Goal: Task Accomplishment & Management: Manage account settings

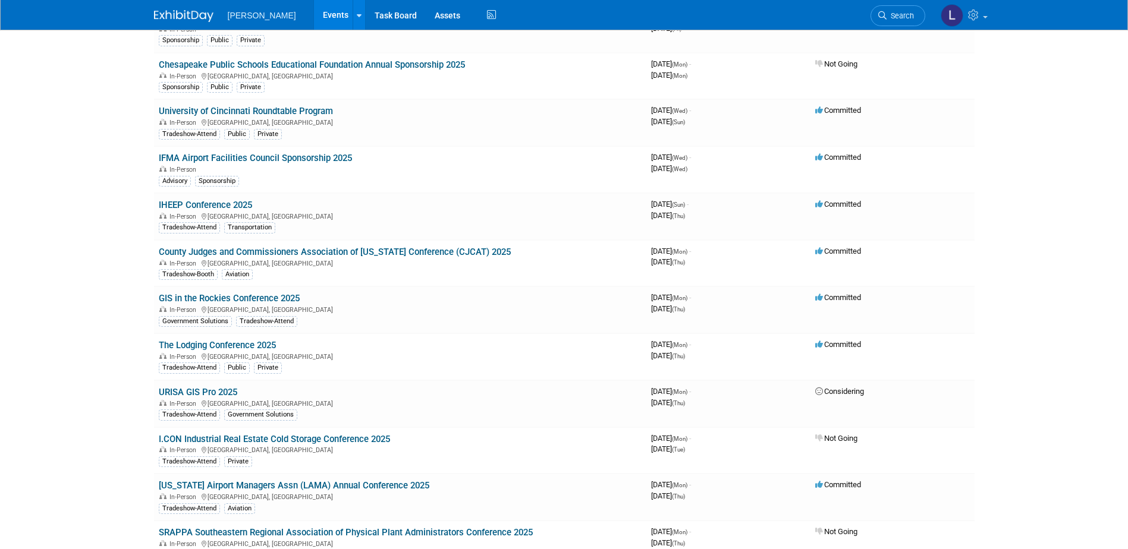
scroll to position [2425, 0]
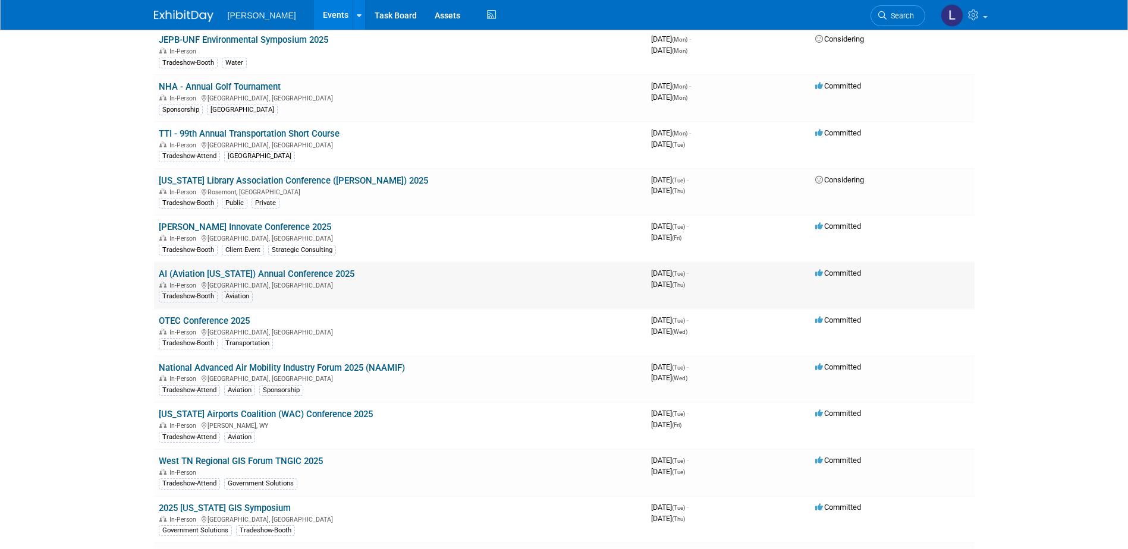
click at [272, 277] on link "AI (Aviation [US_STATE]) Annual Conference 2025" at bounding box center [257, 274] width 196 height 11
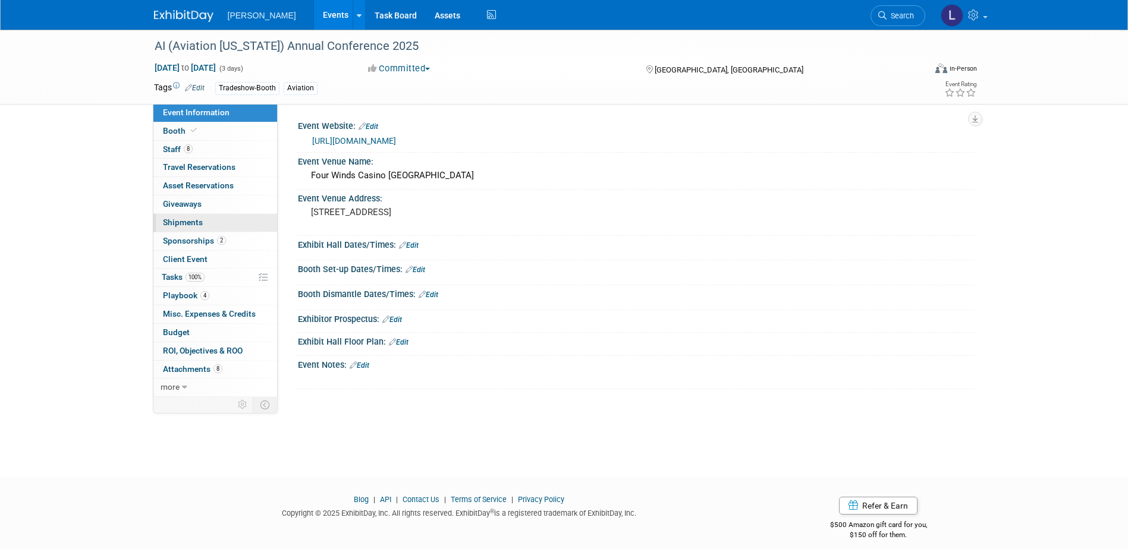
click at [218, 217] on link "0 Shipments 0" at bounding box center [215, 223] width 124 height 18
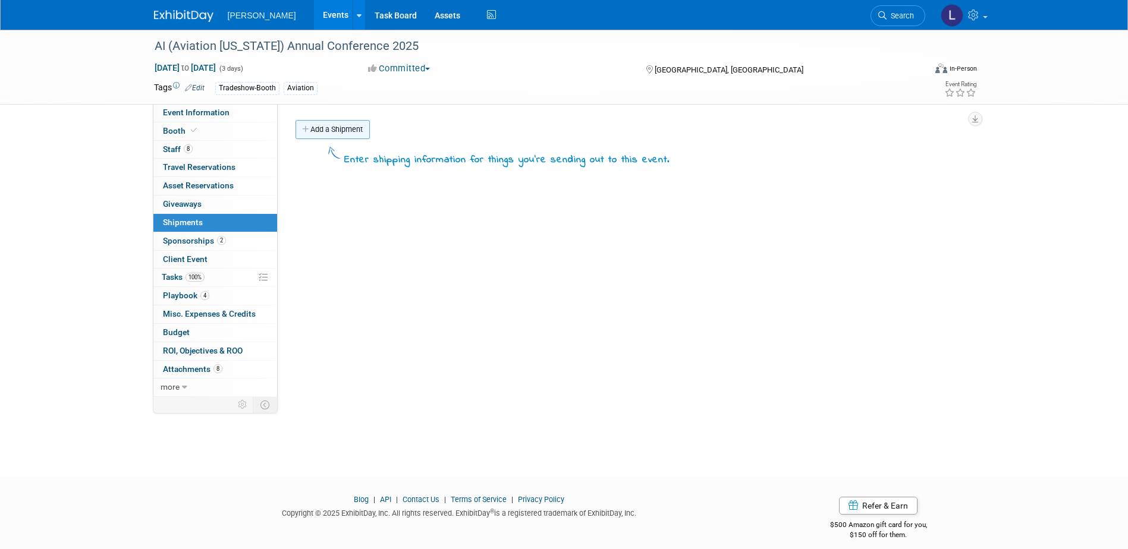
click at [338, 122] on link "Add a Shipment" at bounding box center [333, 129] width 74 height 19
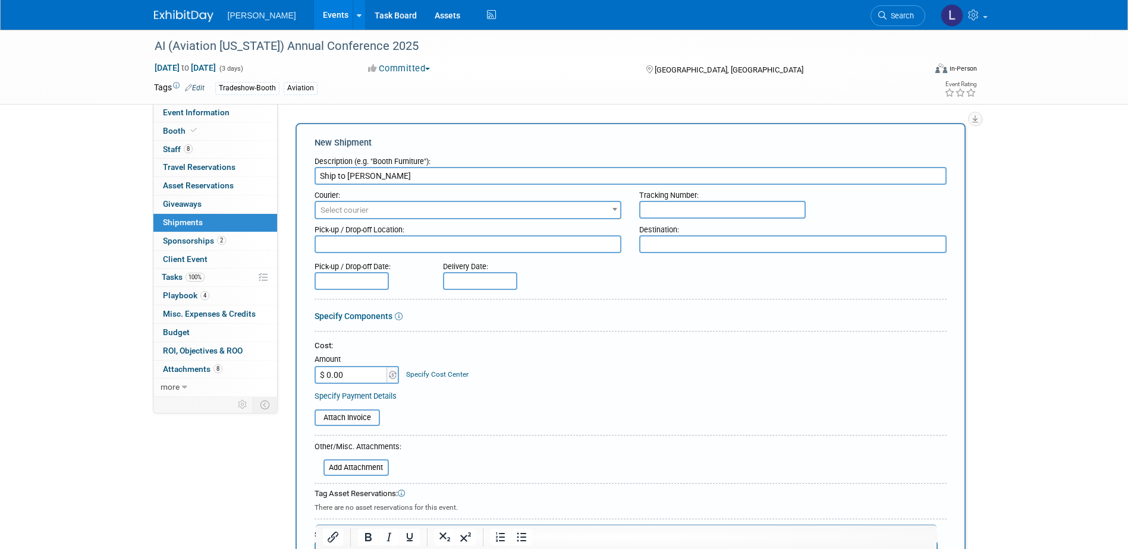
paste input "[STREET_ADDRESS]"
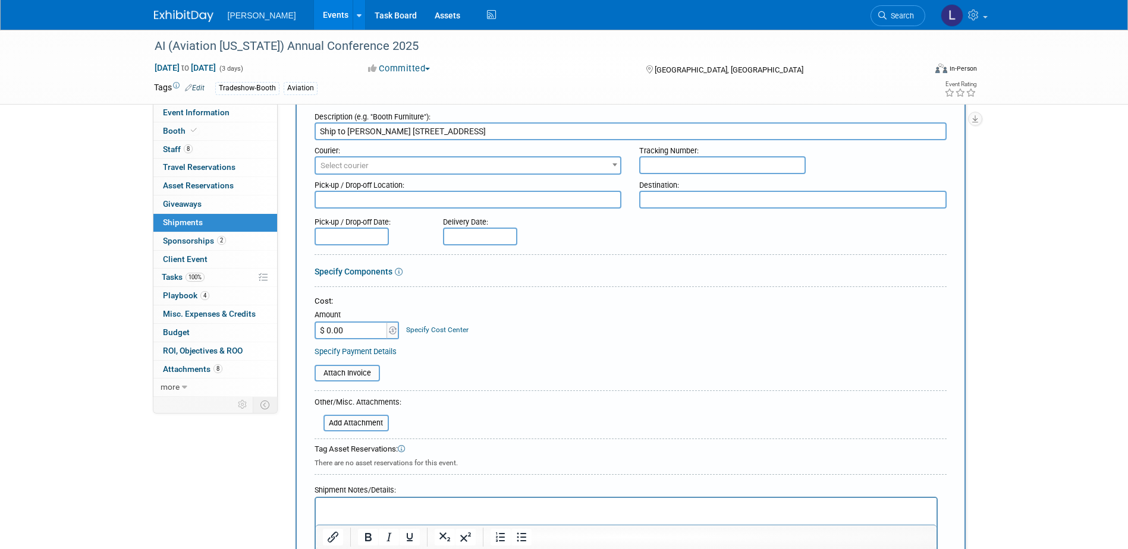
scroll to position [119, 0]
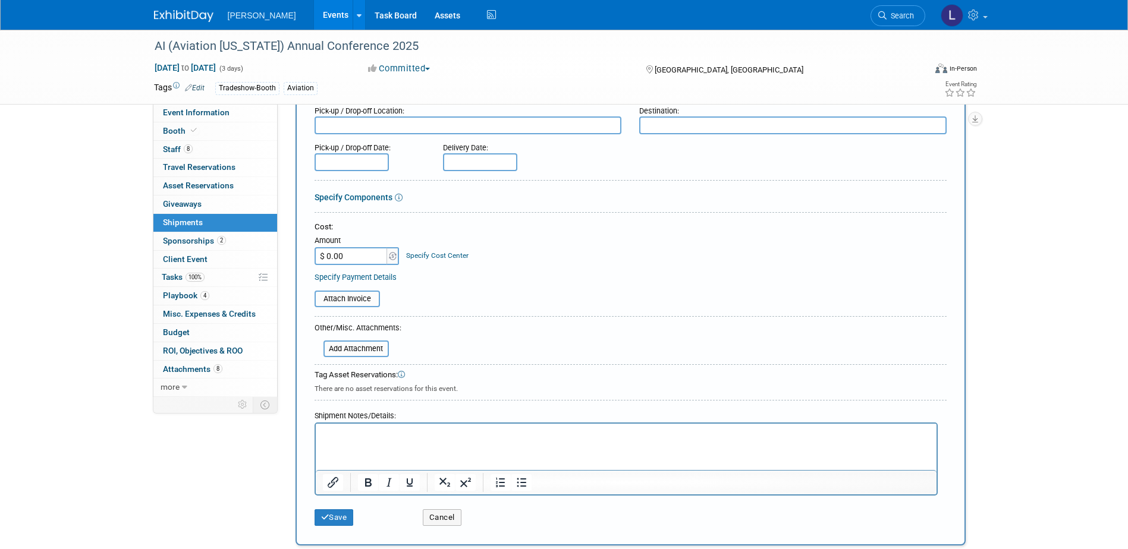
type input "Ship to [PERSON_NAME] [STREET_ADDRESS]"
click at [347, 438] on p "Rich Text Area. Press ALT-0 for help." at bounding box center [625, 435] width 607 height 12
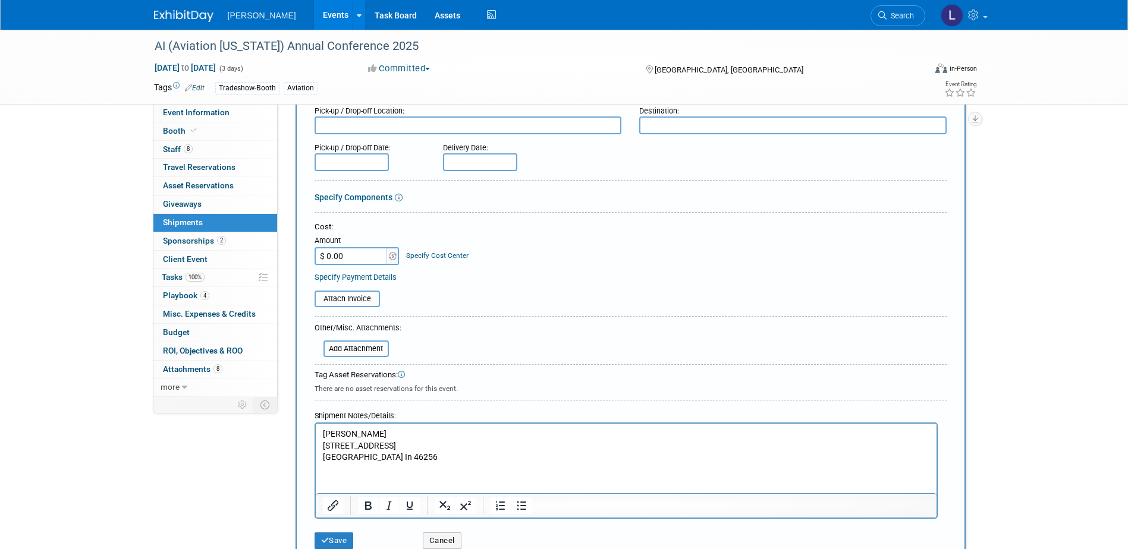
click at [369, 162] on input "text" at bounding box center [352, 162] width 74 height 18
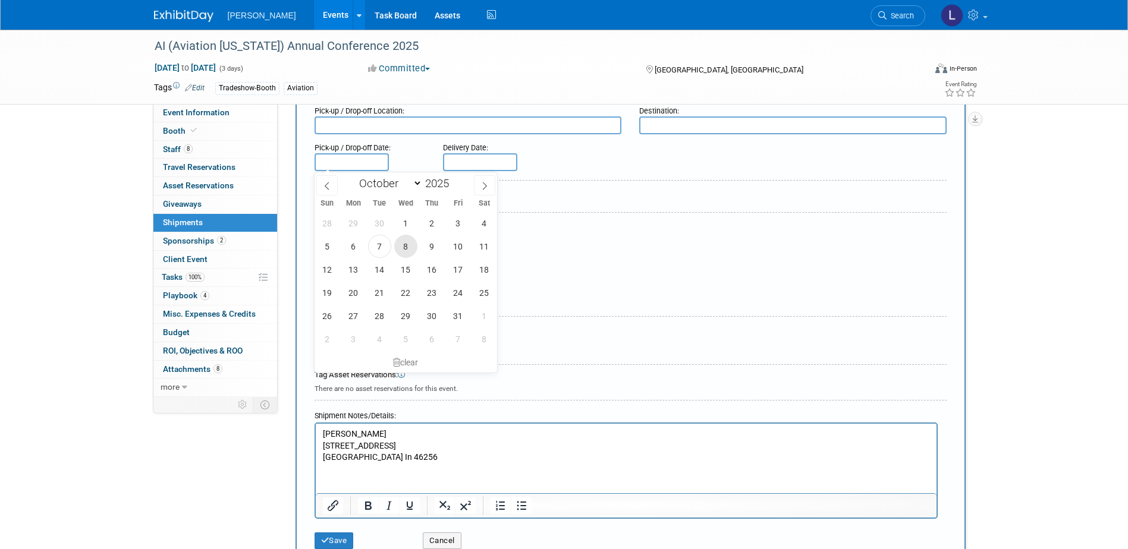
click at [404, 244] on span "8" at bounding box center [405, 246] width 23 height 23
type input "[DATE]"
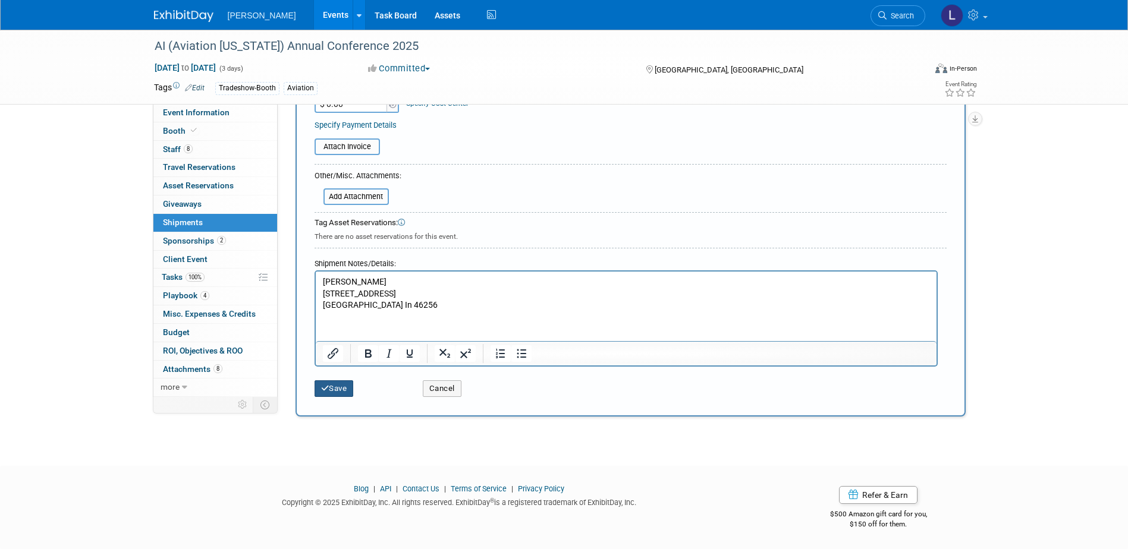
click at [344, 387] on button "Save" at bounding box center [334, 389] width 39 height 17
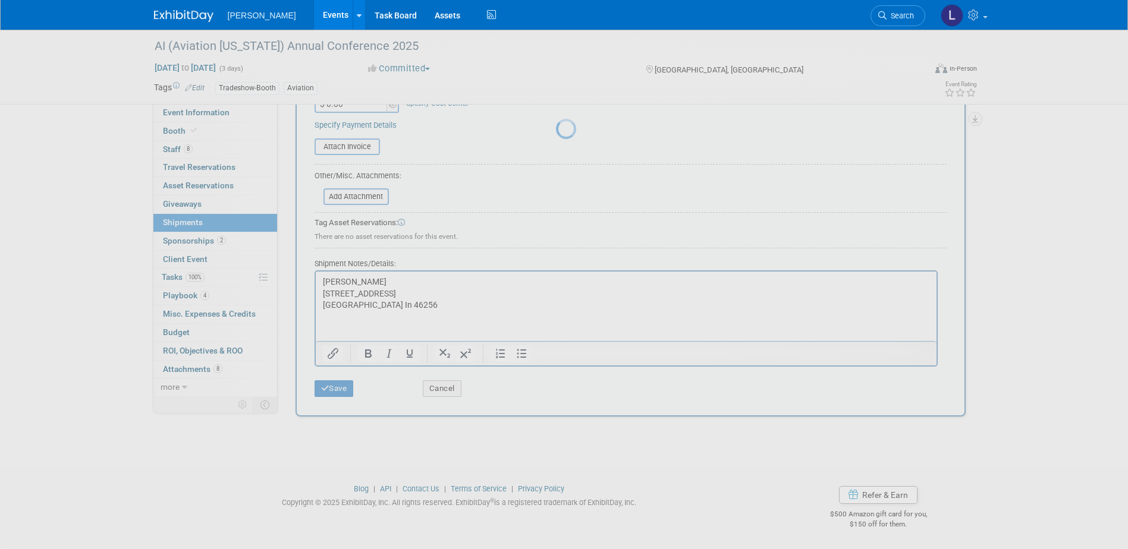
scroll to position [11, 0]
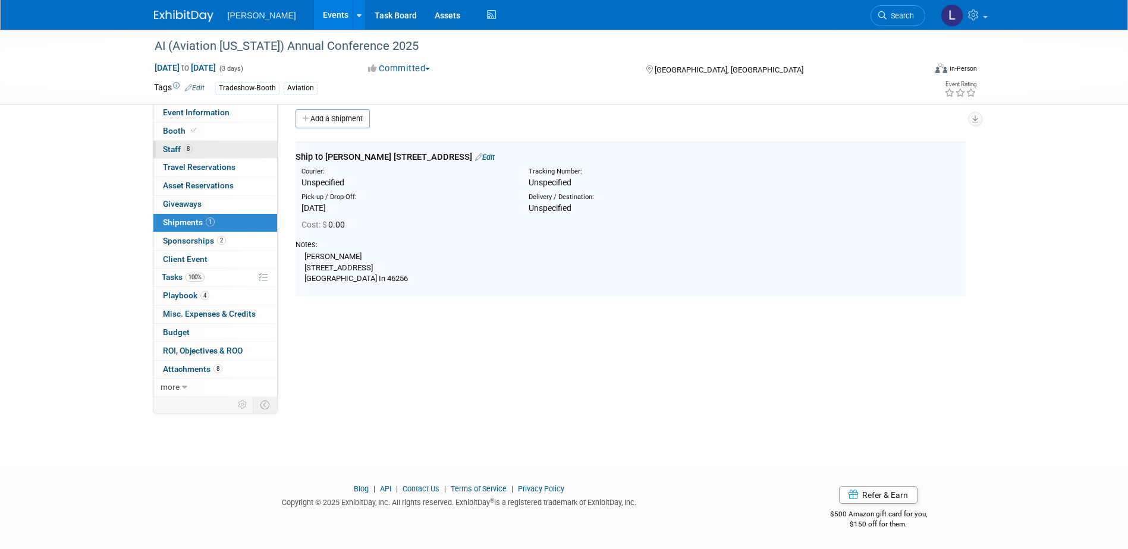
click at [220, 150] on link "8 Staff 8" at bounding box center [215, 150] width 124 height 18
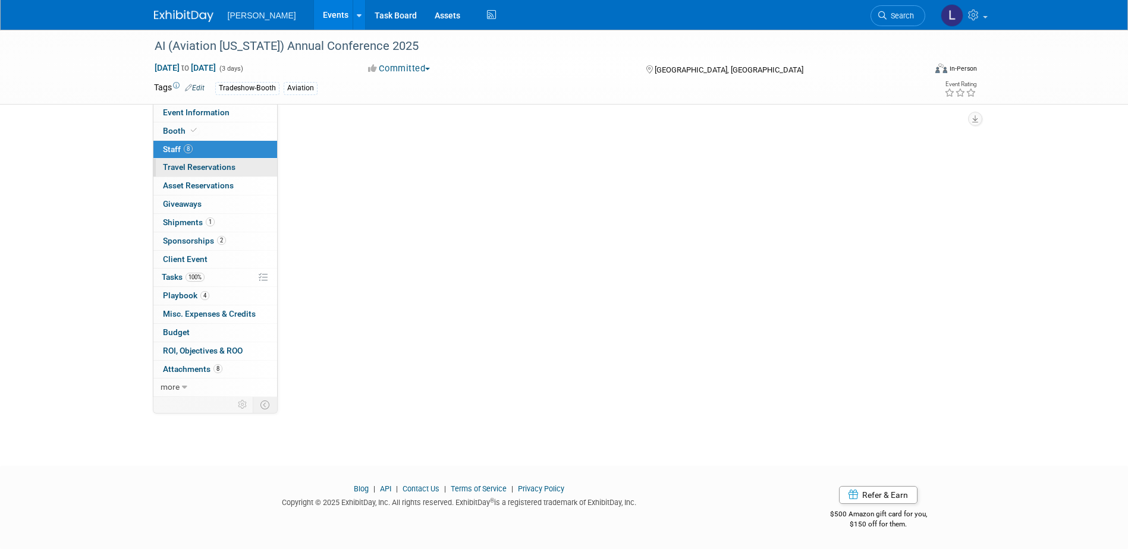
scroll to position [0, 0]
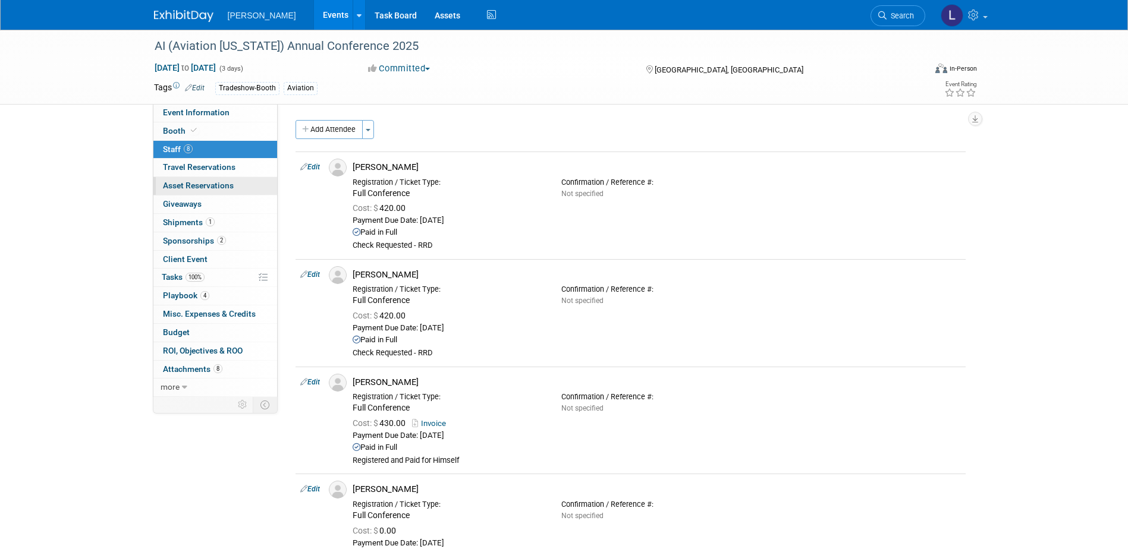
click at [217, 179] on link "0 Asset Reservations 0" at bounding box center [215, 186] width 124 height 18
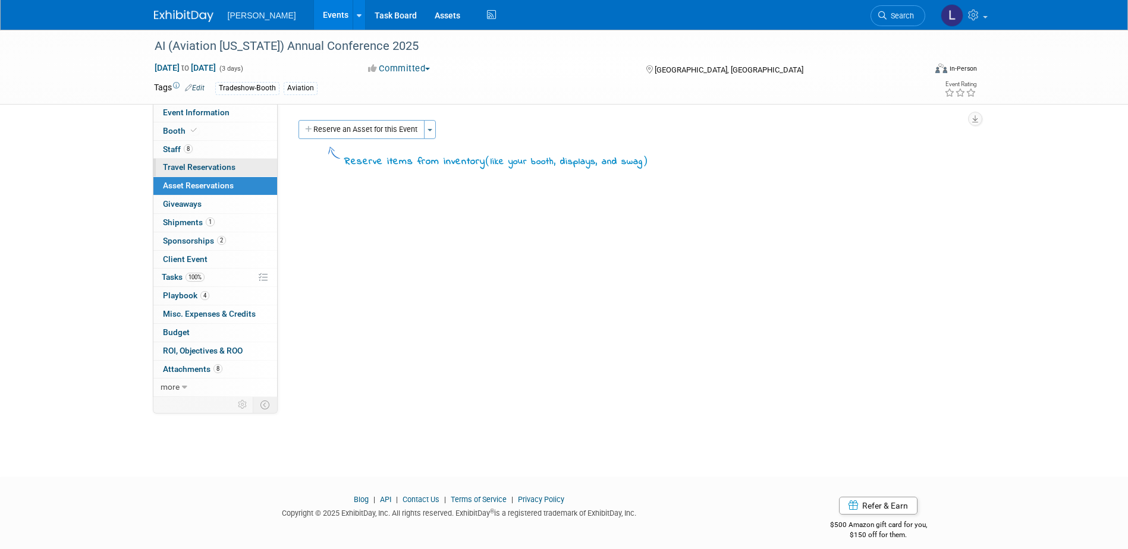
click at [218, 173] on link "0 Travel Reservations 0" at bounding box center [215, 168] width 124 height 18
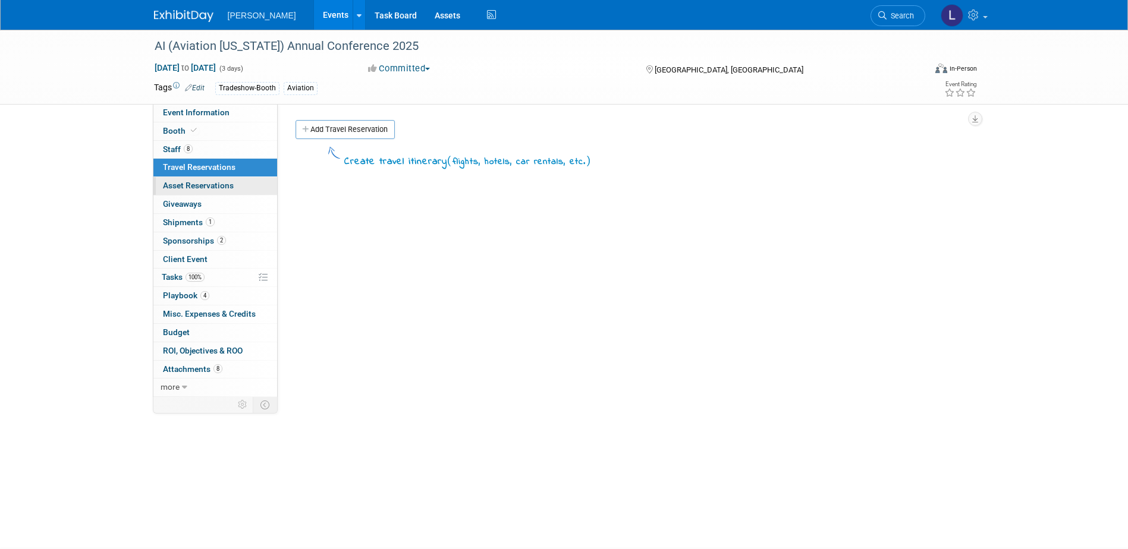
click at [220, 186] on span "Asset Reservations 0" at bounding box center [198, 186] width 71 height 10
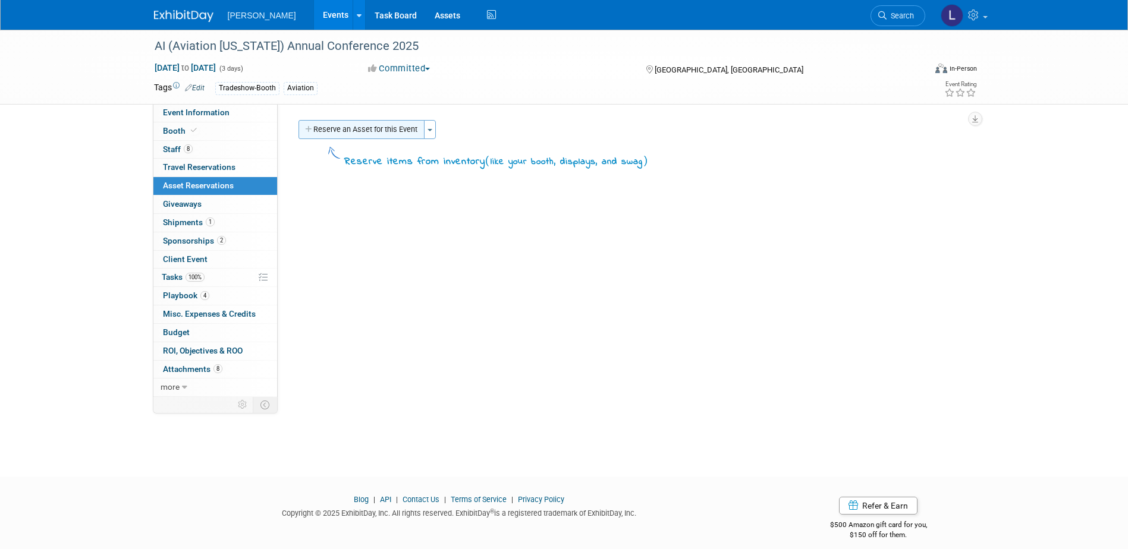
click at [348, 134] on button "Reserve an Asset for this Event" at bounding box center [362, 129] width 126 height 19
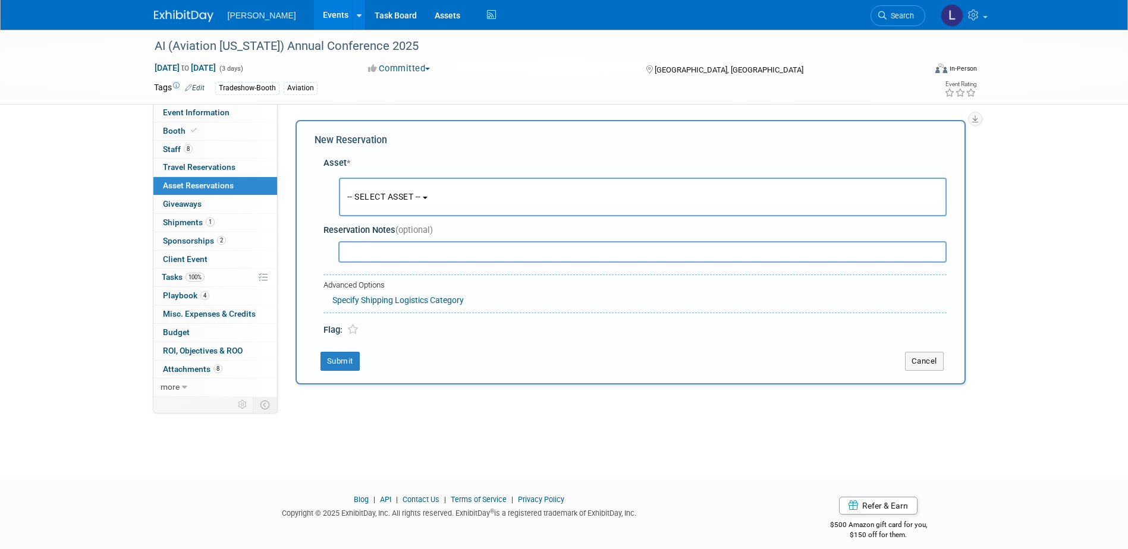
scroll to position [11, 0]
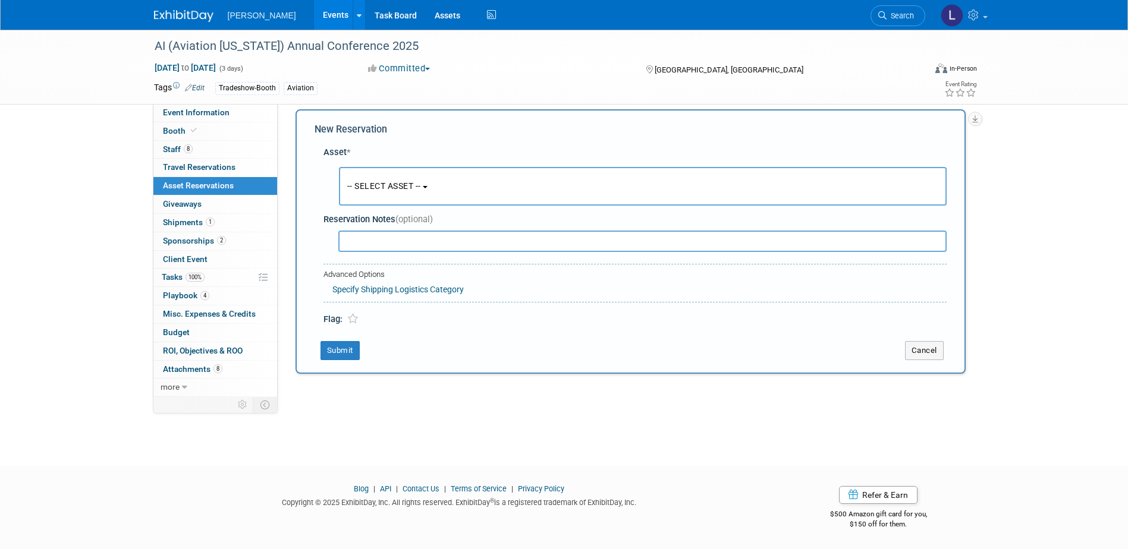
click at [432, 208] on div "-- SELECT ASSET -- <table style='display: inline-block; border-style:none;'><tr…" at bounding box center [637, 187] width 618 height 44
click at [421, 187] on span "-- SELECT ASSET --" at bounding box center [384, 186] width 74 height 10
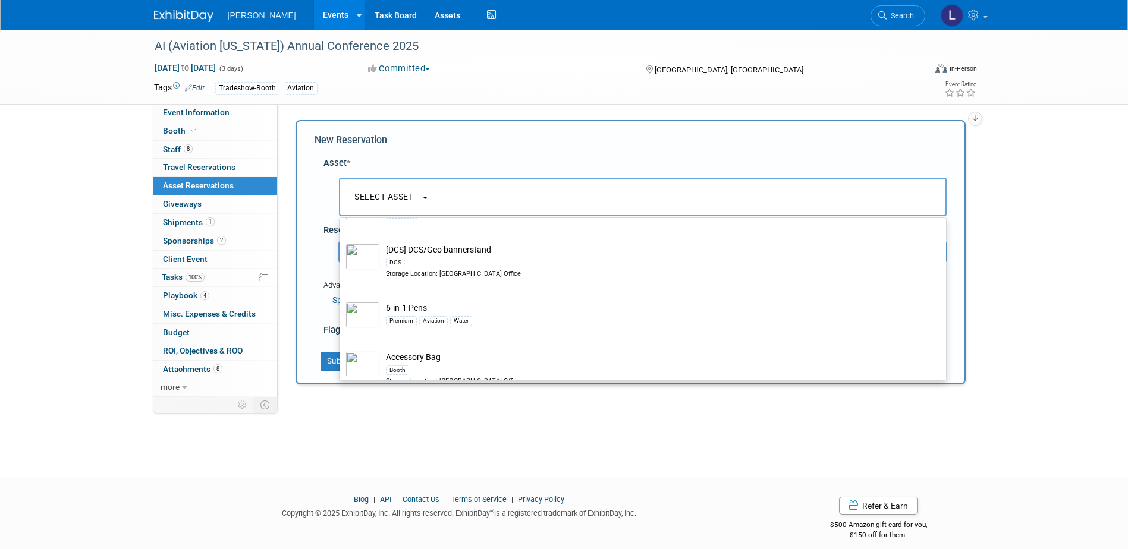
scroll to position [0, 0]
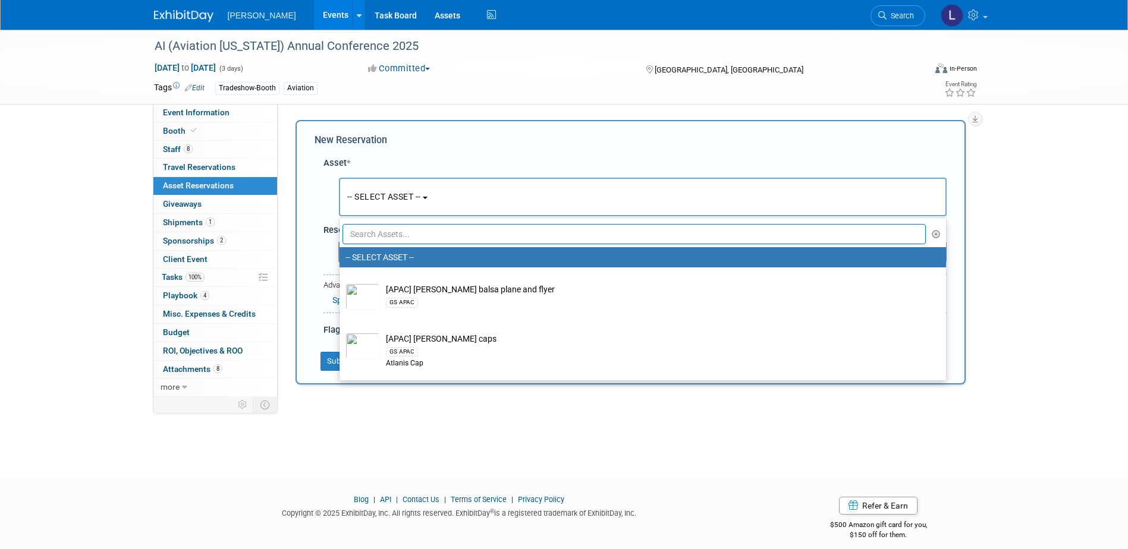
click at [416, 231] on input "text" at bounding box center [635, 234] width 584 height 20
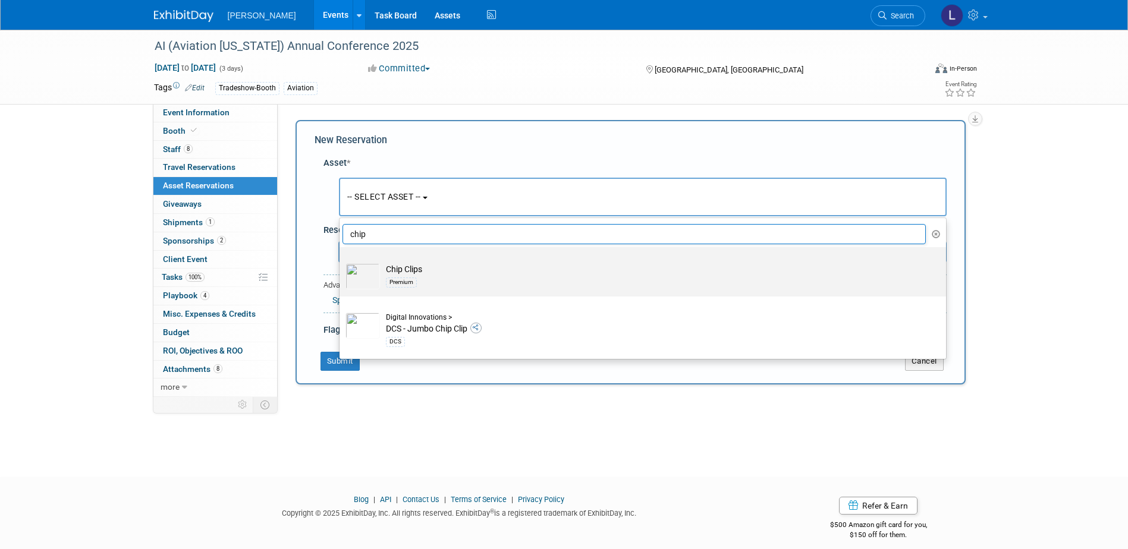
type input "chip"
click at [455, 288] on div "Premium" at bounding box center [654, 282] width 536 height 14
click at [341, 262] on input "Chip Clips Premium" at bounding box center [338, 258] width 8 height 8
select select "10723115"
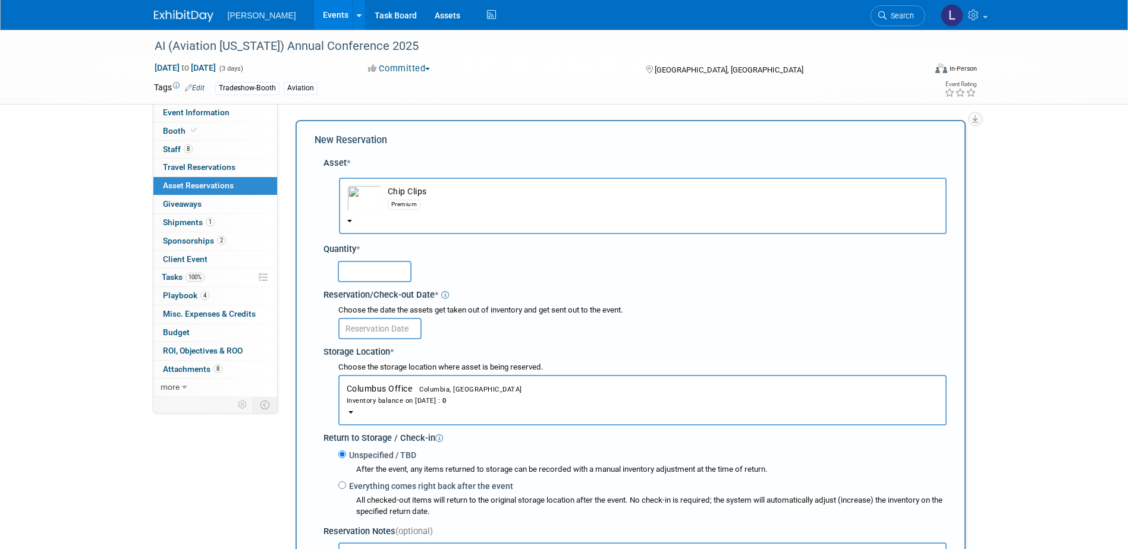
click at [475, 388] on button "Columbus Office Columbia, [GEOGRAPHIC_DATA] Inventory balance on [DATE] : 0" at bounding box center [642, 400] width 608 height 51
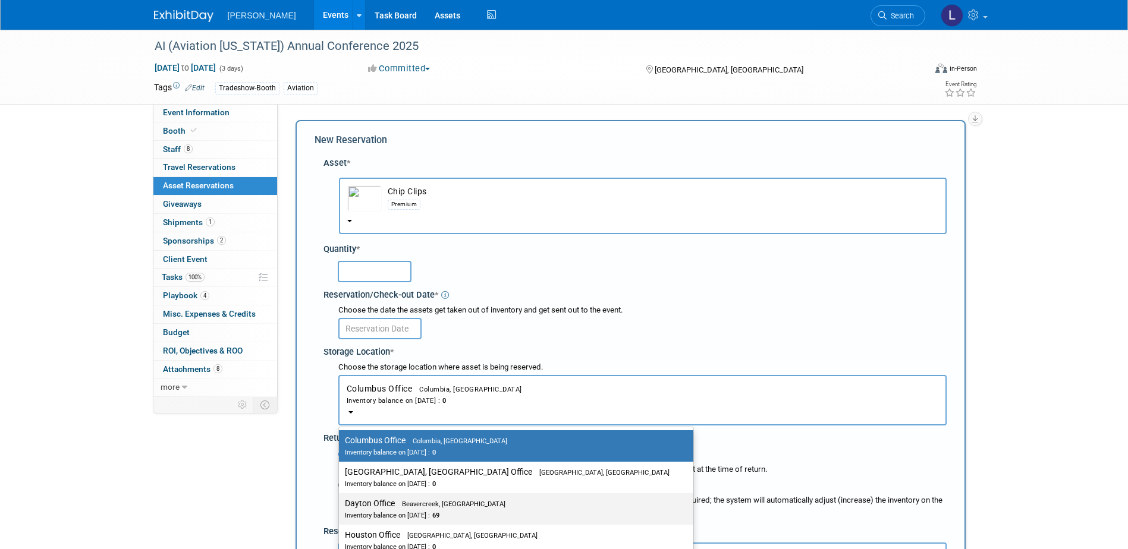
click at [439, 513] on span "69" at bounding box center [435, 516] width 10 height 8
click at [341, 508] on input "Dayton Office Beavercreek, [GEOGRAPHIC_DATA] Inventory balance on [DATE] : 69" at bounding box center [337, 504] width 8 height 8
select select "11223930"
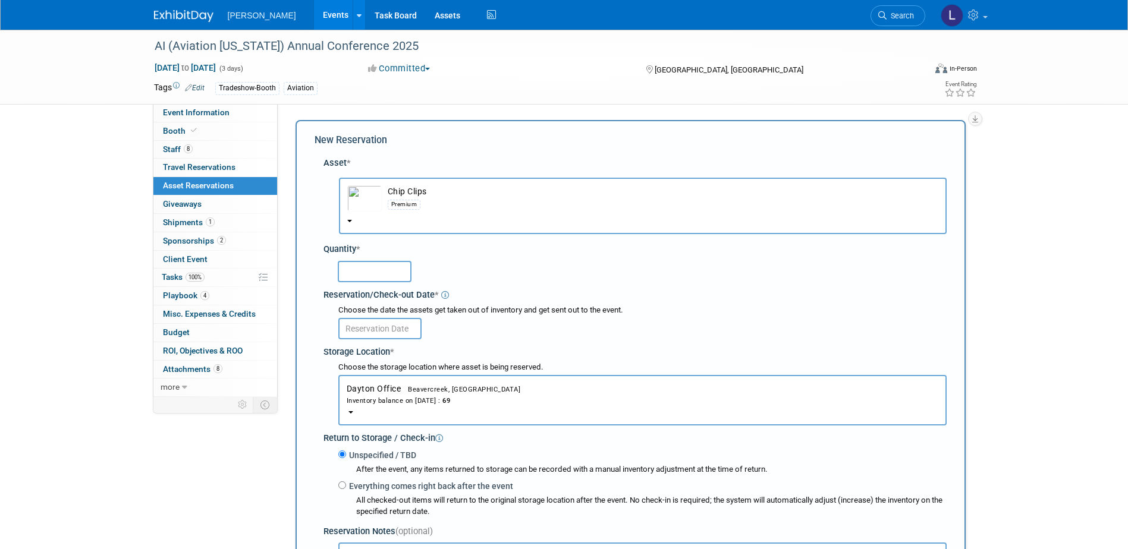
click at [367, 265] on input "text" at bounding box center [375, 271] width 74 height 21
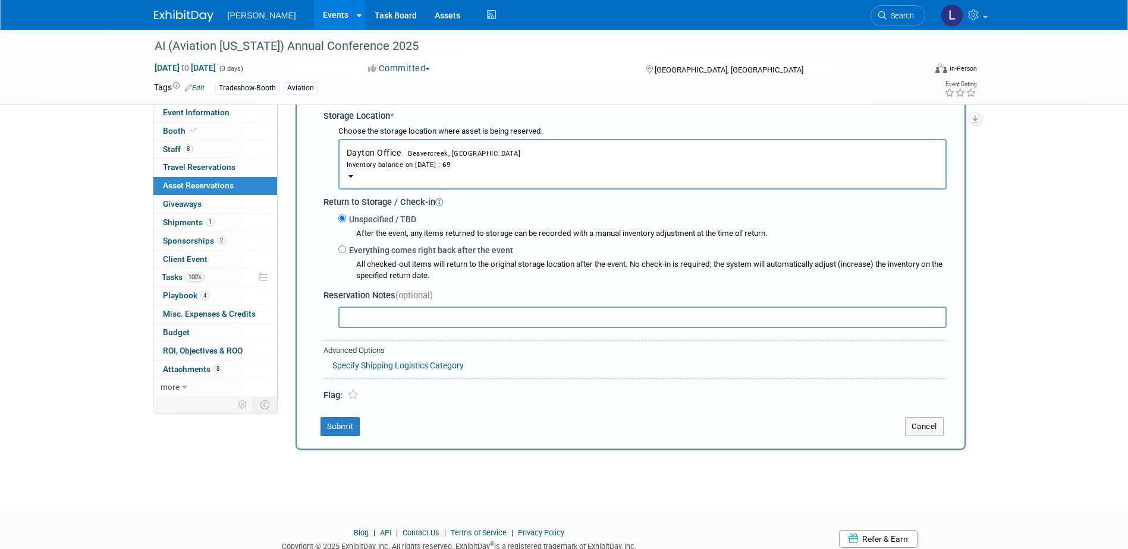
scroll to position [238, 0]
type input "50"
click at [351, 426] on button "Submit" at bounding box center [340, 425] width 39 height 19
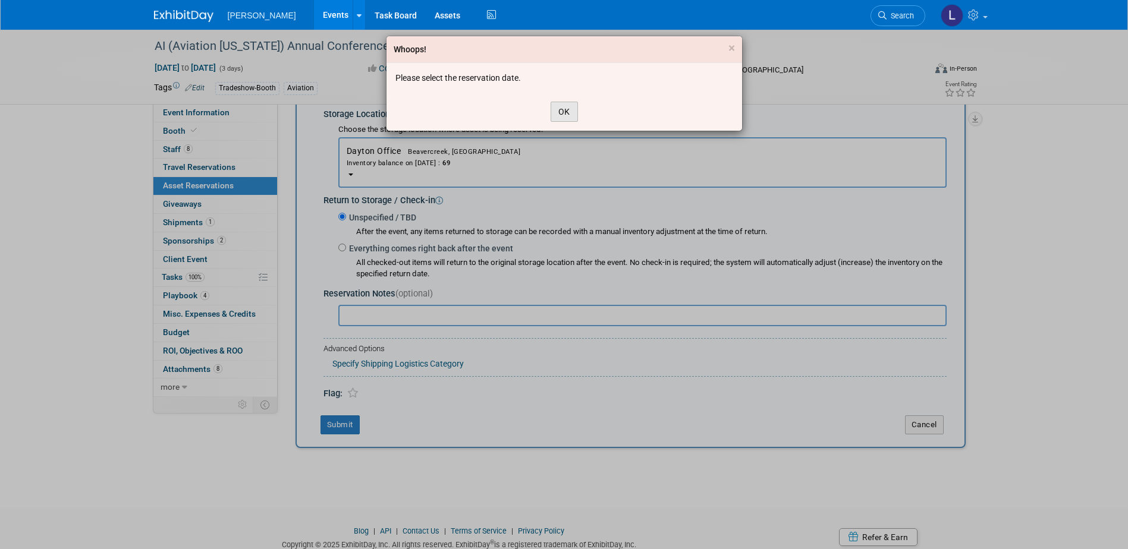
click at [574, 105] on button "OK" at bounding box center [564, 112] width 27 height 20
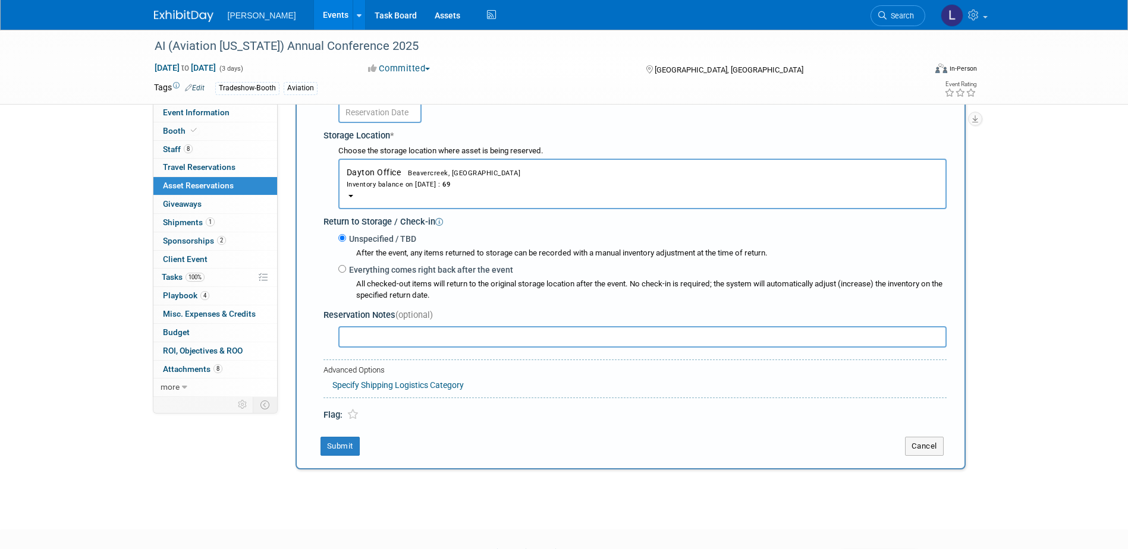
scroll to position [0, 0]
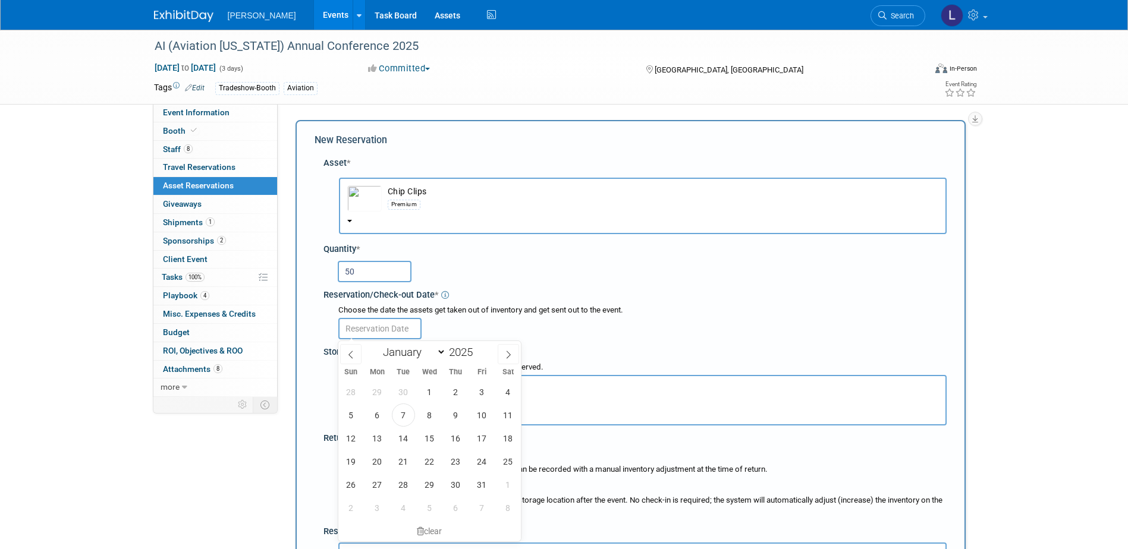
click at [366, 326] on input "text" at bounding box center [379, 328] width 83 height 21
click at [400, 413] on span "7" at bounding box center [403, 415] width 23 height 23
type input "[DATE]"
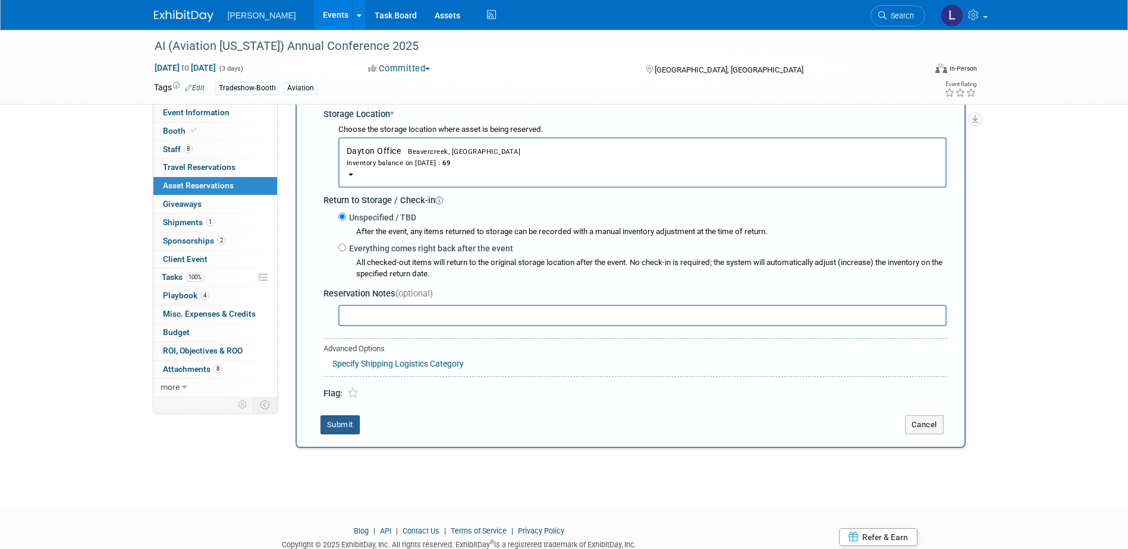
click at [340, 424] on button "Submit" at bounding box center [340, 425] width 39 height 19
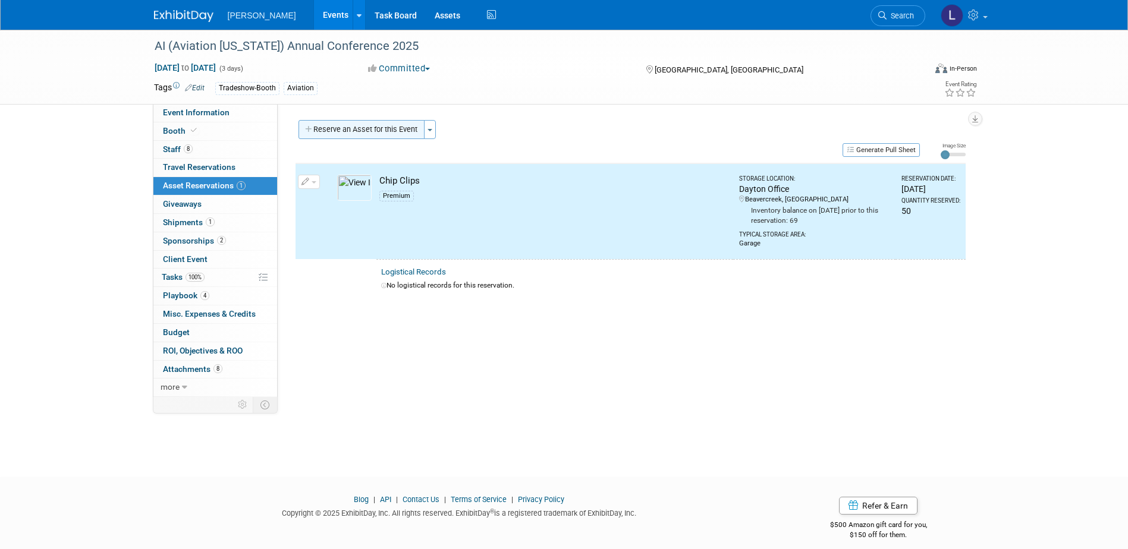
click at [366, 130] on button "Reserve an Asset for this Event" at bounding box center [362, 129] width 126 height 19
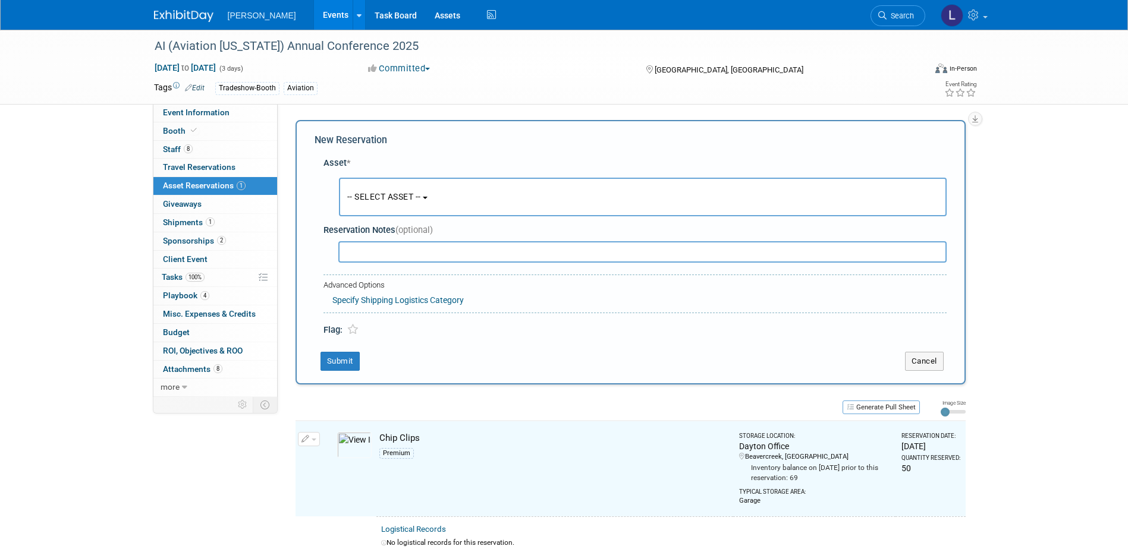
scroll to position [11, 0]
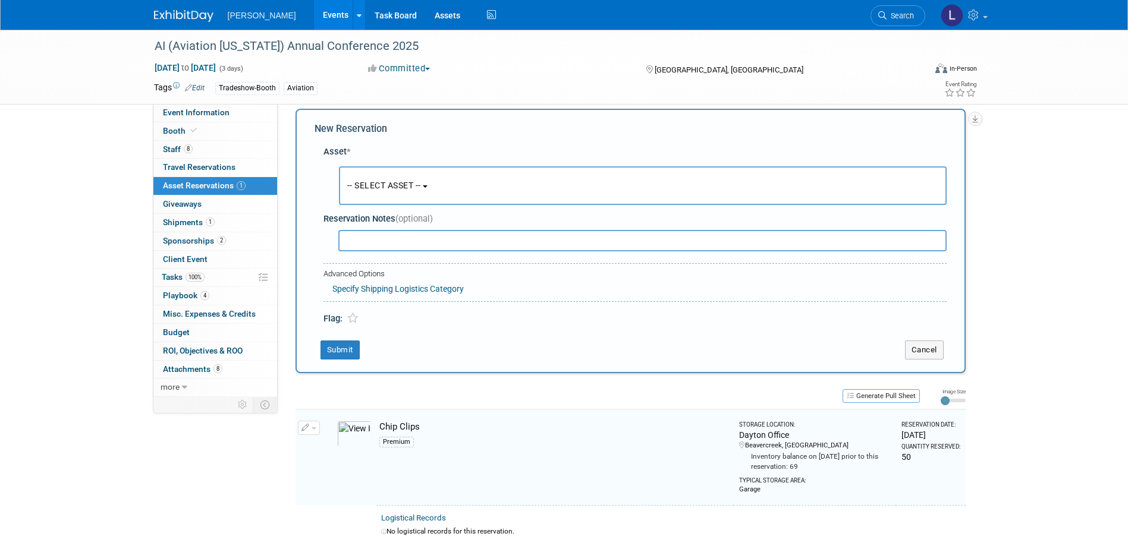
click at [416, 187] on span "-- SELECT ASSET --" at bounding box center [384, 186] width 74 height 10
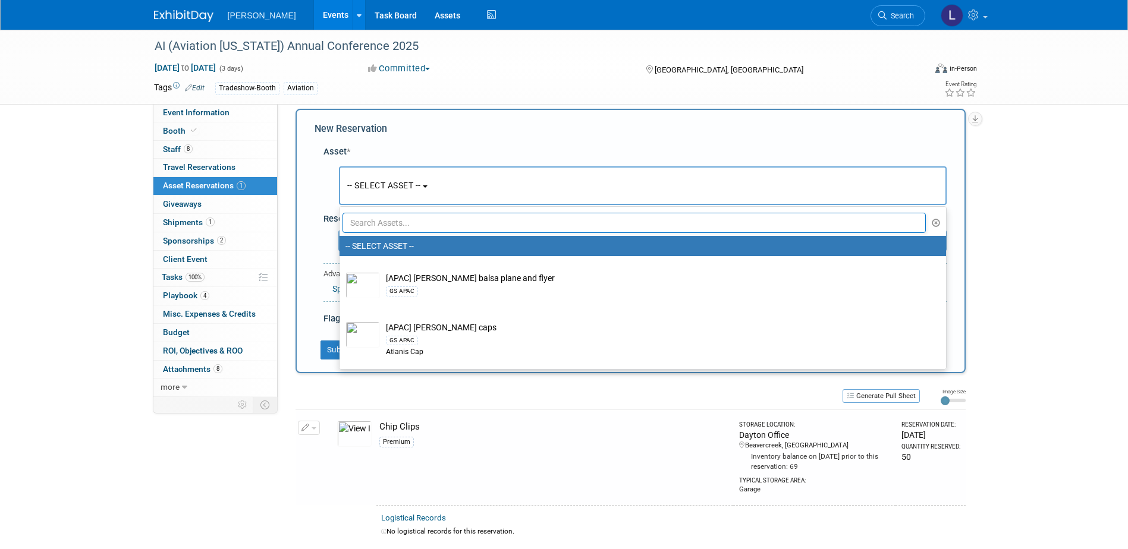
click at [411, 228] on input "text" at bounding box center [635, 223] width 584 height 20
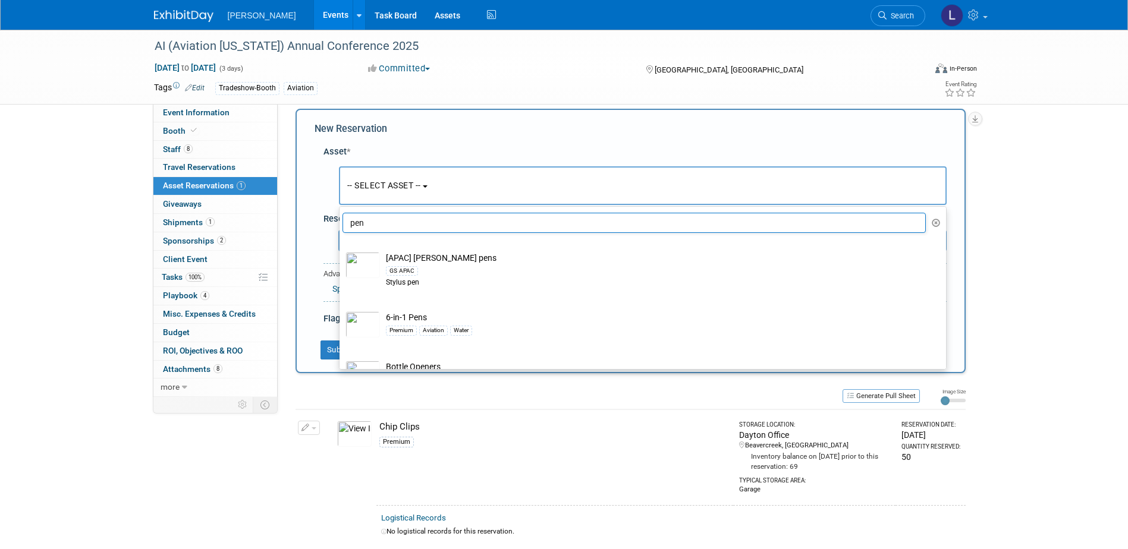
type input "pen"
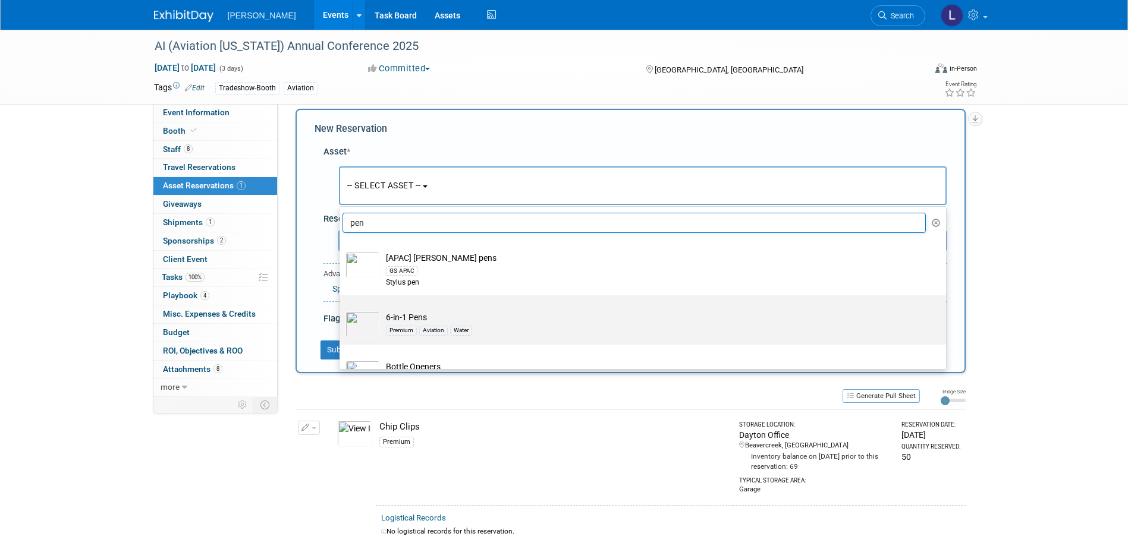
click at [492, 324] on div "Premium Aviation Water" at bounding box center [654, 330] width 536 height 14
click at [341, 310] on input "6-in-1 Pens Premium Aviation Water" at bounding box center [338, 306] width 8 height 8
radio input "true"
select select "10724408"
type input "pen"
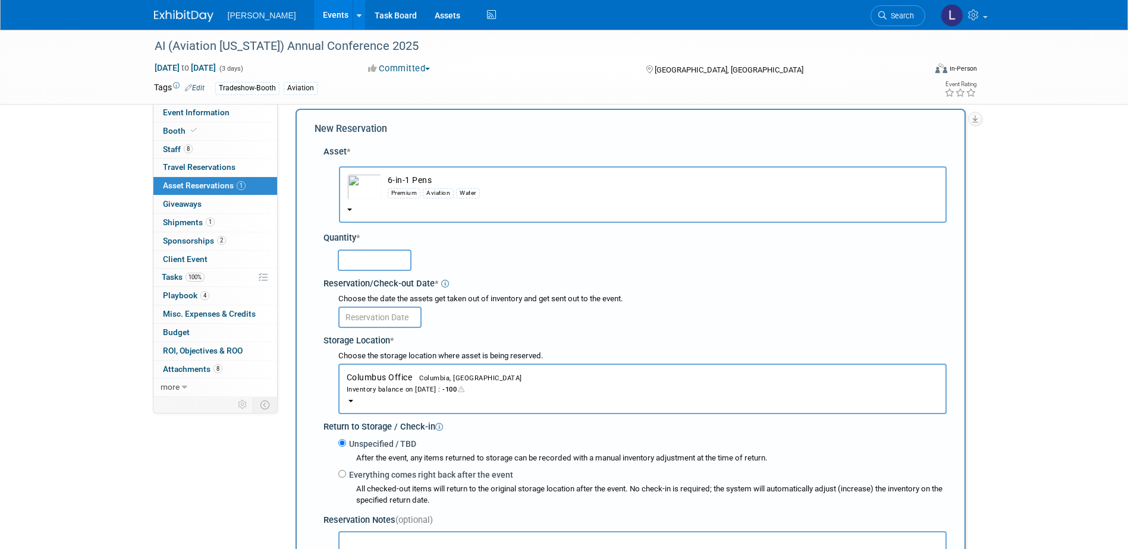
drag, startPoint x: 473, startPoint y: 380, endPoint x: 478, endPoint y: 384, distance: 6.3
click at [474, 379] on button "Columbus Office Columbia, [GEOGRAPHIC_DATA] Inventory balance on [DATE] : -100" at bounding box center [642, 389] width 608 height 51
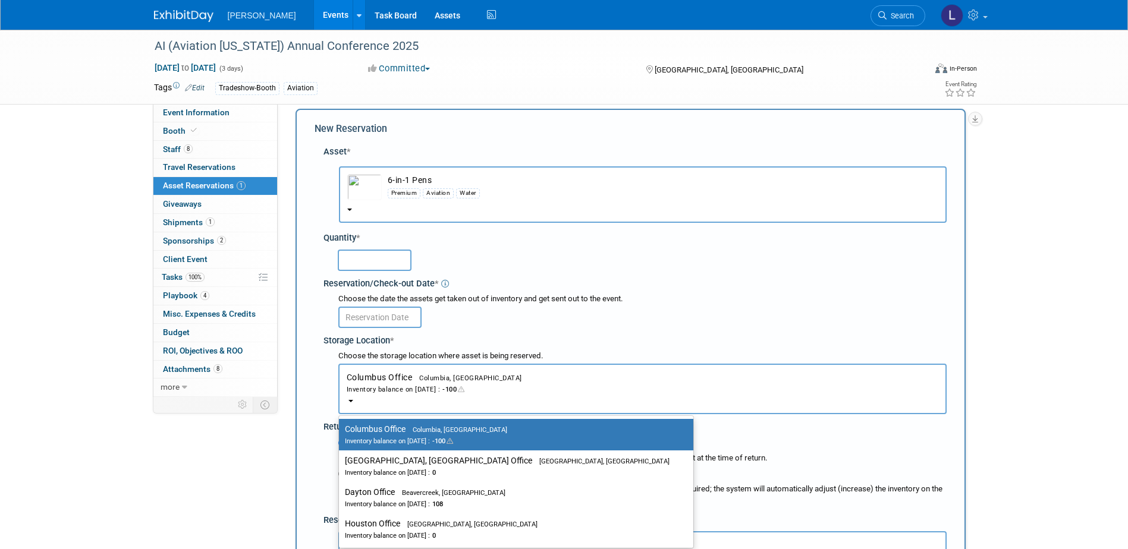
click at [397, 206] on button "6-in-1 Pens Premium Aviation Water" at bounding box center [643, 194] width 608 height 56
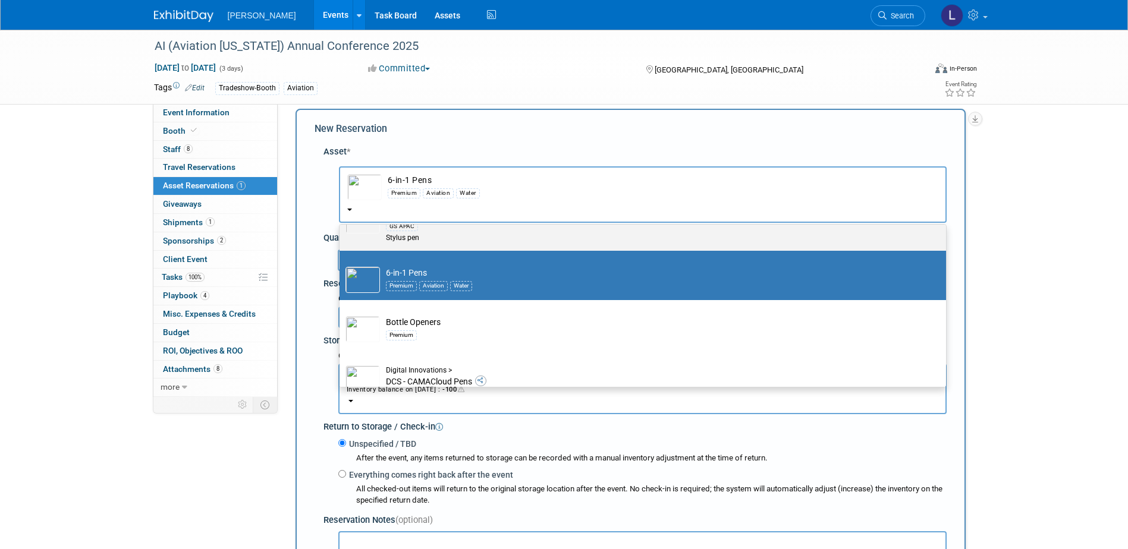
scroll to position [119, 0]
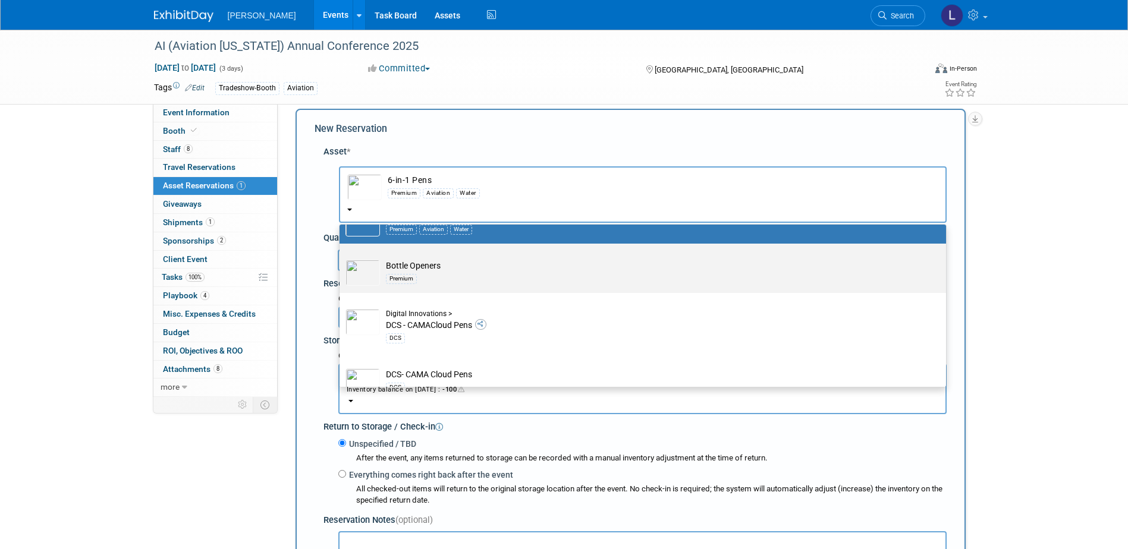
click at [492, 284] on div "Premium" at bounding box center [654, 279] width 536 height 14
click at [341, 258] on input "Bottle Openers Premium" at bounding box center [338, 254] width 8 height 8
radio input "true"
select select "10724448"
type input "pen"
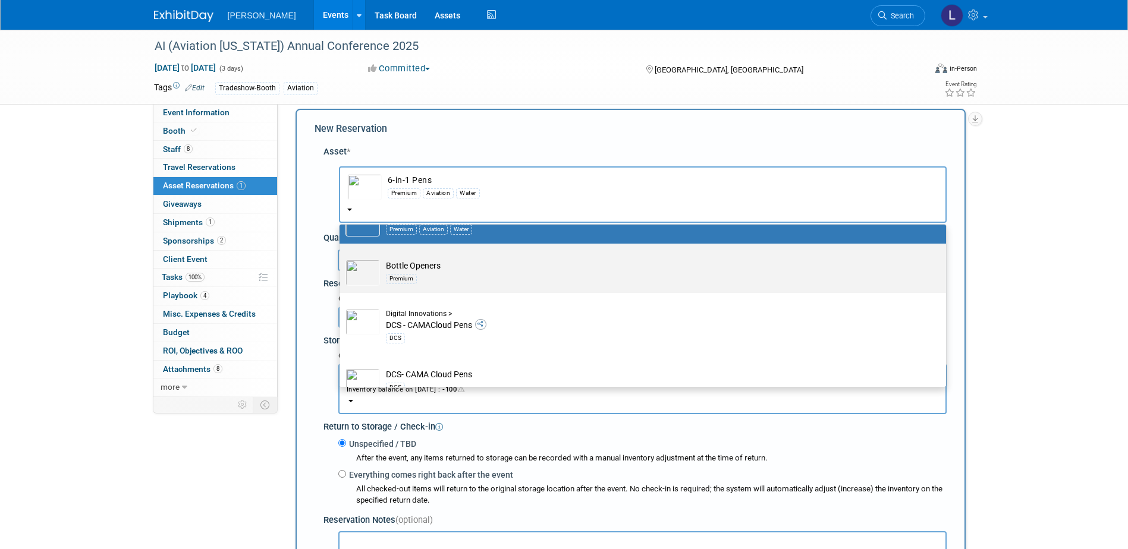
radio input "false"
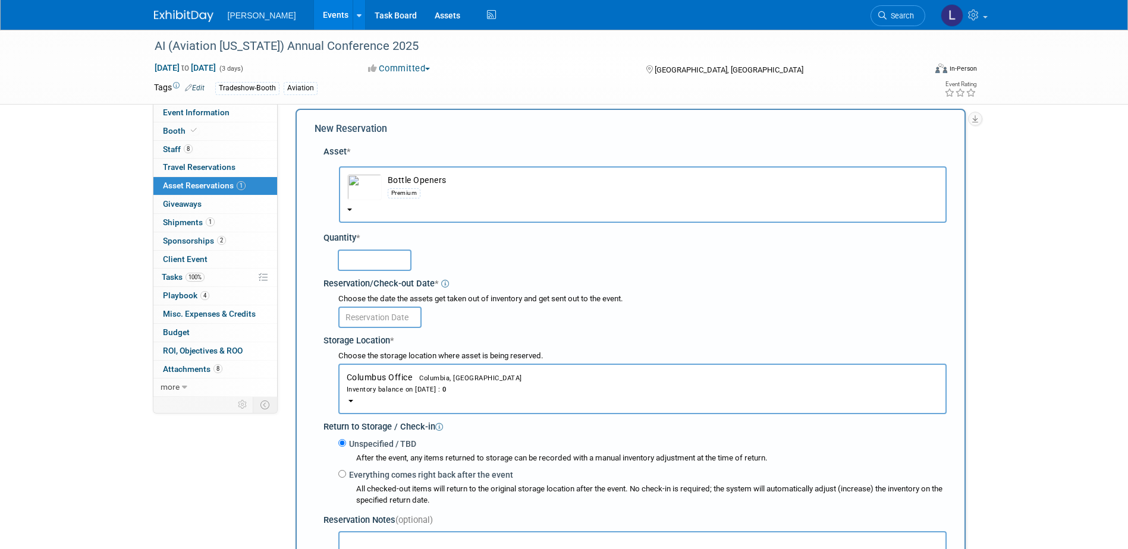
click at [477, 404] on button "Columbus Office Columbia, [GEOGRAPHIC_DATA] Inventory balance on [DATE] : 0" at bounding box center [642, 389] width 608 height 51
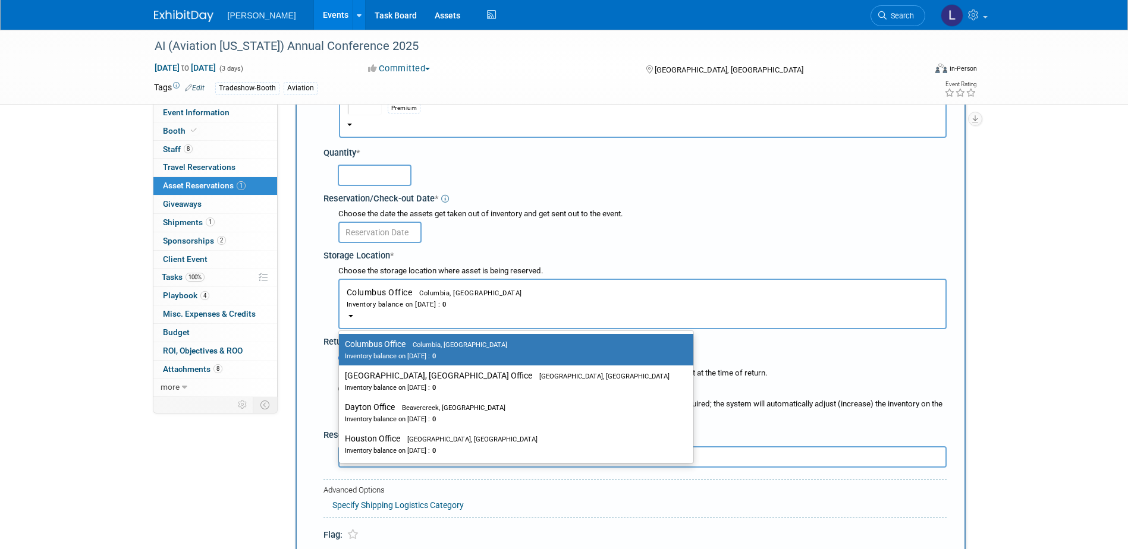
scroll to position [0, 0]
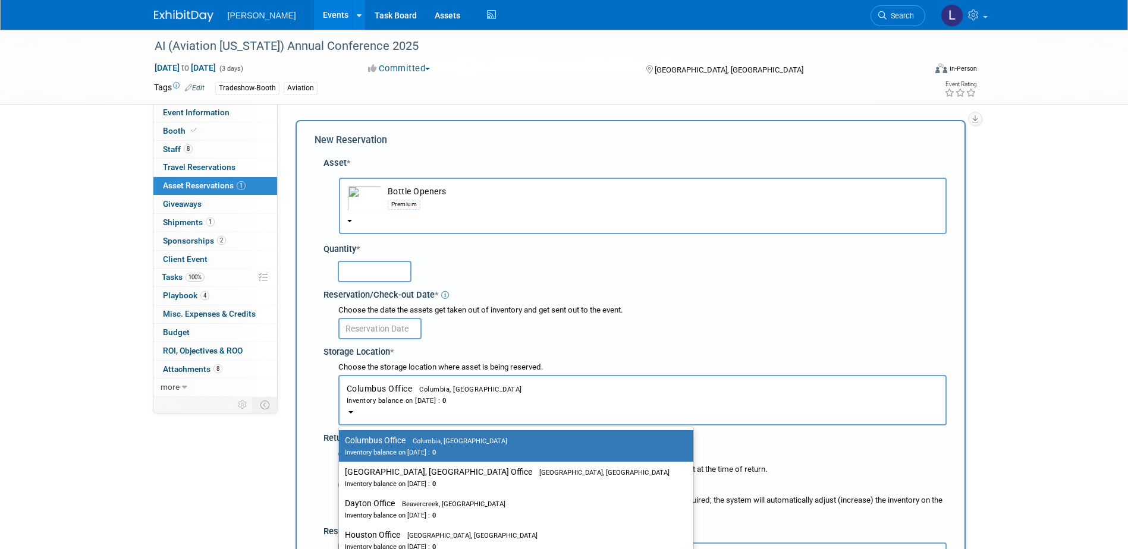
click at [400, 219] on button "Bottle Openers Premium" at bounding box center [643, 206] width 608 height 56
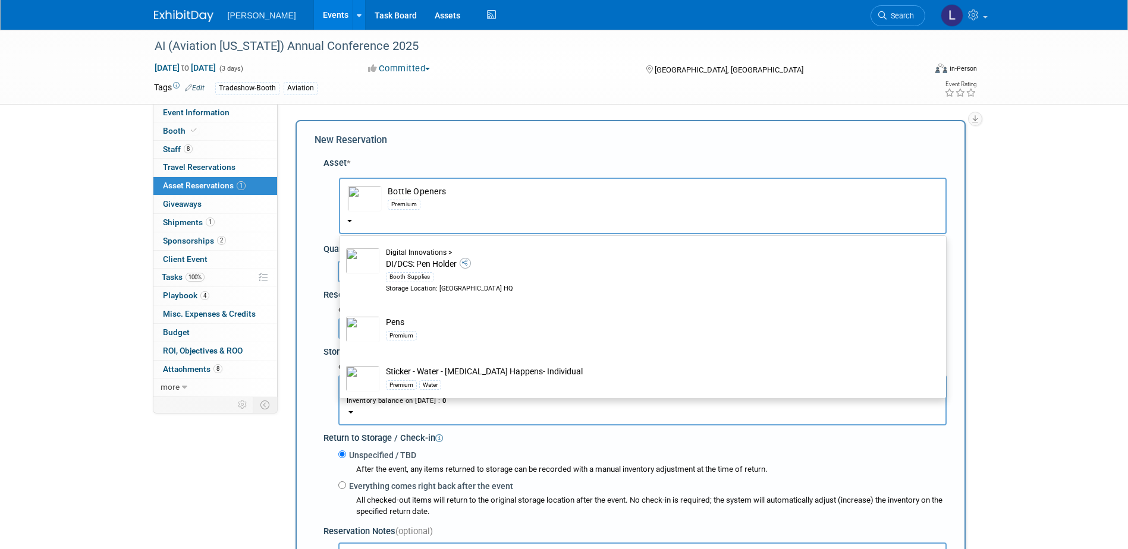
scroll to position [675, 0]
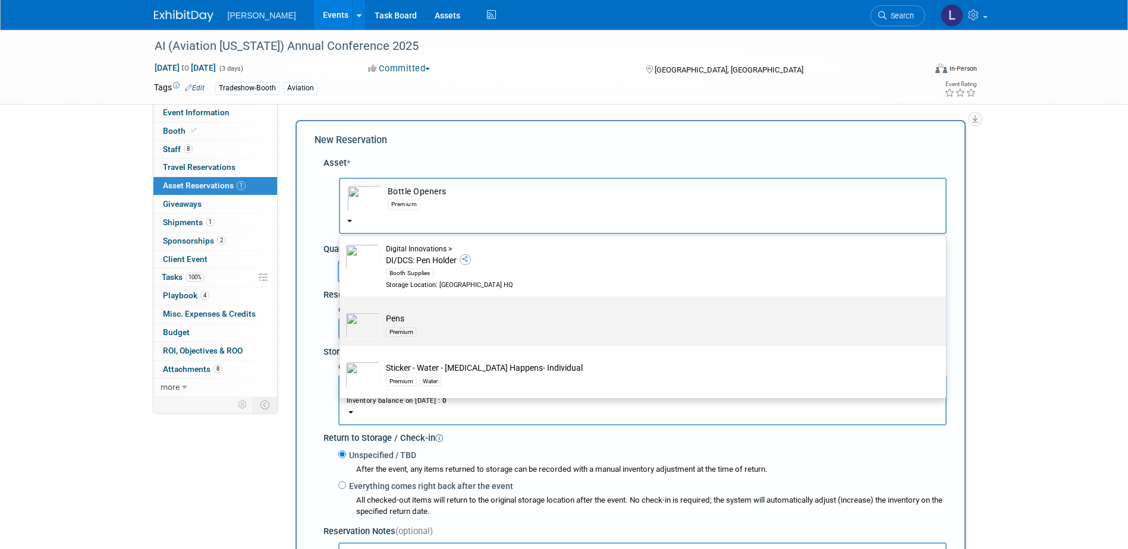
click at [497, 320] on td "Pens Premium" at bounding box center [651, 326] width 542 height 26
click at [341, 311] on input "Pens Premium" at bounding box center [338, 307] width 8 height 8
select select "10723113"
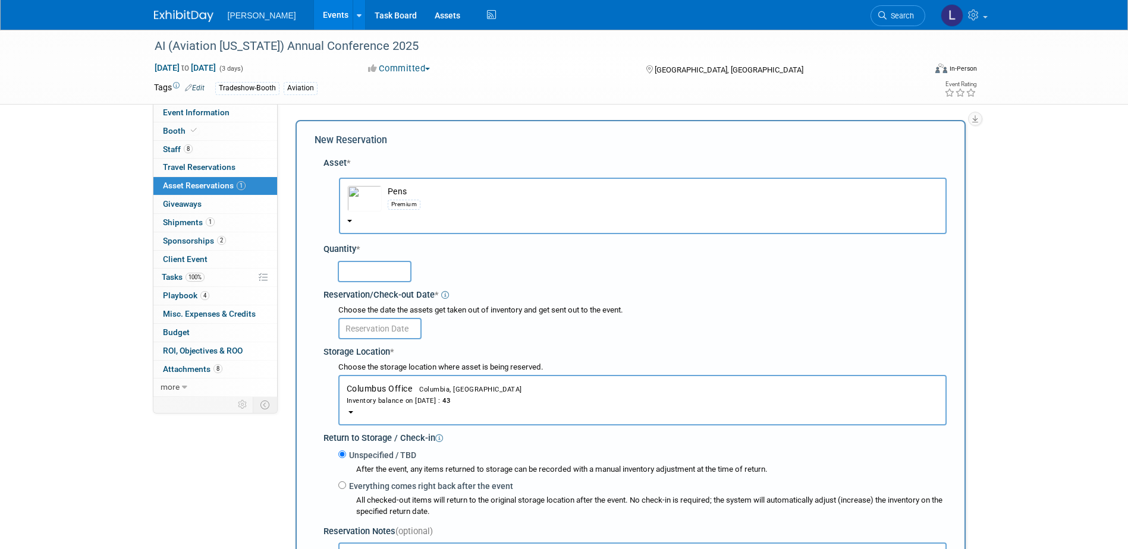
click at [481, 416] on button "Columbus Office Columbia, [GEOGRAPHIC_DATA] Inventory balance on [DATE] : 43" at bounding box center [642, 400] width 608 height 51
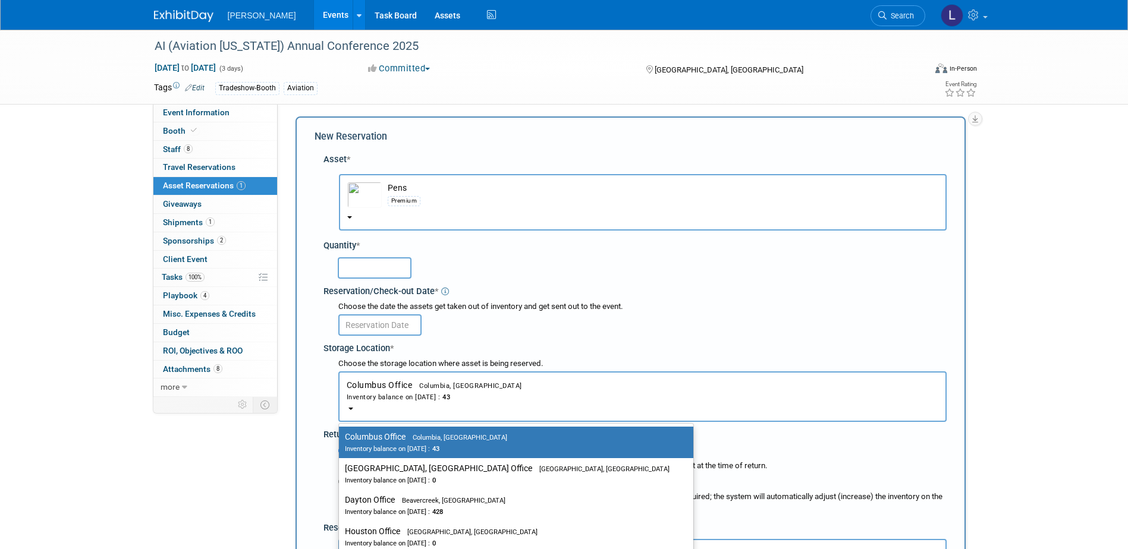
scroll to position [119, 0]
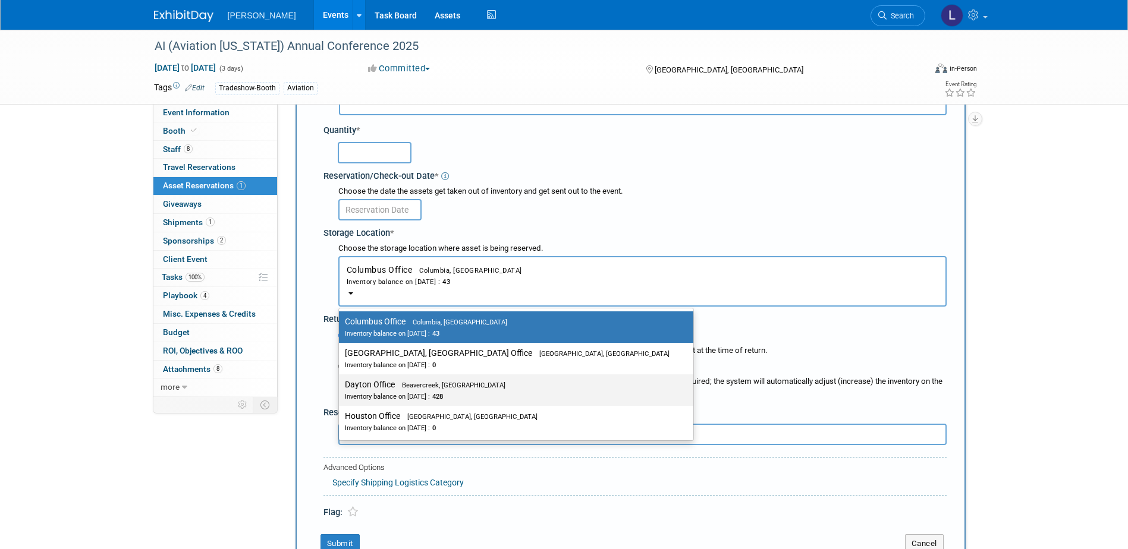
click at [471, 392] on div "Inventory balance on [DATE] : 428" at bounding box center [507, 396] width 325 height 11
click at [341, 389] on input "Dayton Office Beavercreek, [GEOGRAPHIC_DATA] Inventory balance on [DATE] : 428" at bounding box center [337, 385] width 8 height 8
select select "11223930"
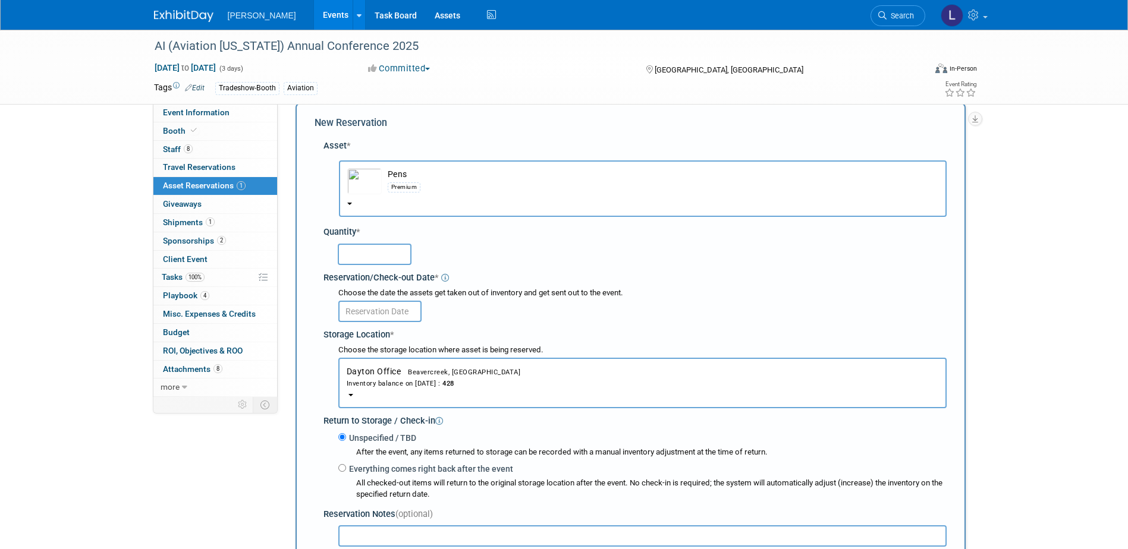
scroll to position [0, 0]
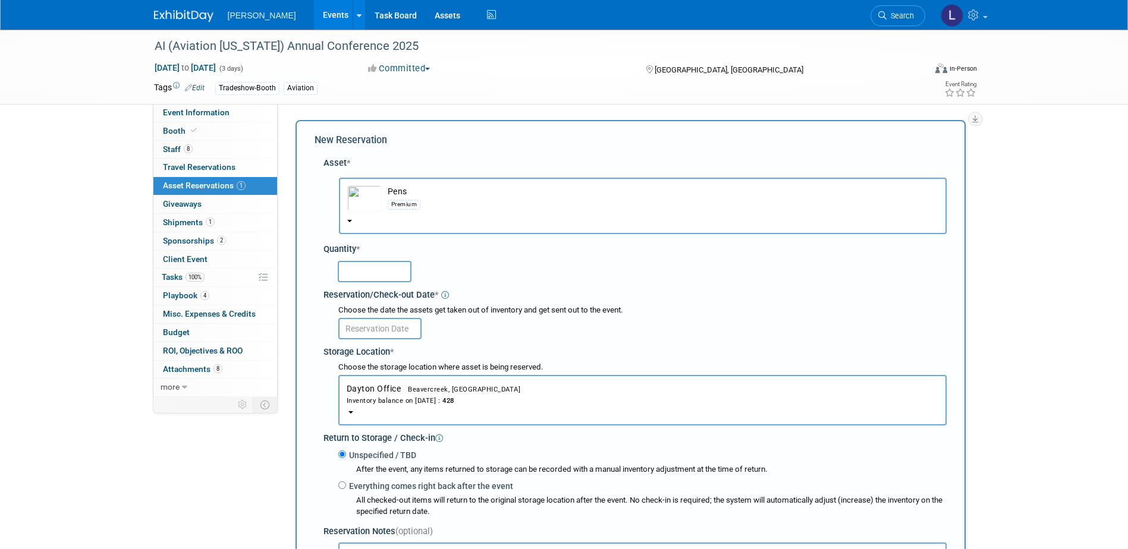
click at [381, 272] on input "text" at bounding box center [375, 271] width 74 height 21
type input "200"
click at [381, 335] on input "text" at bounding box center [379, 328] width 83 height 21
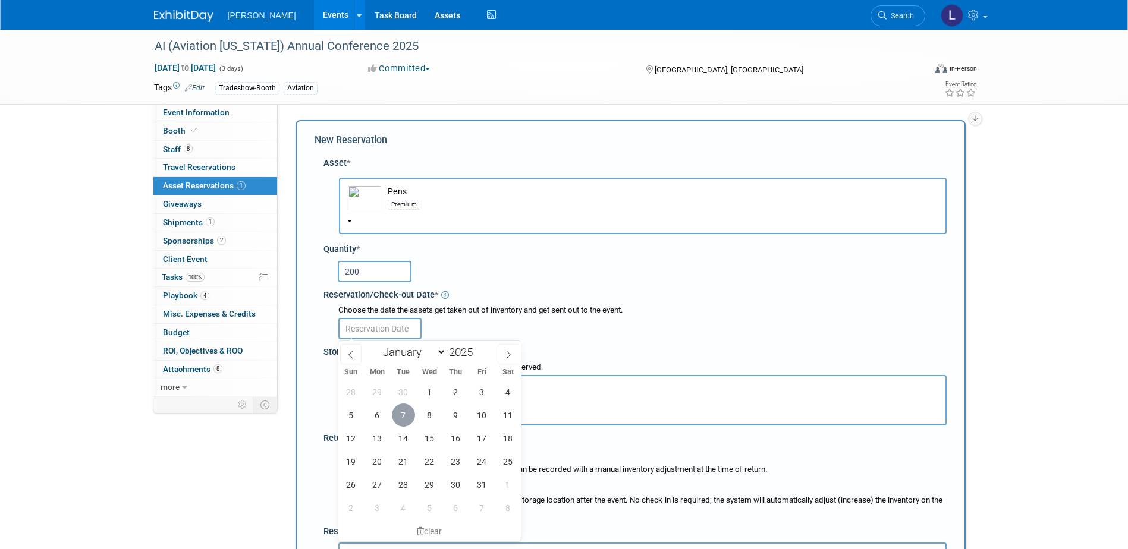
click at [398, 426] on span "7" at bounding box center [403, 415] width 23 height 23
type input "[DATE]"
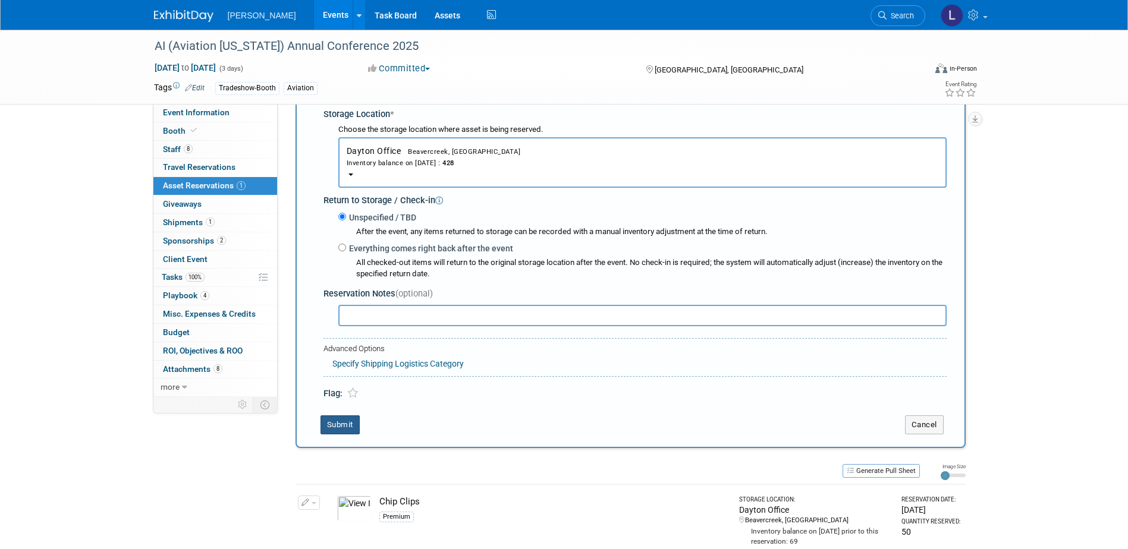
click at [347, 429] on button "Submit" at bounding box center [340, 425] width 39 height 19
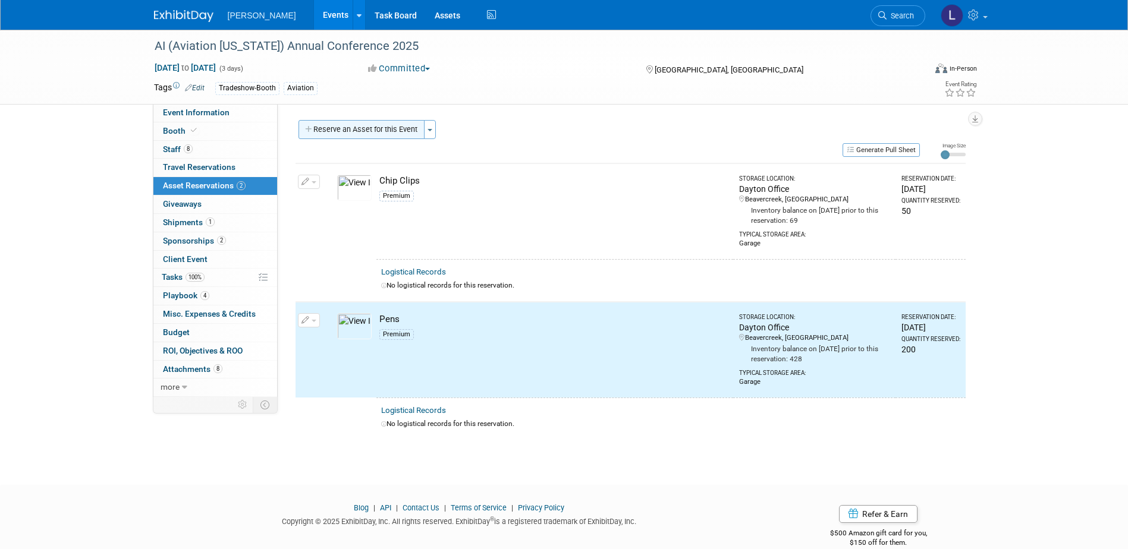
click at [339, 125] on button "Reserve an Asset for this Event" at bounding box center [362, 129] width 126 height 19
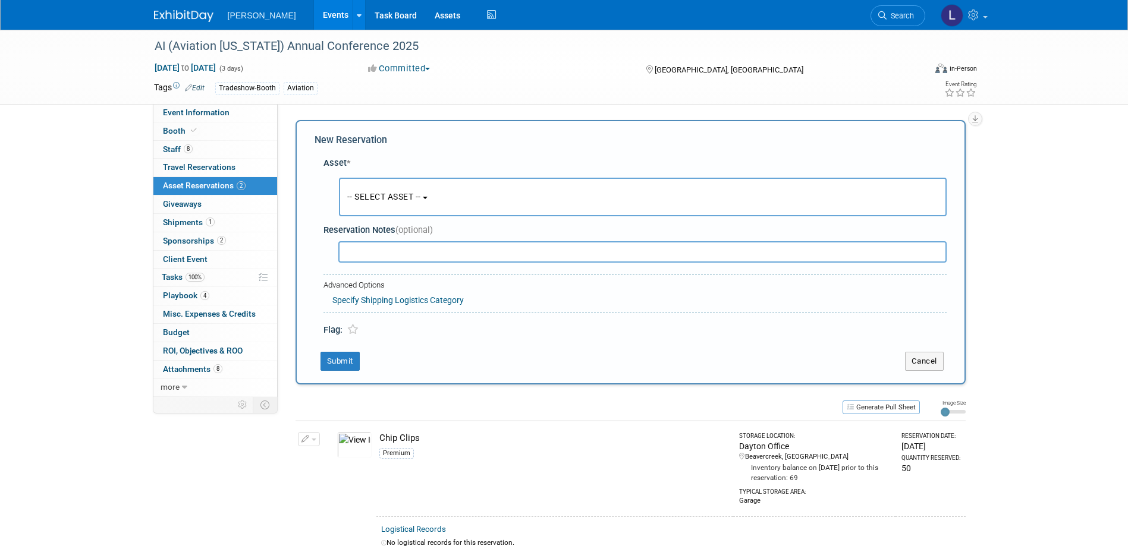
scroll to position [11, 0]
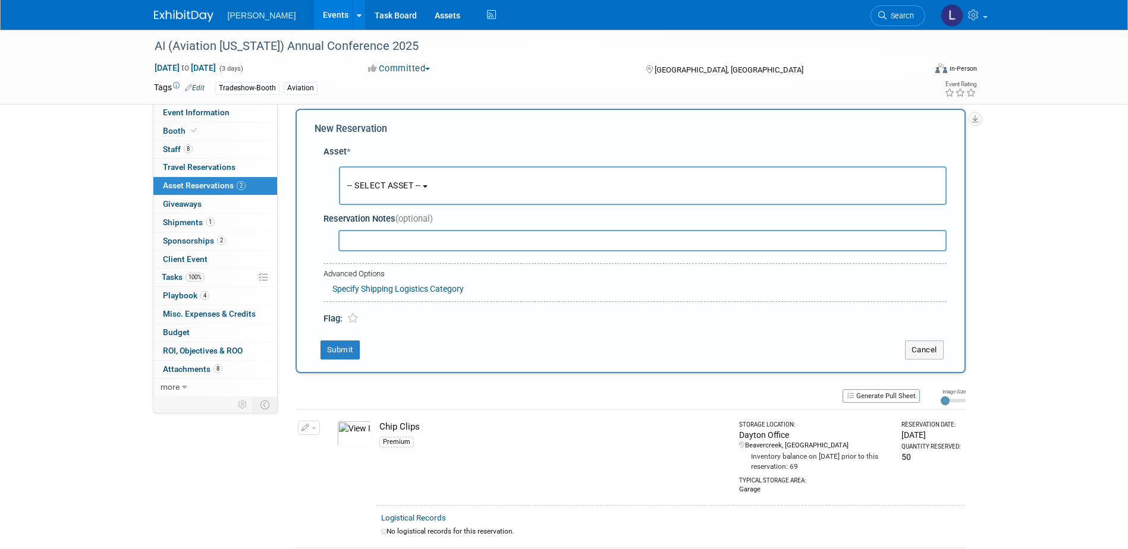
click at [394, 167] on button "-- SELECT ASSET --" at bounding box center [643, 185] width 608 height 39
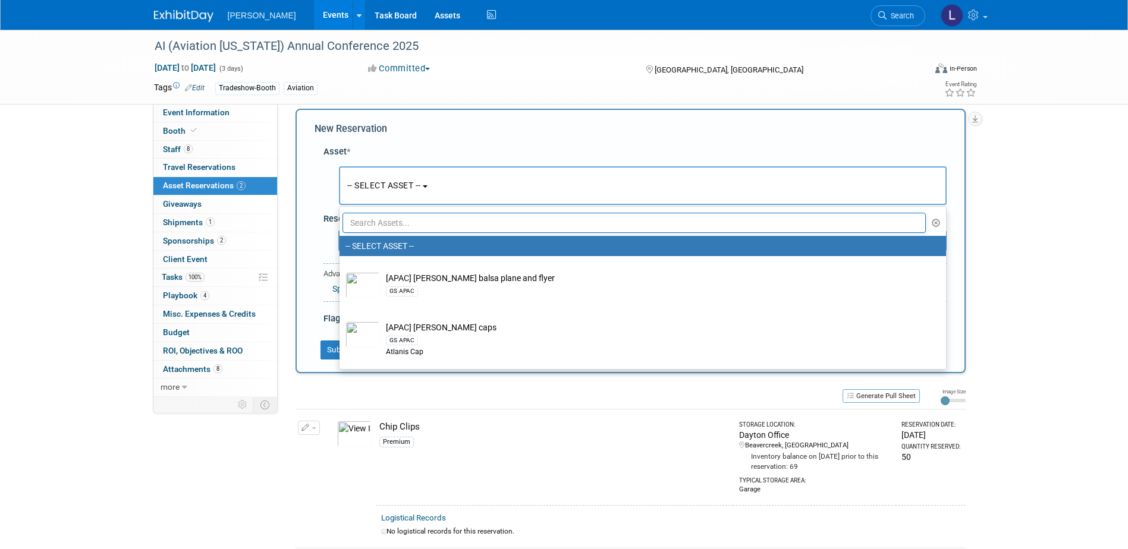
click at [431, 228] on input "text" at bounding box center [635, 223] width 584 height 20
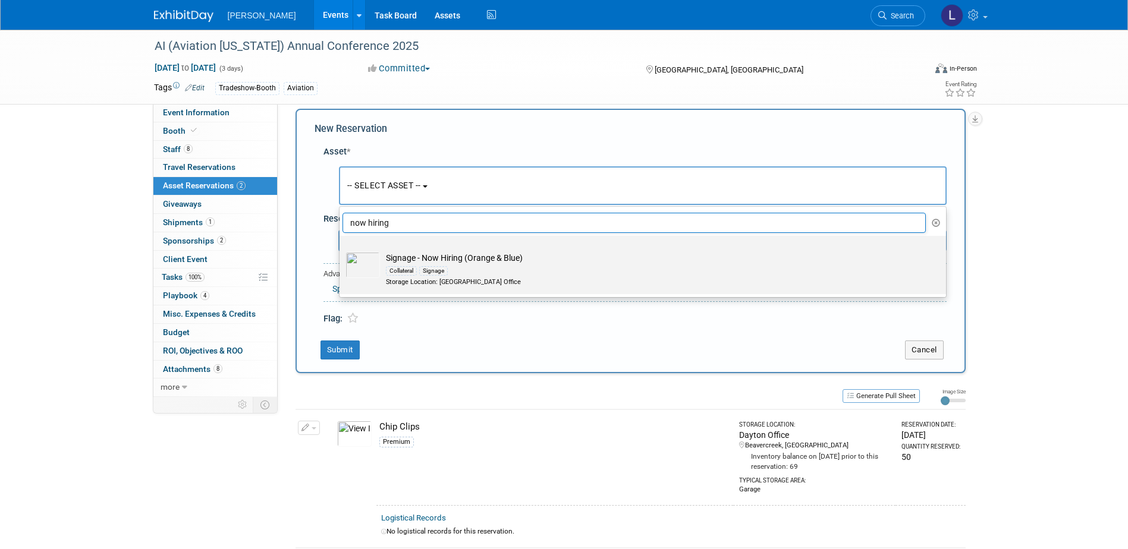
type input "now hiring"
click at [523, 253] on td "Signage - Now Hiring (Orange & Blue) Collateral Signage Storage Location: [GEOG…" at bounding box center [651, 269] width 542 height 35
click at [341, 250] on input "Signage - Now Hiring (Orange & Blue) Collateral Signage Storage Location: [GEOG…" at bounding box center [338, 247] width 8 height 8
radio input "true"
select select "10728413"
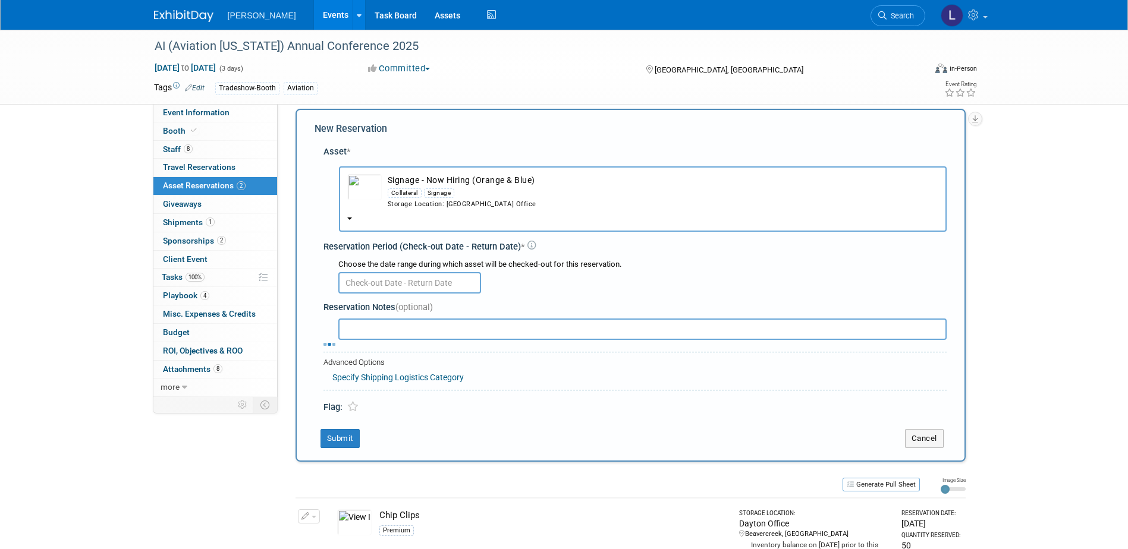
click at [488, 174] on td "Signage - Now Hiring (Orange & Blue) Collateral Signage Storage Location: [GEOG…" at bounding box center [660, 191] width 557 height 35
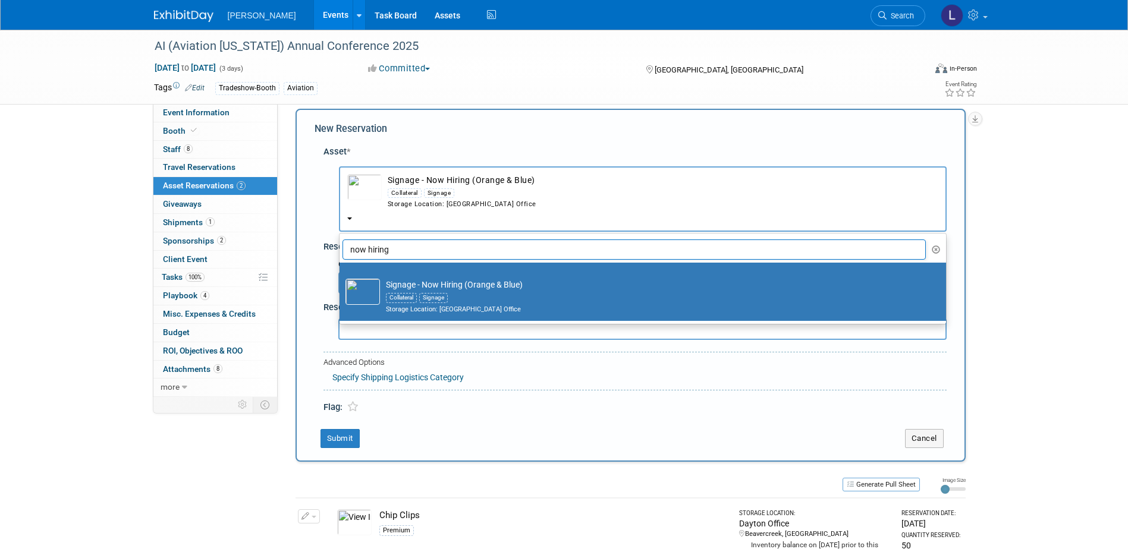
click at [488, 250] on input "now hiring" at bounding box center [635, 250] width 584 height 20
type input "n"
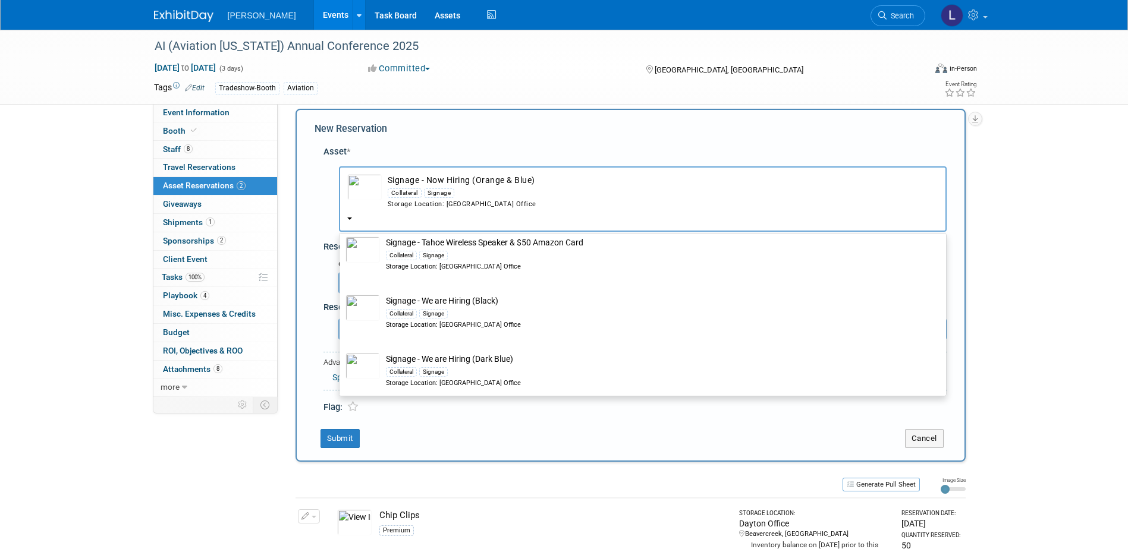
scroll to position [416, 0]
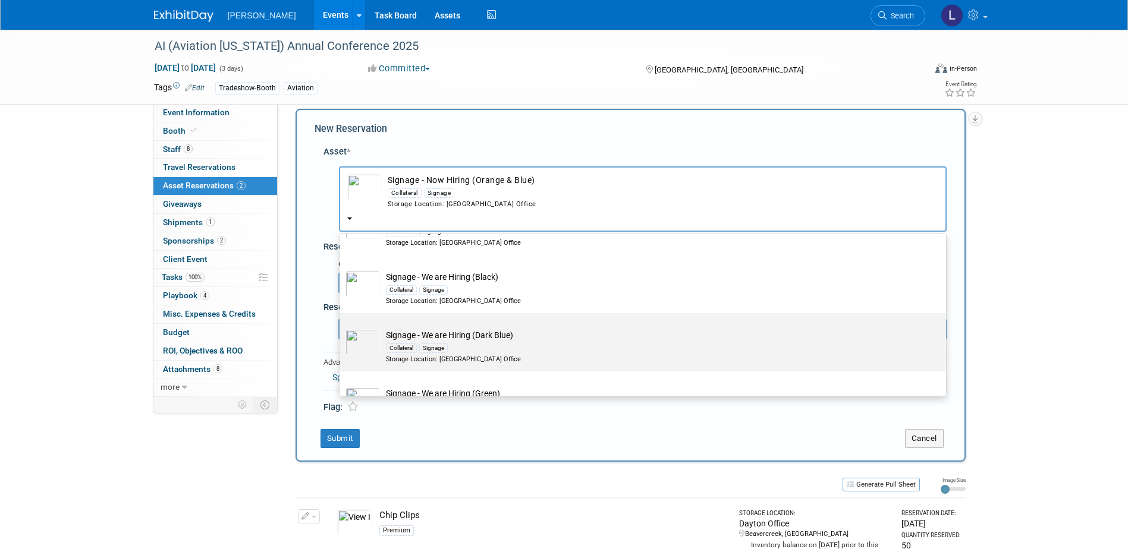
type input "signage"
click at [516, 348] on div "Collateral Signage" at bounding box center [654, 348] width 536 height 14
click at [341, 328] on input "Signage - We are Hiring (Dark Blue) Collateral Signage Storage Location: [GEOGR…" at bounding box center [338, 324] width 8 height 8
select select "10728415"
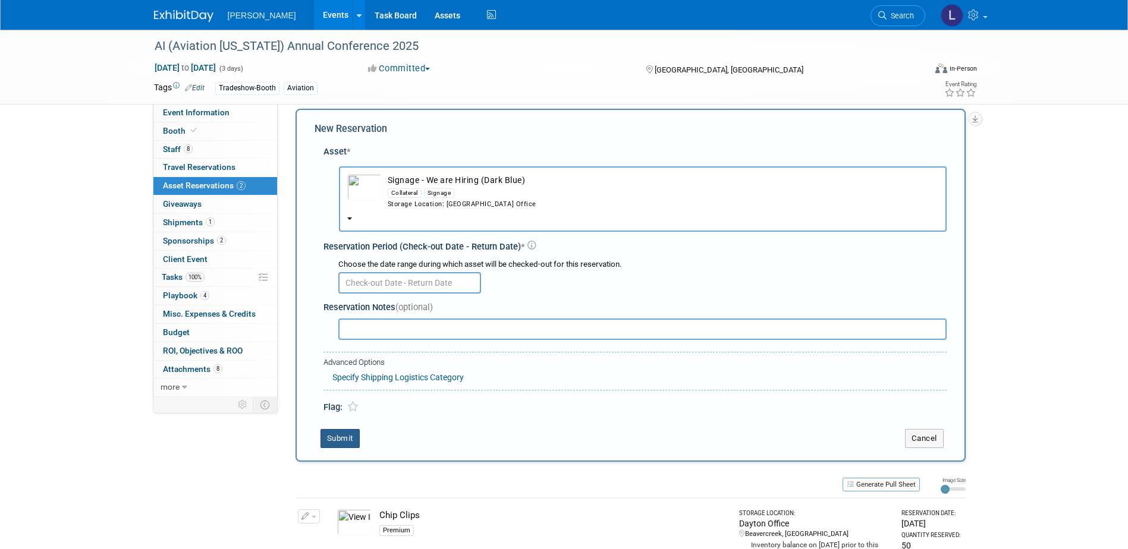
click at [344, 441] on button "Submit" at bounding box center [340, 438] width 39 height 19
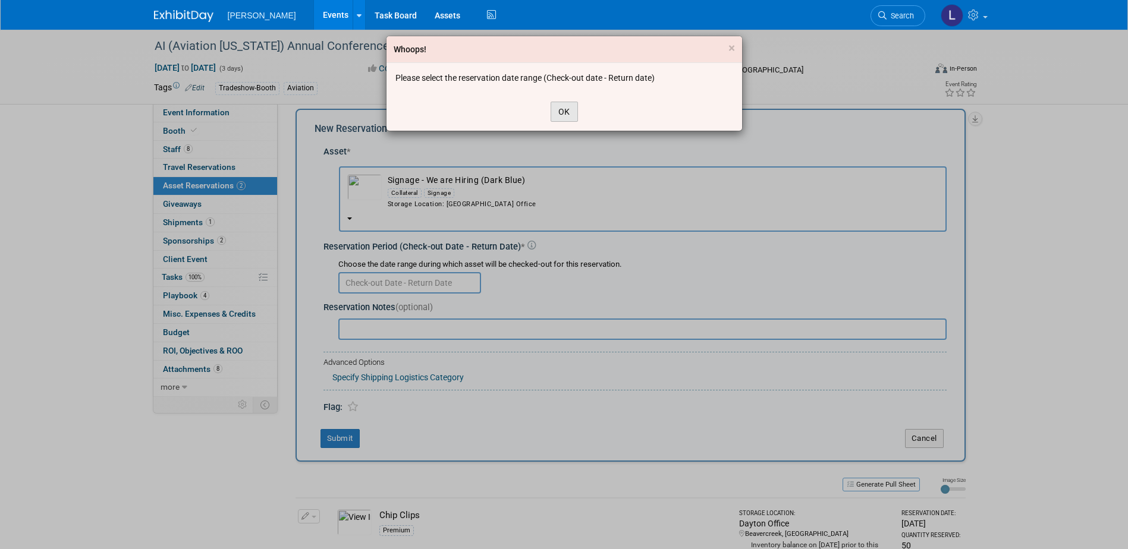
click at [564, 118] on button "OK" at bounding box center [564, 112] width 27 height 20
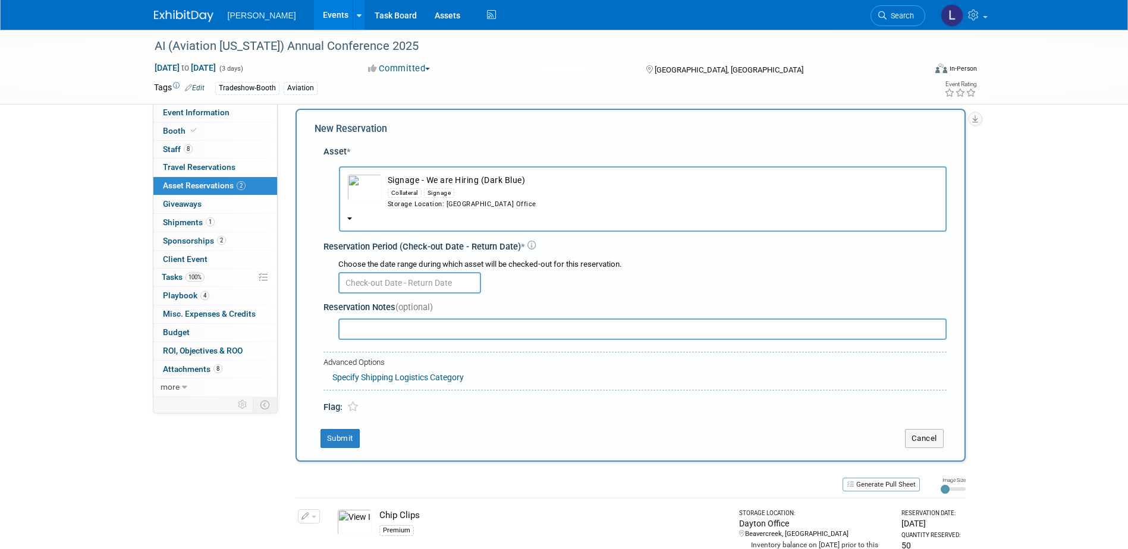
click at [421, 291] on input "text" at bounding box center [409, 282] width 143 height 21
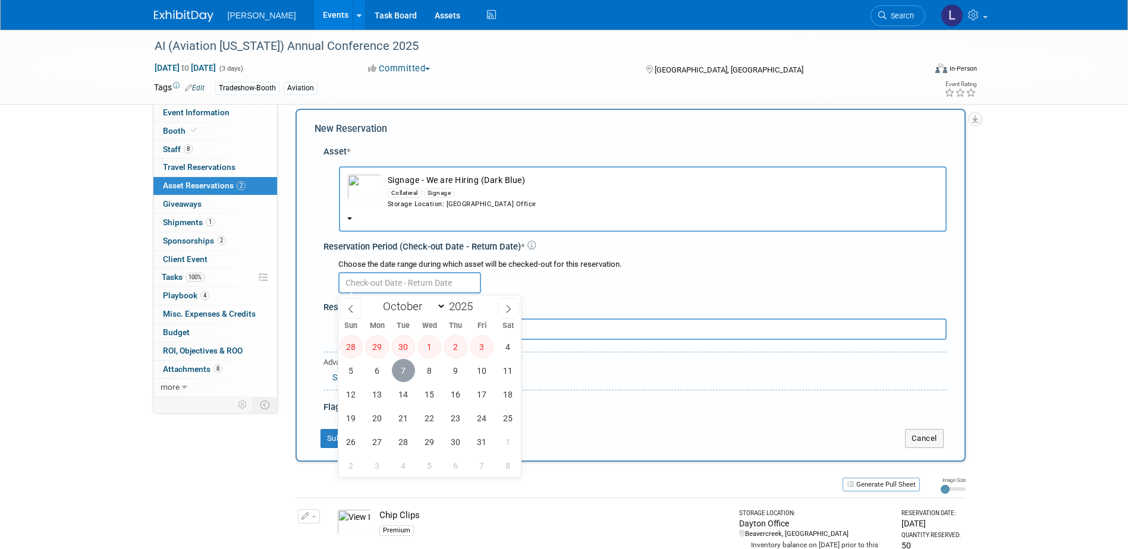
click at [405, 367] on span "7" at bounding box center [403, 370] width 23 height 23
click at [451, 401] on span "16" at bounding box center [455, 394] width 23 height 23
type input "[DATE] to [DATE]"
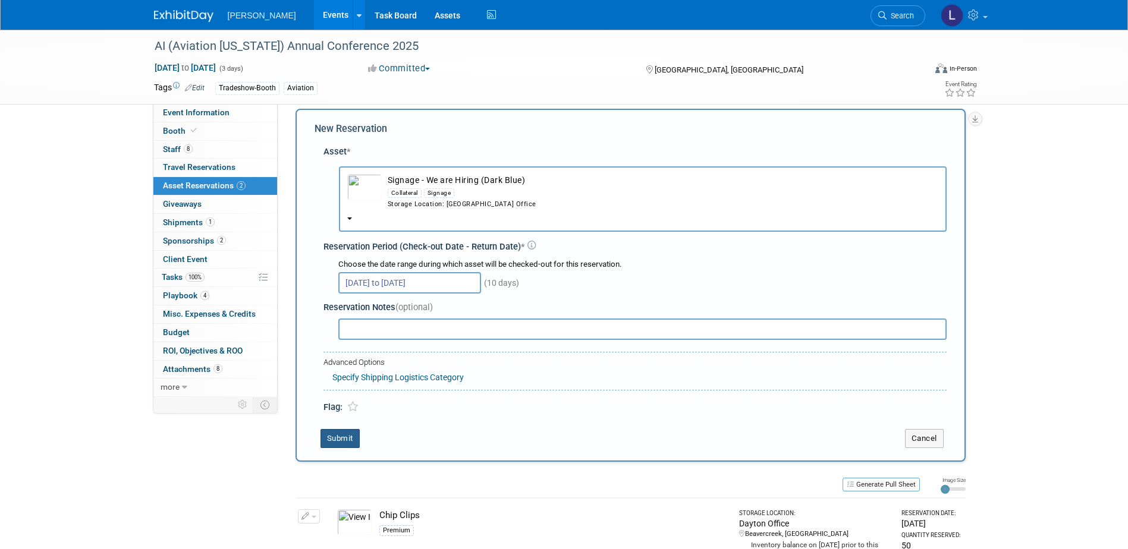
click at [337, 442] on button "Submit" at bounding box center [340, 438] width 39 height 19
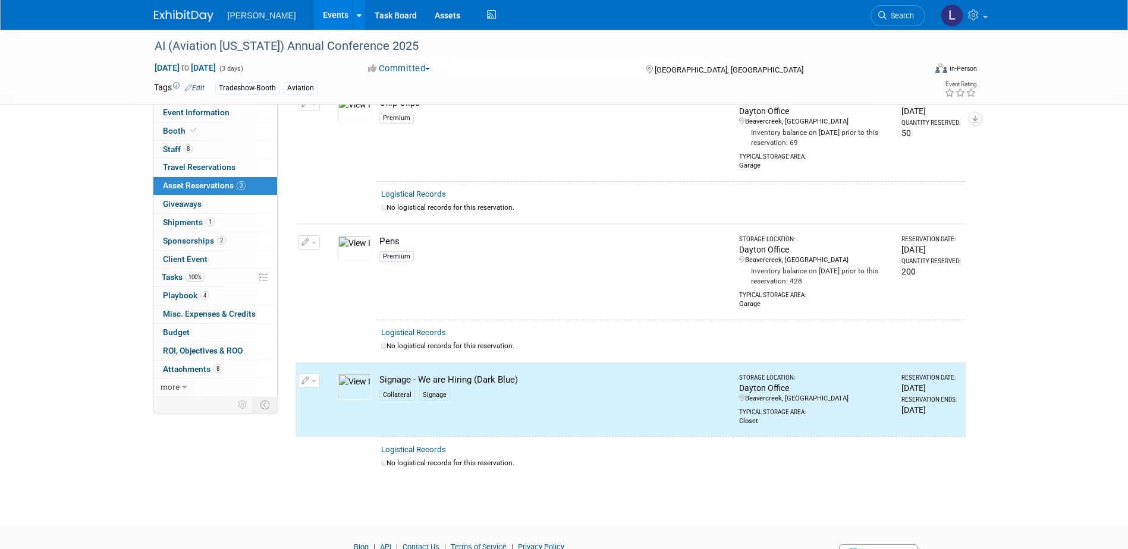
scroll to position [0, 0]
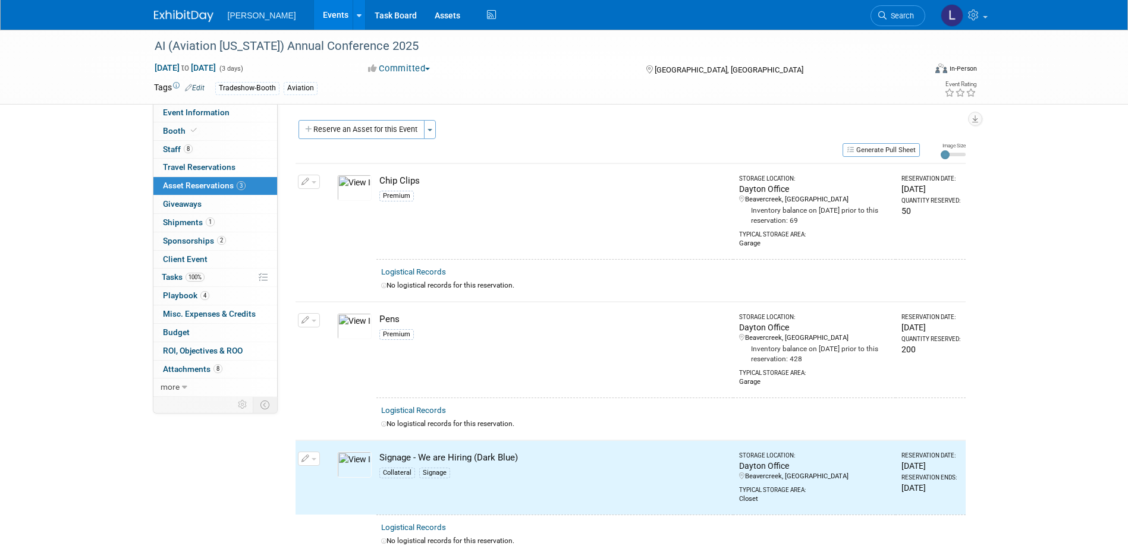
click at [372, 120] on div "Event Website: Edit [URL][DOMAIN_NAME] Event Venue Name: [GEOGRAPHIC_DATA] [GEO…" at bounding box center [626, 250] width 697 height 293
click at [381, 128] on button "Reserve an Asset for this Event" at bounding box center [362, 129] width 126 height 19
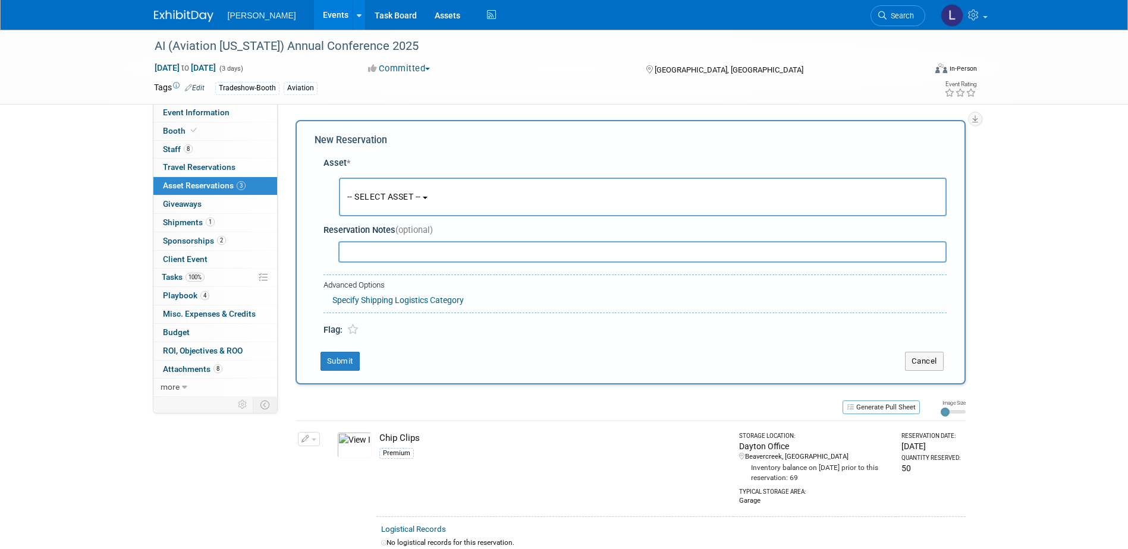
scroll to position [11, 0]
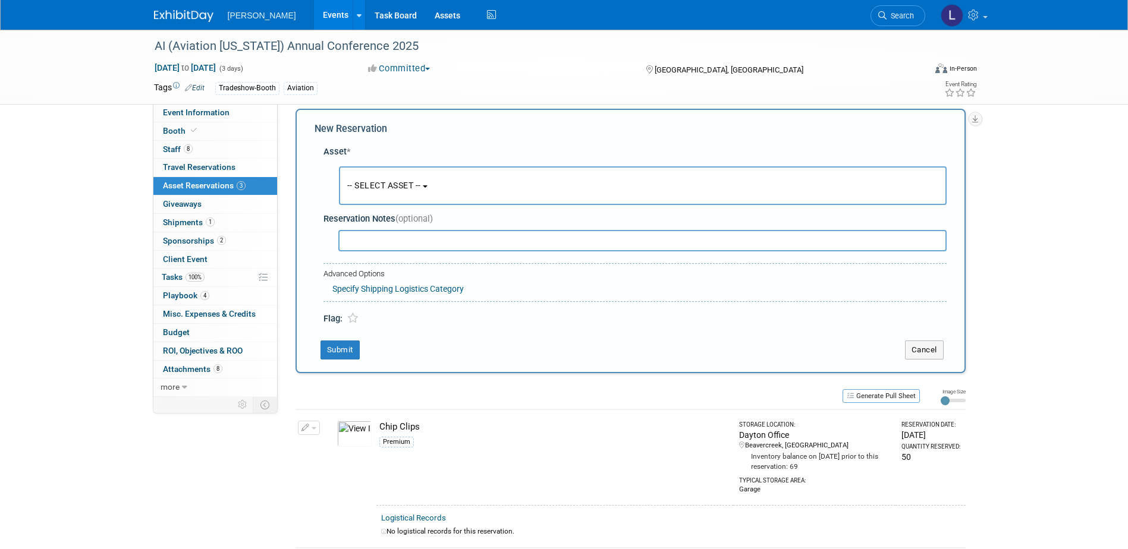
click at [428, 187] on b "button" at bounding box center [425, 187] width 5 height 2
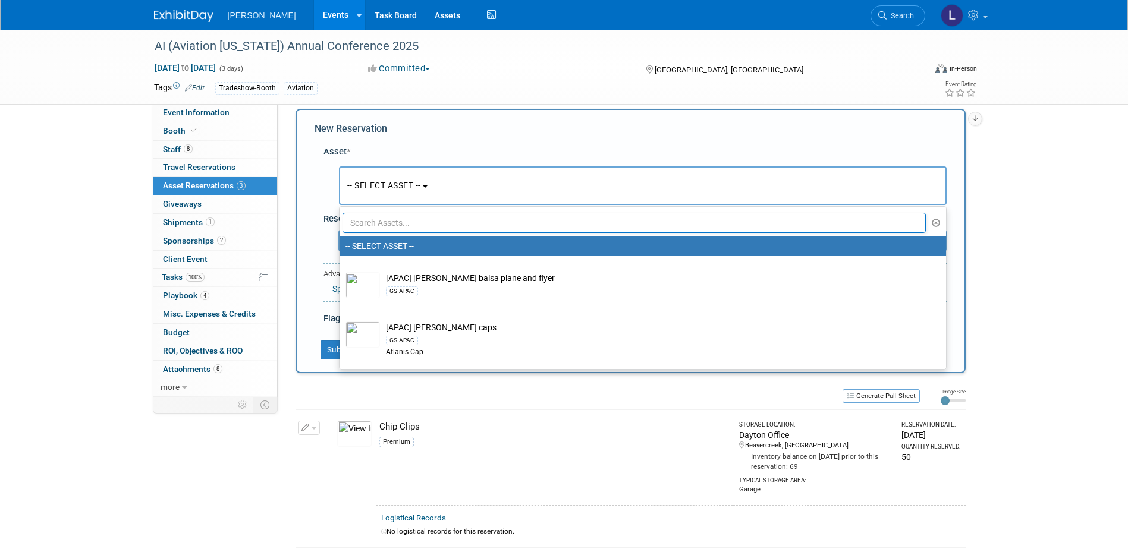
click at [426, 224] on input "text" at bounding box center [635, 223] width 584 height 20
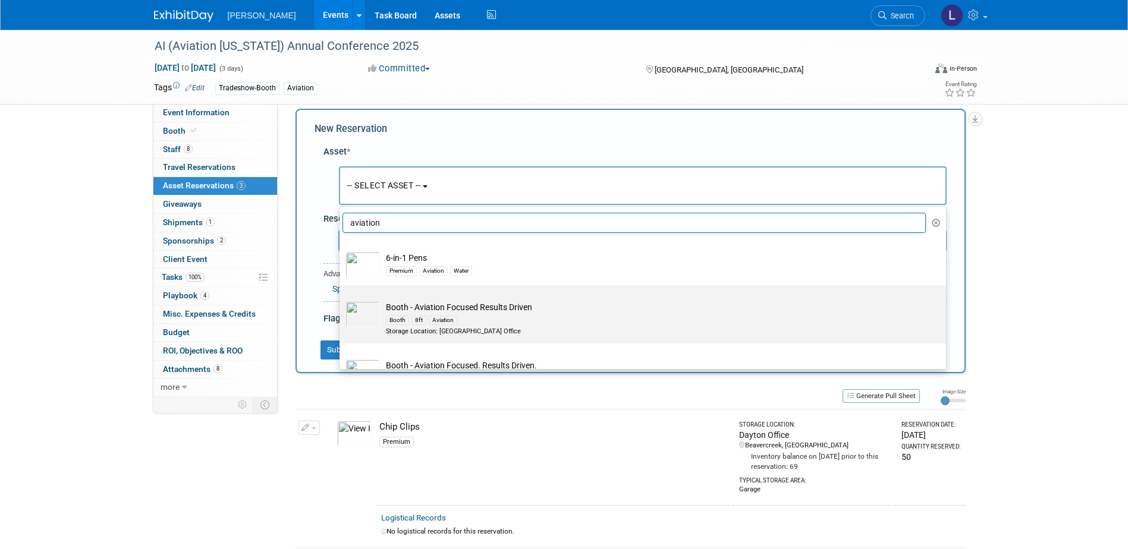
scroll to position [59, 0]
type input "aviation"
click at [588, 309] on td "Booth - Aviation Focused. Results Driven. Booth 5ft Table Top Aviation Storage …" at bounding box center [651, 317] width 542 height 35
click at [341, 299] on input "Booth - Aviation Focused. Results Driven. Booth 5ft Table Top Aviation Storage …" at bounding box center [338, 295] width 8 height 8
select select "10726272"
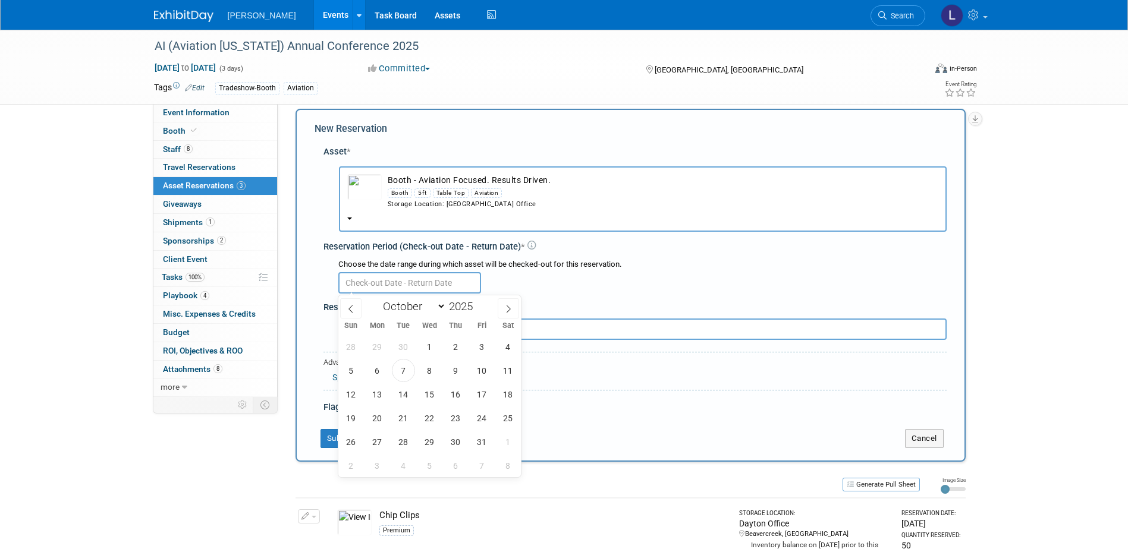
click at [373, 294] on body "[PERSON_NAME] Events Add Event Bulk Upload Events Shareable Event Boards Recent…" at bounding box center [564, 263] width 1128 height 549
click at [404, 372] on span "7" at bounding box center [403, 370] width 23 height 23
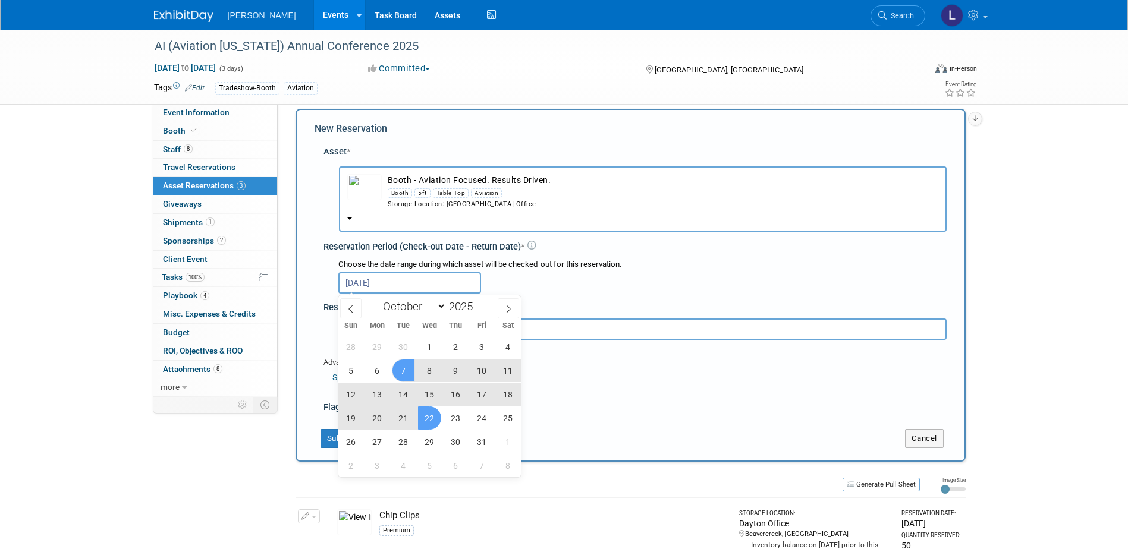
click at [426, 420] on span "22" at bounding box center [429, 418] width 23 height 23
type input "[DATE] to [DATE]"
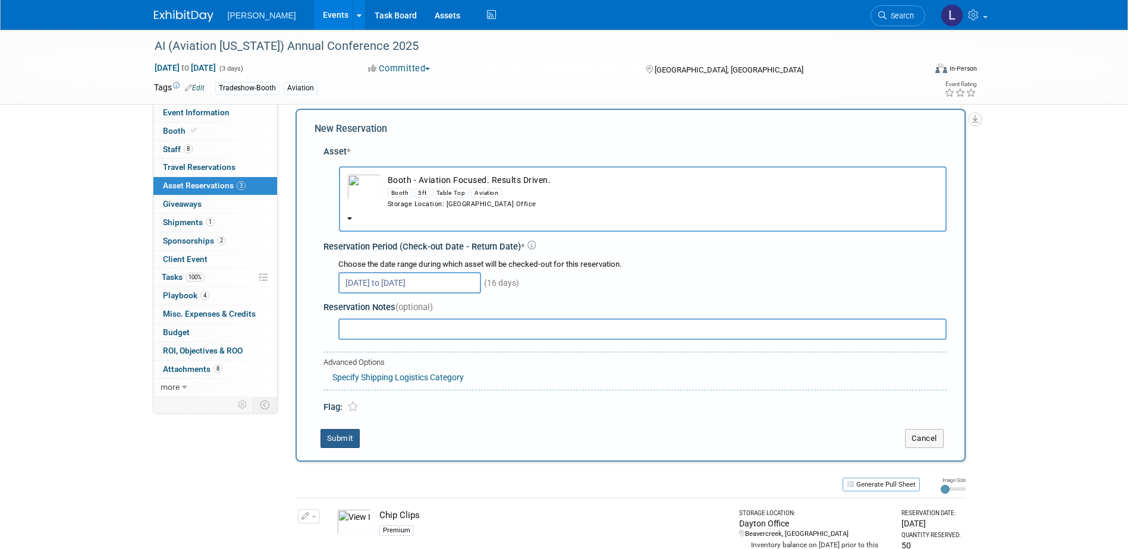
click at [321, 443] on button "Submit" at bounding box center [340, 438] width 39 height 19
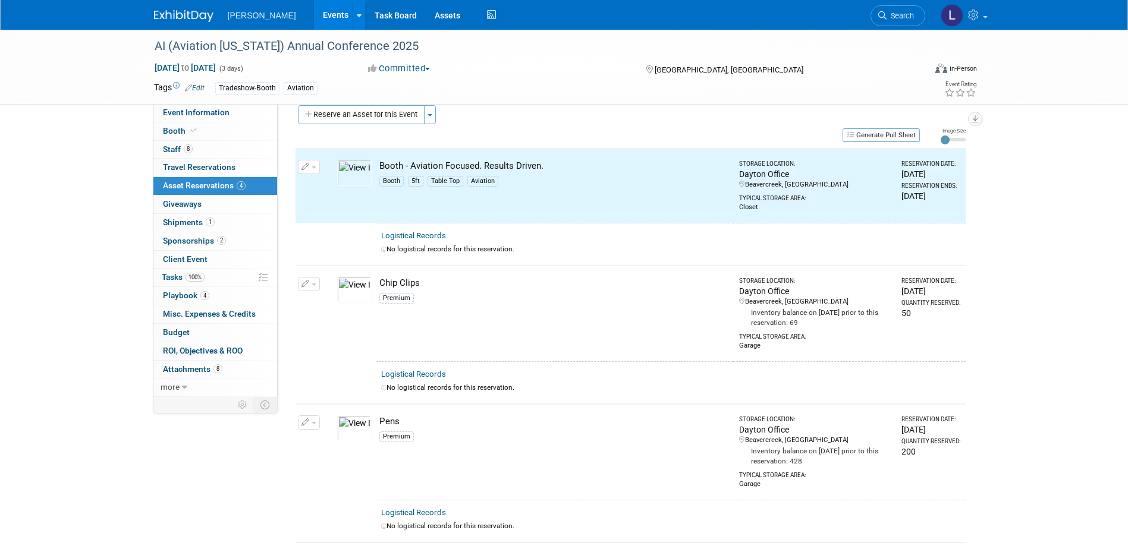
drag, startPoint x: 370, startPoint y: 111, endPoint x: 369, endPoint y: 117, distance: 6.1
click at [369, 117] on button "Reserve an Asset for this Event" at bounding box center [362, 114] width 126 height 19
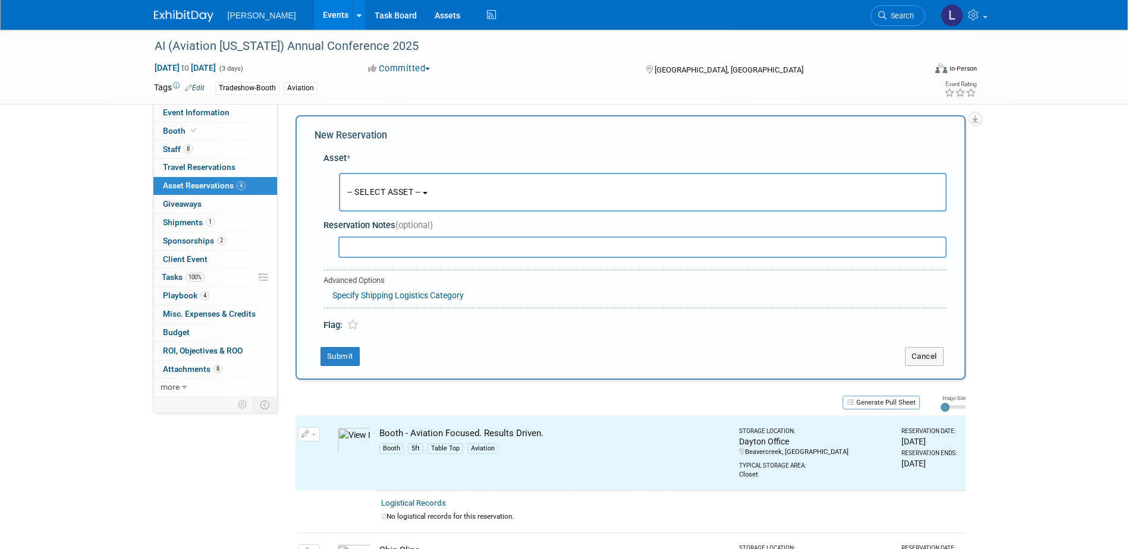
scroll to position [11, 0]
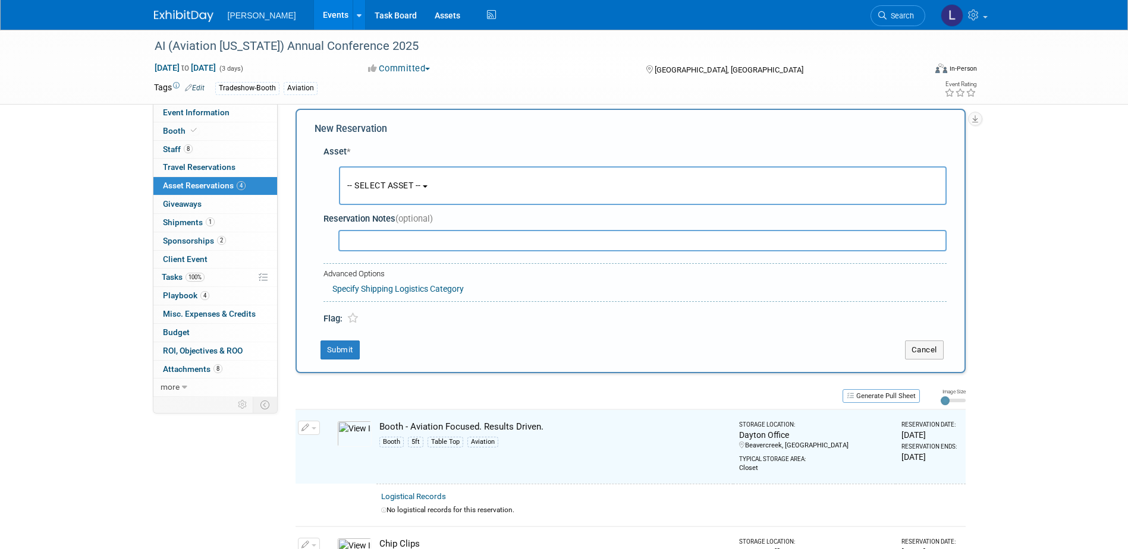
click at [373, 168] on button "-- SELECT ASSET --" at bounding box center [643, 185] width 608 height 39
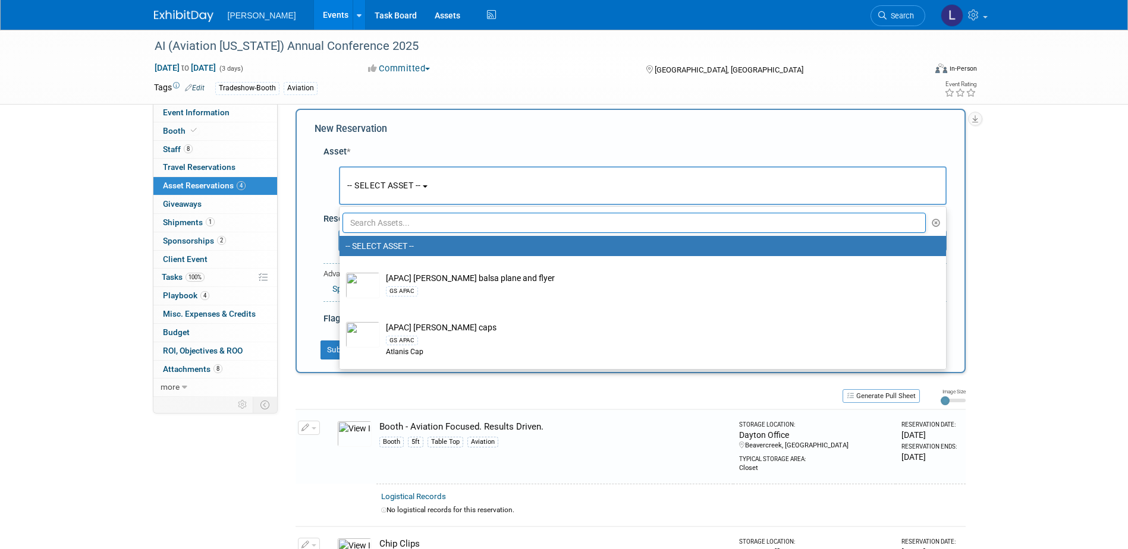
click at [373, 225] on input "text" at bounding box center [635, 223] width 584 height 20
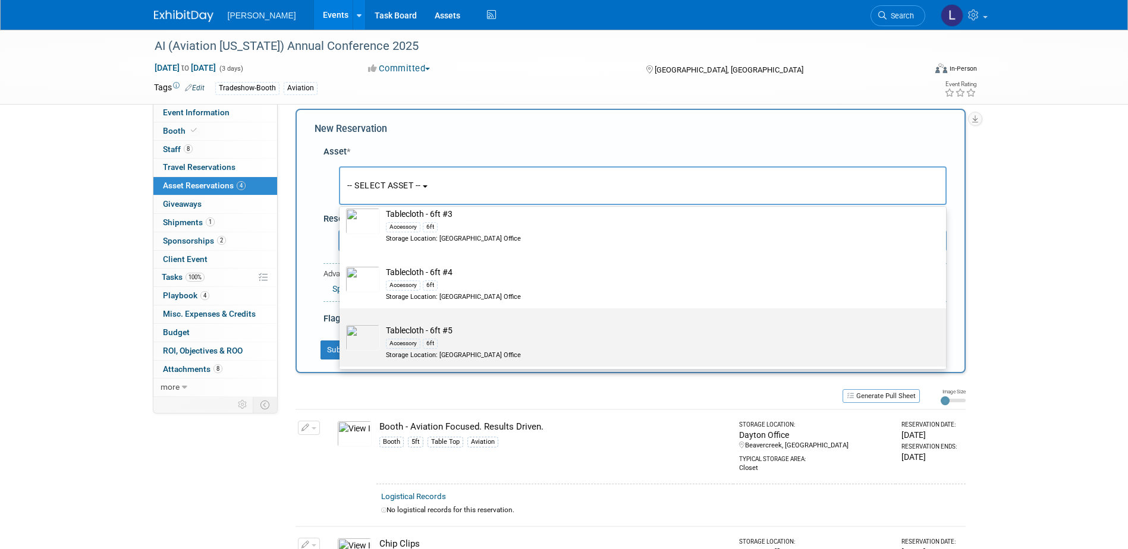
scroll to position [297, 0]
type input "tableclo"
click at [504, 325] on label "Tablecloth - 6ft #5 Accessory 6ft Storage Location: [GEOGRAPHIC_DATA] Office" at bounding box center [639, 339] width 589 height 54
click at [341, 323] on input "Tablecloth - 6ft #5 Accessory 6ft Storage Location: [GEOGRAPHIC_DATA] Office" at bounding box center [338, 320] width 8 height 8
select select "10725362"
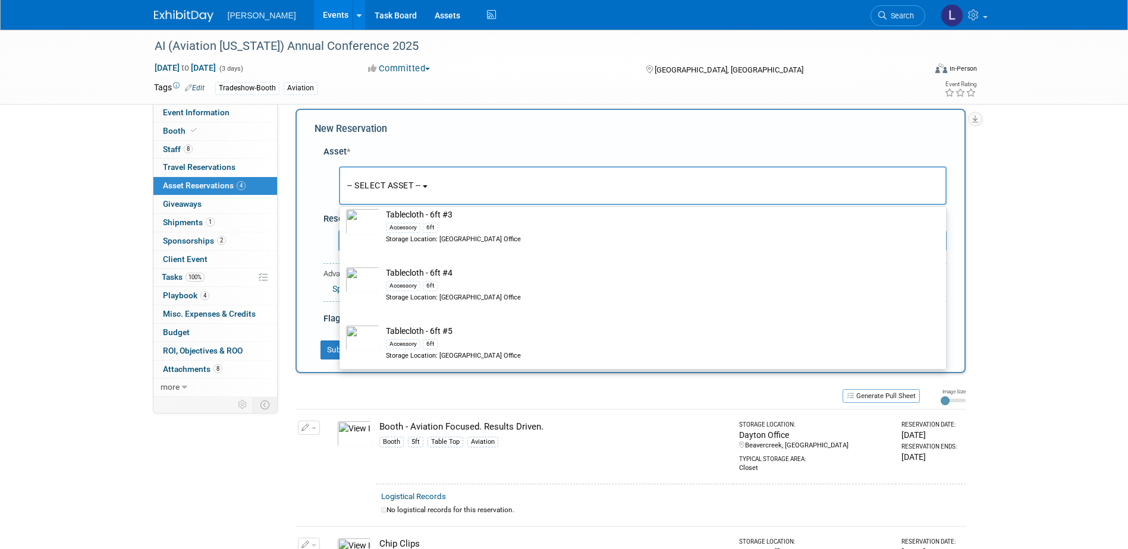
select select "9"
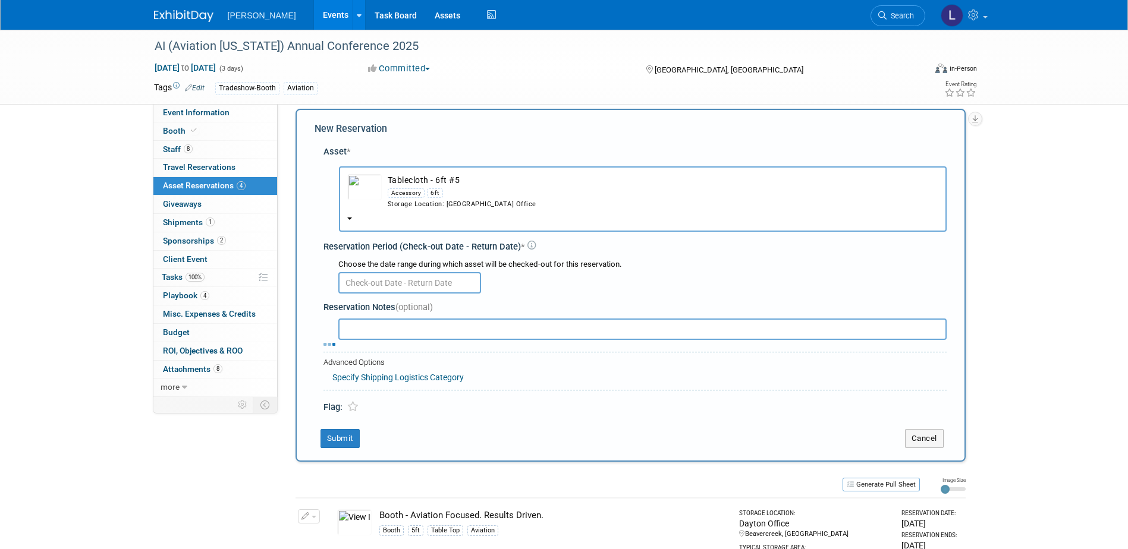
click at [425, 281] on input "text" at bounding box center [409, 282] width 143 height 21
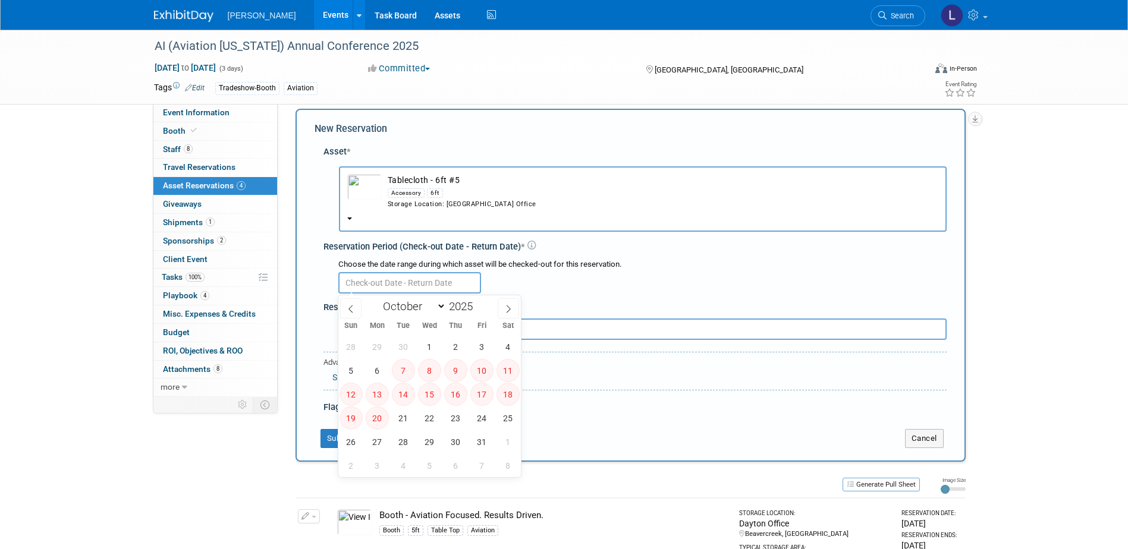
click at [448, 283] on input "text" at bounding box center [409, 282] width 143 height 21
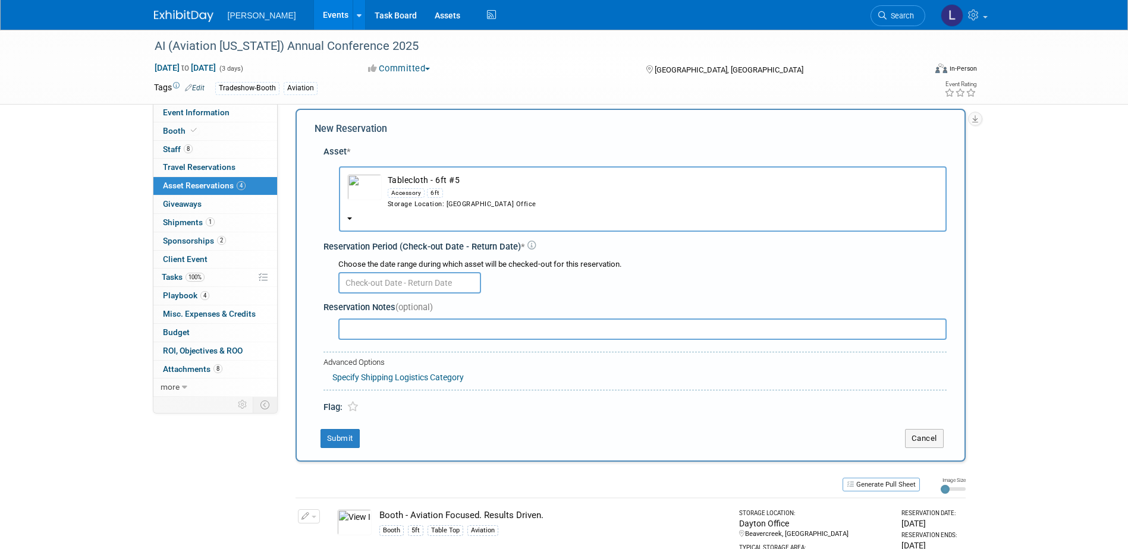
click at [482, 190] on div "Accessory 6ft" at bounding box center [663, 193] width 551 height 14
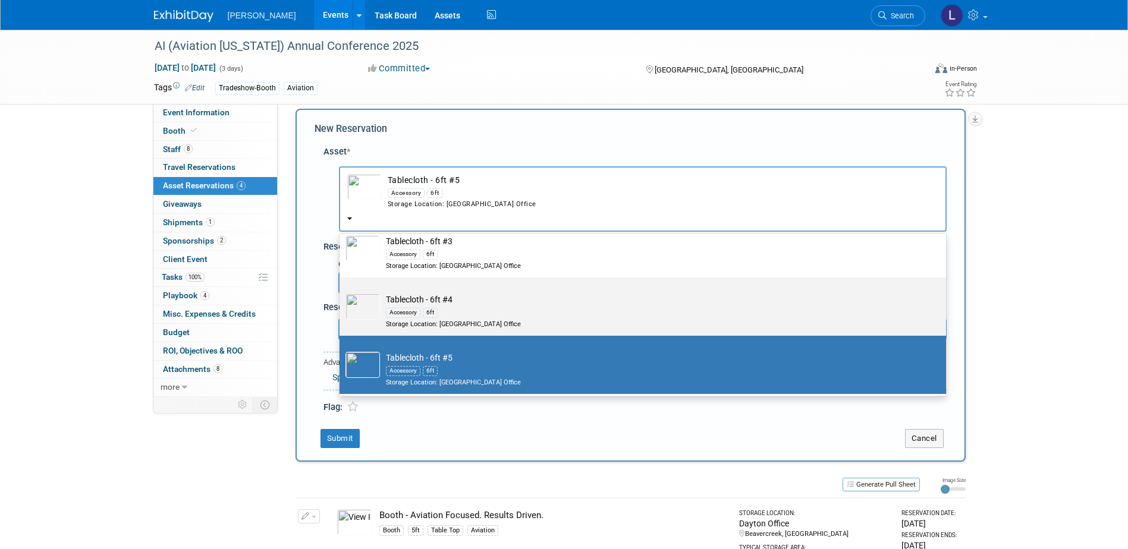
click at [468, 301] on td "Tablecloth - 6ft #4 Accessory 6ft Storage Location: [GEOGRAPHIC_DATA] Office" at bounding box center [651, 311] width 542 height 35
click at [341, 292] on input "Tablecloth - 6ft #4 Accessory 6ft Storage Location: [GEOGRAPHIC_DATA] Office" at bounding box center [338, 288] width 8 height 8
select select "10726267"
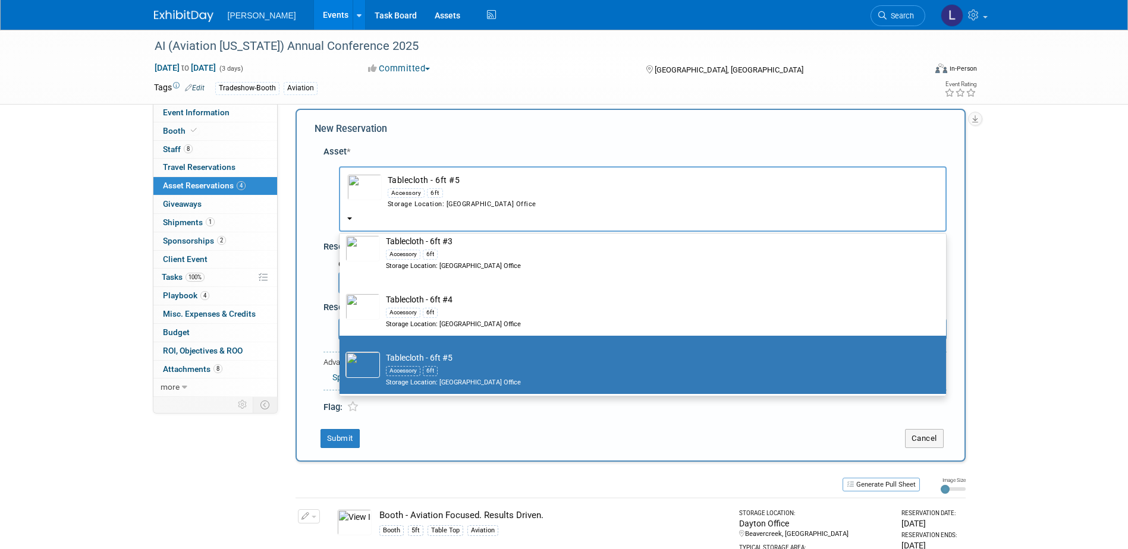
select select "9"
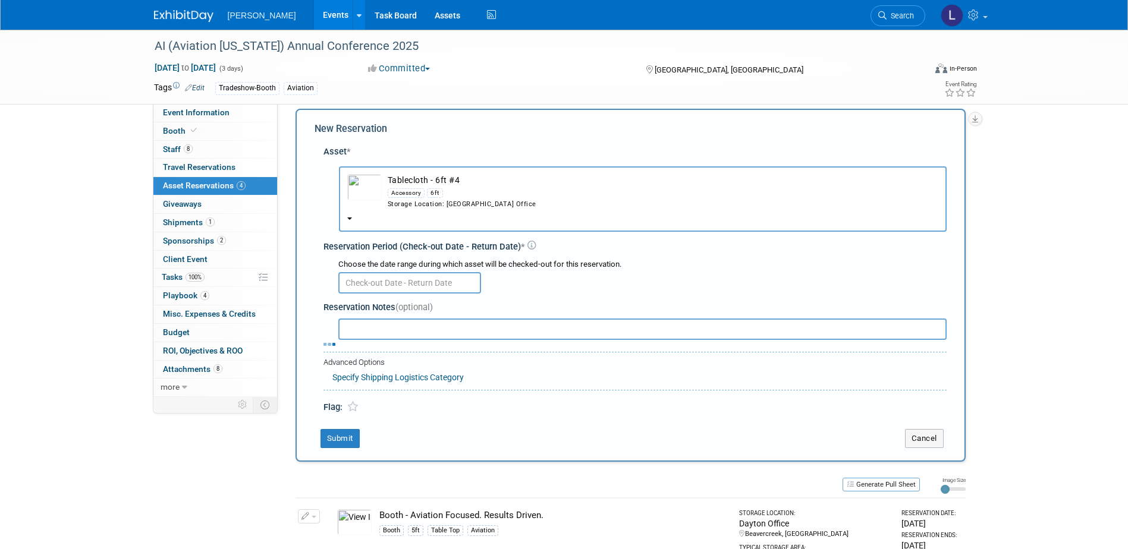
click at [431, 297] on div "Reservation Notes (optional)" at bounding box center [634, 320] width 623 height 46
click at [422, 284] on input "text" at bounding box center [409, 282] width 143 height 21
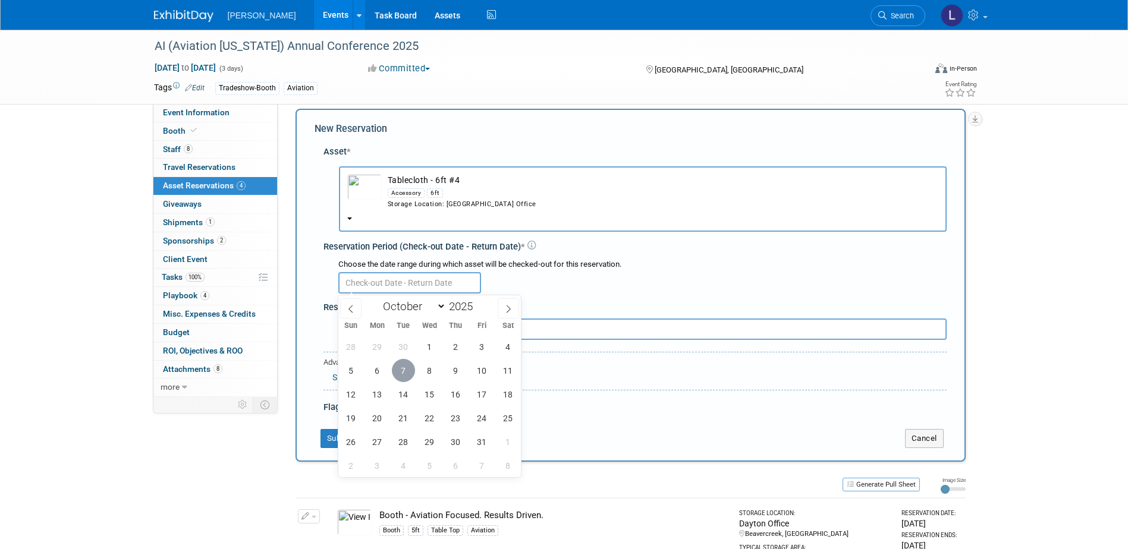
click at [404, 369] on span "7" at bounding box center [403, 370] width 23 height 23
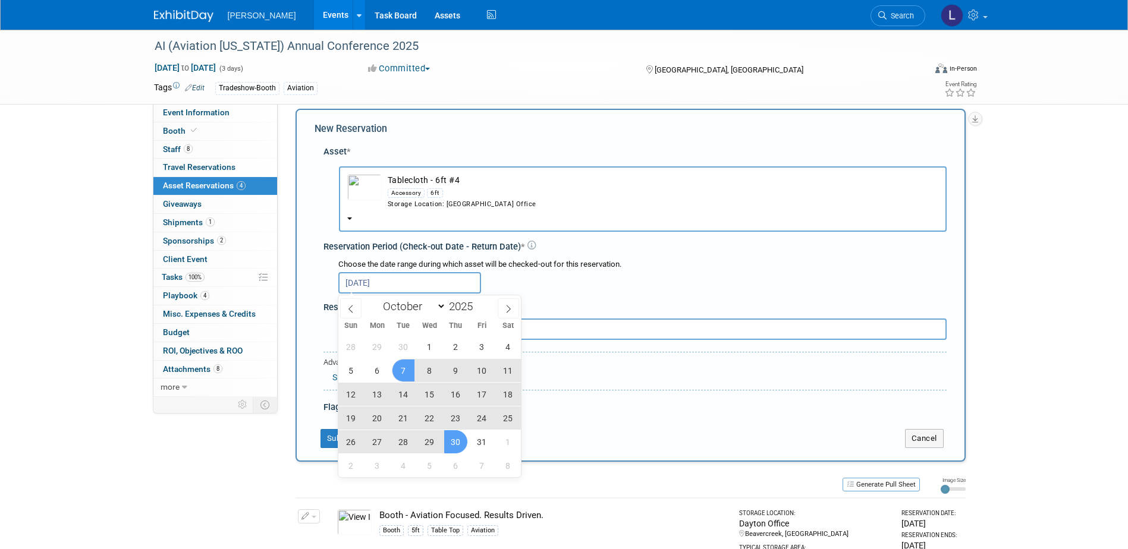
click at [455, 443] on span "30" at bounding box center [455, 442] width 23 height 23
type input "[DATE] to [DATE]"
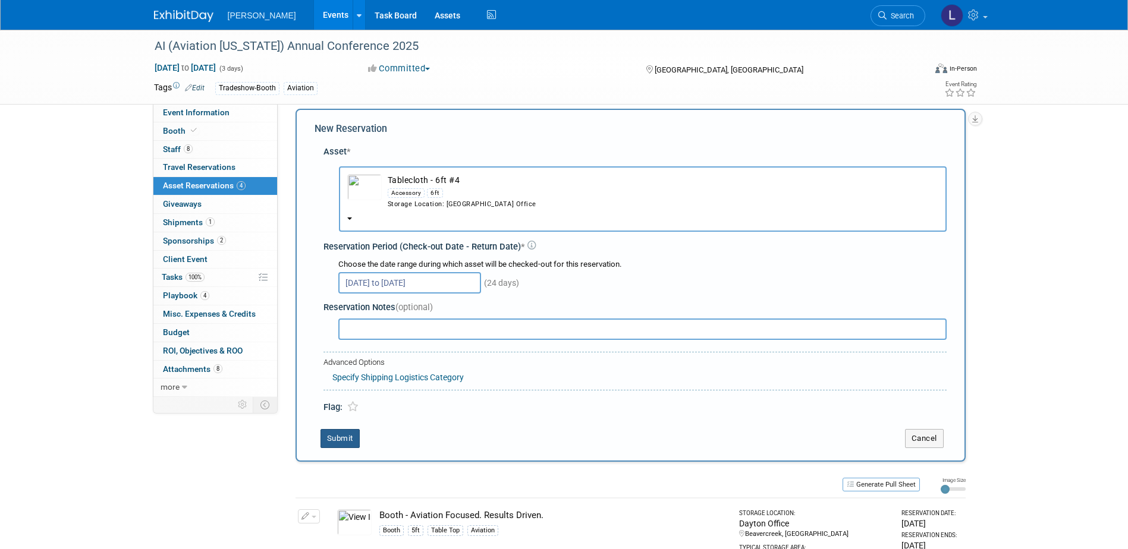
click at [345, 441] on button "Submit" at bounding box center [340, 438] width 39 height 19
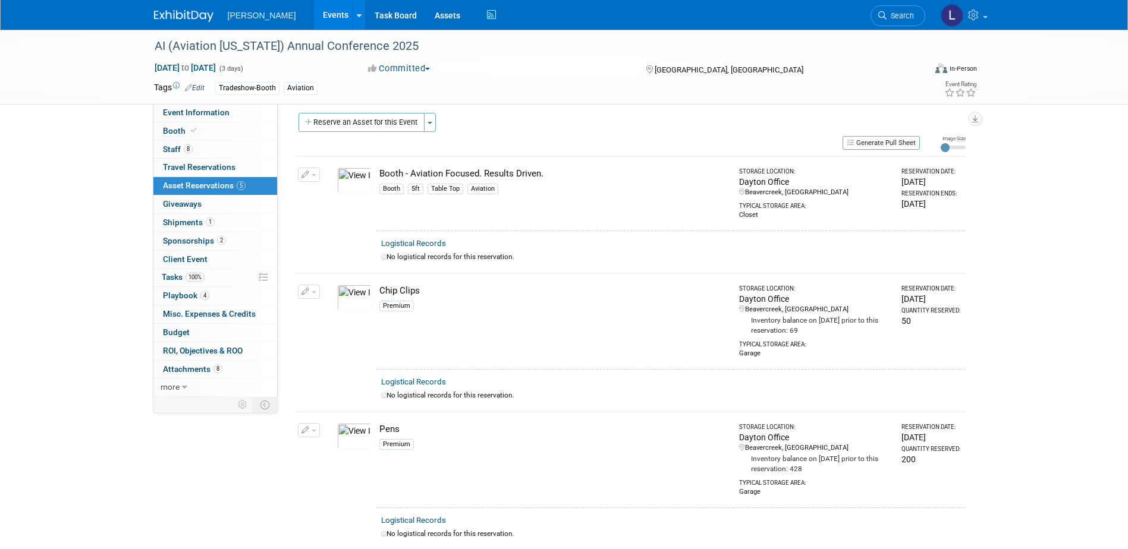
scroll to position [0, 0]
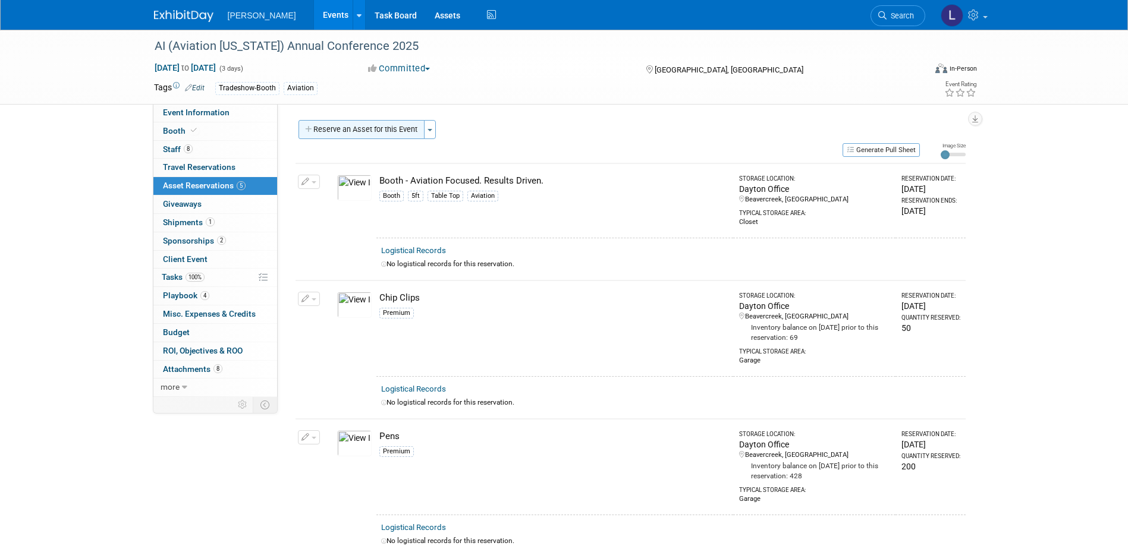
click at [377, 136] on button "Reserve an Asset for this Event" at bounding box center [362, 129] width 126 height 19
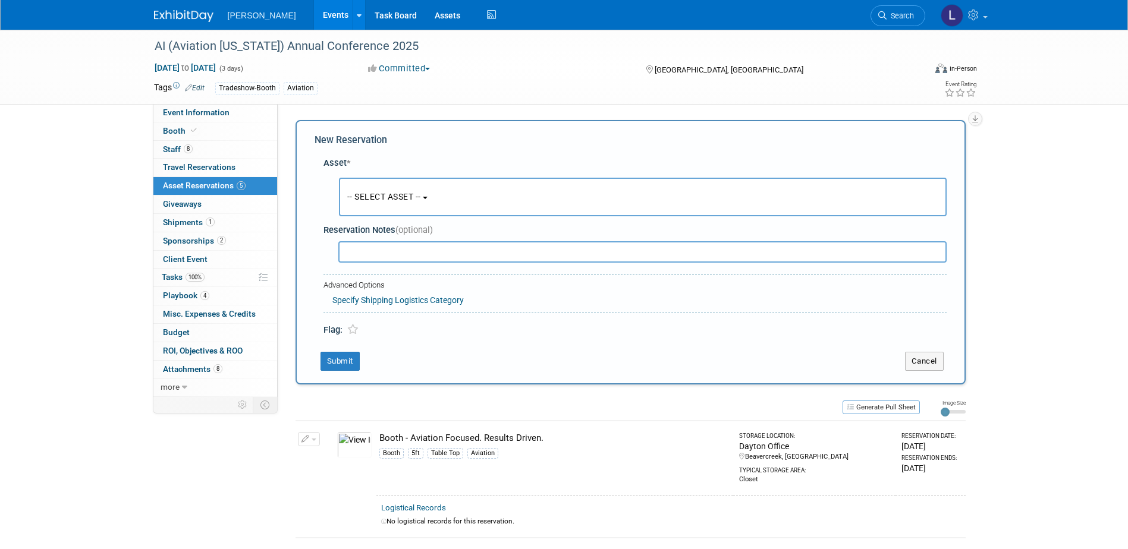
scroll to position [11, 0]
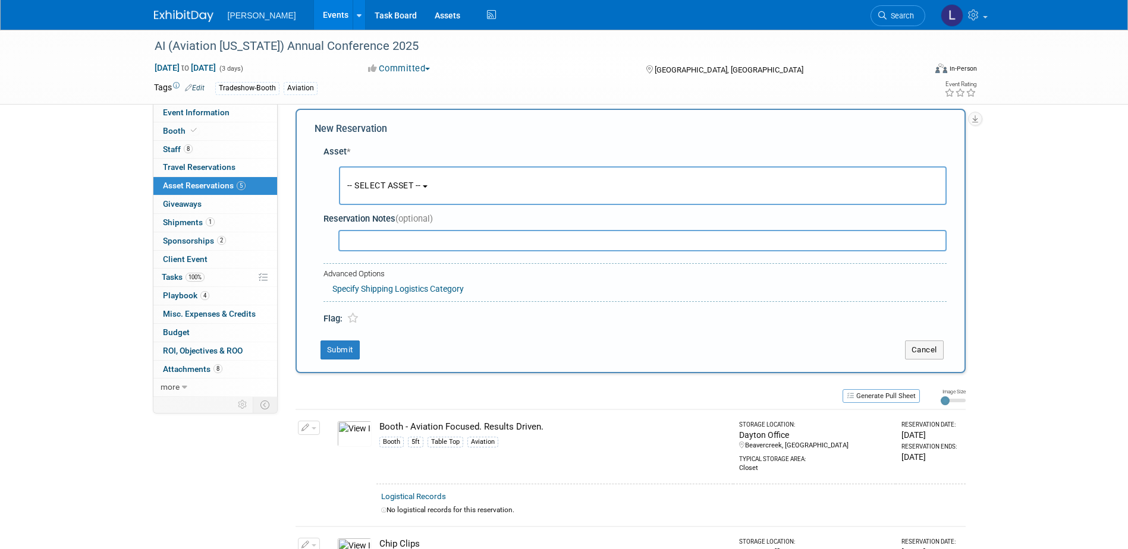
click at [431, 193] on button "-- SELECT ASSET --" at bounding box center [643, 185] width 608 height 39
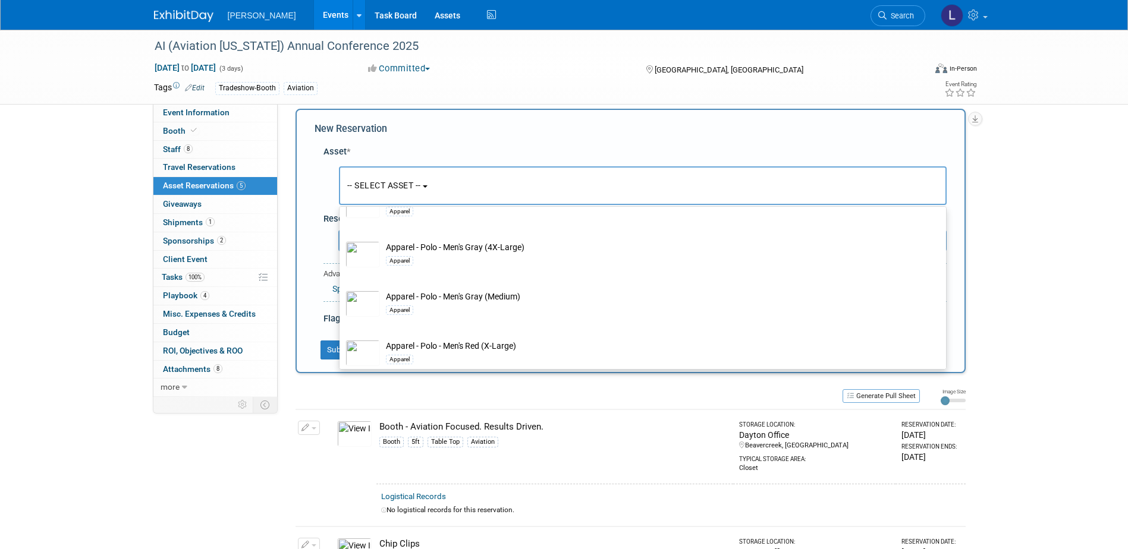
scroll to position [654, 0]
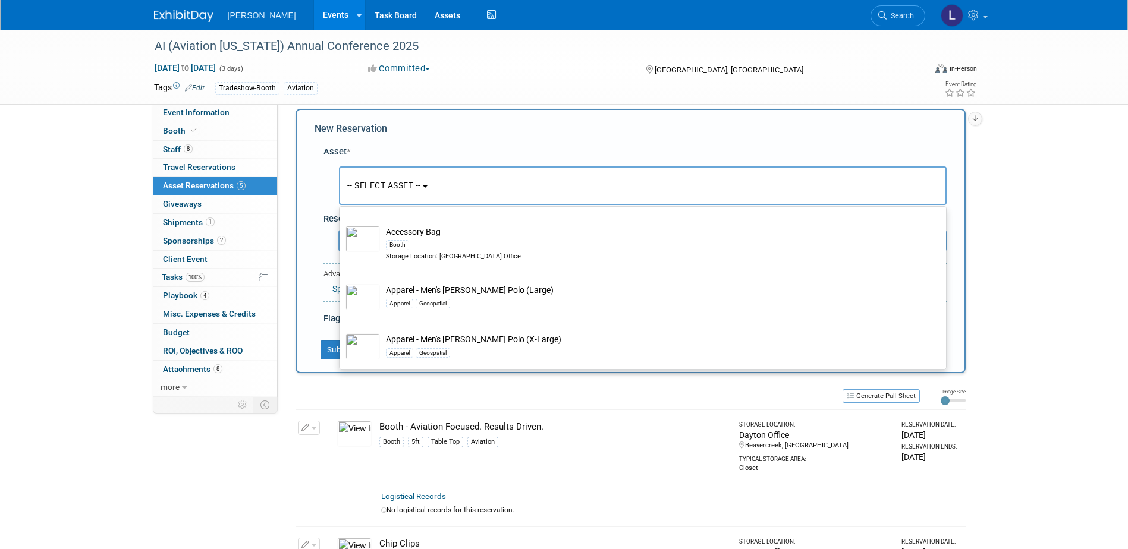
click at [392, 175] on button "-- SELECT ASSET --" at bounding box center [643, 185] width 608 height 39
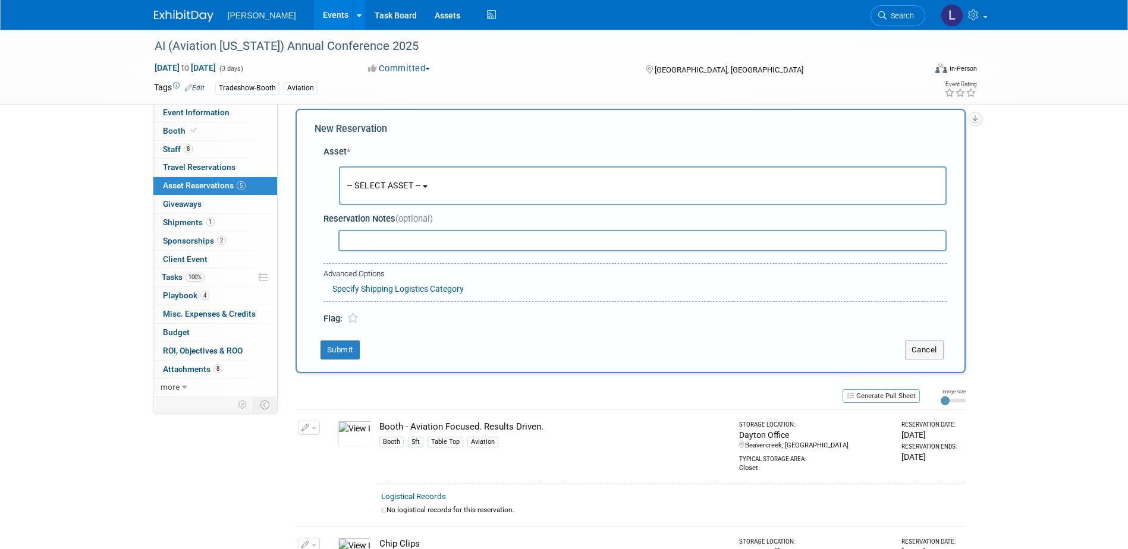
click at [403, 186] on span "-- SELECT ASSET --" at bounding box center [384, 186] width 74 height 10
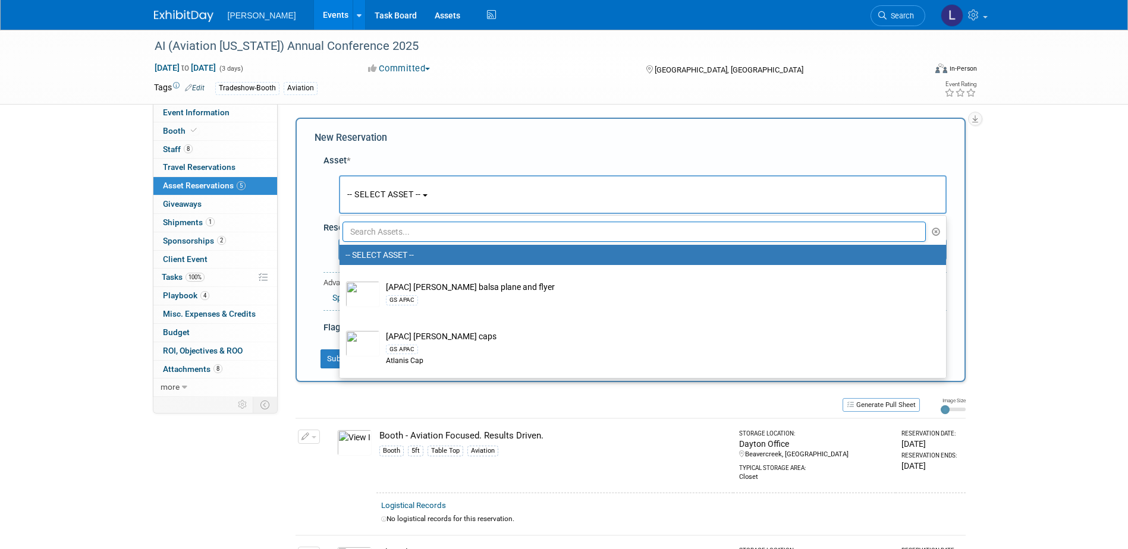
scroll to position [0, 0]
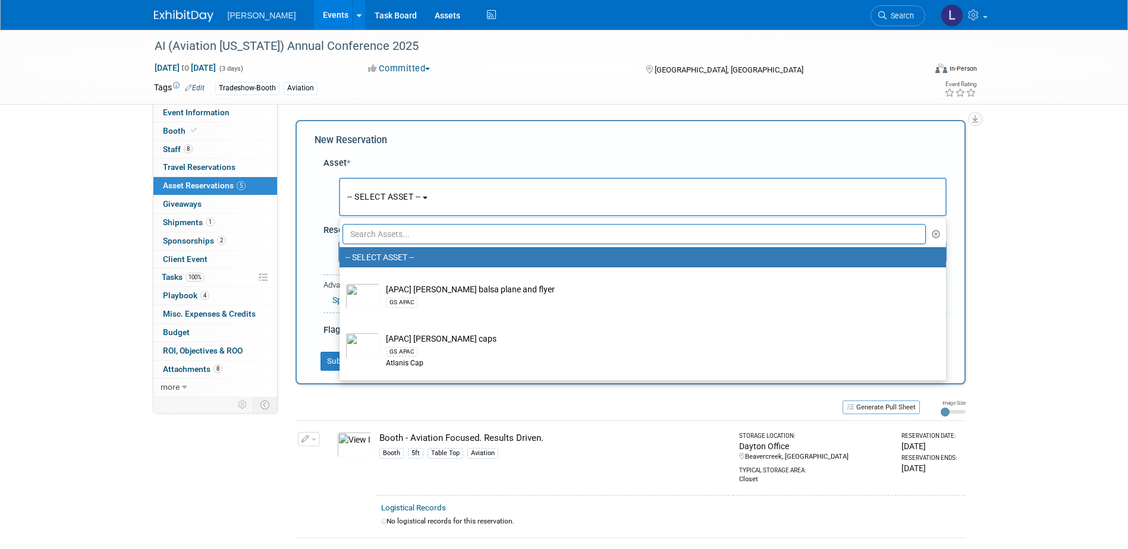
click at [414, 230] on input "text" at bounding box center [635, 234] width 584 height 20
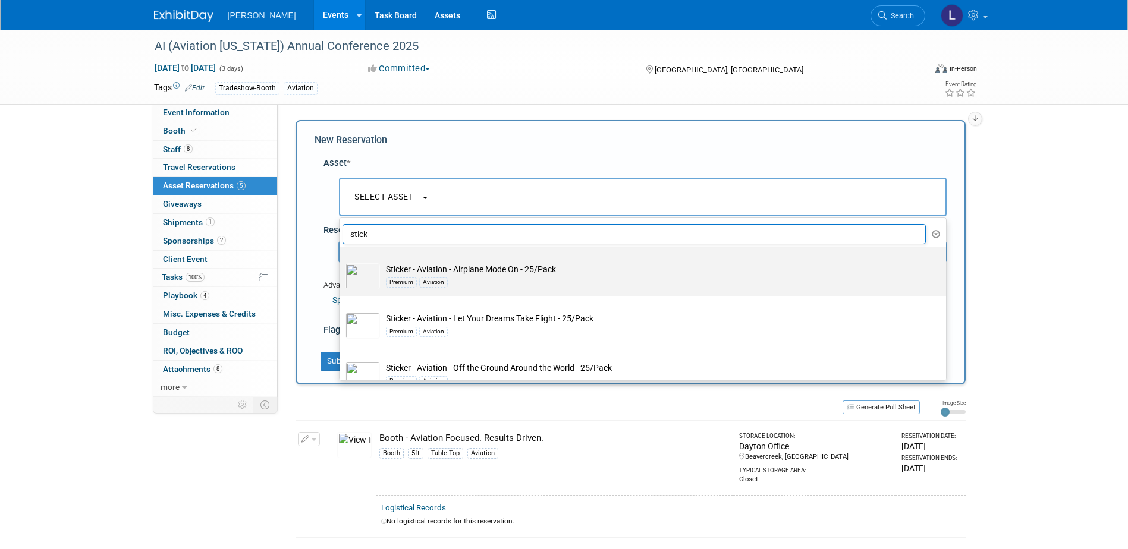
type input "stick"
click at [510, 278] on div "Premium Aviation" at bounding box center [654, 282] width 536 height 14
click at [341, 262] on input "Sticker - Aviation - Airplane Mode On - 25/Pack Premium Aviation" at bounding box center [338, 258] width 8 height 8
select select "10726444"
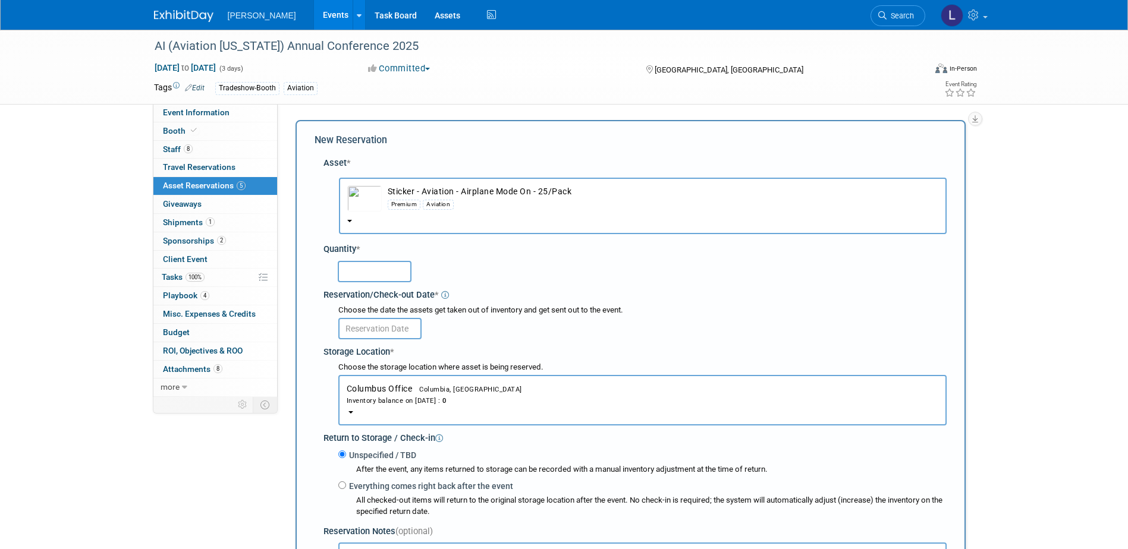
click at [450, 406] on div "Inventory balance on [DATE] : 0" at bounding box center [643, 400] width 592 height 11
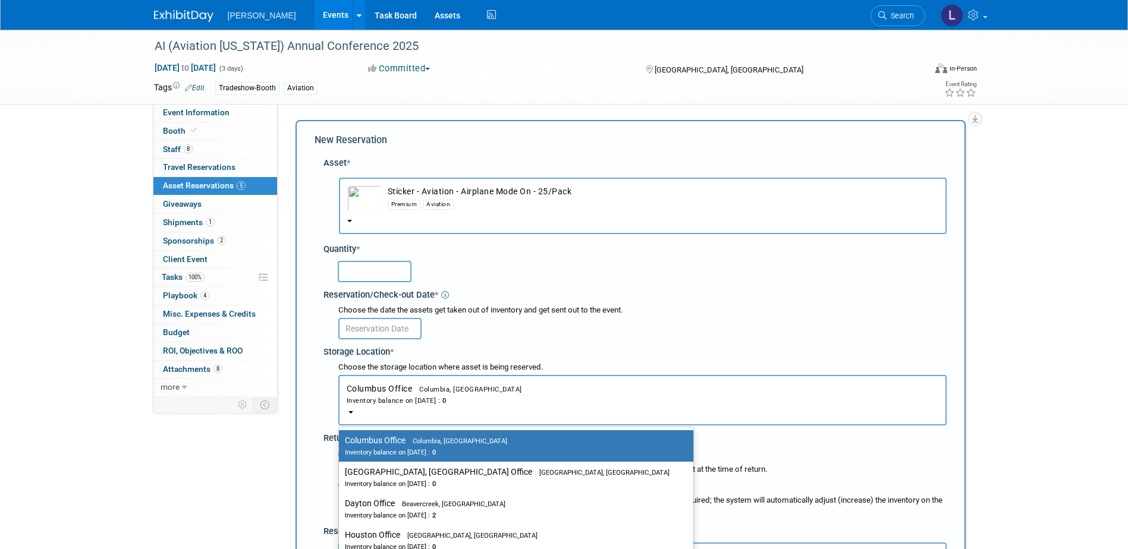
scroll to position [59, 0]
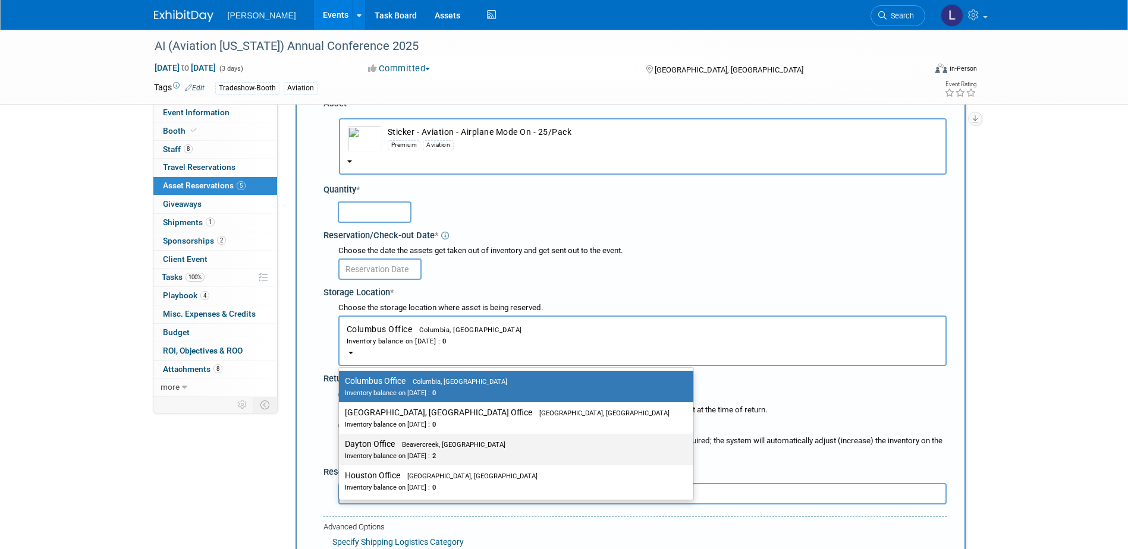
click at [456, 450] on div "Inventory balance on [DATE] : 2" at bounding box center [507, 455] width 325 height 11
click at [341, 448] on input "Dayton Office Beavercreek, [GEOGRAPHIC_DATA] Inventory balance on [DATE] : 2" at bounding box center [337, 445] width 8 height 8
select select "11223930"
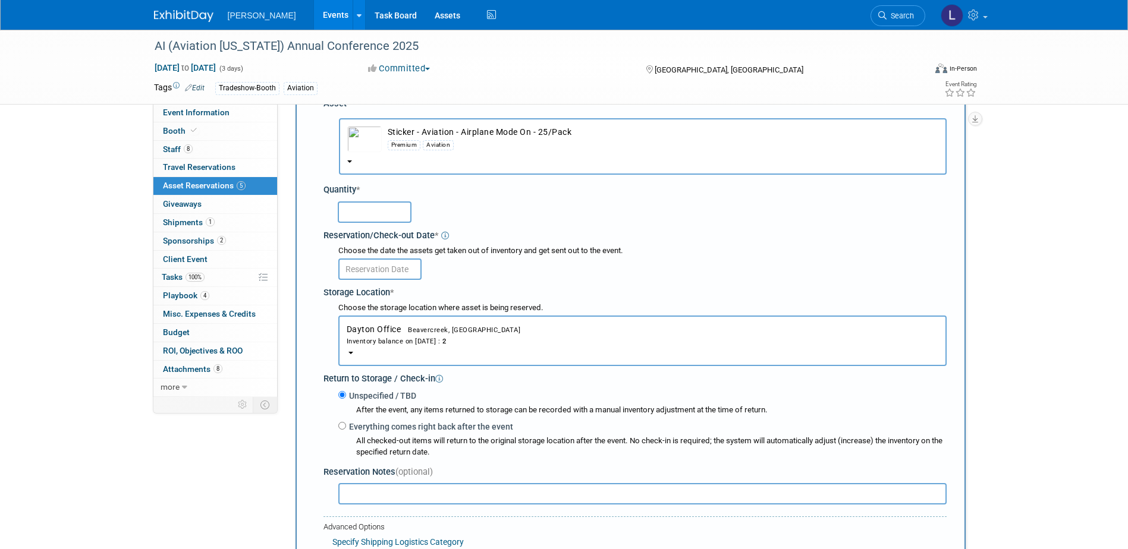
click at [368, 207] on input "text" at bounding box center [375, 212] width 74 height 21
type input "1"
click at [369, 262] on input "text" at bounding box center [379, 269] width 83 height 21
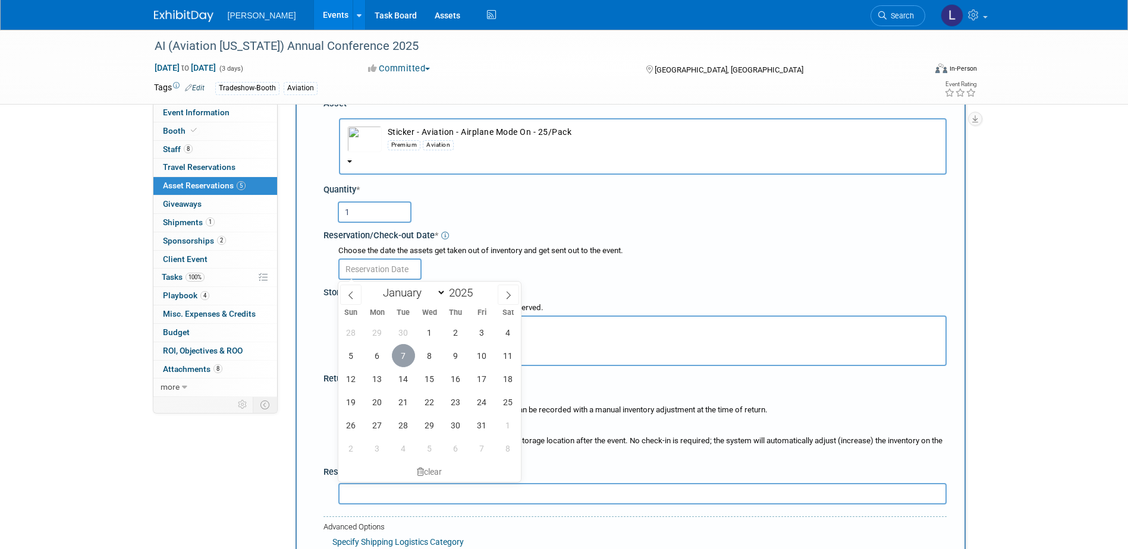
click at [396, 357] on span "7" at bounding box center [403, 355] width 23 height 23
type input "[DATE]"
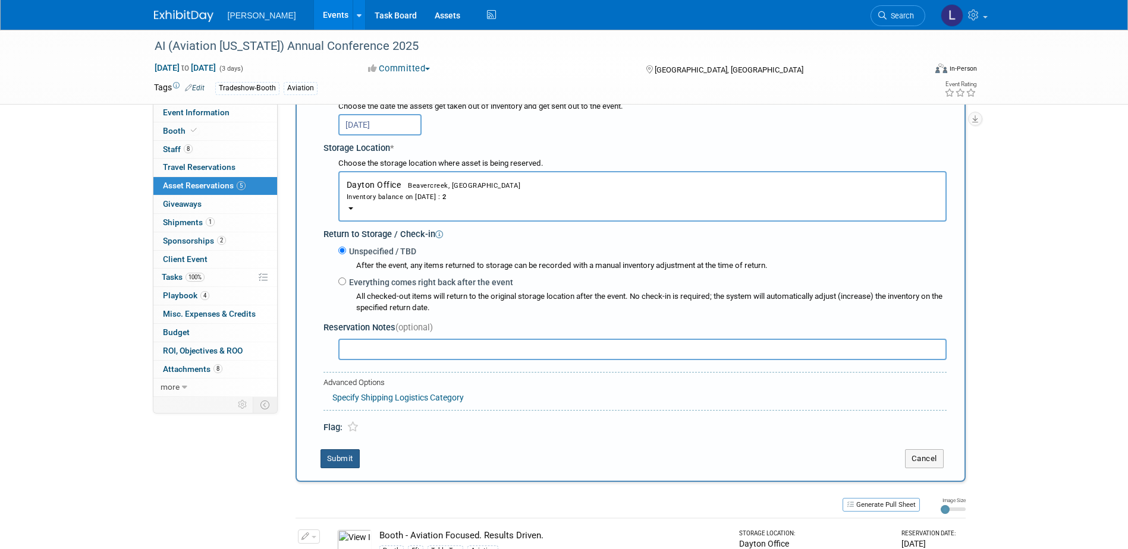
scroll to position [238, 0]
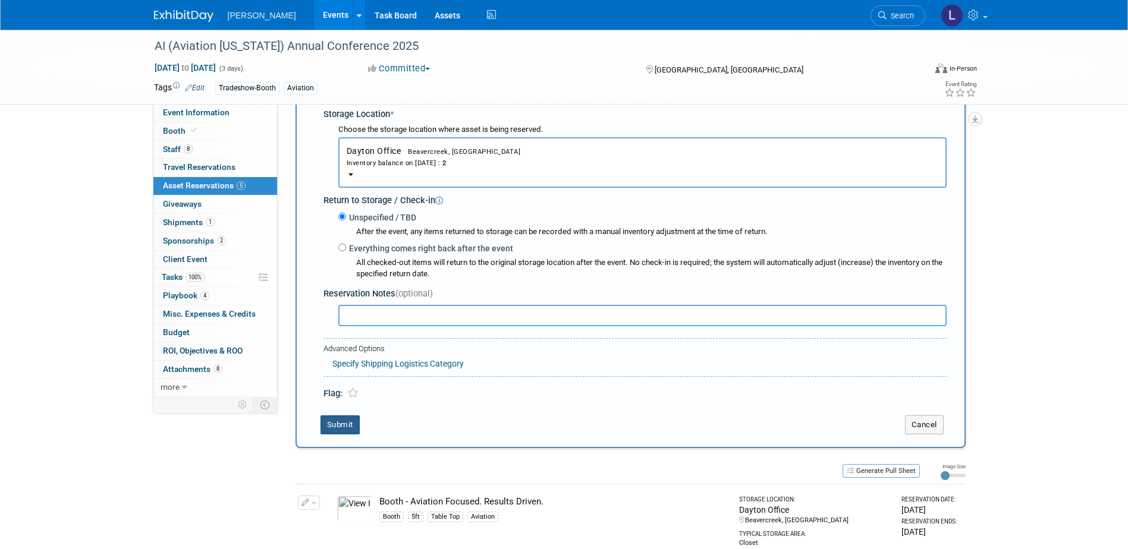
click at [329, 432] on button "Submit" at bounding box center [340, 425] width 39 height 19
click at [347, 426] on button "Submit" at bounding box center [340, 425] width 39 height 19
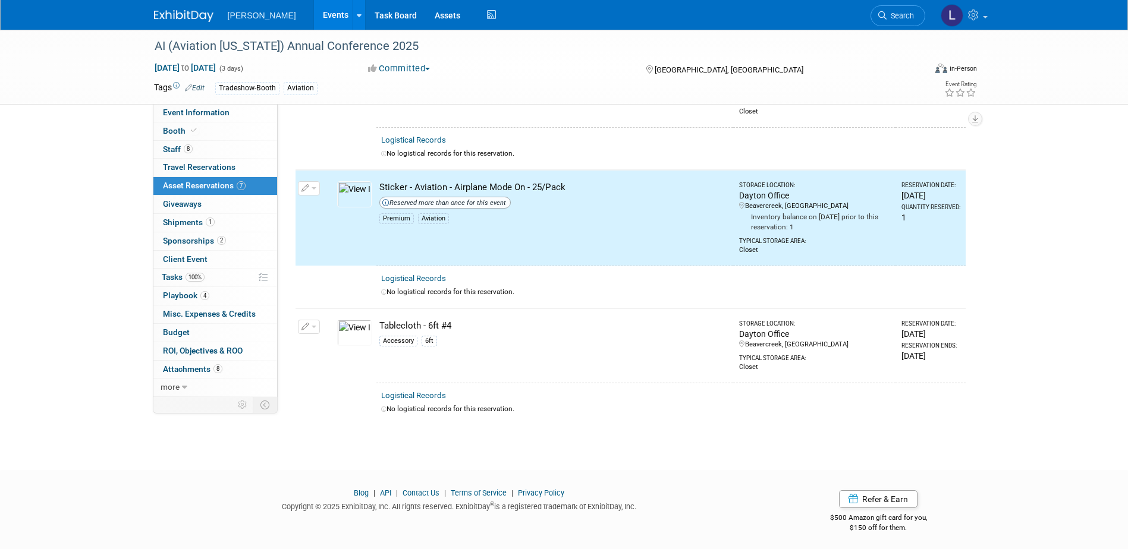
scroll to position [0, 0]
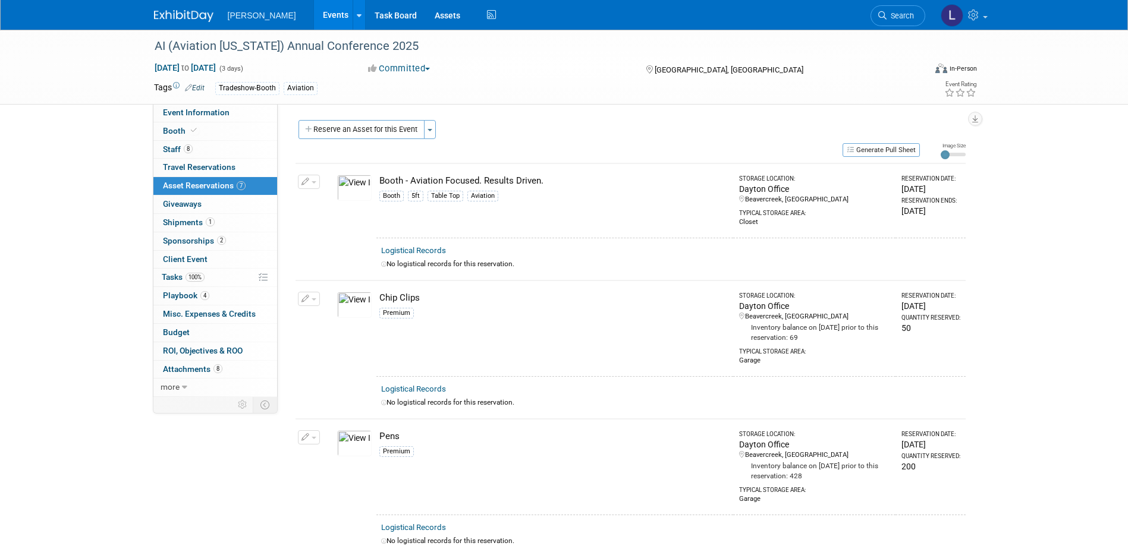
click at [341, 118] on div "Event Website: Edit [URL][DOMAIN_NAME] Event Venue Name: [GEOGRAPHIC_DATA] [GEO…" at bounding box center [626, 250] width 697 height 293
click at [338, 131] on button "Reserve an Asset for this Event" at bounding box center [362, 129] width 126 height 19
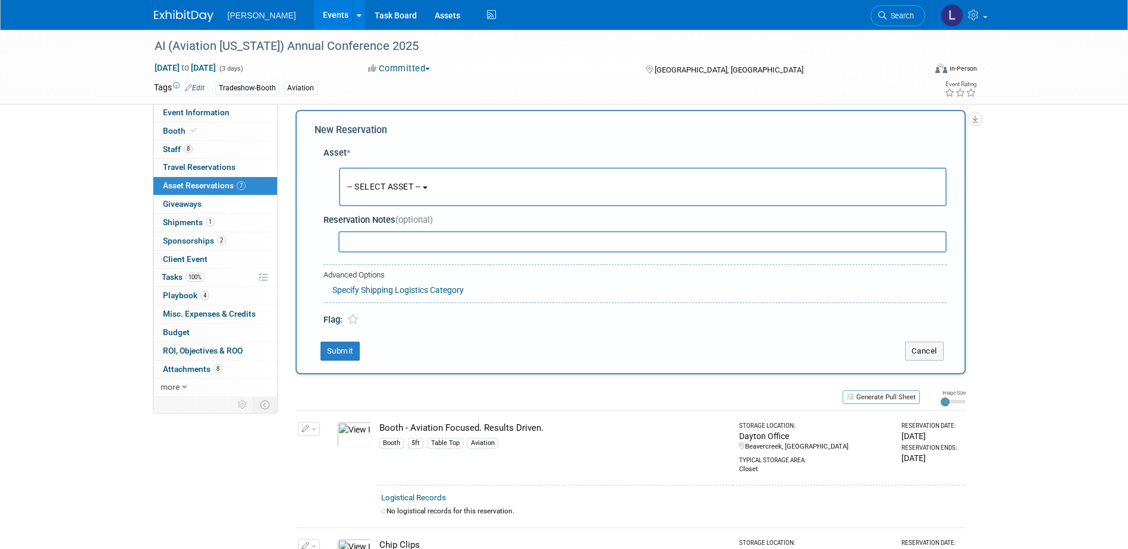
scroll to position [11, 0]
click at [397, 210] on div "Reservation Notes (optional)" at bounding box center [634, 231] width 623 height 46
click at [400, 194] on button "-- SELECT ASSET --" at bounding box center [643, 185] width 608 height 39
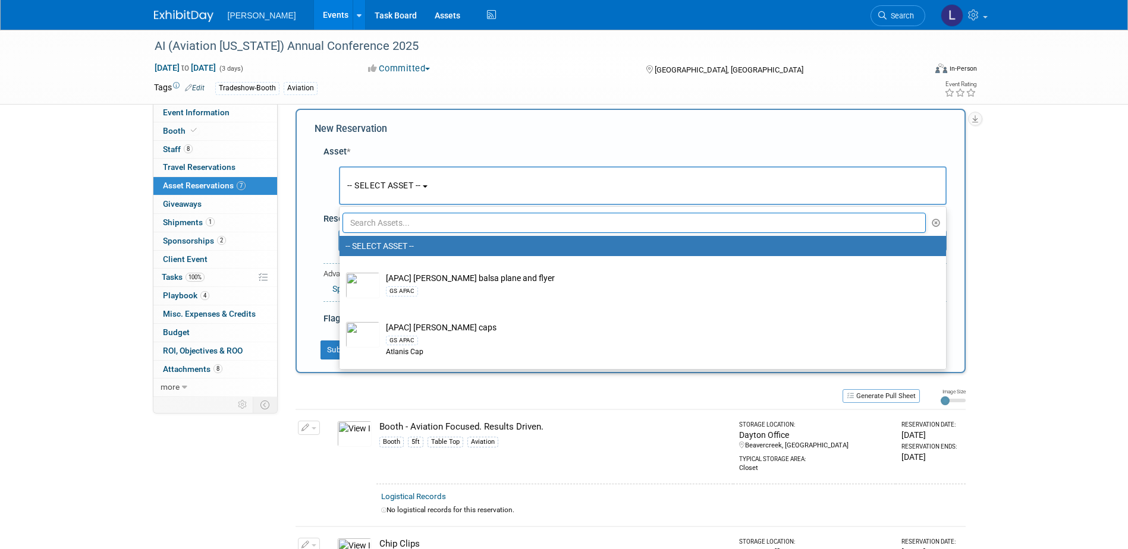
click at [394, 231] on input "text" at bounding box center [635, 223] width 584 height 20
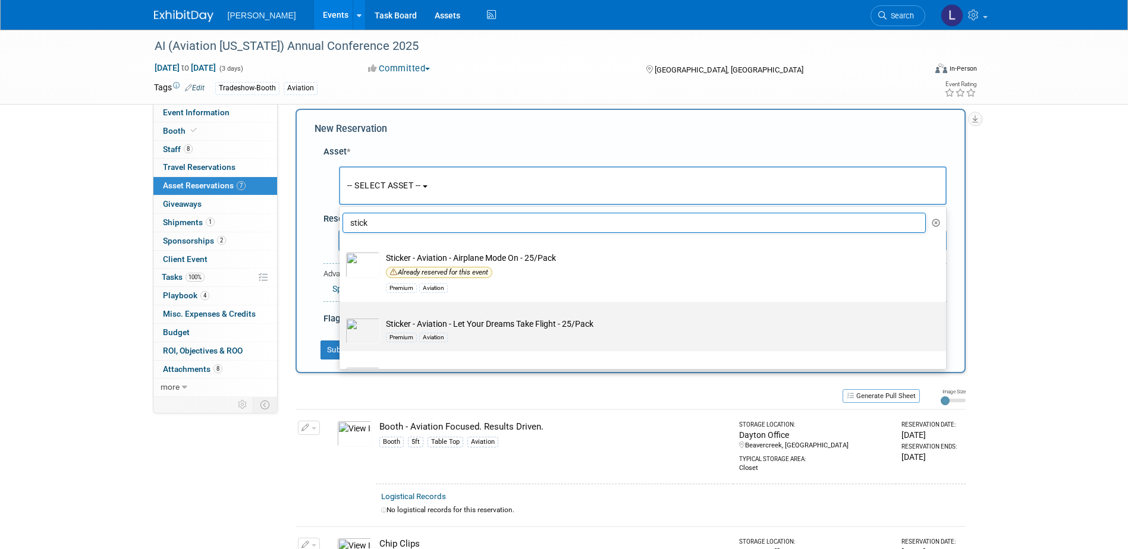
type input "stick"
click at [526, 328] on td "Sticker - Aviation - Let Your Dreams Take Flight - 25/Pack Premium Aviation" at bounding box center [651, 331] width 542 height 26
click at [341, 316] on input "Sticker - Aviation - Let Your Dreams Take Flight - 25/Pack Premium Aviation" at bounding box center [338, 313] width 8 height 8
select select "10726441"
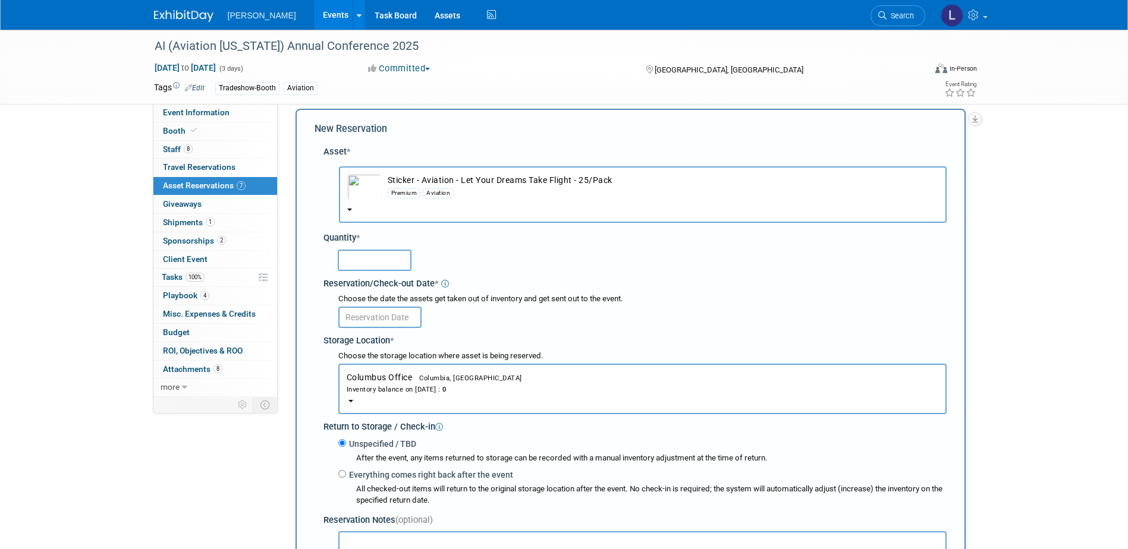
click at [498, 405] on button "Columbus Office Columbia, [GEOGRAPHIC_DATA] Inventory balance on [DATE] : 0" at bounding box center [642, 389] width 608 height 51
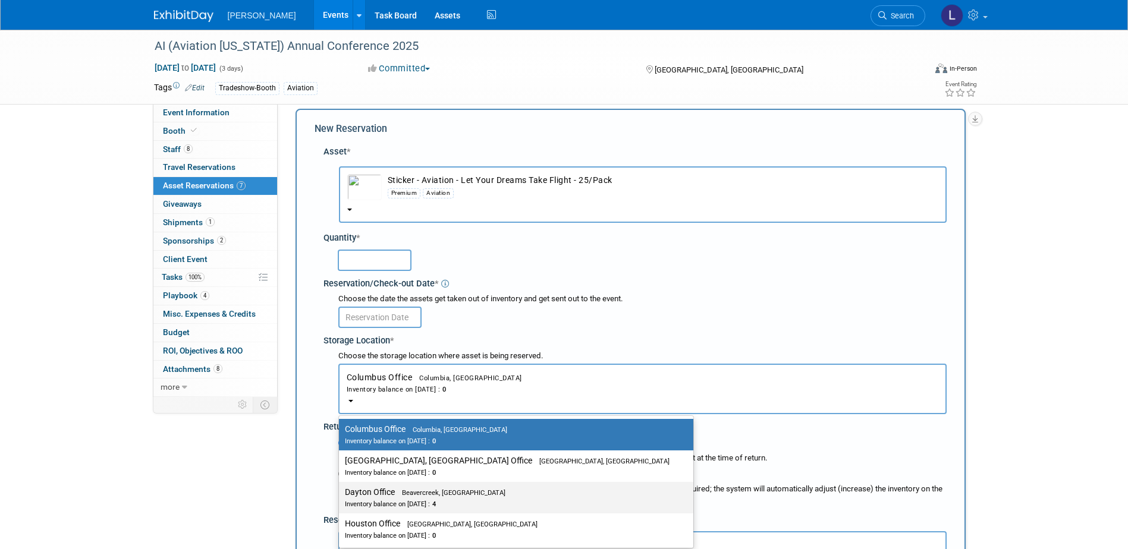
click at [472, 492] on label "Dayton Office Beavercreek, [GEOGRAPHIC_DATA] Inventory balance on [DATE] : 4" at bounding box center [513, 498] width 337 height 27
click at [341, 492] on input "Dayton Office Beavercreek, [GEOGRAPHIC_DATA] Inventory balance on [DATE] : 4" at bounding box center [337, 493] width 8 height 8
select select "11223930"
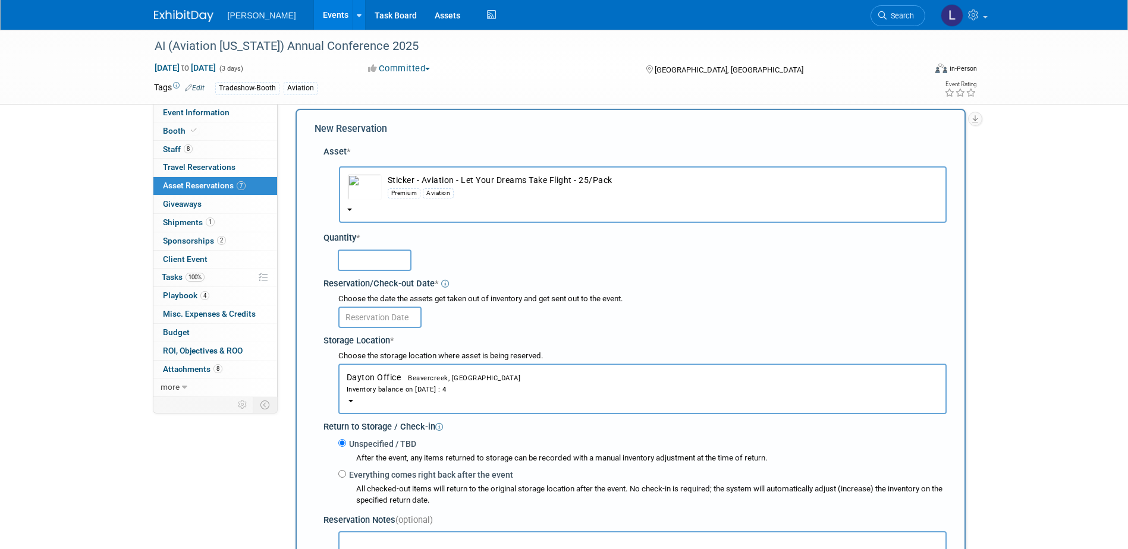
drag, startPoint x: 372, startPoint y: 254, endPoint x: 387, endPoint y: 263, distance: 17.0
click at [385, 257] on input "text" at bounding box center [375, 260] width 74 height 21
type input "2"
click at [377, 310] on input "text" at bounding box center [379, 317] width 83 height 21
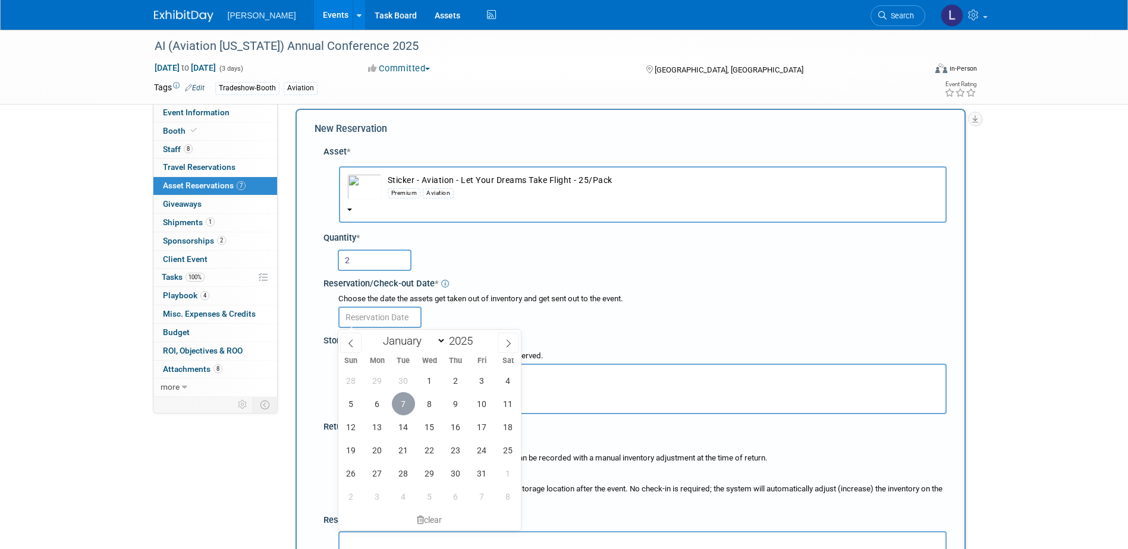
click at [399, 394] on span "7" at bounding box center [403, 403] width 23 height 23
type input "[DATE]"
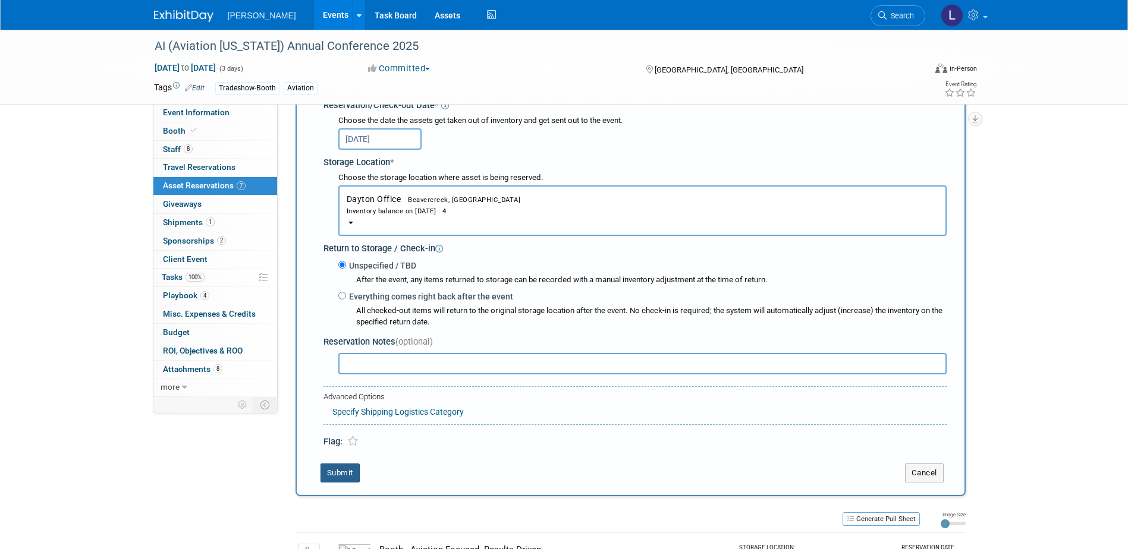
click at [352, 477] on button "Submit" at bounding box center [340, 473] width 39 height 19
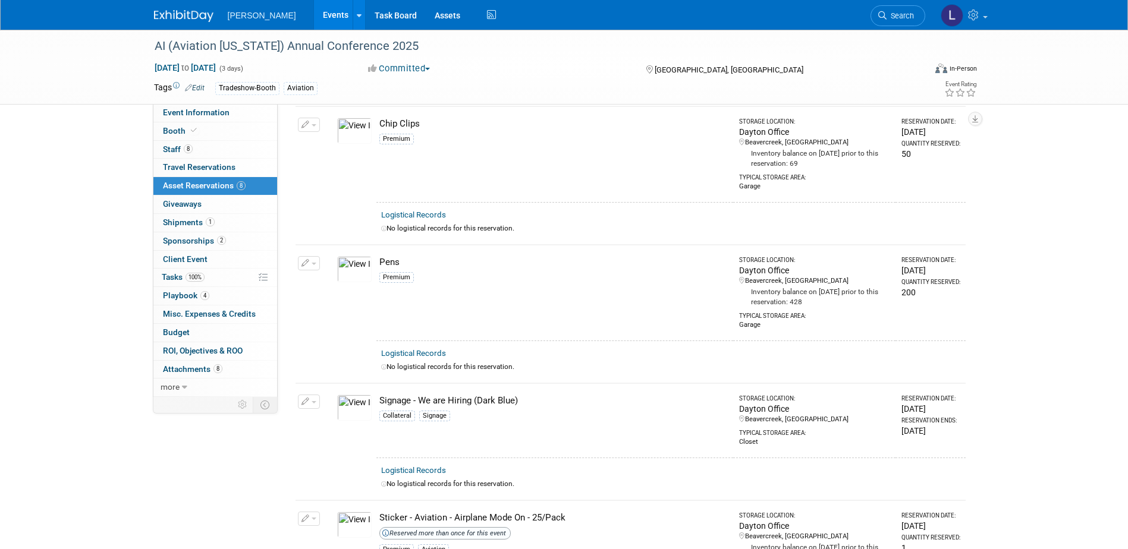
scroll to position [0, 0]
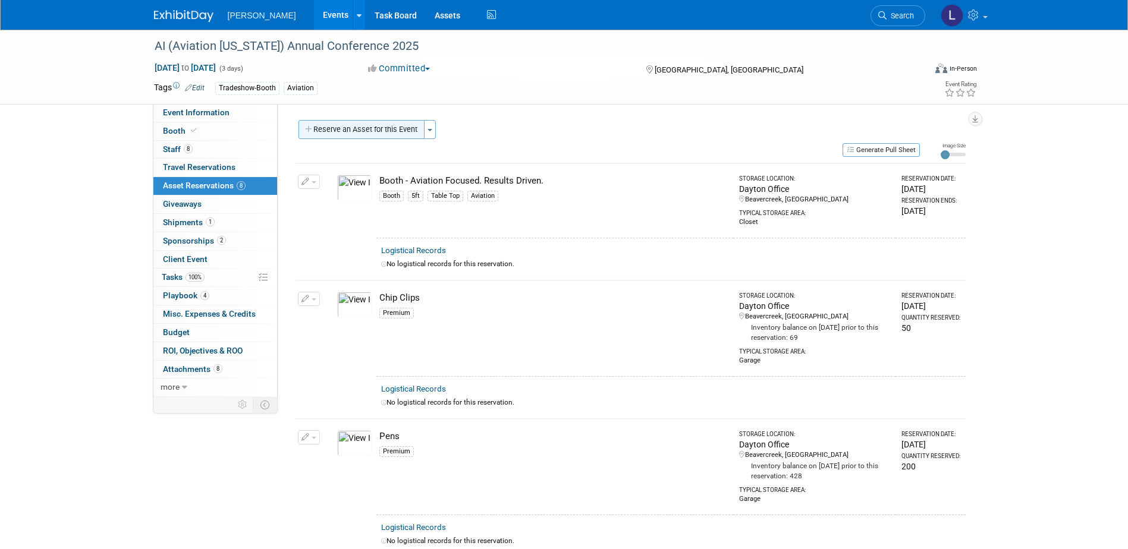
click at [381, 132] on button "Reserve an Asset for this Event" at bounding box center [362, 129] width 126 height 19
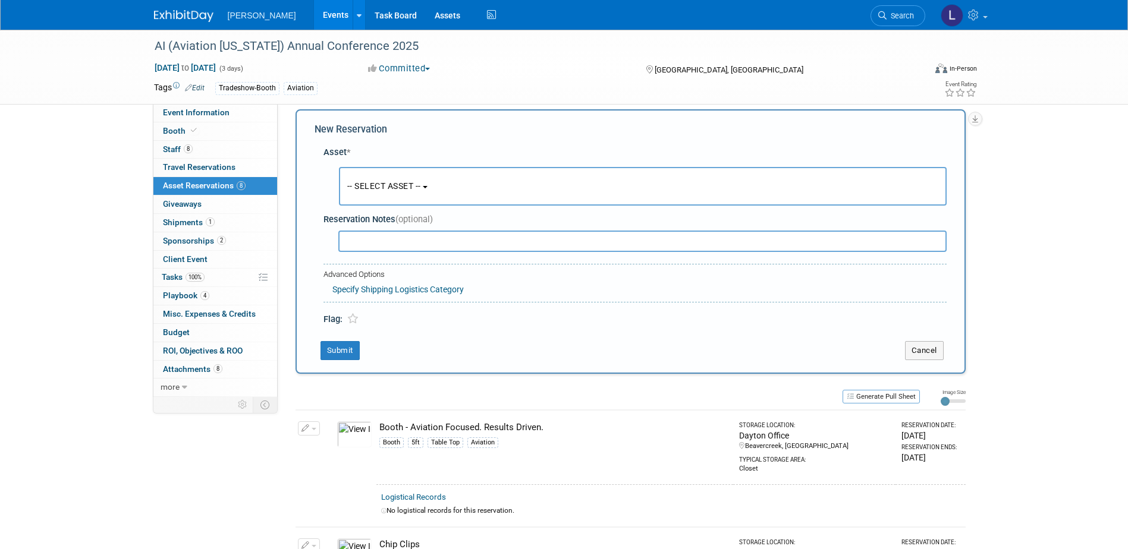
scroll to position [11, 0]
click at [379, 177] on button "-- SELECT ASSET --" at bounding box center [643, 185] width 608 height 39
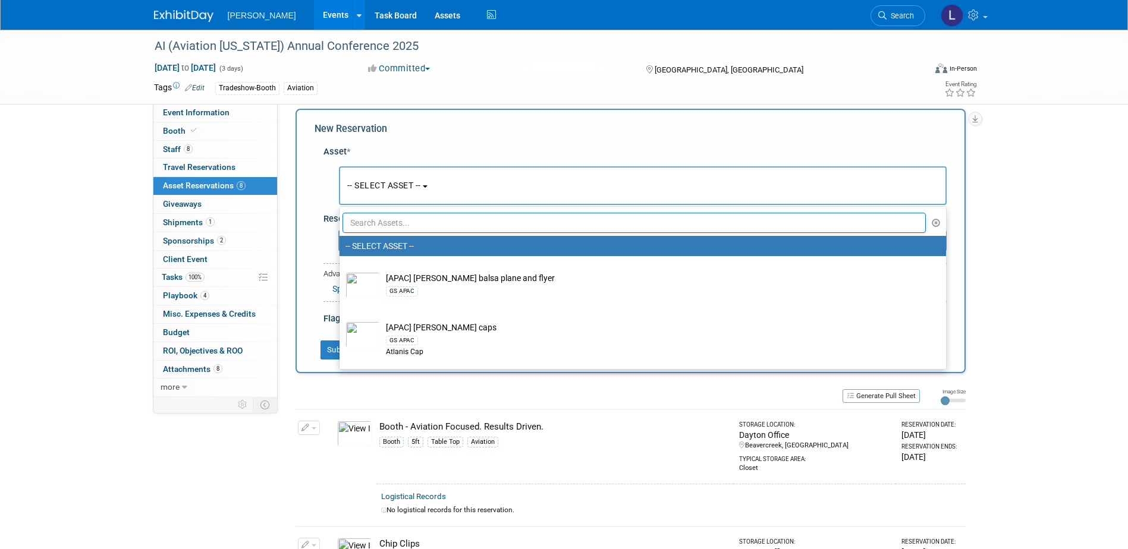
click at [392, 228] on input "text" at bounding box center [635, 223] width 584 height 20
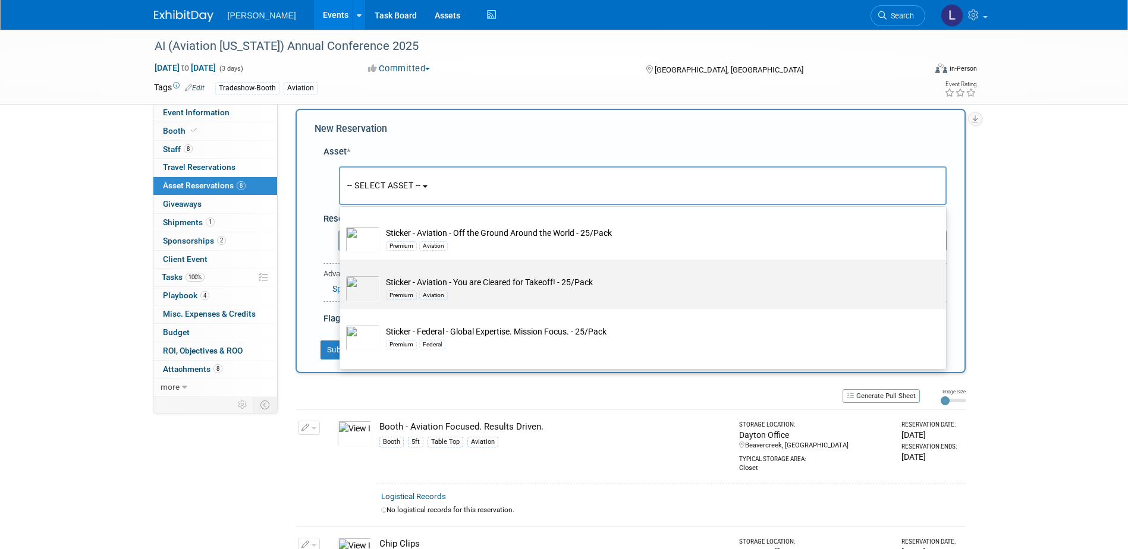
scroll to position [178, 0]
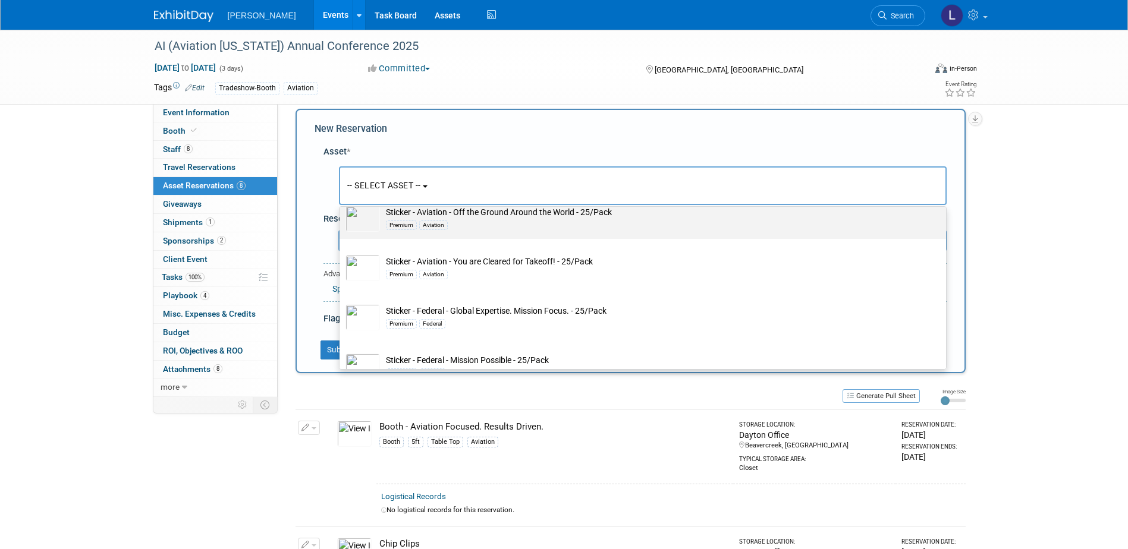
type input "sti"
click at [527, 218] on td "Sticker - Aviation - Off the Ground Around the World - 25/Pack Premium Aviation" at bounding box center [651, 219] width 542 height 26
click at [341, 204] on input "Sticker - Aviation - Off the Ground Around the World - 25/Pack Premium Aviation" at bounding box center [338, 200] width 8 height 8
select select "10726442"
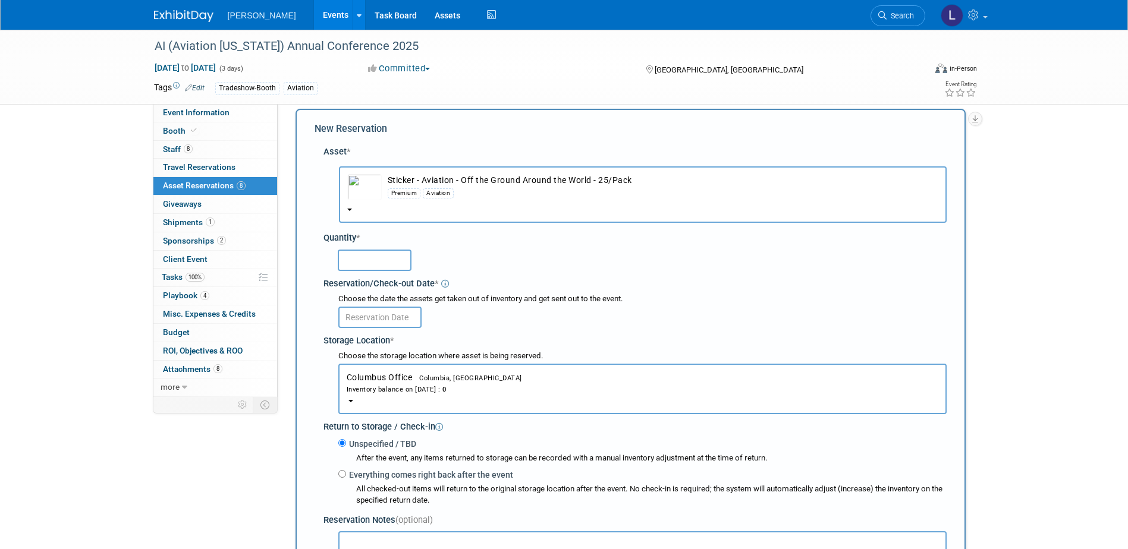
click at [372, 265] on input "text" at bounding box center [375, 260] width 74 height 21
click at [494, 396] on button "Columbus Office Columbia, [GEOGRAPHIC_DATA] Inventory balance on [DATE] : 0" at bounding box center [642, 389] width 608 height 51
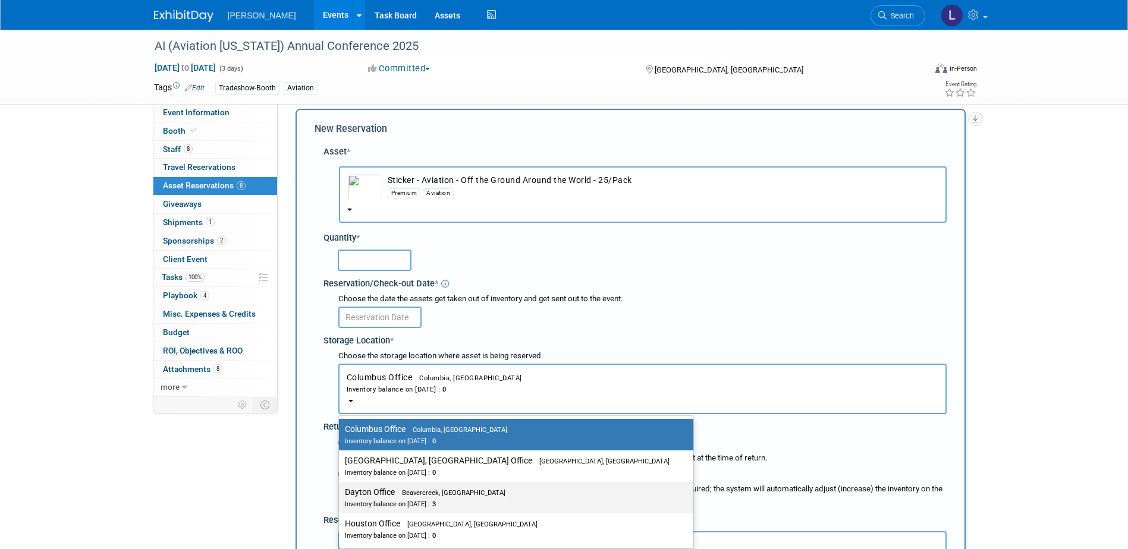
click at [467, 497] on label "Dayton Office Beavercreek, [GEOGRAPHIC_DATA] Inventory balance on [DATE] : 3" at bounding box center [513, 498] width 337 height 27
click at [341, 497] on input "Dayton Office Beavercreek, [GEOGRAPHIC_DATA] Inventory balance on [DATE] : 3" at bounding box center [337, 493] width 8 height 8
select select "11223930"
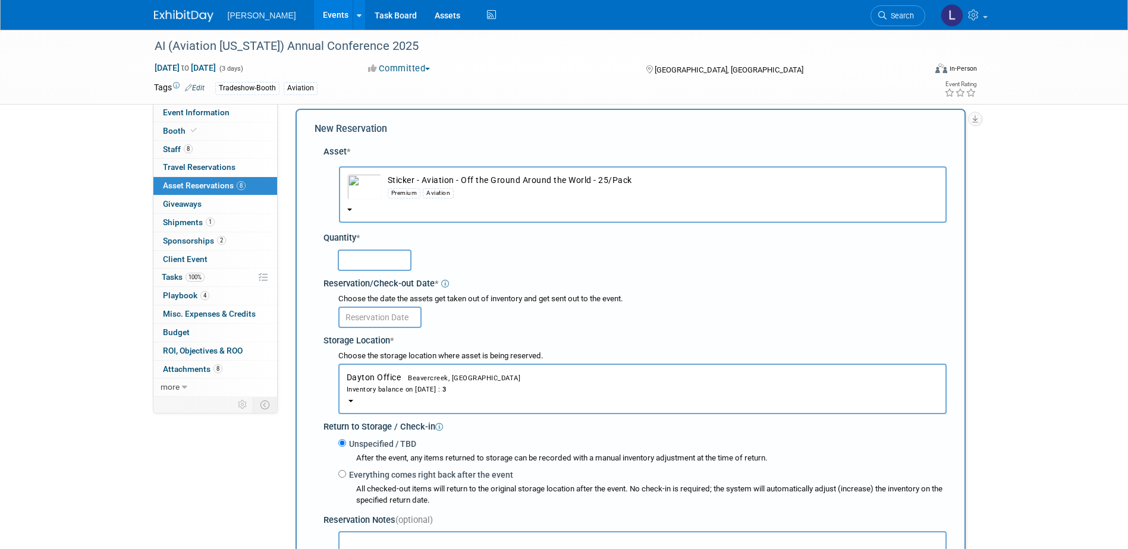
click at [392, 268] on input "text" at bounding box center [375, 260] width 74 height 21
type input "2"
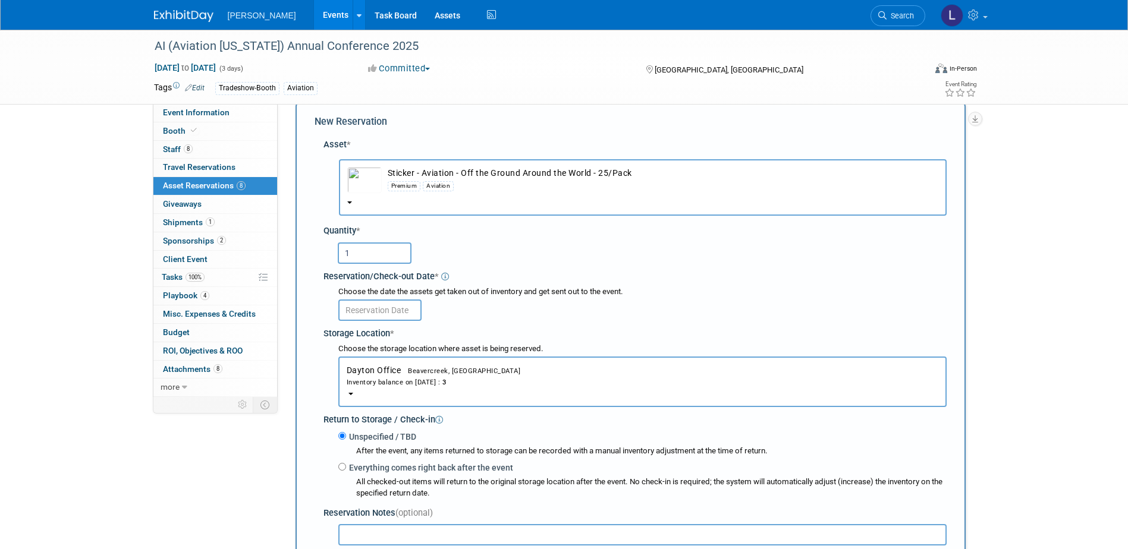
scroll to position [11, 0]
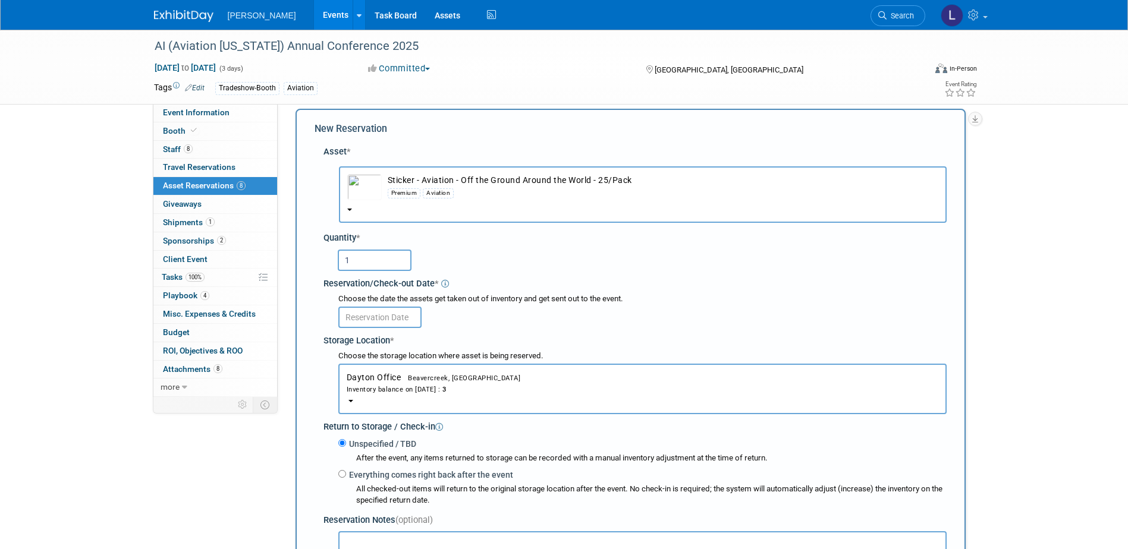
type input "1"
click at [378, 322] on input "text" at bounding box center [379, 317] width 83 height 21
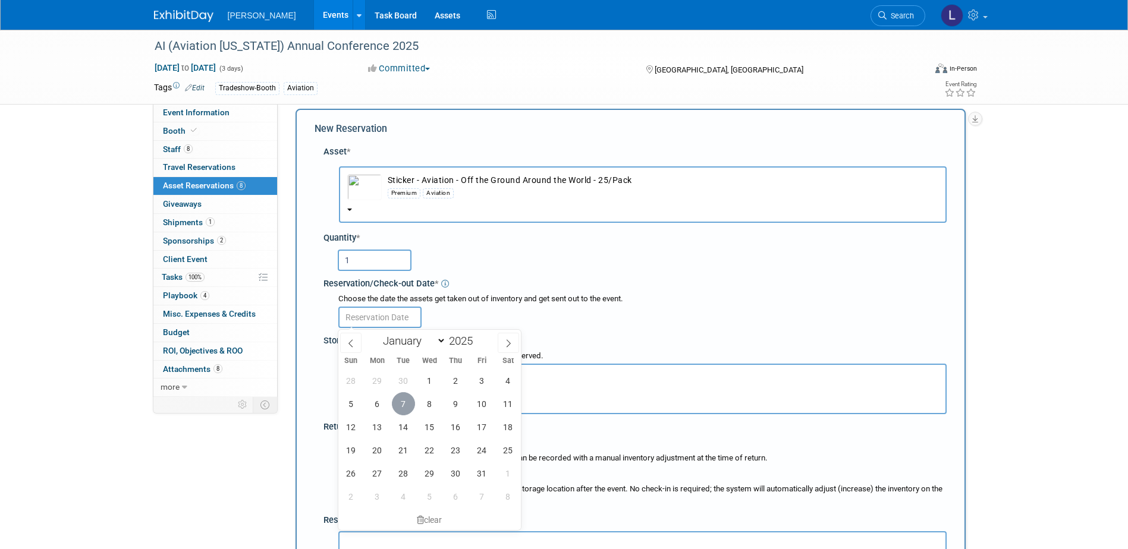
click at [398, 411] on span "7" at bounding box center [403, 403] width 23 height 23
type input "[DATE]"
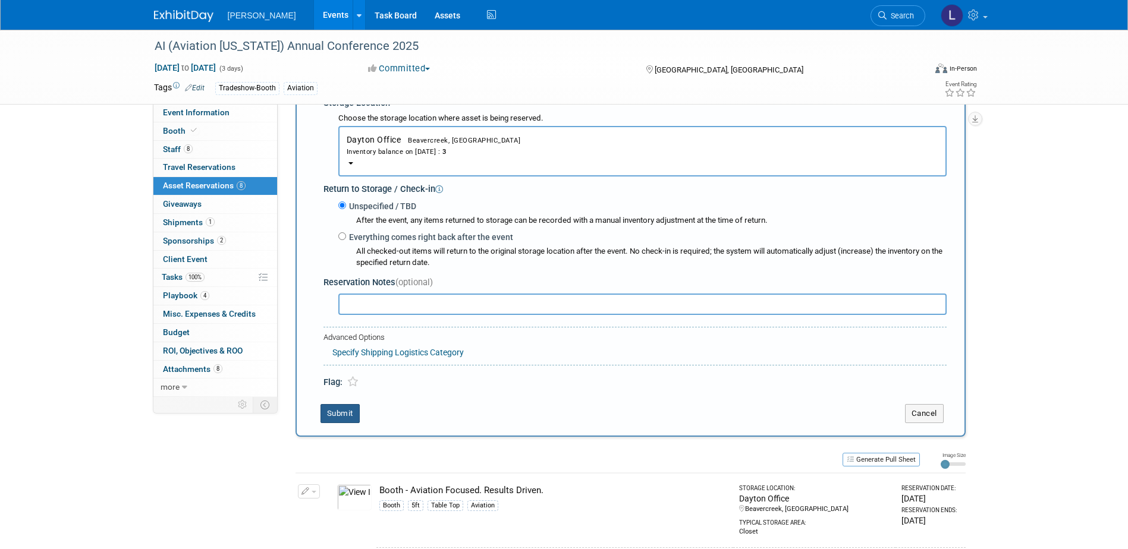
click at [349, 418] on button "Submit" at bounding box center [340, 413] width 39 height 19
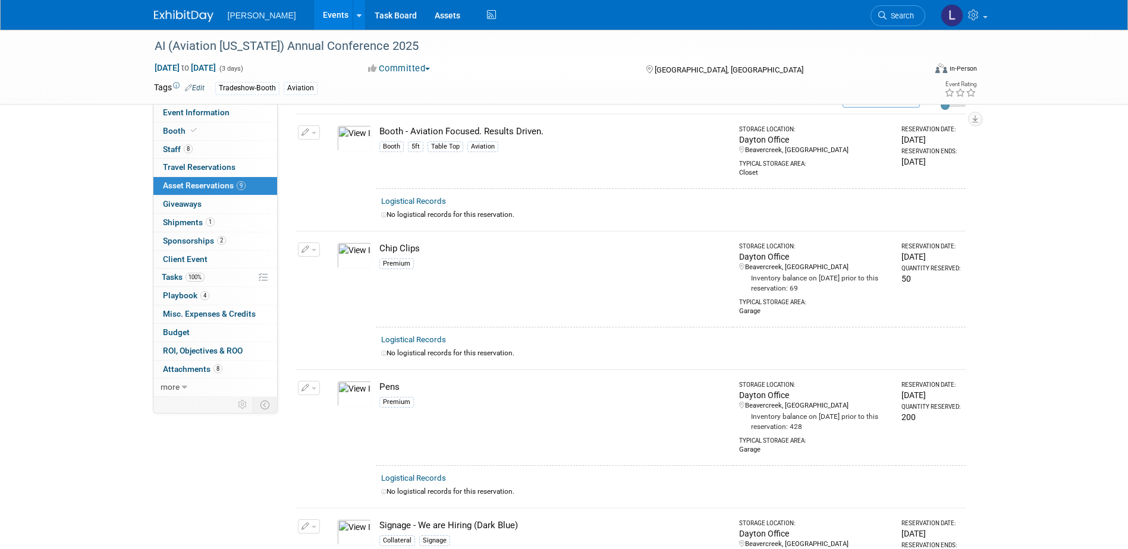
scroll to position [0, 0]
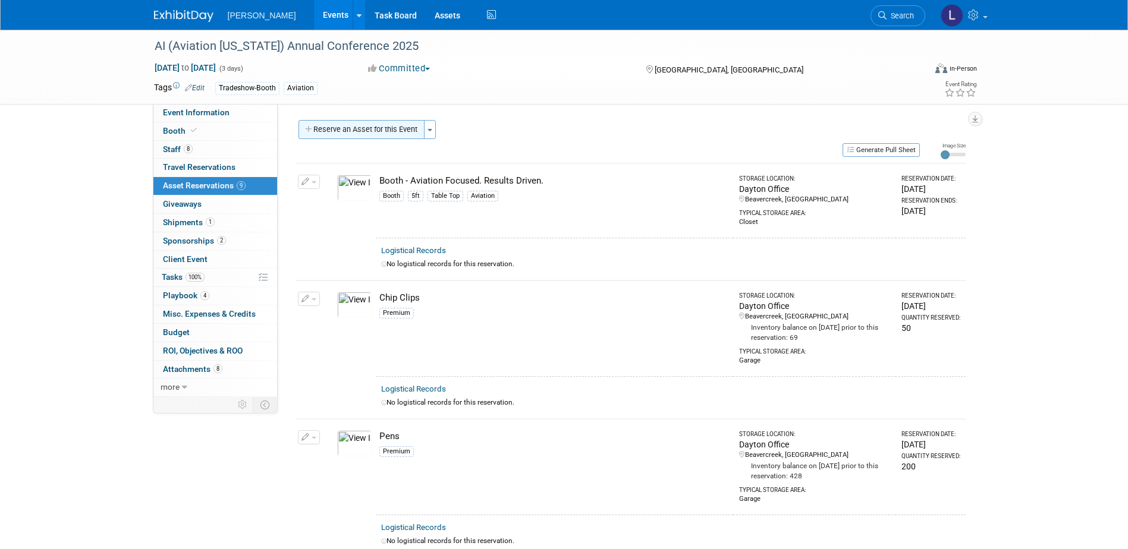
click at [363, 130] on button "Reserve an Asset for this Event" at bounding box center [362, 129] width 126 height 19
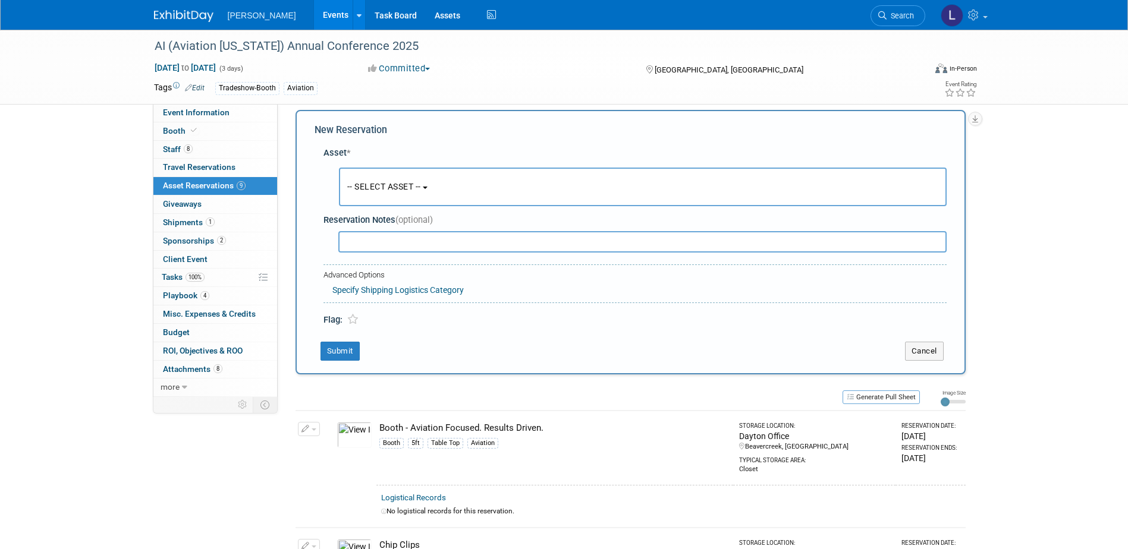
scroll to position [11, 0]
click at [425, 197] on button "-- SELECT ASSET --" at bounding box center [643, 185] width 608 height 39
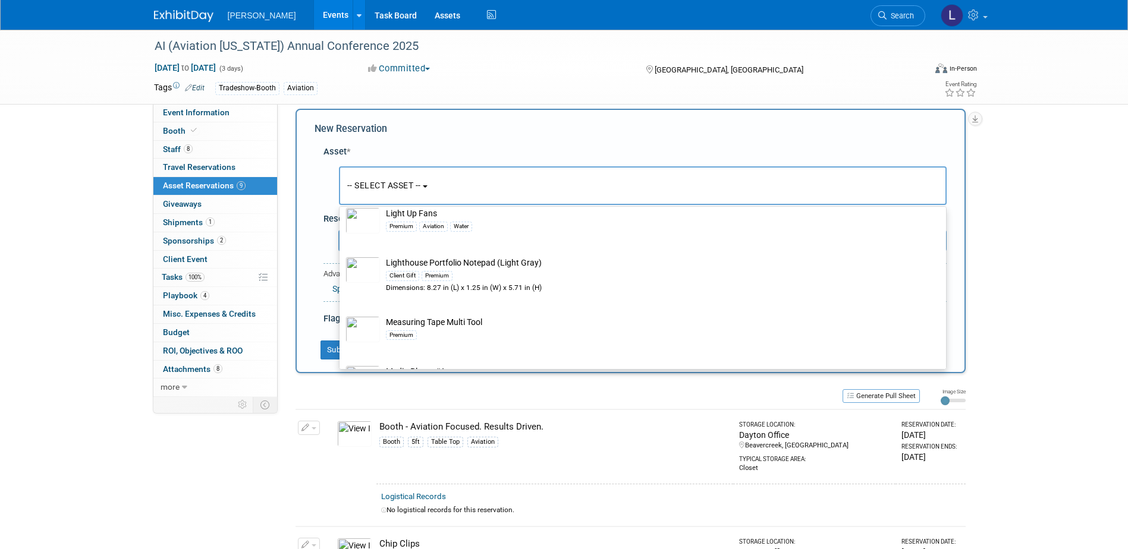
scroll to position [15698, 0]
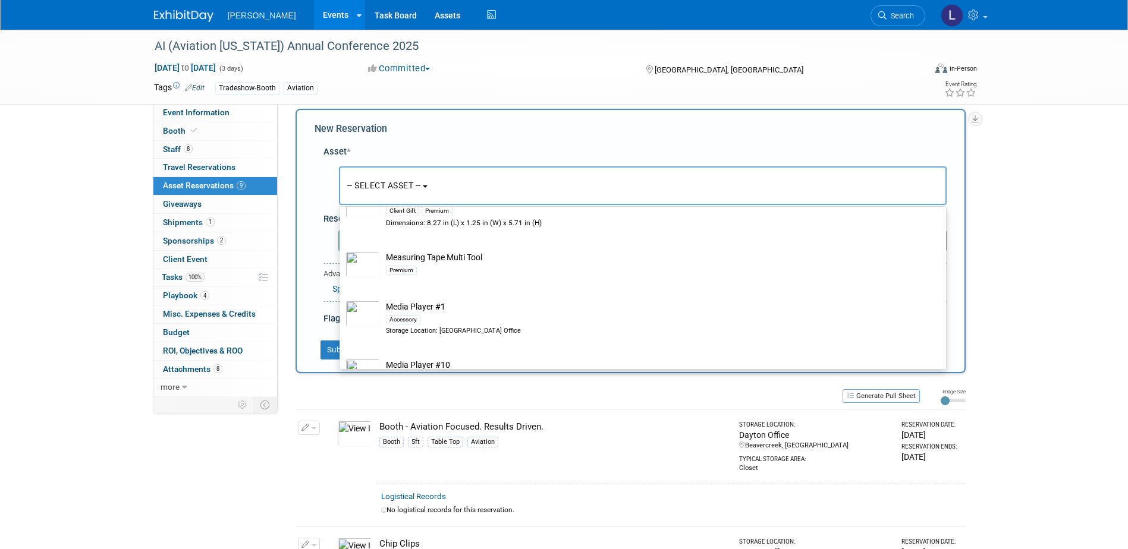
click at [541, 119] on div "Premium" at bounding box center [654, 112] width 536 height 14
click at [341, 92] on input "LED Ring Light Premium" at bounding box center [338, 88] width 8 height 8
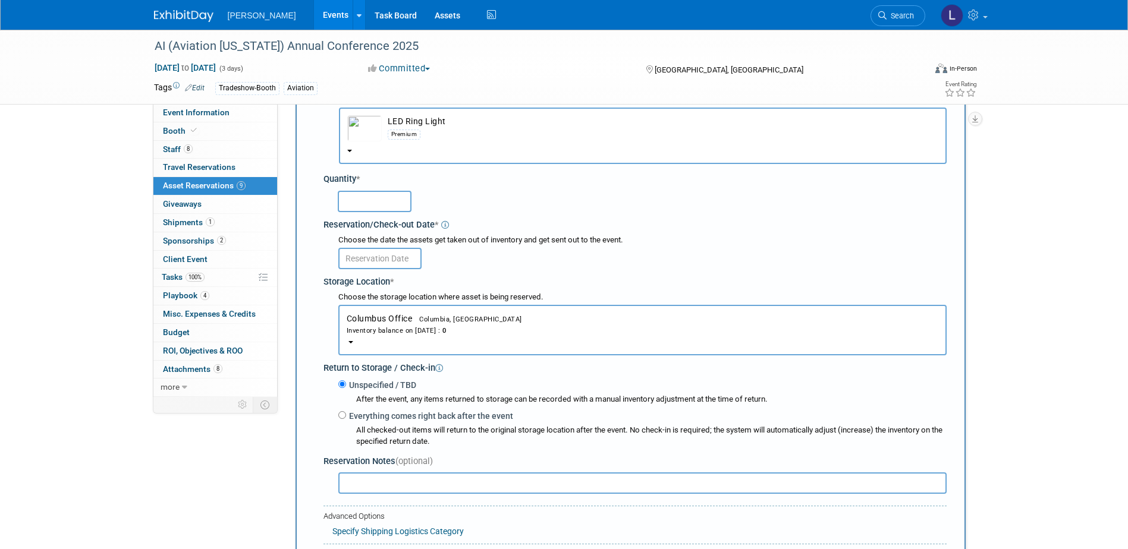
scroll to position [71, 0]
click at [535, 331] on div "Inventory balance on [DATE] : 0" at bounding box center [643, 329] width 592 height 11
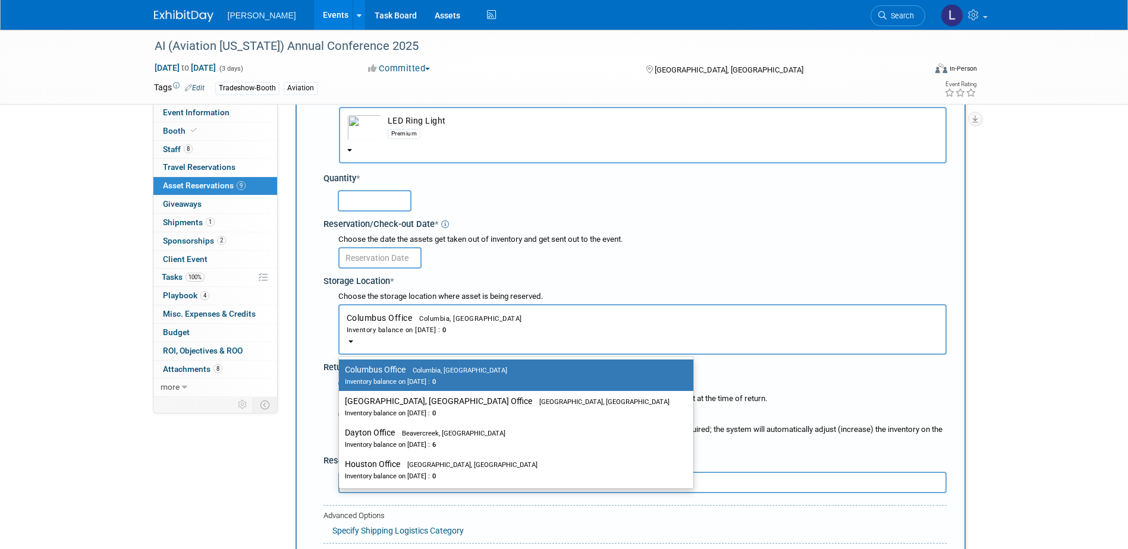
click at [473, 145] on button "LED Ring Light Premium" at bounding box center [643, 135] width 608 height 56
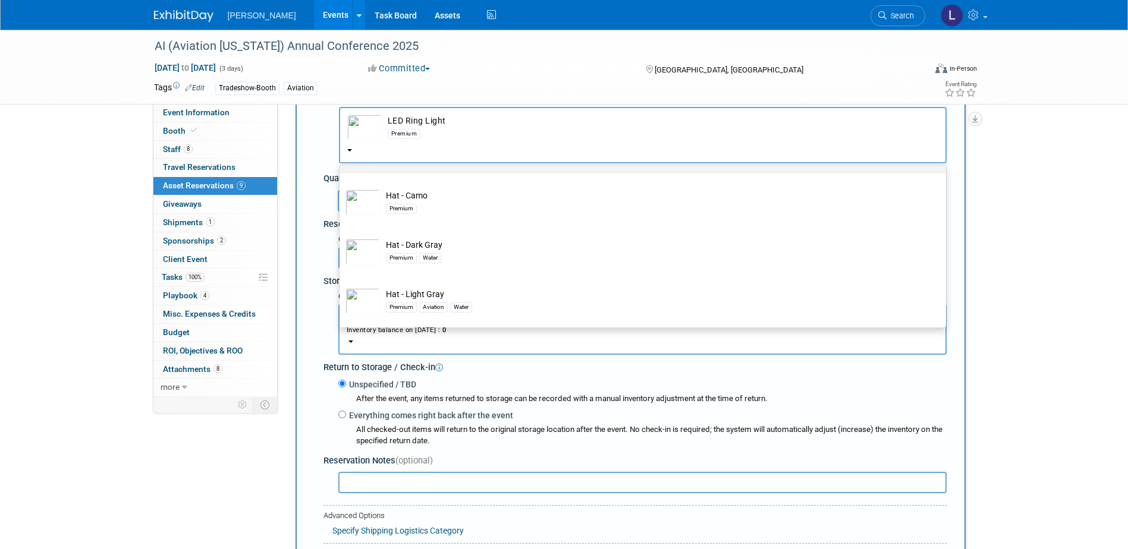
scroll to position [14939, 0]
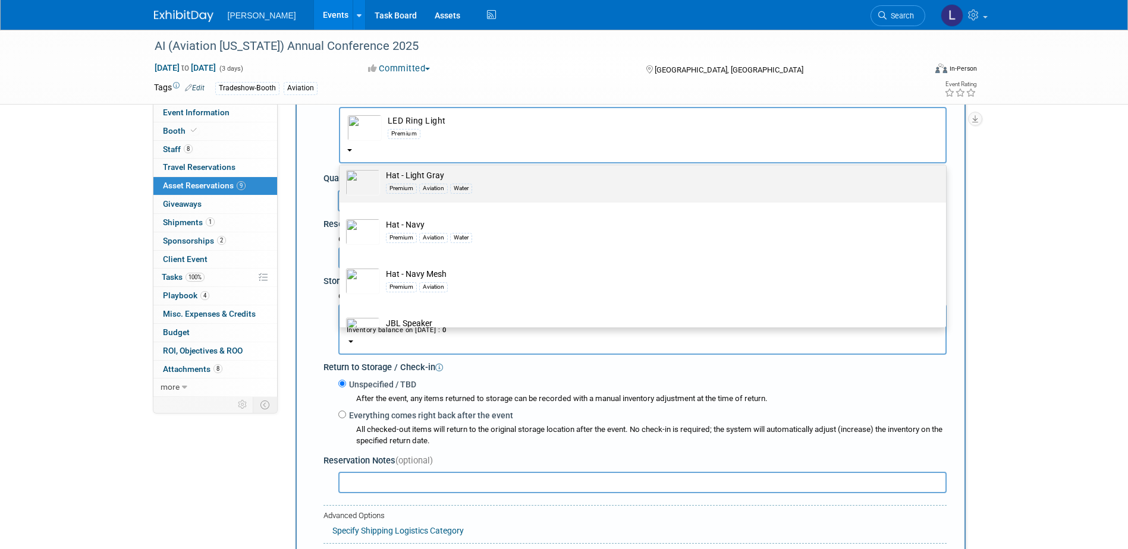
click at [518, 195] on div "Premium Aviation Water" at bounding box center [654, 188] width 536 height 14
click at [341, 168] on input "Hat - Light Gray Premium Aviation Water" at bounding box center [338, 164] width 8 height 8
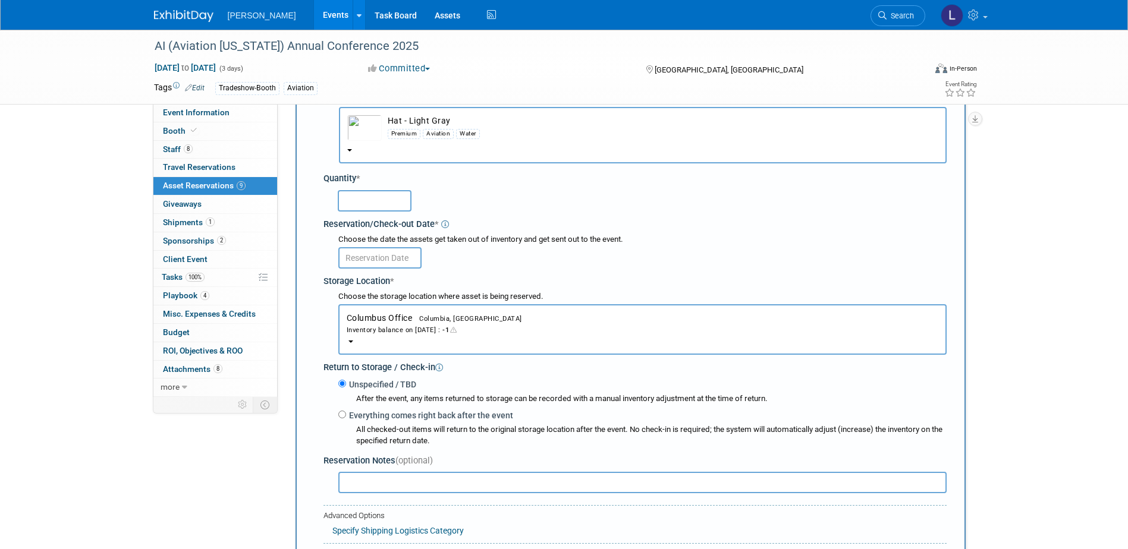
click at [480, 323] on button "Columbus Office Columbia, [GEOGRAPHIC_DATA] Inventory balance on [DATE] : -1" at bounding box center [642, 329] width 608 height 51
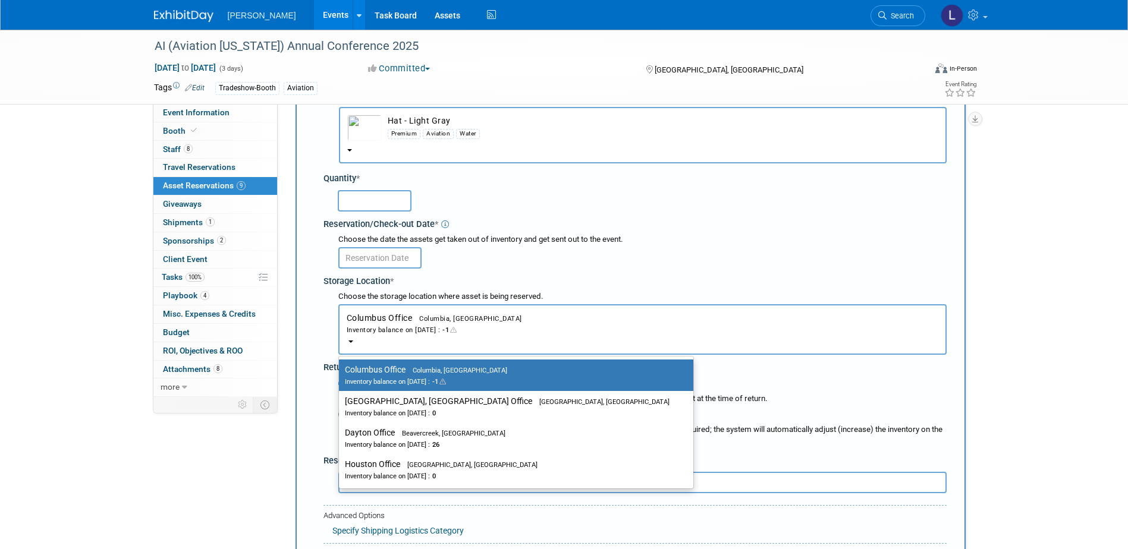
click at [482, 324] on div "Inventory balance on [DATE] : -1" at bounding box center [643, 329] width 592 height 11
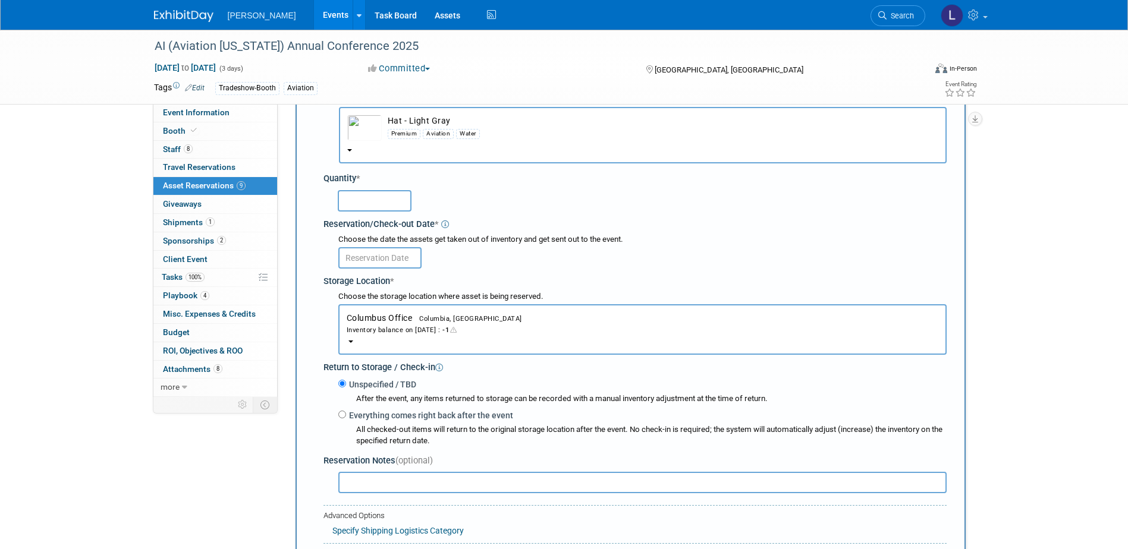
click at [509, 153] on button "Hat - Light Gray Premium Aviation Water" at bounding box center [643, 135] width 608 height 56
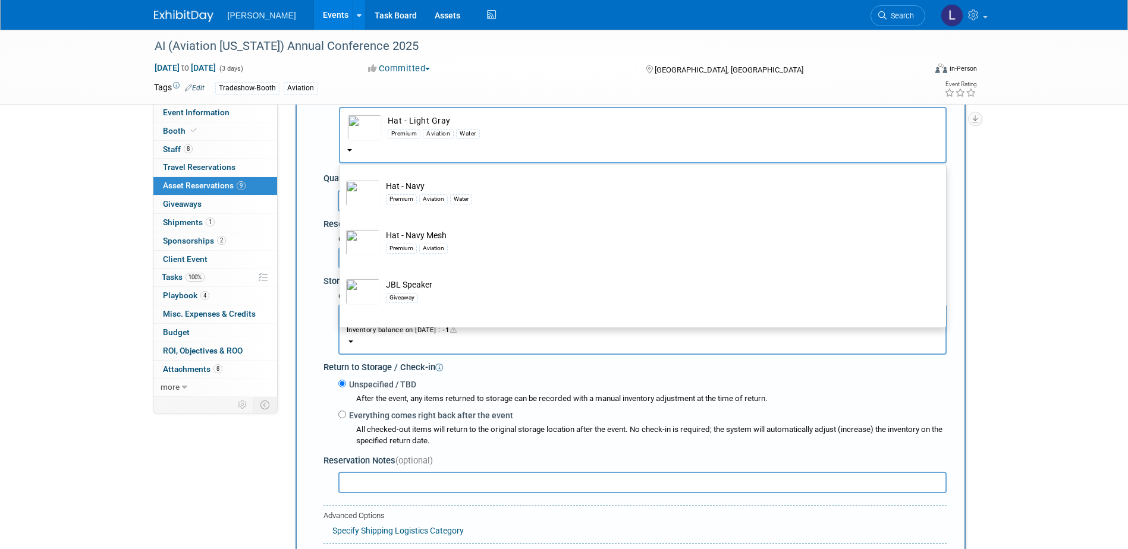
scroll to position [14998, 0]
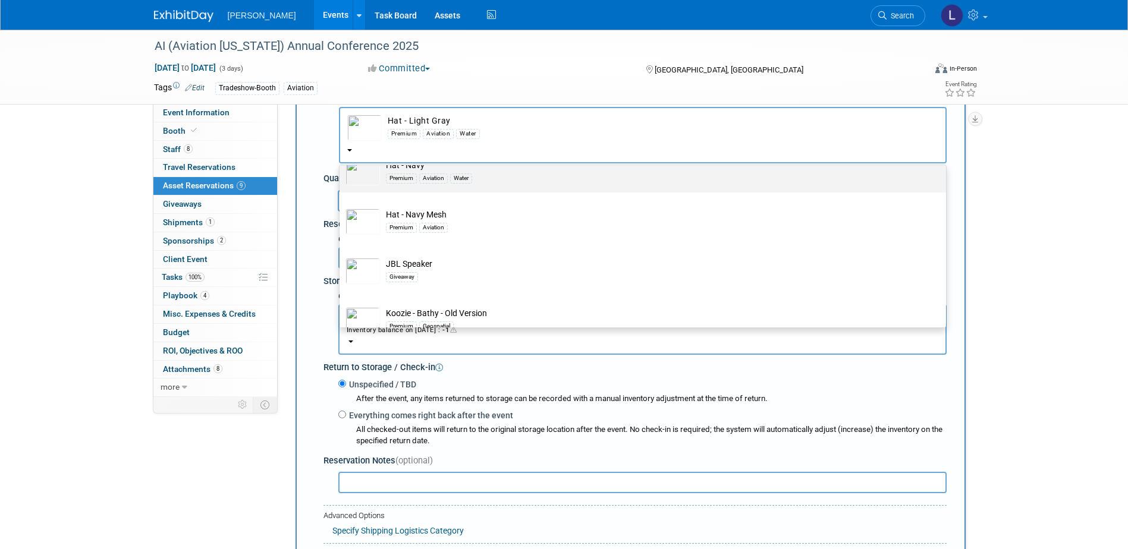
click at [492, 185] on div "Premium Aviation Water" at bounding box center [654, 178] width 536 height 14
click at [341, 158] on input "Hat - Navy Premium Aviation Water" at bounding box center [338, 154] width 8 height 8
select select "10726140"
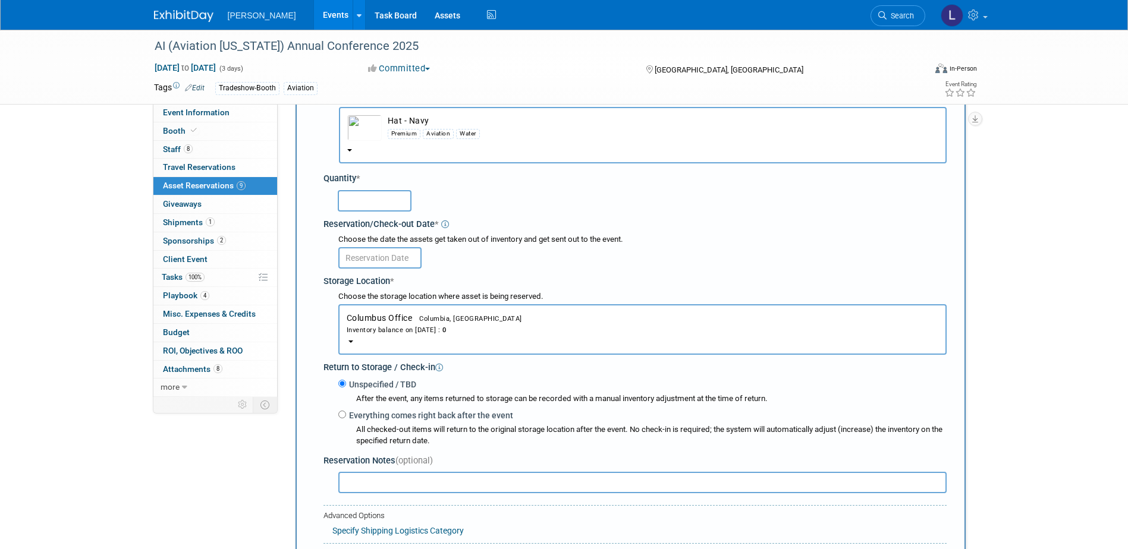
click at [530, 342] on button "Columbus Office Columbia, [GEOGRAPHIC_DATA] Inventory balance on [DATE] : 0" at bounding box center [642, 329] width 608 height 51
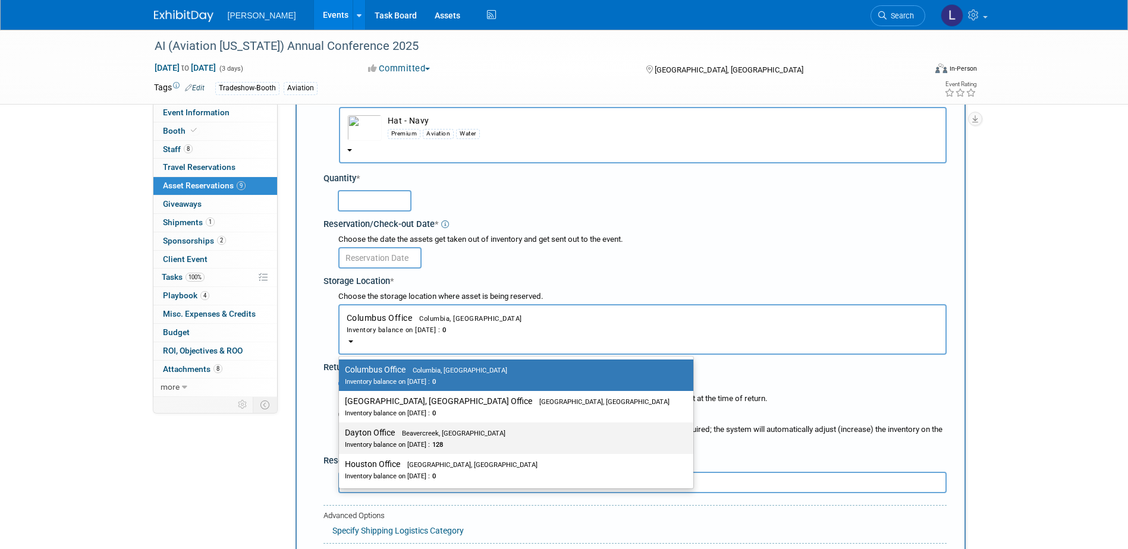
click at [464, 444] on div "Inventory balance on [DATE] : 128" at bounding box center [507, 444] width 325 height 11
click at [341, 437] on input "Dayton Office Beavercreek, [GEOGRAPHIC_DATA] Inventory balance on [DATE] : 128" at bounding box center [337, 433] width 8 height 8
select select "11223930"
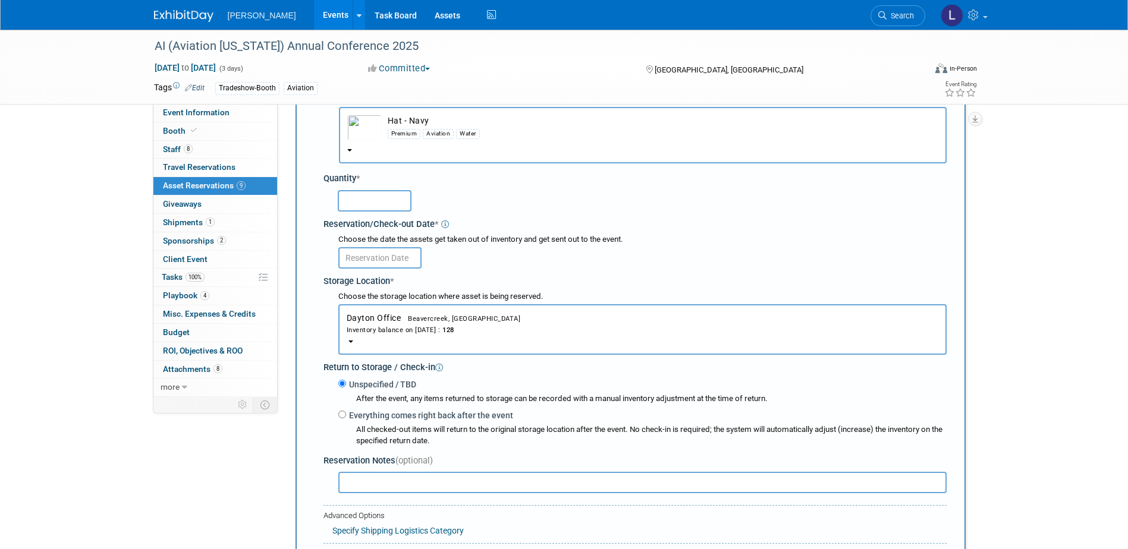
click at [394, 218] on div "Reservation/Check-out Date *" at bounding box center [634, 223] width 623 height 16
click at [392, 199] on input "text" at bounding box center [375, 200] width 74 height 21
type input "30"
click at [404, 273] on div "Storage Location *" at bounding box center [634, 280] width 623 height 16
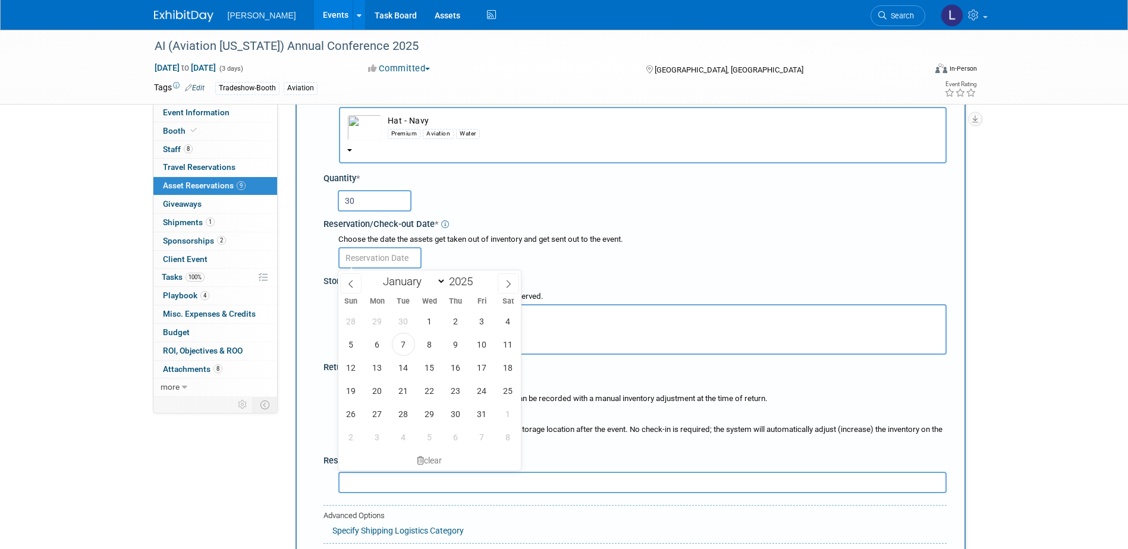
click at [395, 256] on input "text" at bounding box center [379, 257] width 83 height 21
click at [407, 348] on span "7" at bounding box center [403, 344] width 23 height 23
type input "[DATE]"
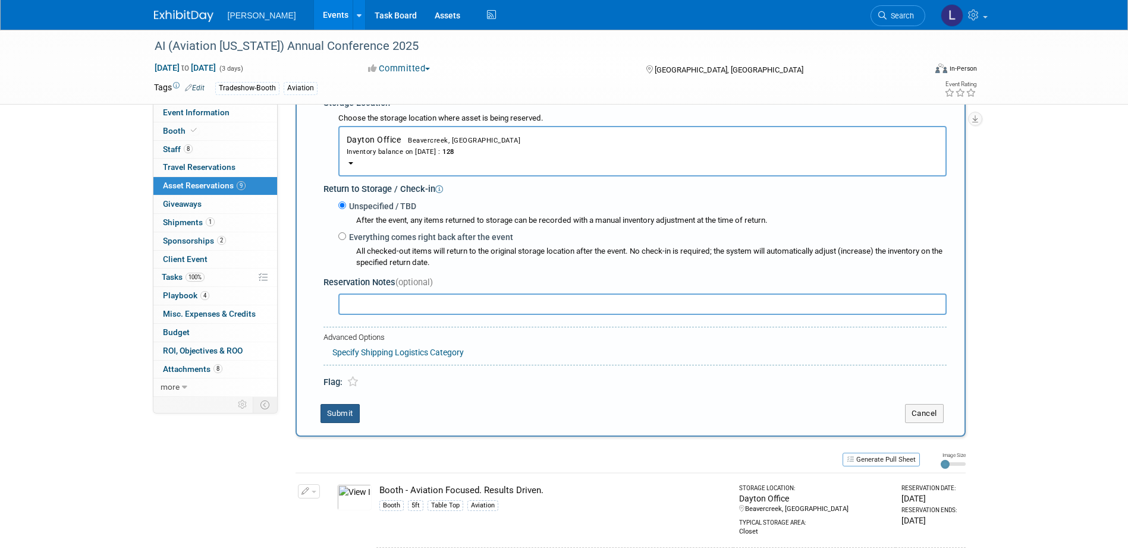
click at [347, 417] on button "Submit" at bounding box center [340, 413] width 39 height 19
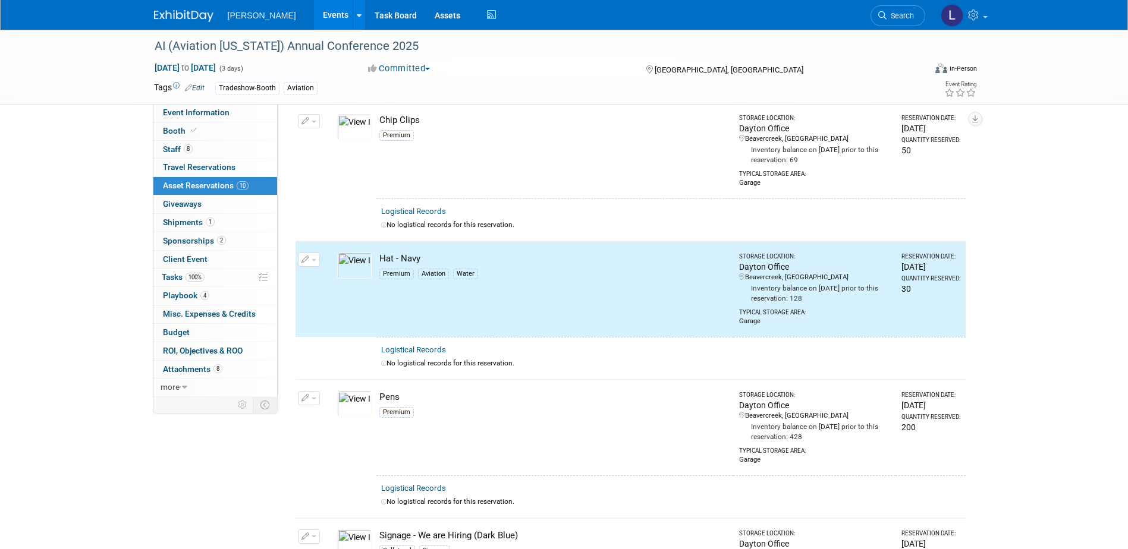
scroll to position [0, 0]
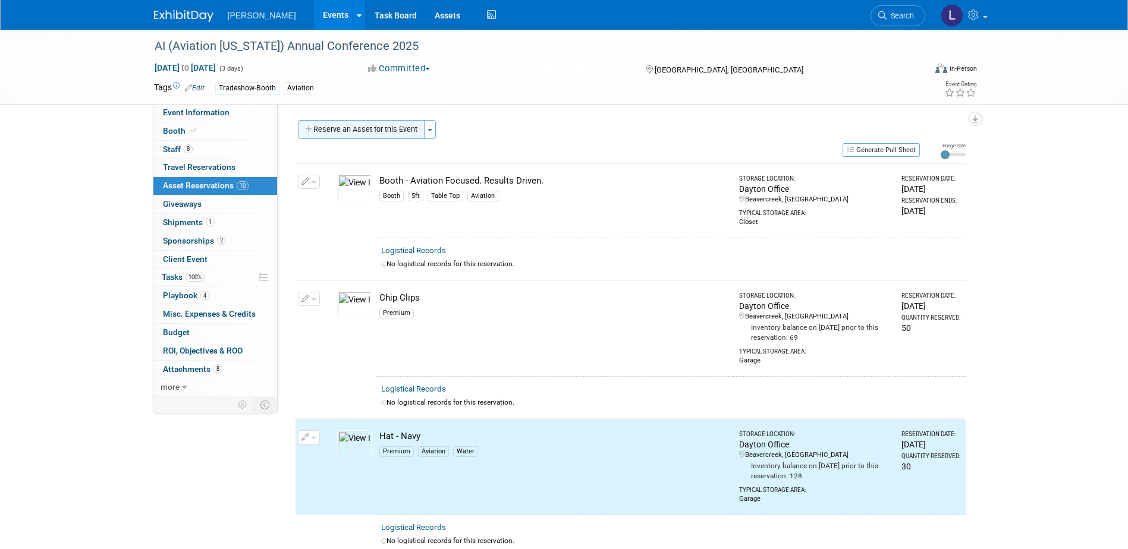
click at [384, 139] on button "Reserve an Asset for this Event" at bounding box center [362, 129] width 126 height 19
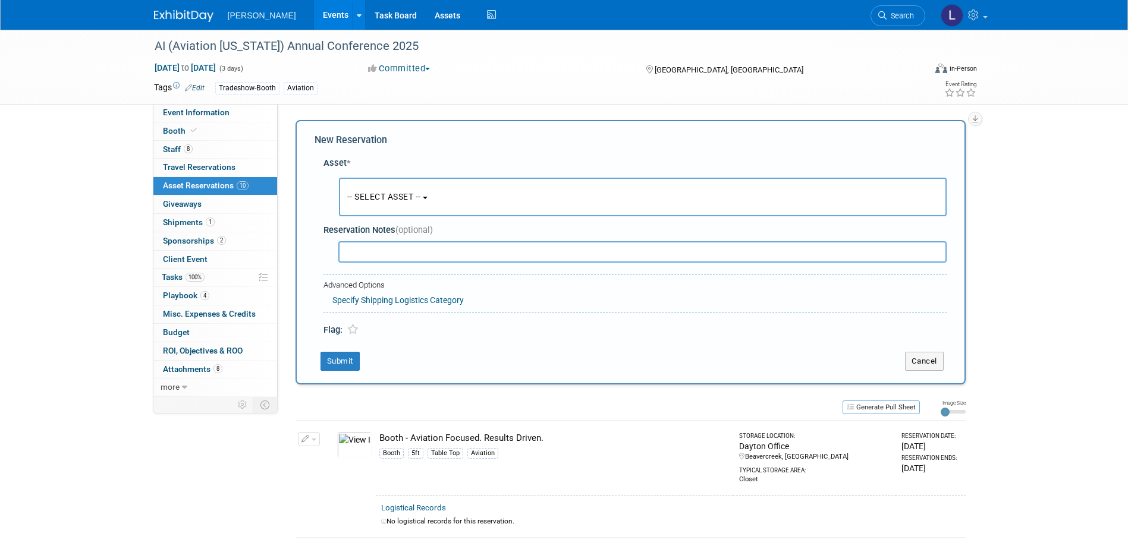
scroll to position [11, 0]
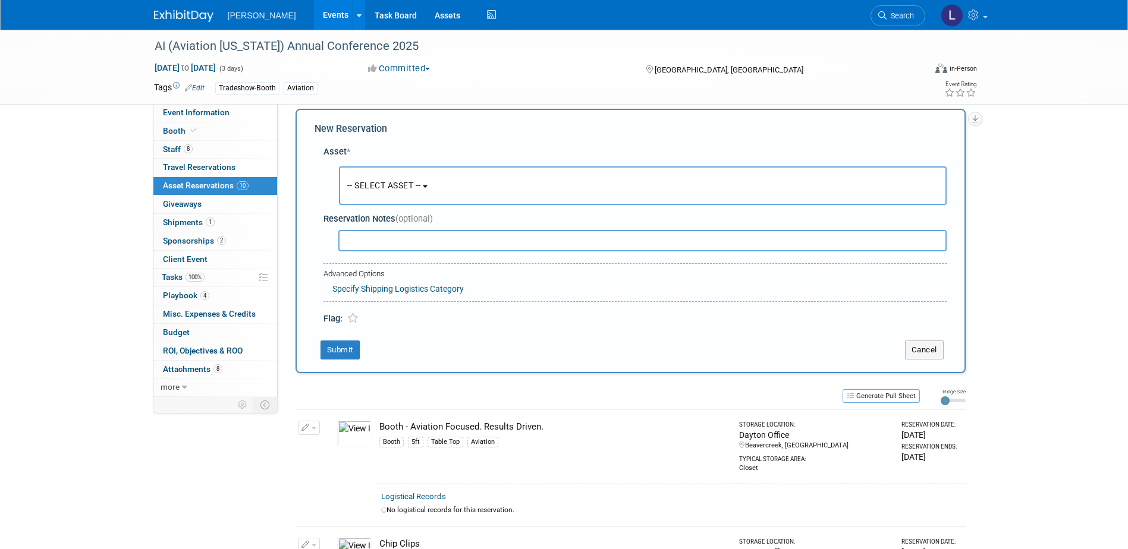
click at [417, 198] on button "-- SELECT ASSET --" at bounding box center [643, 185] width 608 height 39
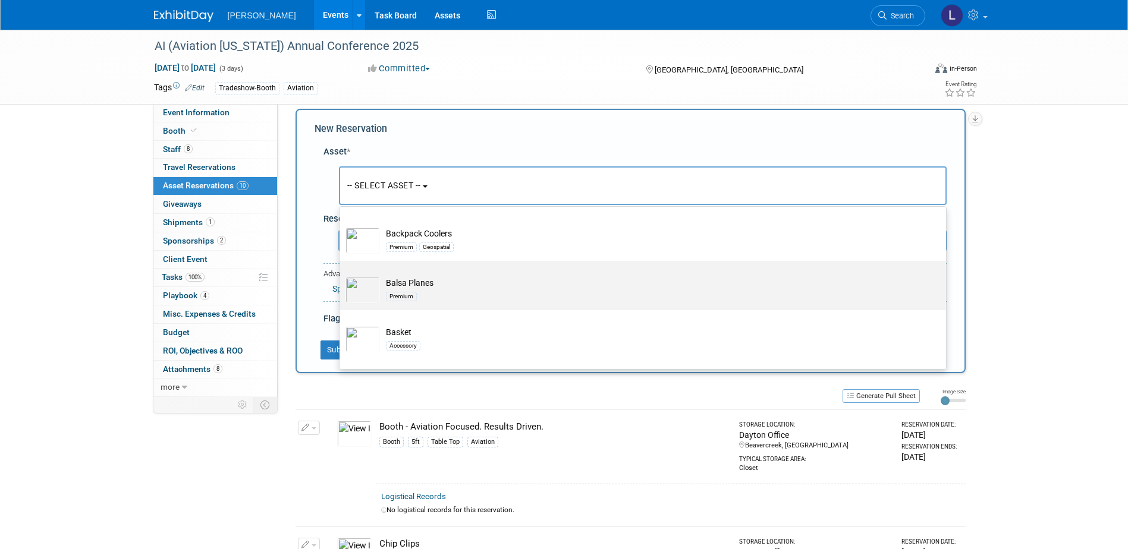
scroll to position [2557, 0]
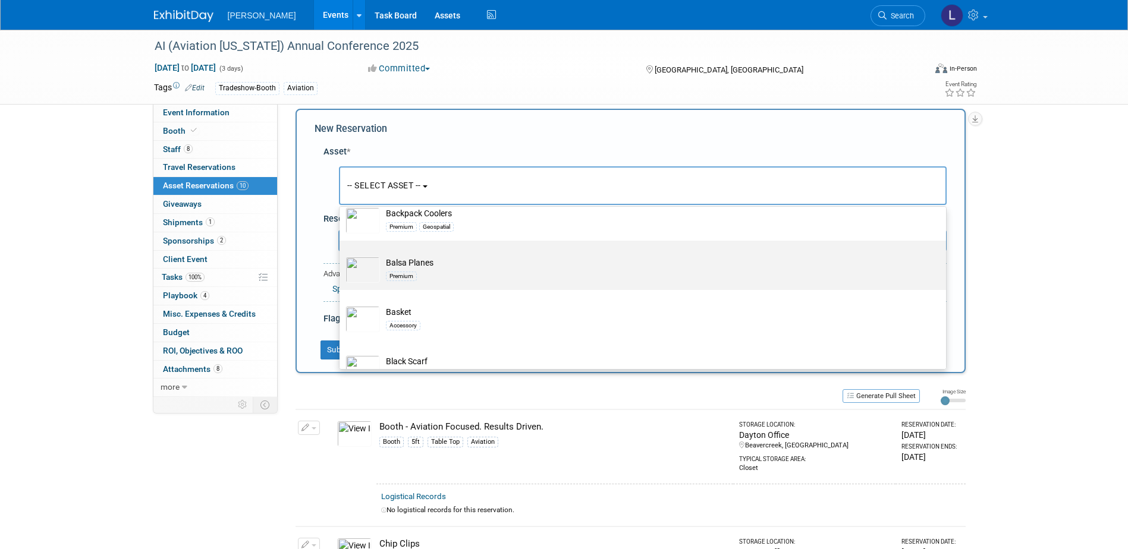
click at [475, 283] on td "Balsa Planes Premium" at bounding box center [651, 270] width 542 height 26
click at [341, 255] on input "Balsa Planes Premium" at bounding box center [338, 251] width 8 height 8
select select "10723114"
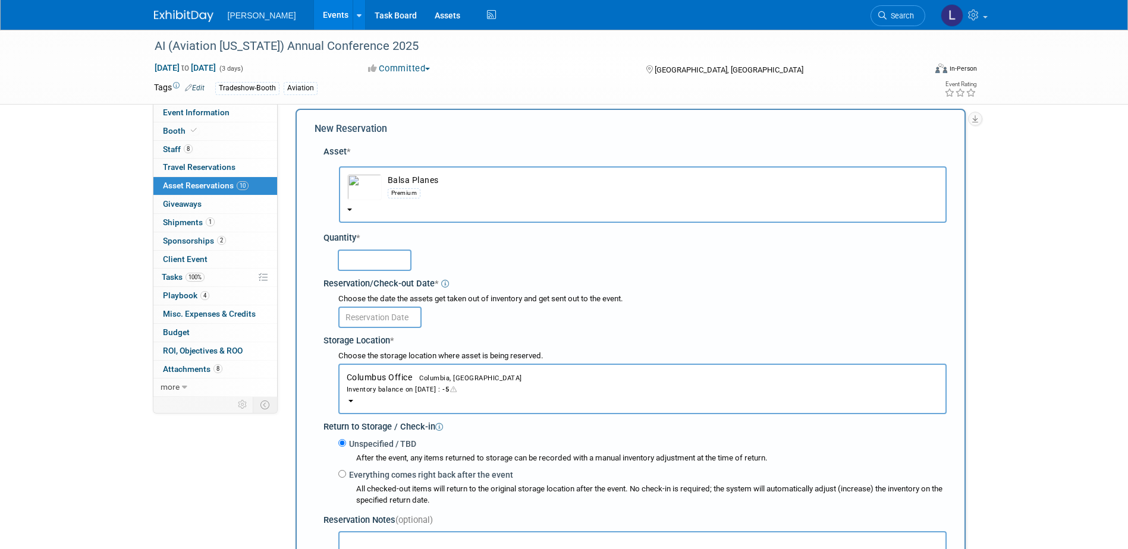
click at [433, 388] on div "Inventory balance on [DATE] : -5" at bounding box center [643, 389] width 592 height 11
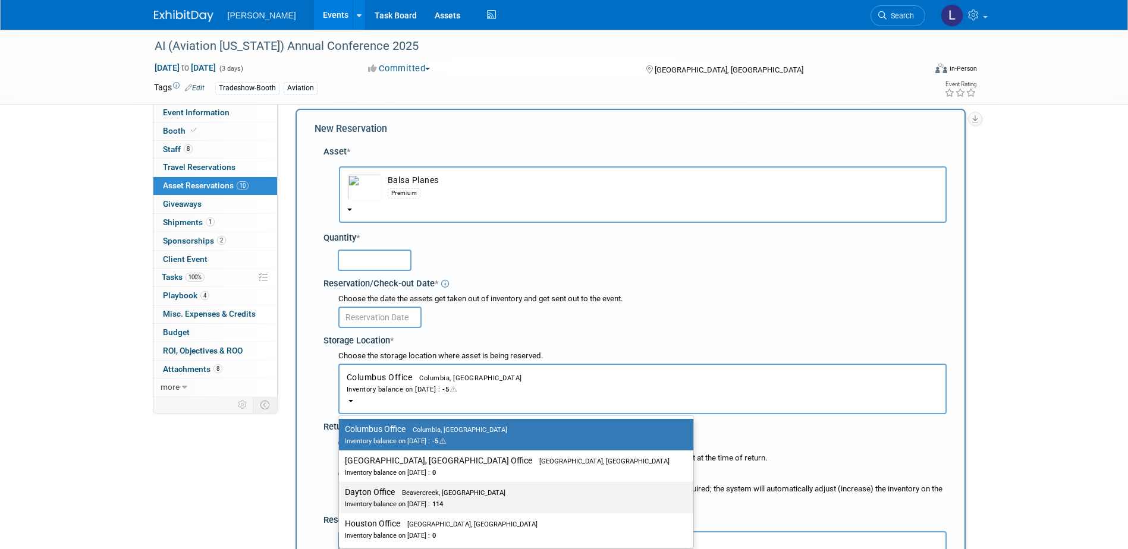
click at [438, 496] on span "Beavercreek, [GEOGRAPHIC_DATA]" at bounding box center [450, 493] width 111 height 8
click at [341, 496] on input "Dayton Office Beavercreek, [GEOGRAPHIC_DATA] Inventory balance on [DATE] : 114" at bounding box center [337, 493] width 8 height 8
select select "11223930"
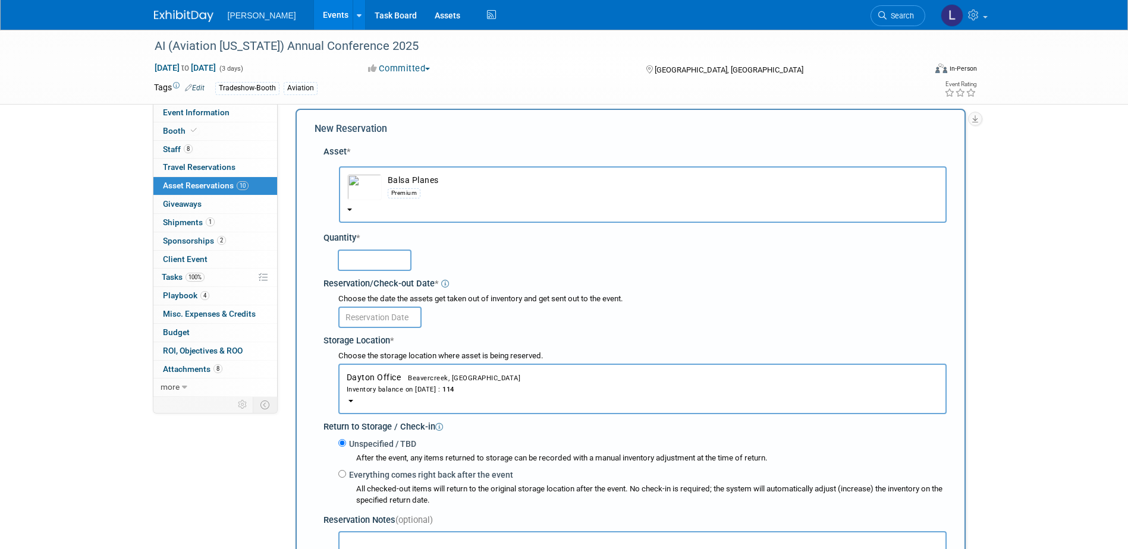
click at [391, 270] on input "text" at bounding box center [375, 260] width 74 height 21
type input "50"
click at [387, 338] on div "Storage Location *" at bounding box center [634, 339] width 623 height 16
drag, startPoint x: 387, startPoint y: 338, endPoint x: 384, endPoint y: 310, distance: 28.1
click at [384, 310] on input "text" at bounding box center [379, 317] width 83 height 21
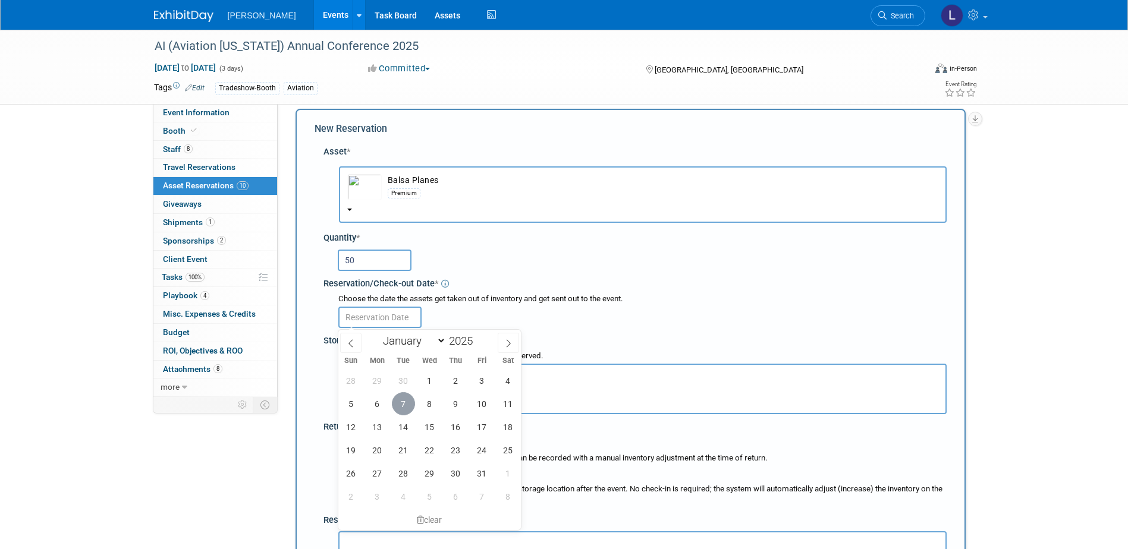
click at [399, 410] on span "7" at bounding box center [403, 403] width 23 height 23
type input "[DATE]"
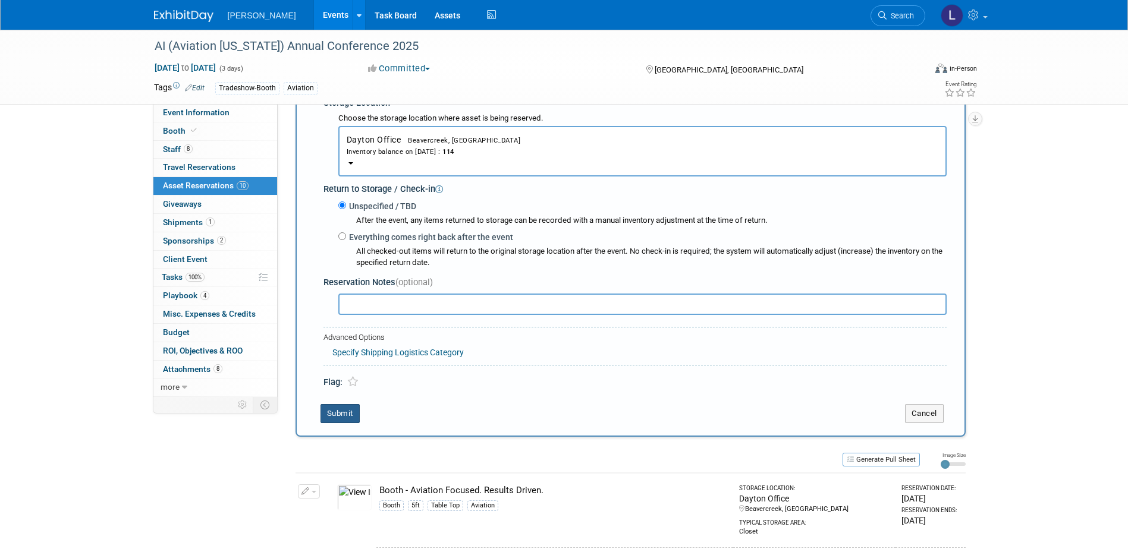
click at [325, 417] on button "Submit" at bounding box center [340, 413] width 39 height 19
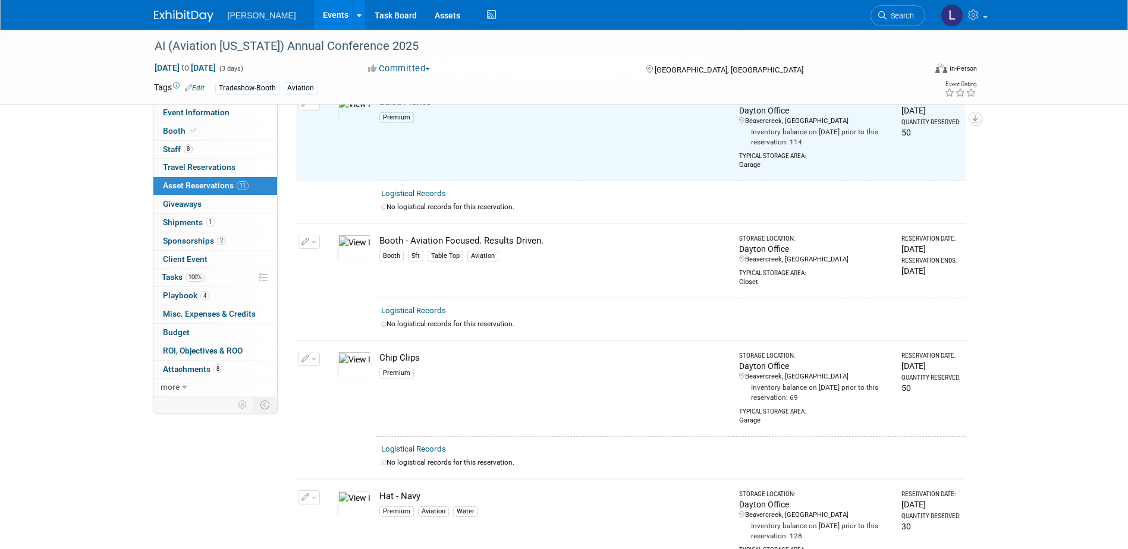
scroll to position [0, 0]
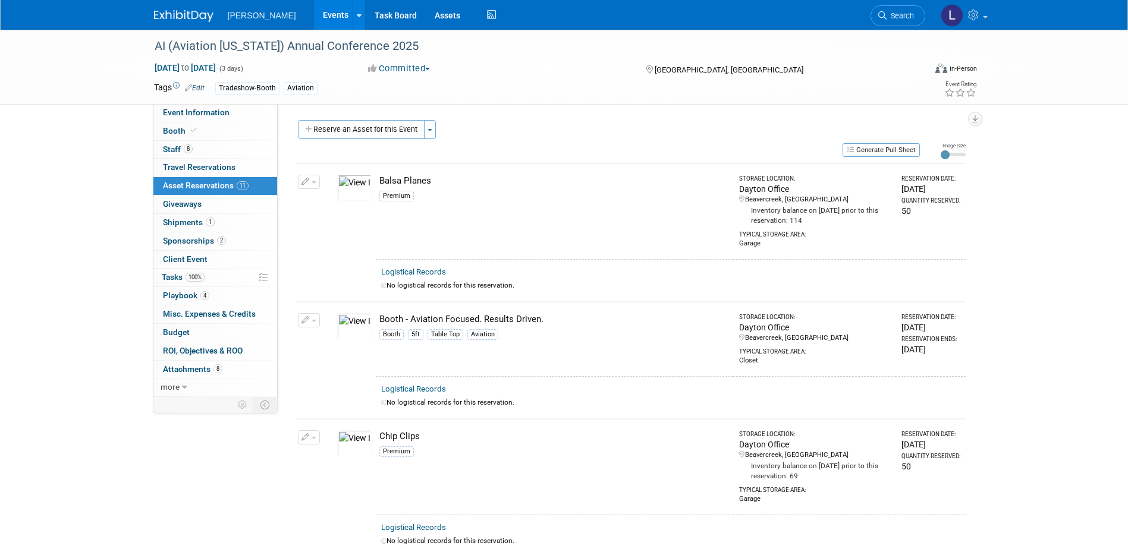
click at [354, 132] on button "Reserve an Asset for this Event" at bounding box center [362, 129] width 126 height 19
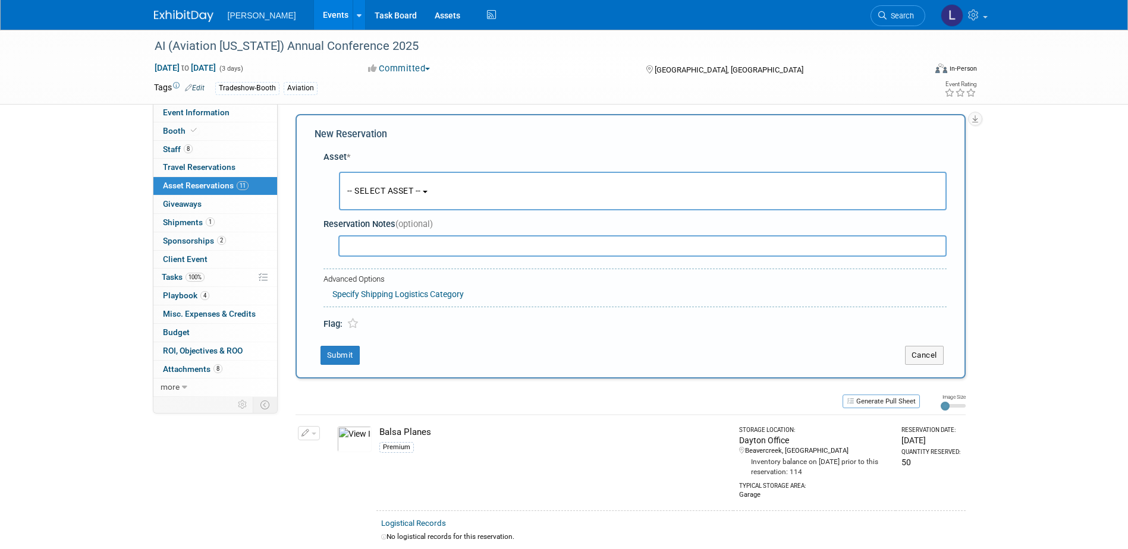
scroll to position [11, 0]
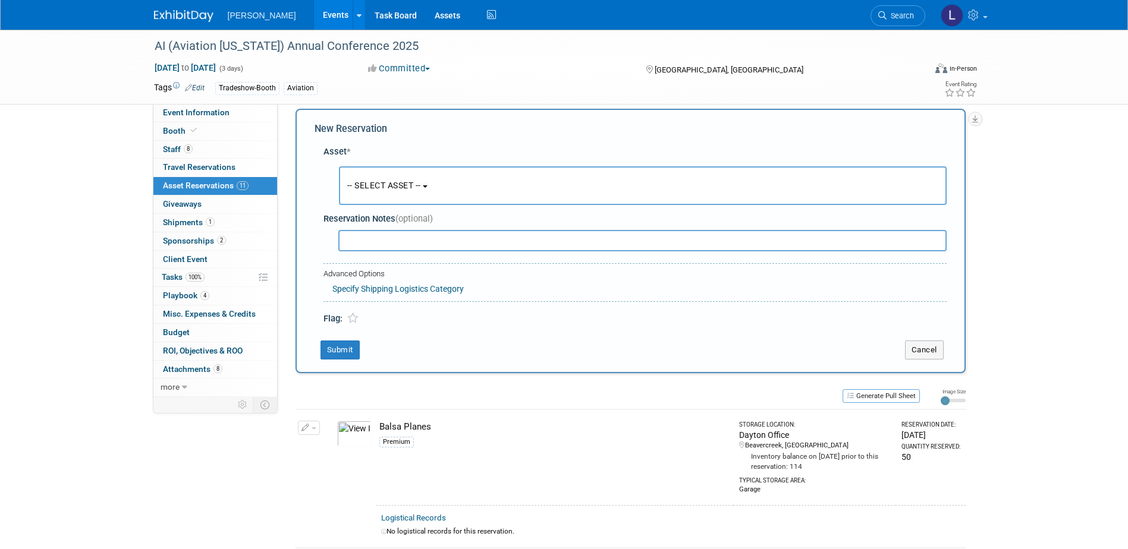
drag, startPoint x: 379, startPoint y: 178, endPoint x: 388, endPoint y: 187, distance: 12.2
click at [379, 178] on button "-- SELECT ASSET --" at bounding box center [643, 185] width 608 height 39
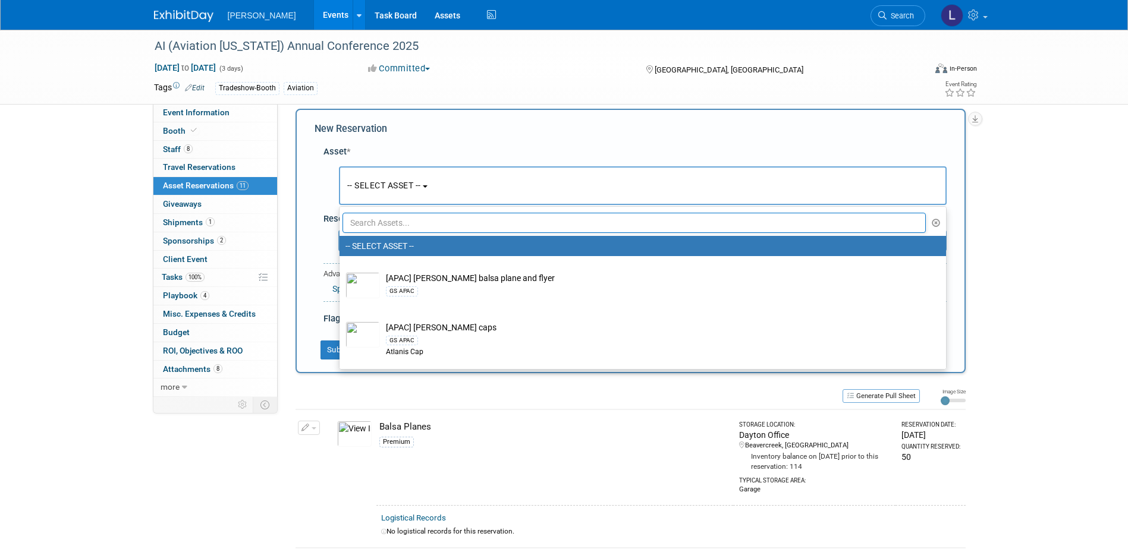
click at [391, 221] on input "text" at bounding box center [635, 223] width 584 height 20
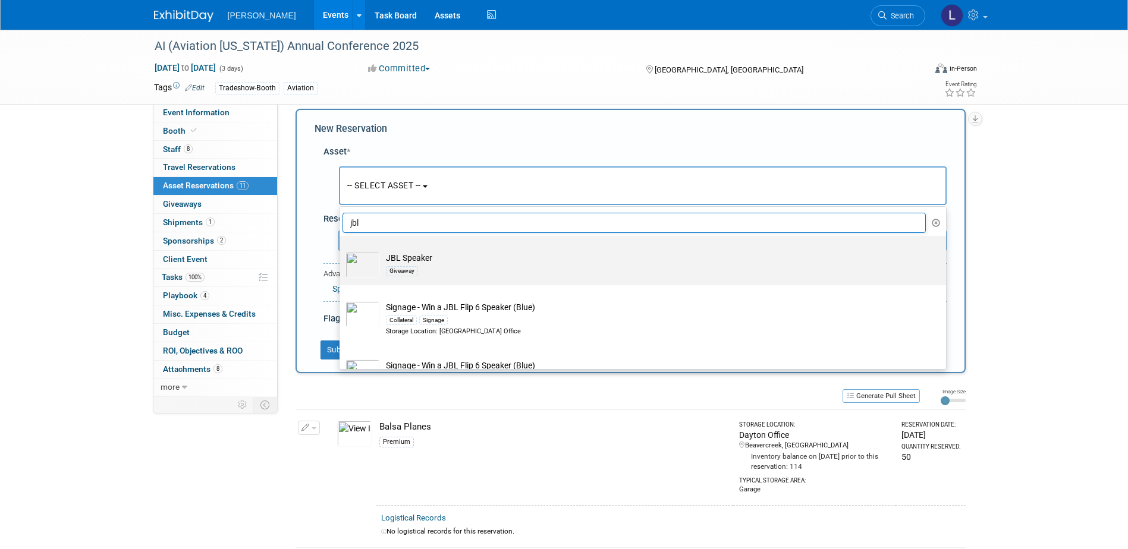
type input "jbl"
click at [433, 269] on div "Giveaway" at bounding box center [654, 271] width 536 height 14
click at [341, 250] on input "JBL Speaker Giveaway" at bounding box center [338, 247] width 8 height 8
select select "10723120"
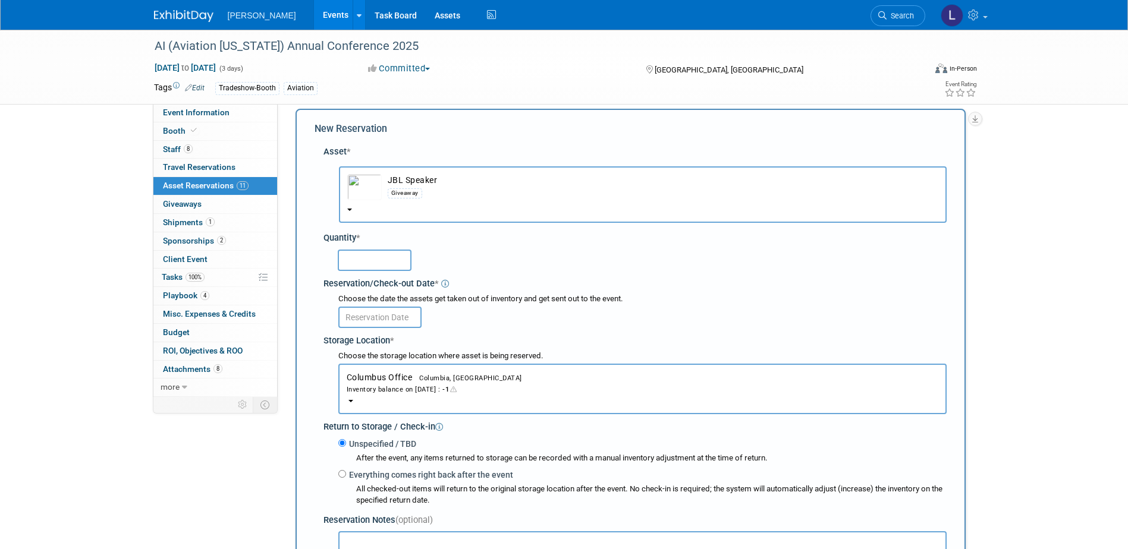
click at [376, 253] on input "text" at bounding box center [375, 260] width 74 height 21
type input "1"
click at [520, 392] on div "Inventory balance on [DATE] : -1" at bounding box center [643, 389] width 592 height 11
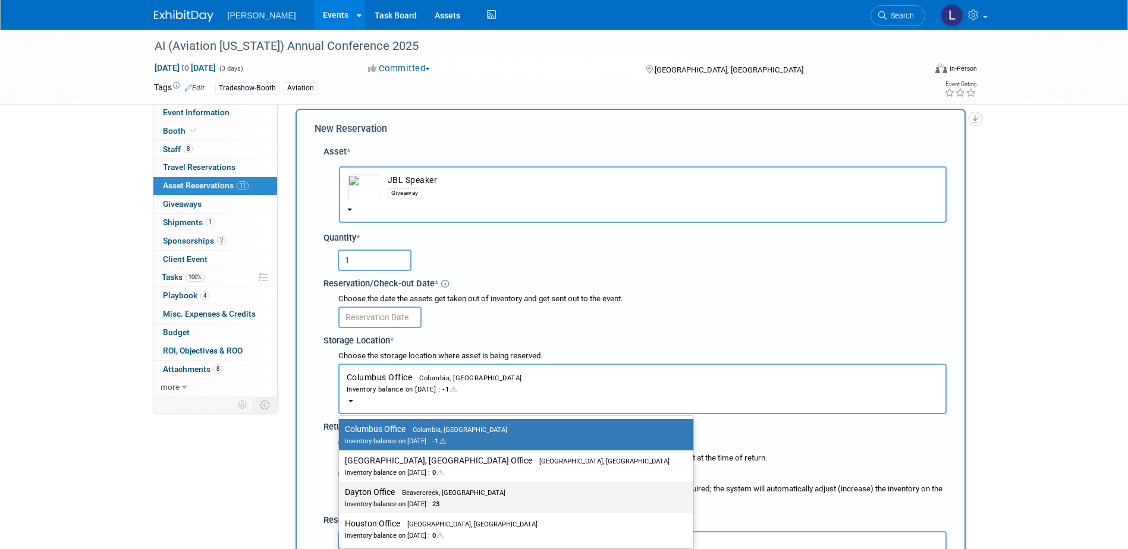
click at [458, 501] on div "Inventory balance on [DATE] : 23" at bounding box center [507, 503] width 325 height 11
click at [341, 497] on input "Dayton Office Beavercreek, [GEOGRAPHIC_DATA] Inventory balance on [DATE] : 23" at bounding box center [337, 493] width 8 height 8
select select "11223930"
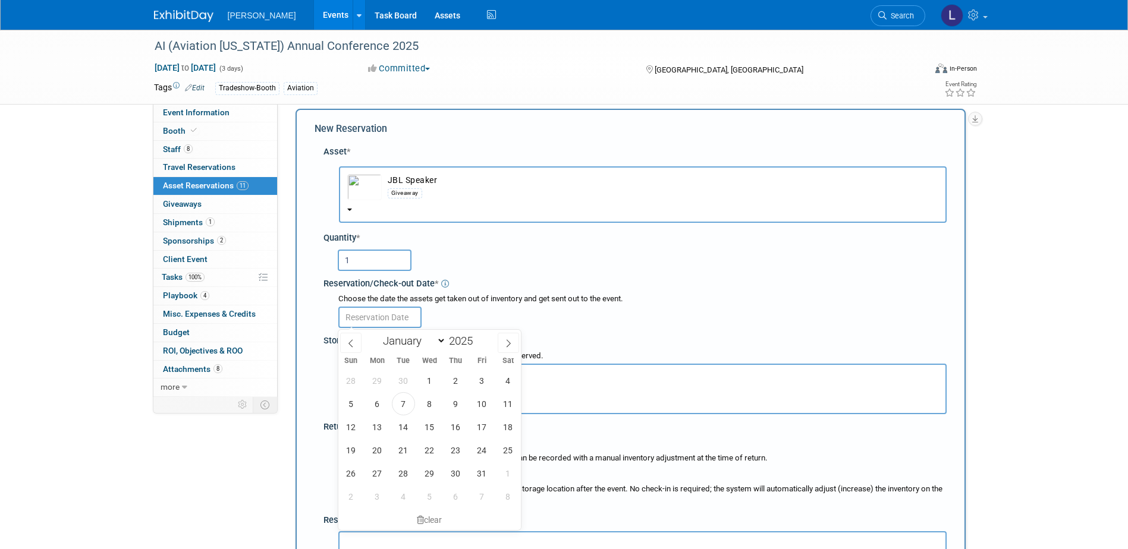
click at [402, 321] on input "text" at bounding box center [379, 317] width 83 height 21
click at [401, 411] on span "7" at bounding box center [403, 403] width 23 height 23
type input "[DATE]"
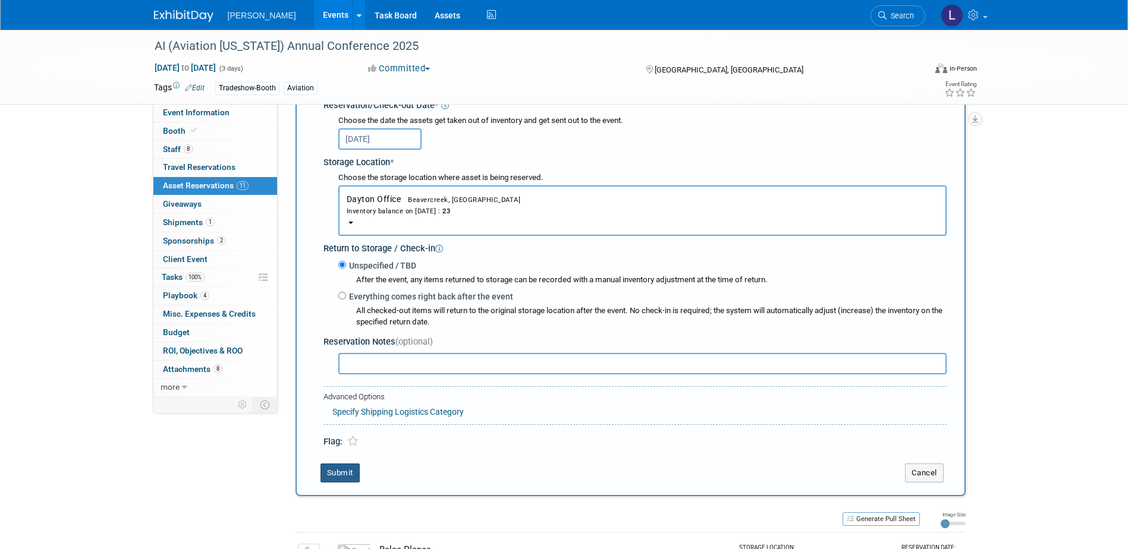
click at [354, 473] on button "Submit" at bounding box center [340, 473] width 39 height 19
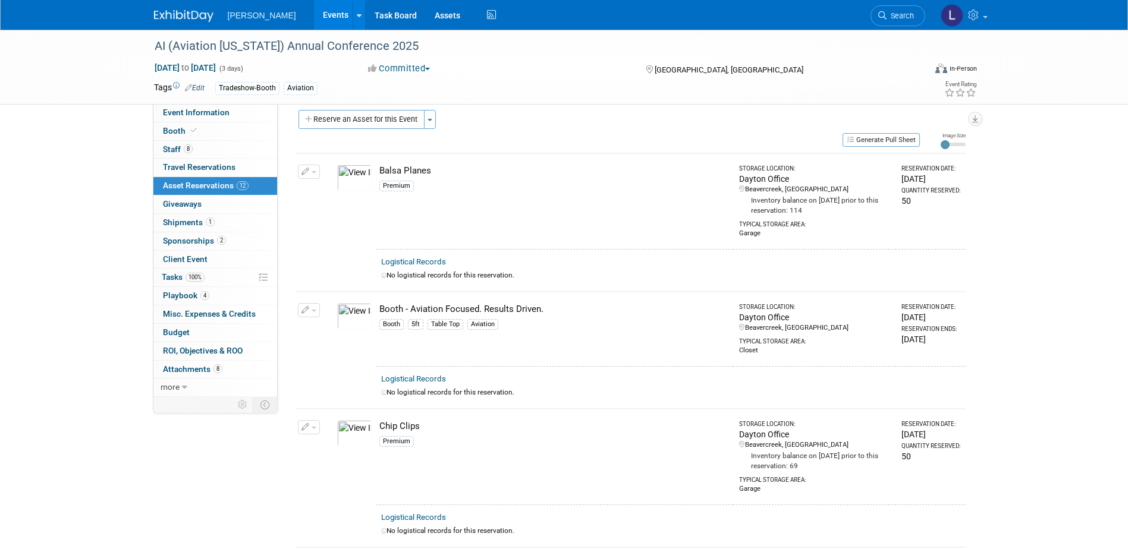
scroll to position [0, 0]
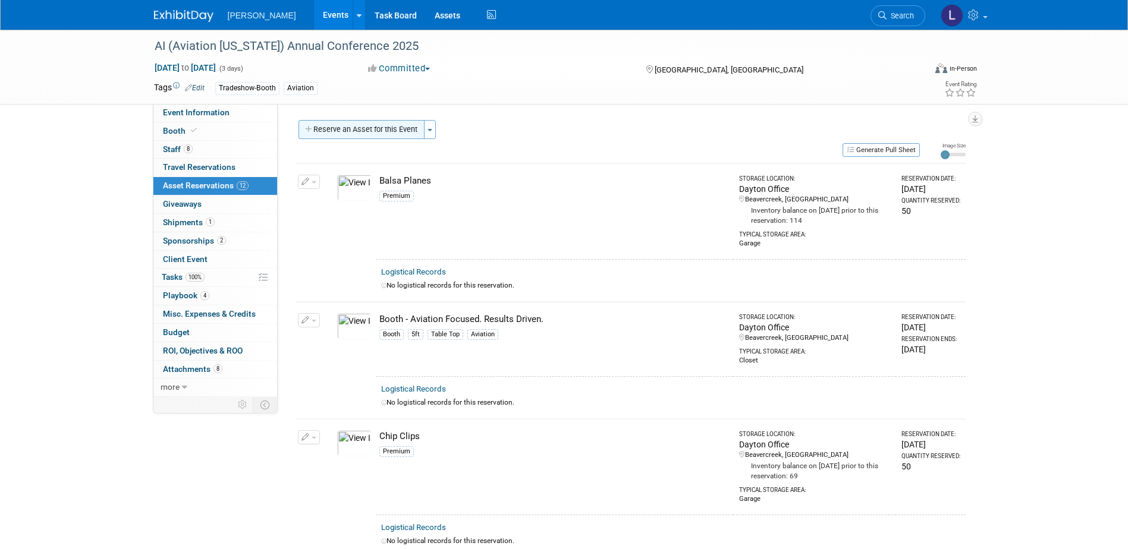
click at [395, 127] on button "Reserve an Asset for this Event" at bounding box center [362, 129] width 126 height 19
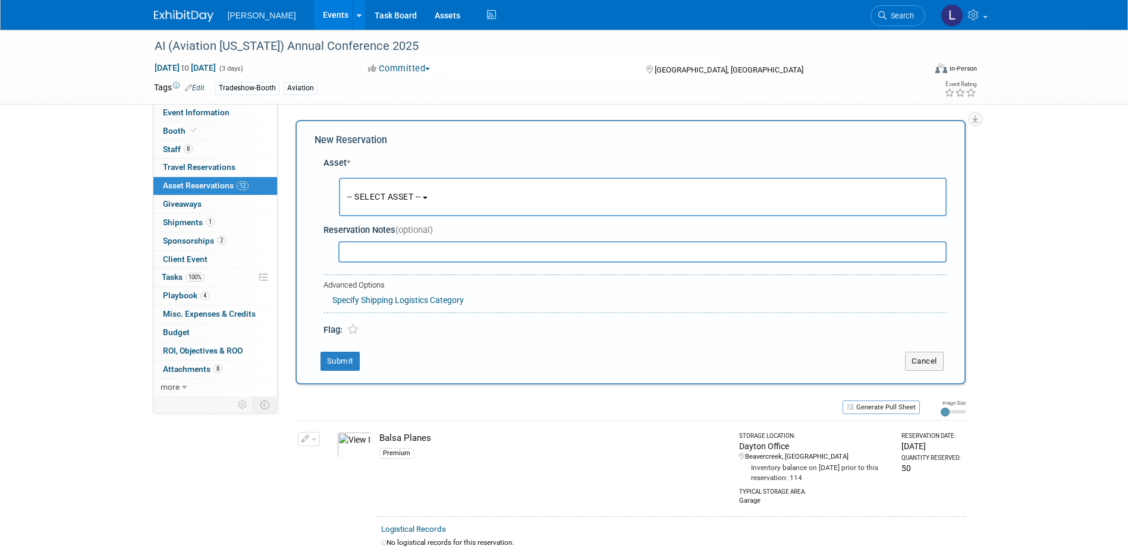
scroll to position [11, 0]
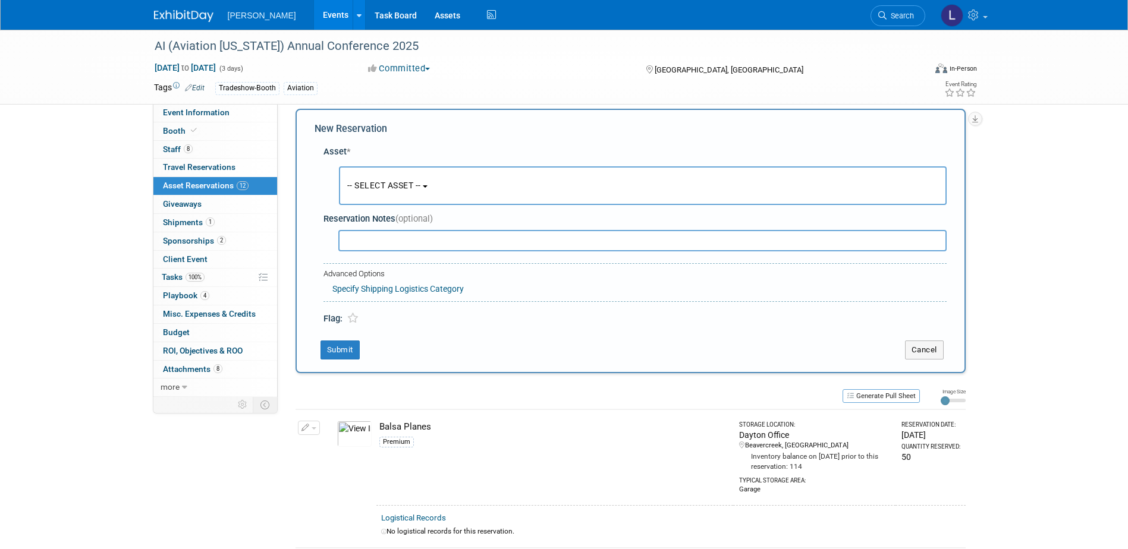
click at [403, 183] on span "-- SELECT ASSET --" at bounding box center [384, 186] width 74 height 10
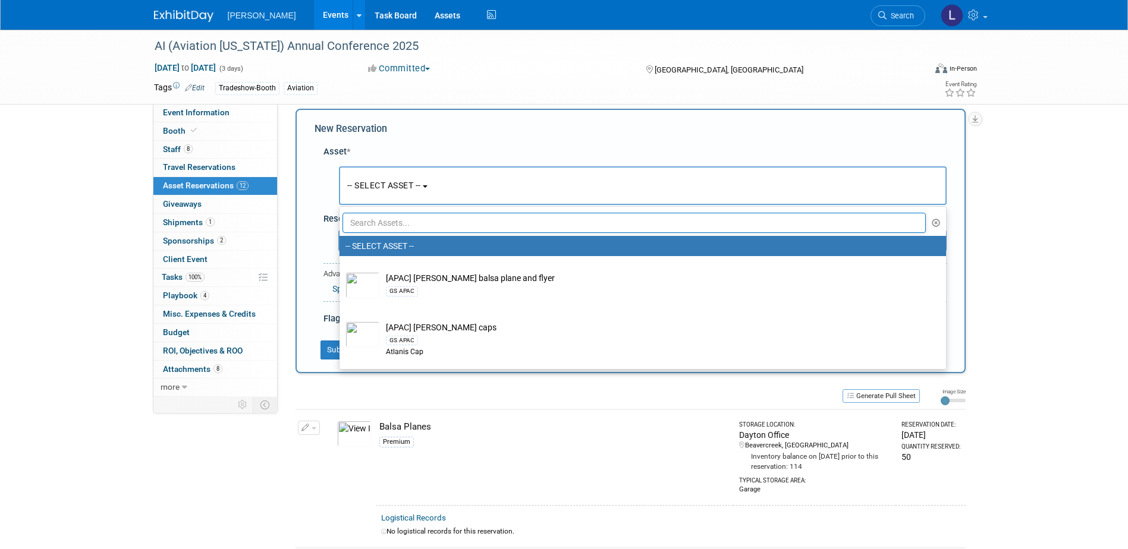
click at [410, 221] on input "text" at bounding box center [635, 223] width 584 height 20
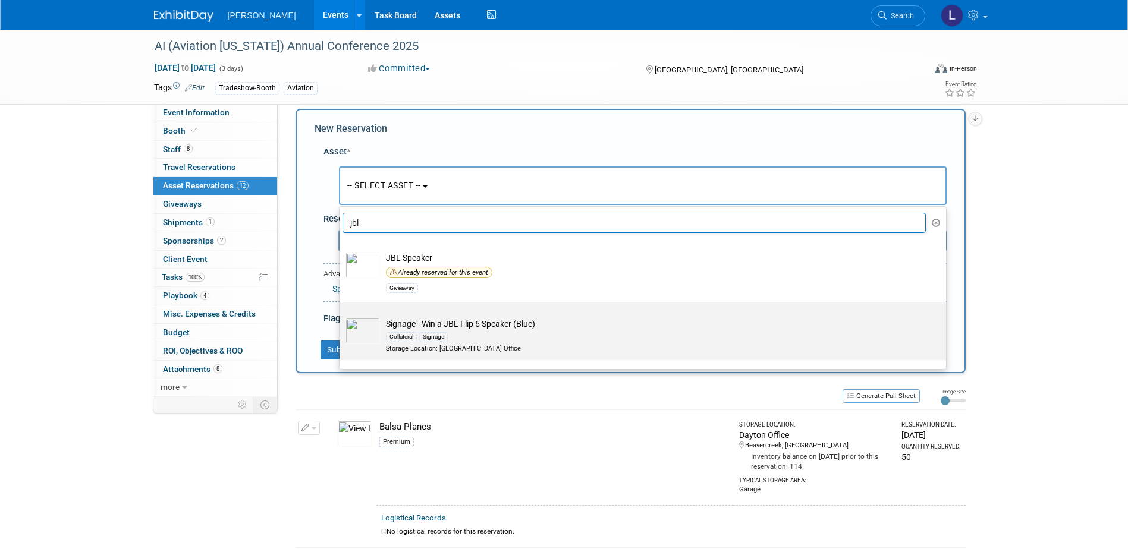
type input "jbl"
click at [532, 322] on td "Signage - Win a JBL Flip 6 Speaker (Blue) Collateral Signage Storage Location: …" at bounding box center [651, 335] width 542 height 35
click at [341, 316] on input "Signage - Win a JBL Flip 6 Speaker (Blue) Collateral Signage Storage Location: …" at bounding box center [338, 313] width 8 height 8
select select "10729417"
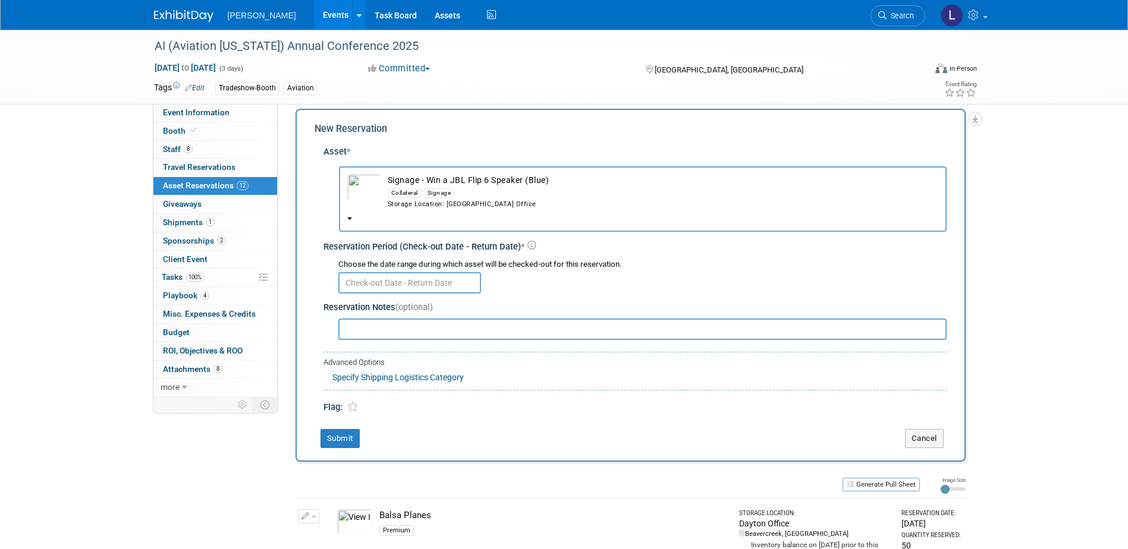
click at [393, 277] on input "text" at bounding box center [409, 282] width 143 height 21
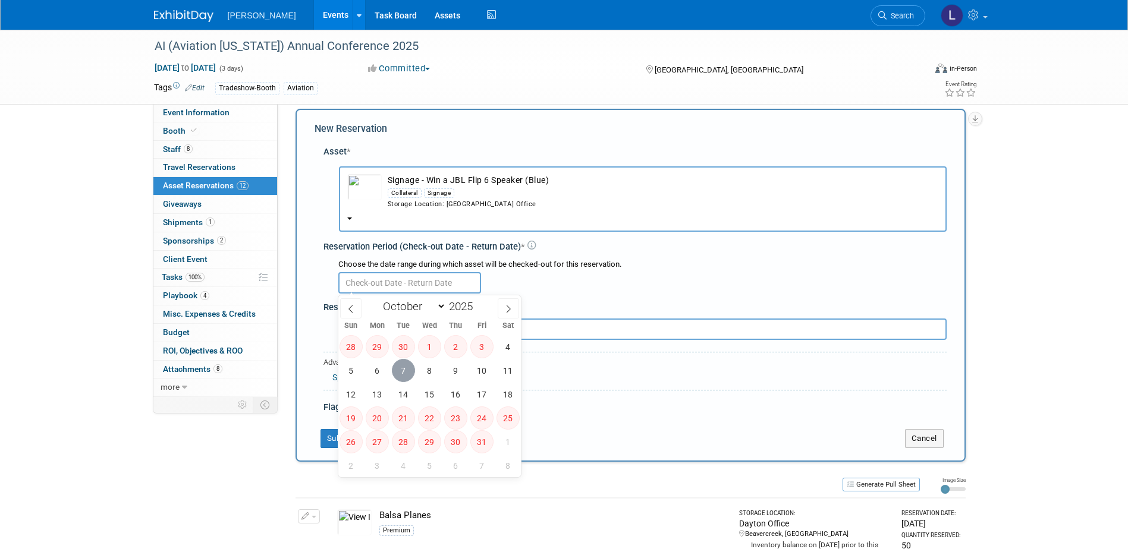
click at [406, 375] on span "7" at bounding box center [403, 370] width 23 height 23
click at [479, 396] on span "17" at bounding box center [481, 394] width 23 height 23
type input "[DATE] to [DATE]"
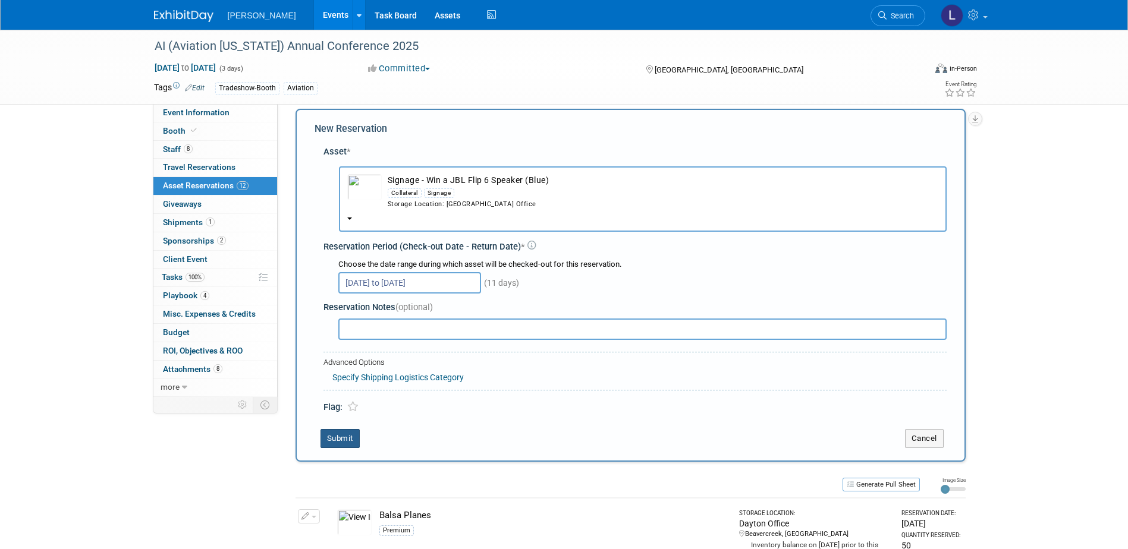
click at [340, 438] on button "Submit" at bounding box center [340, 438] width 39 height 19
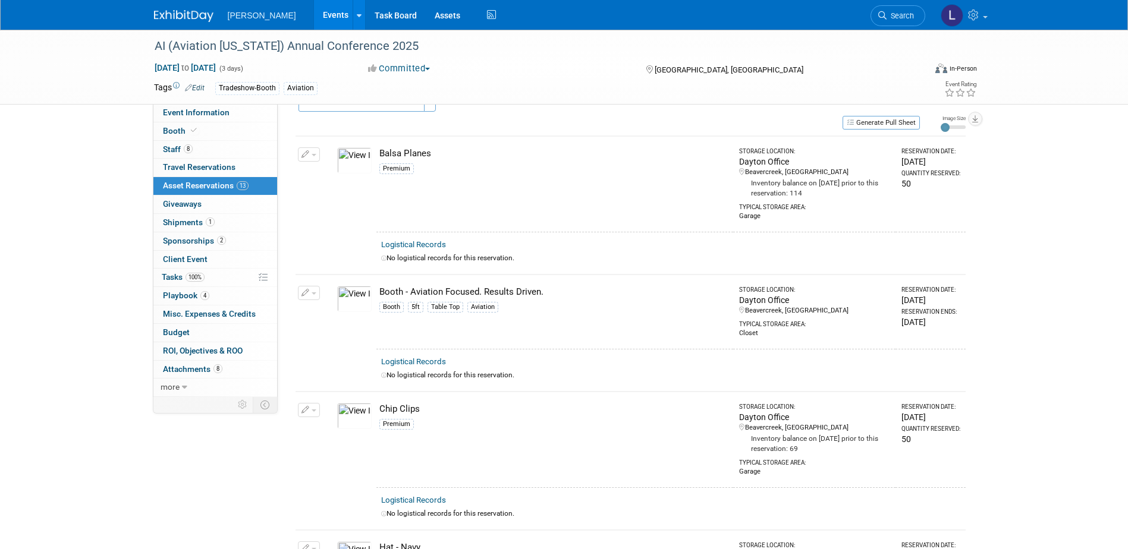
scroll to position [0, 0]
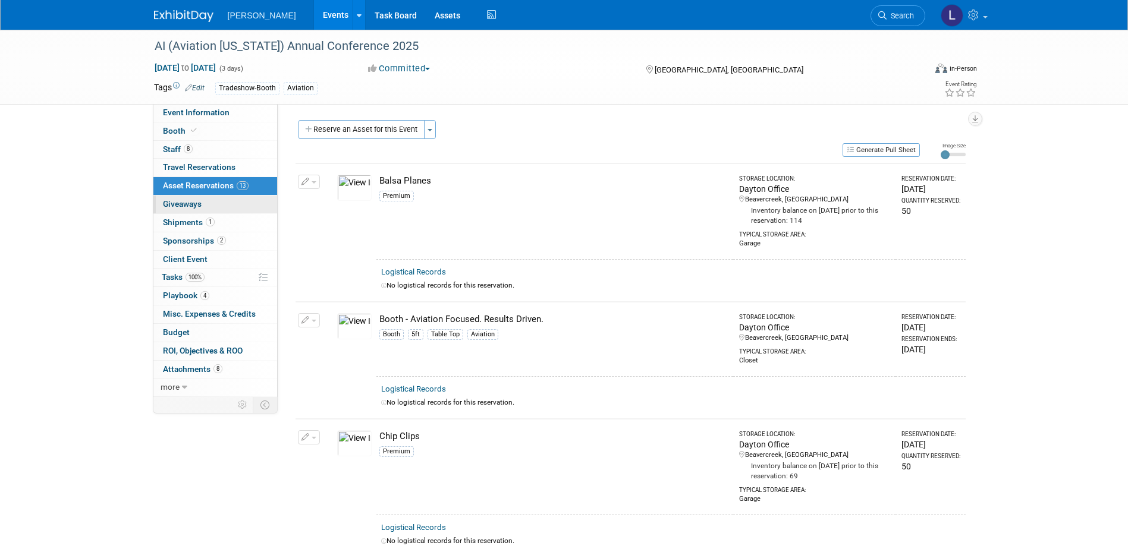
click at [203, 209] on link "0 Giveaways 0" at bounding box center [215, 205] width 124 height 18
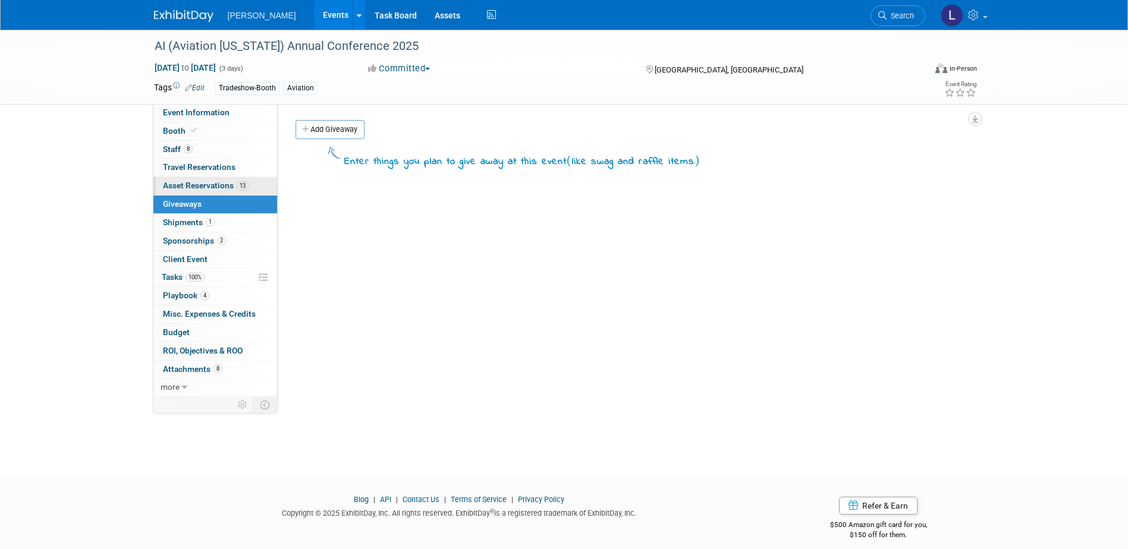
click at [217, 187] on span "Asset Reservations 13" at bounding box center [206, 186] width 86 height 10
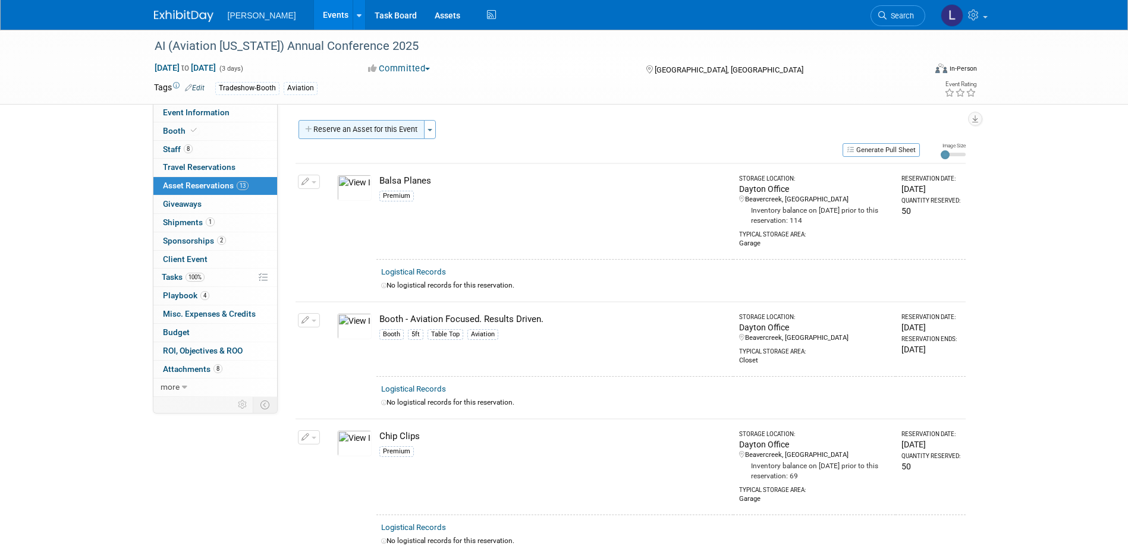
click at [351, 126] on button "Reserve an Asset for this Event" at bounding box center [362, 129] width 126 height 19
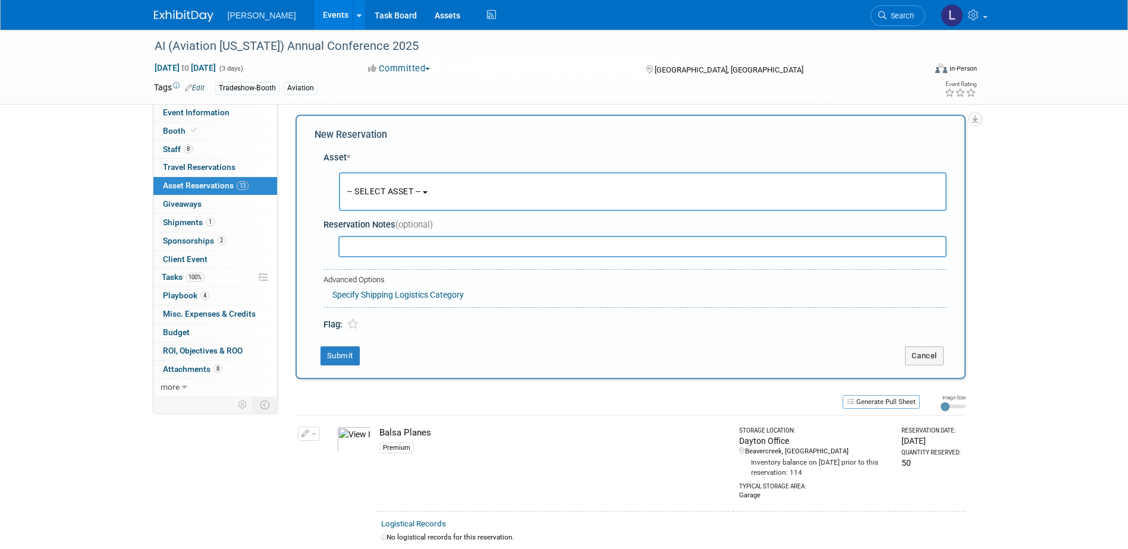
scroll to position [11, 0]
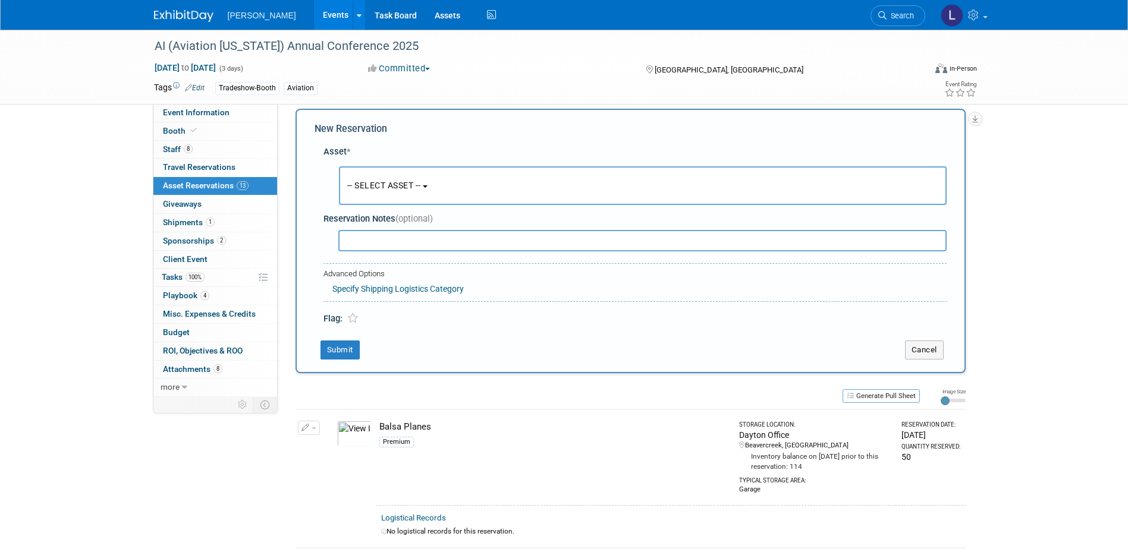
drag, startPoint x: 384, startPoint y: 184, endPoint x: 391, endPoint y: 193, distance: 11.1
click at [385, 184] on span "-- SELECT ASSET --" at bounding box center [384, 186] width 74 height 10
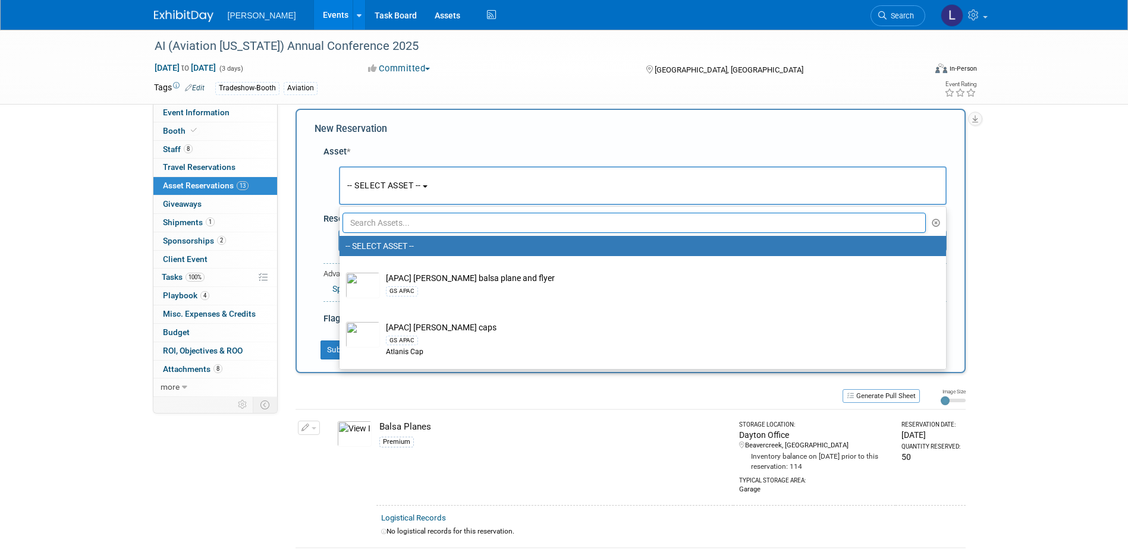
click at [388, 217] on input "text" at bounding box center [635, 223] width 584 height 20
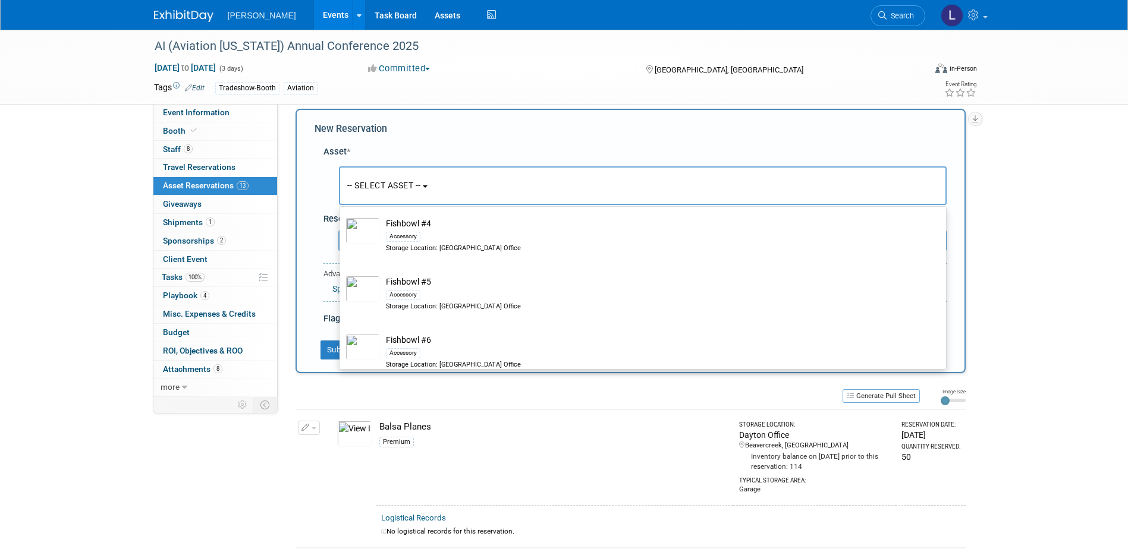
scroll to position [297, 0]
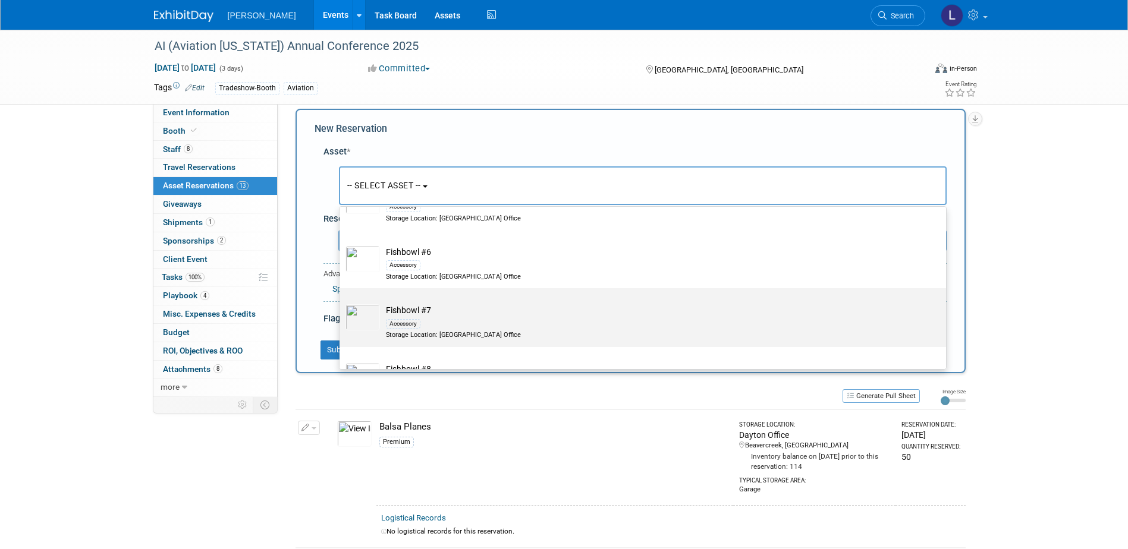
type input "fishb"
click at [491, 297] on label "Fishbowl #7 Accessory Storage Location: [GEOGRAPHIC_DATA] Office" at bounding box center [639, 318] width 589 height 54
click at [341, 297] on input "Fishbowl #7 Accessory Storage Location: [GEOGRAPHIC_DATA] Office" at bounding box center [338, 299] width 8 height 8
select select "10726137"
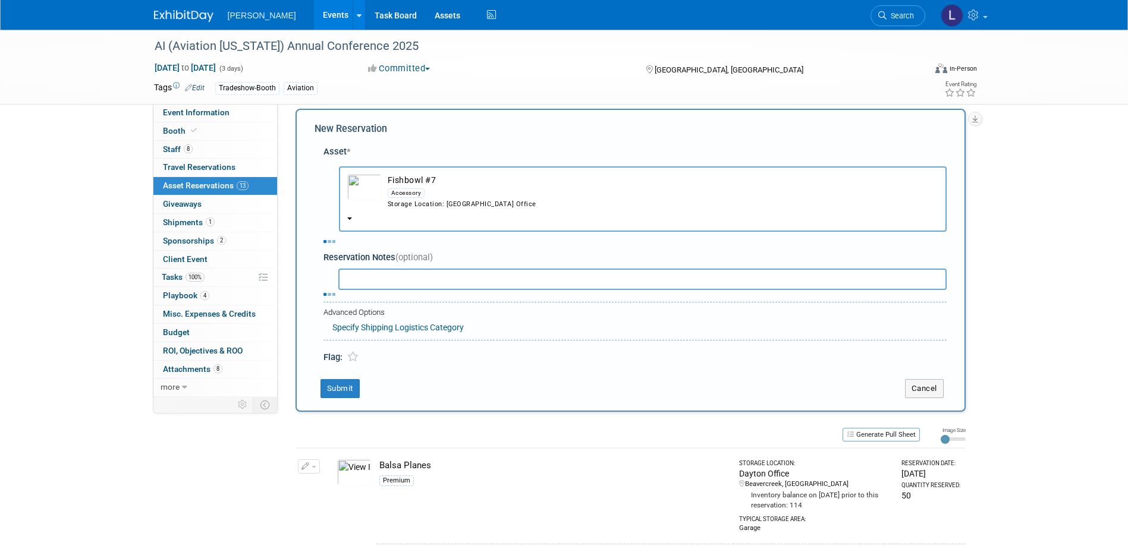
click at [436, 241] on div at bounding box center [634, 241] width 623 height 12
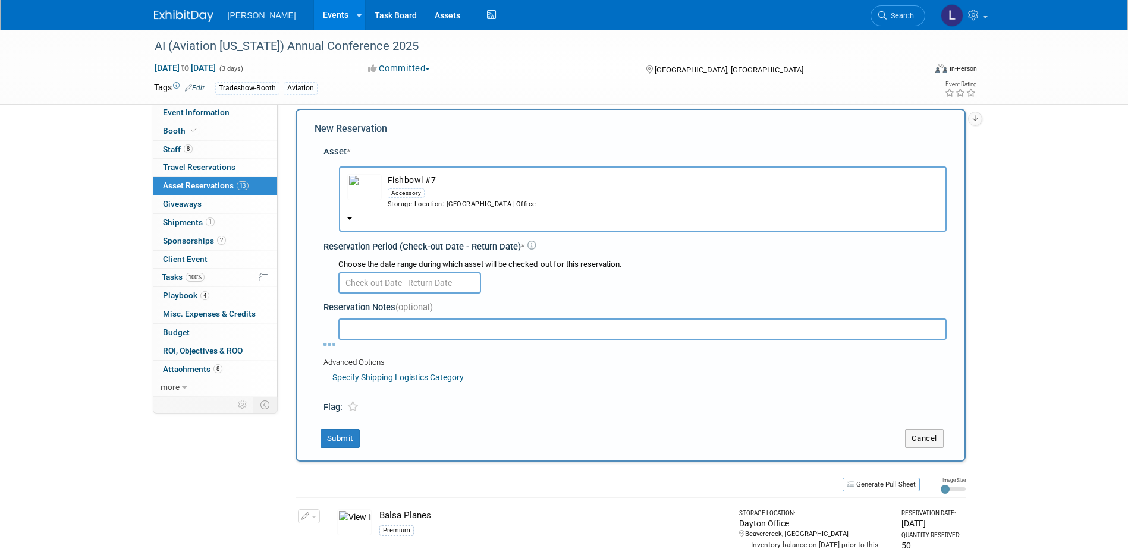
drag, startPoint x: 416, startPoint y: 256, endPoint x: 419, endPoint y: 293, distance: 37.6
click at [413, 284] on div "Reservation Period (Check-out Date - Return Date) * Choose the date range durin…" at bounding box center [634, 266] width 623 height 62
click at [419, 293] on body "[PERSON_NAME] Events Add Event Bulk Upload Events Shareable Event Boards Recent…" at bounding box center [564, 263] width 1128 height 549
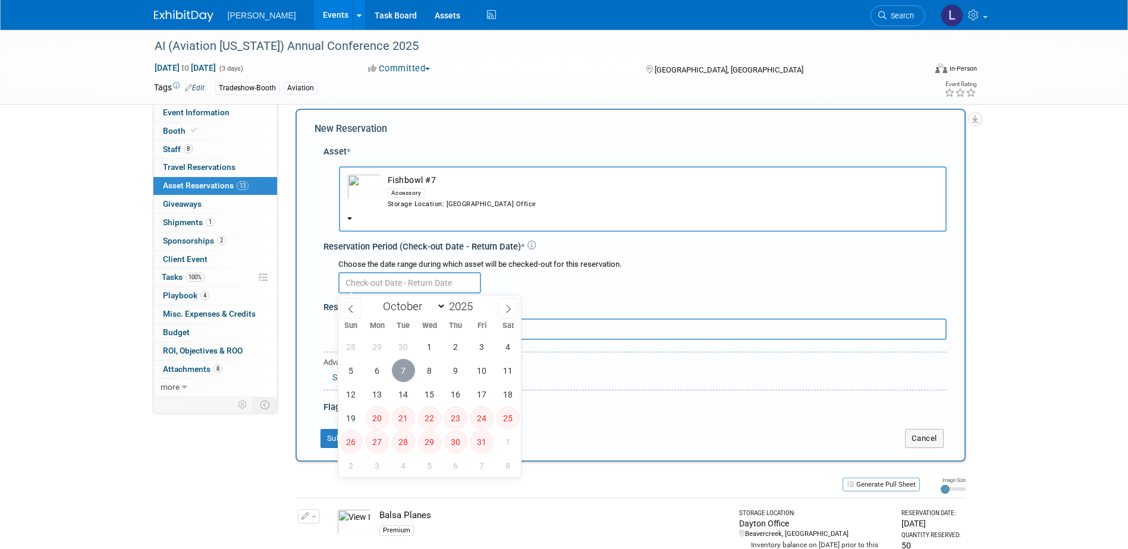
click at [405, 377] on span "7" at bounding box center [403, 370] width 23 height 23
click at [482, 398] on span "17" at bounding box center [481, 394] width 23 height 23
type input "[DATE] to [DATE]"
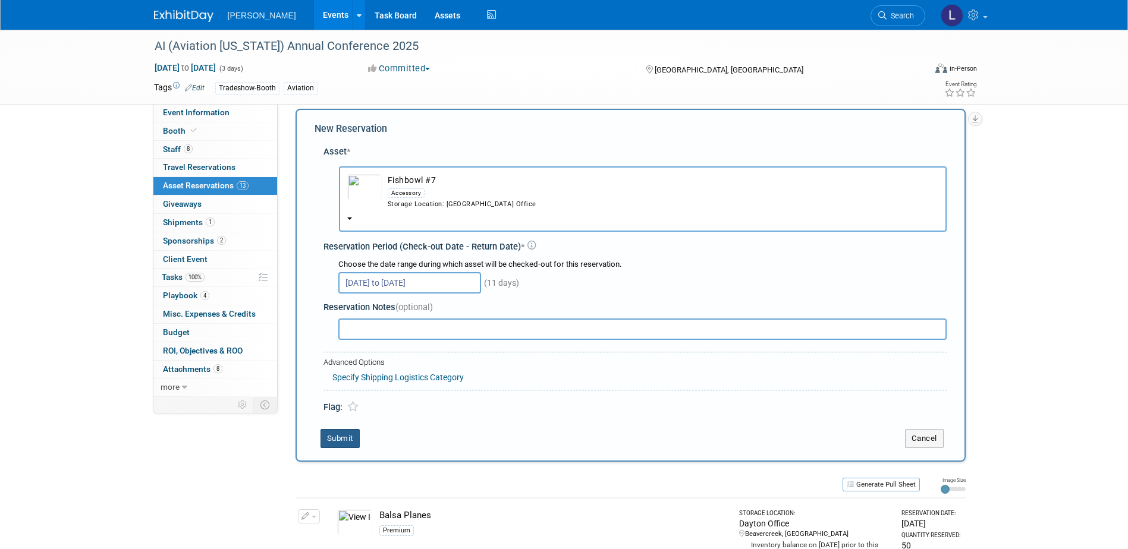
click at [351, 431] on button "Submit" at bounding box center [340, 438] width 39 height 19
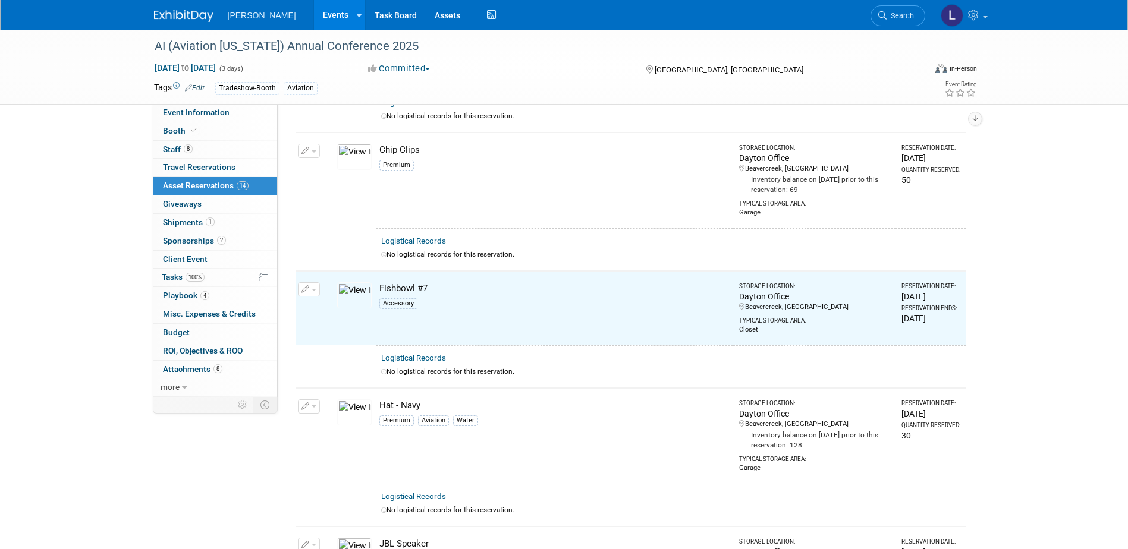
scroll to position [407, 0]
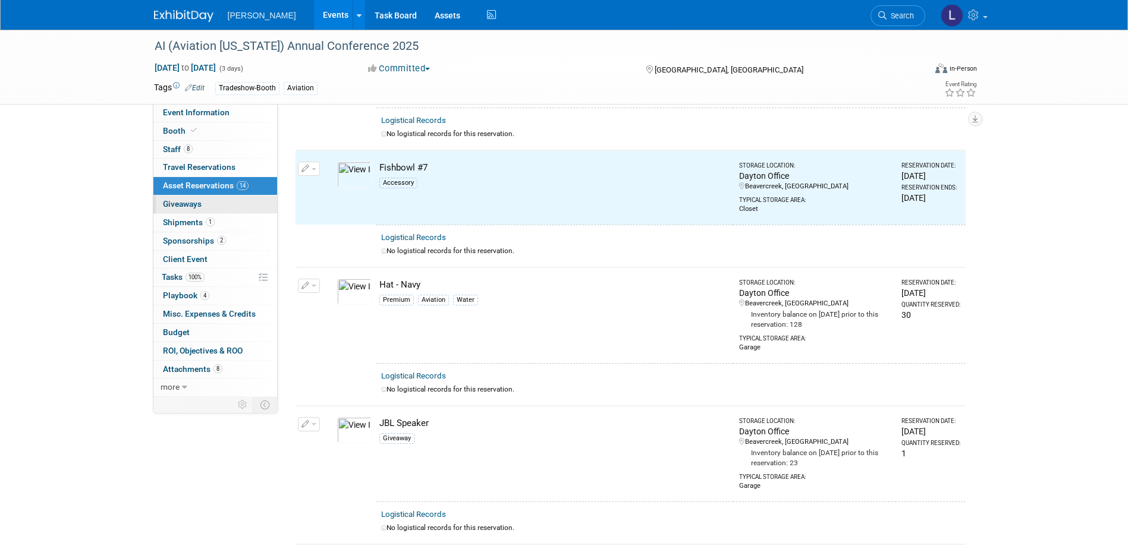
click at [206, 205] on link "0 Giveaways 0" at bounding box center [215, 205] width 124 height 18
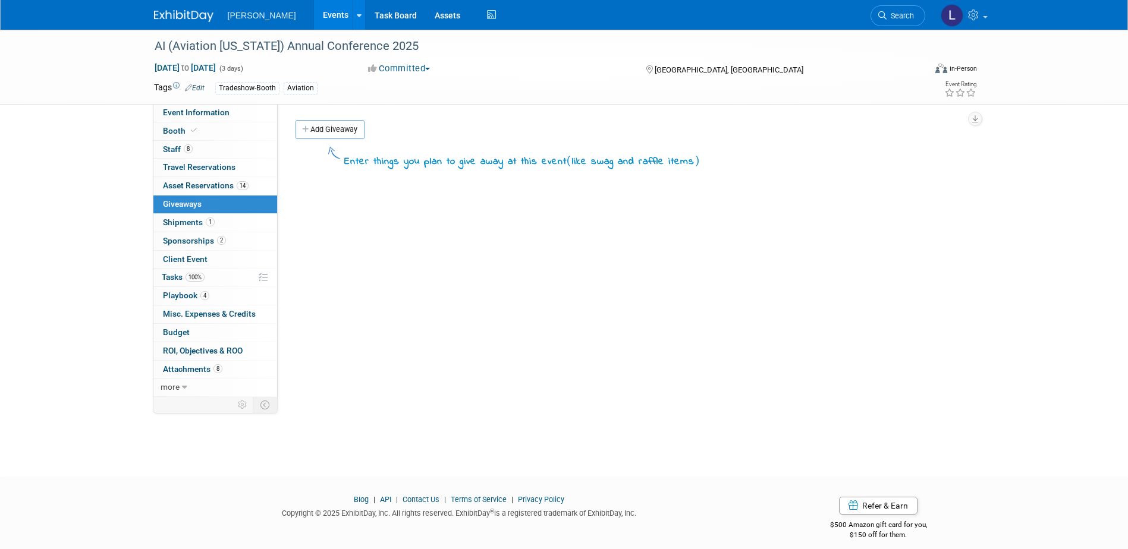
click at [367, 125] on div "Add Giveaway" at bounding box center [634, 131] width 682 height 22
click at [356, 127] on link "Add Giveaway" at bounding box center [330, 129] width 69 height 19
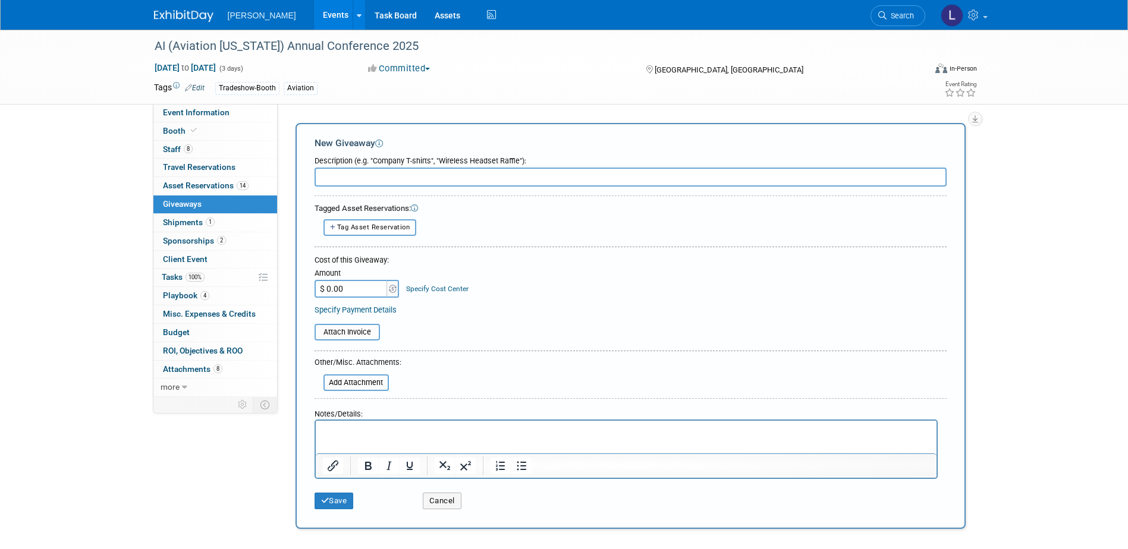
click at [367, 177] on input "text" at bounding box center [631, 177] width 632 height 19
type input "Airpods - see shipping department (from Amazon, addressed to [PERSON_NAME])"
click at [322, 502] on icon "submit" at bounding box center [325, 501] width 8 height 8
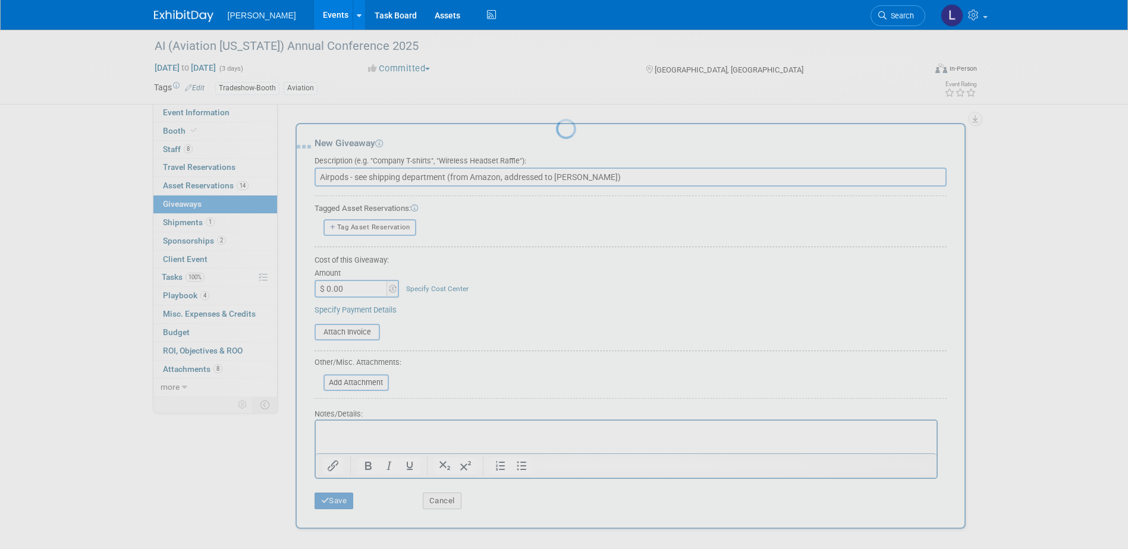
scroll to position [11, 0]
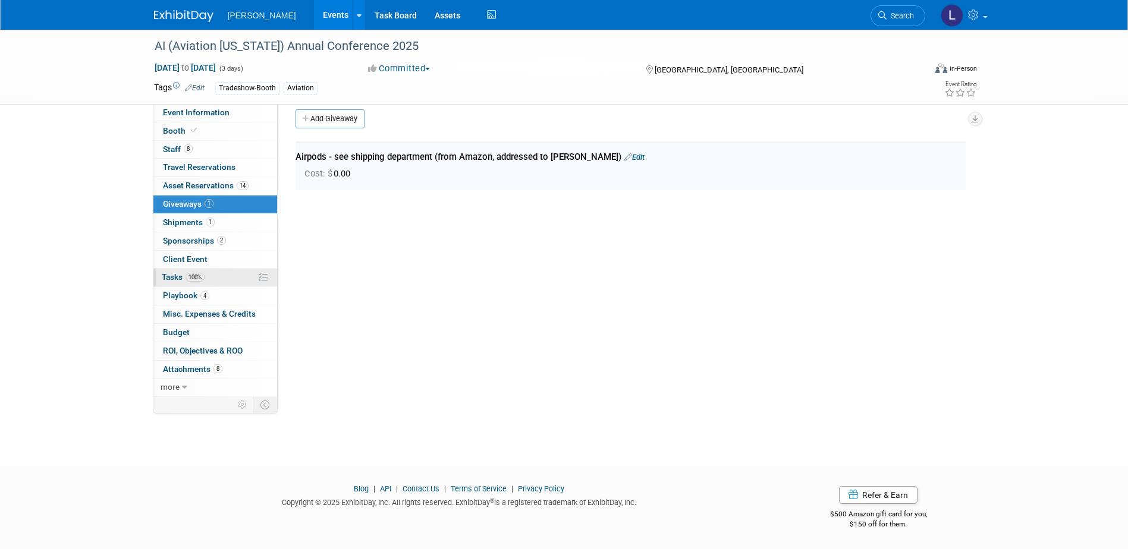
click at [202, 277] on span "100%" at bounding box center [195, 277] width 19 height 9
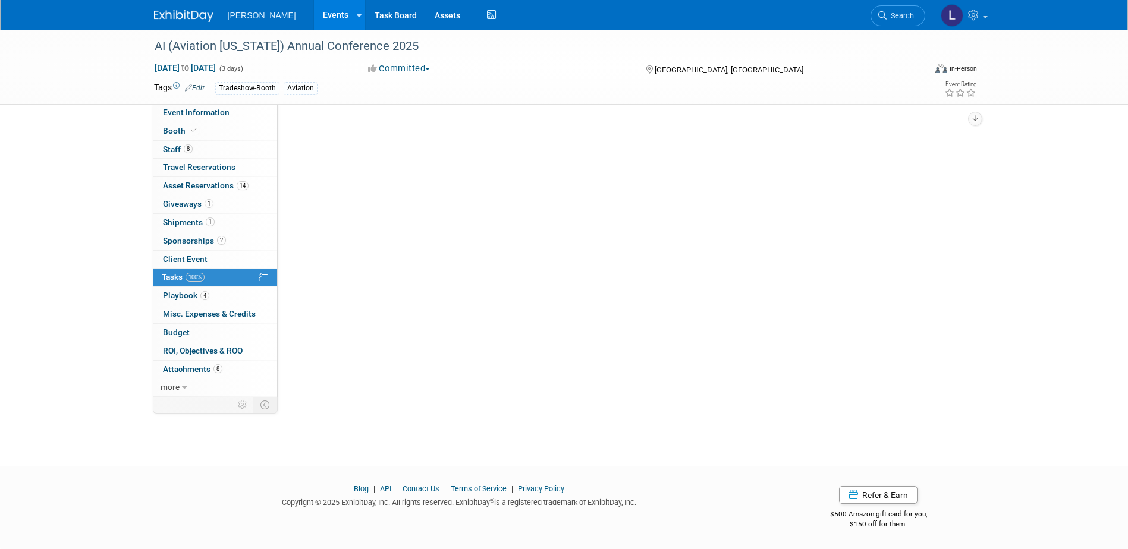
scroll to position [0, 0]
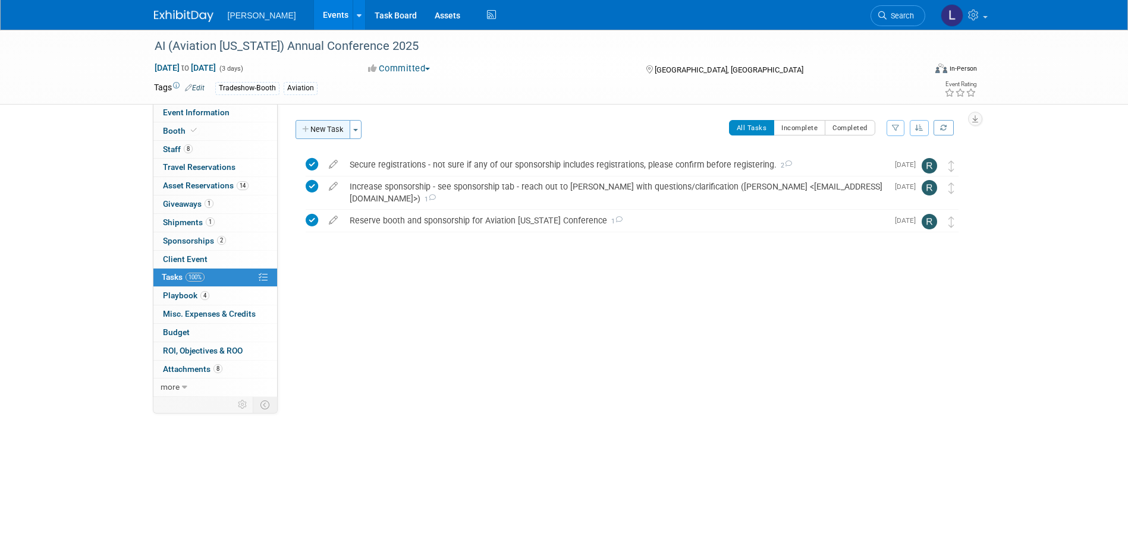
click at [332, 133] on button "New Task" at bounding box center [323, 129] width 55 height 19
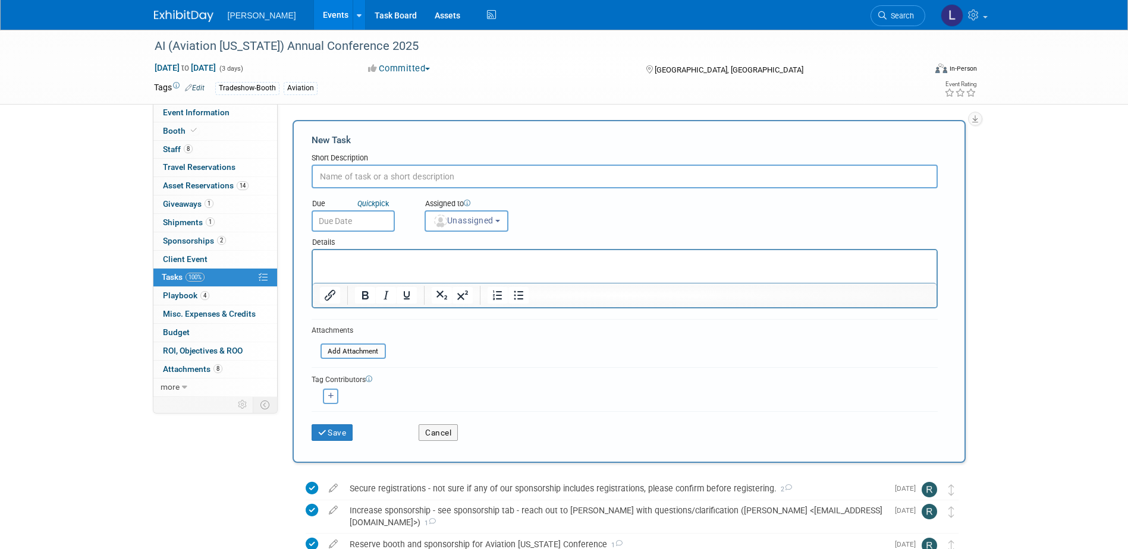
click at [366, 183] on input "text" at bounding box center [625, 177] width 626 height 24
type input "Ship Materials"
click at [371, 223] on input "text" at bounding box center [353, 220] width 83 height 21
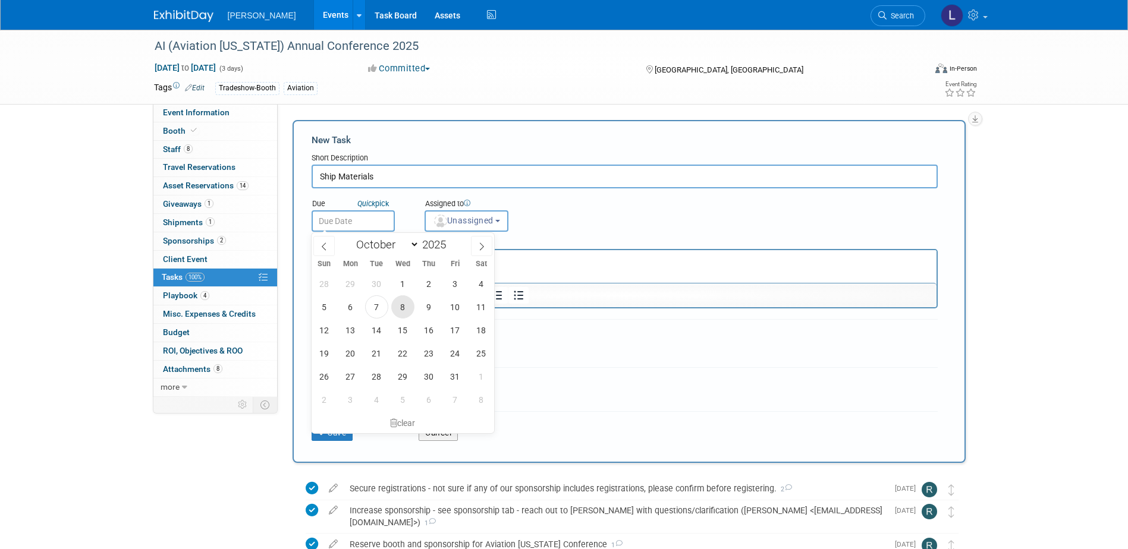
click at [404, 304] on span "8" at bounding box center [402, 307] width 23 height 23
type input "[DATE]"
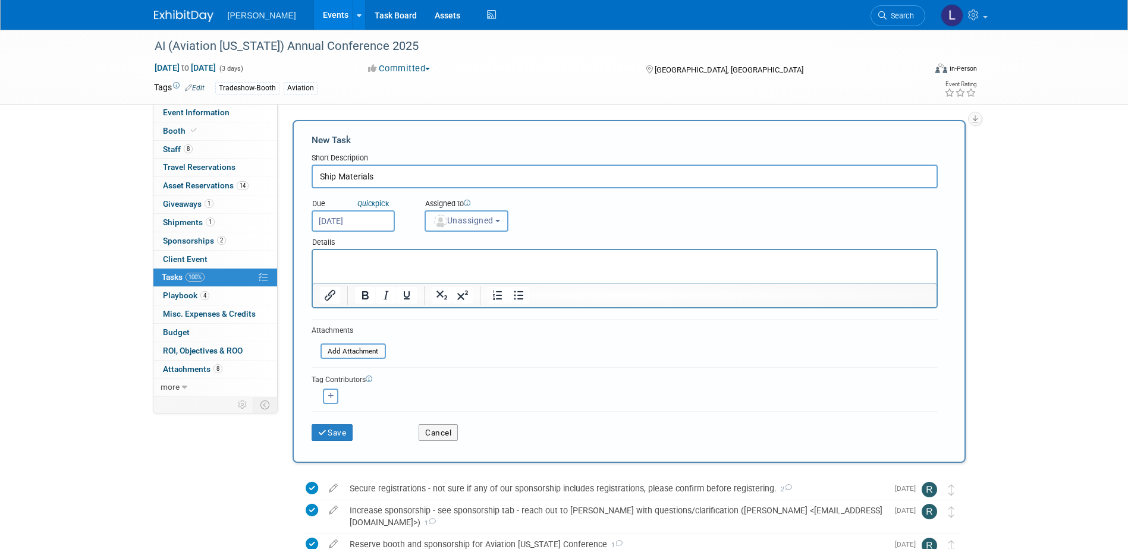
click at [467, 217] on span "Unassigned" at bounding box center [463, 221] width 61 height 10
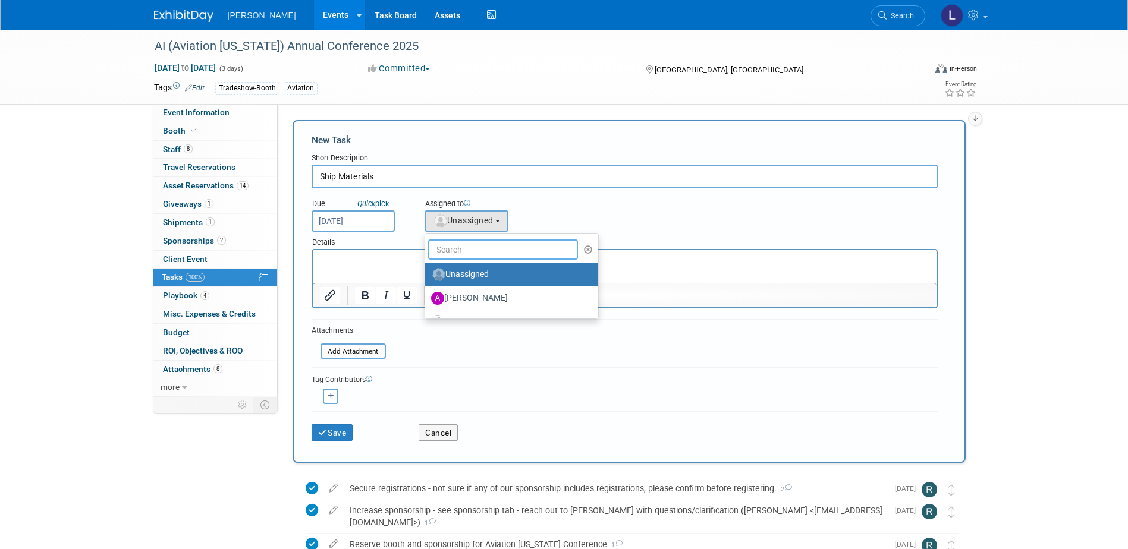
click at [460, 256] on input "text" at bounding box center [503, 250] width 150 height 20
type input "rebe"
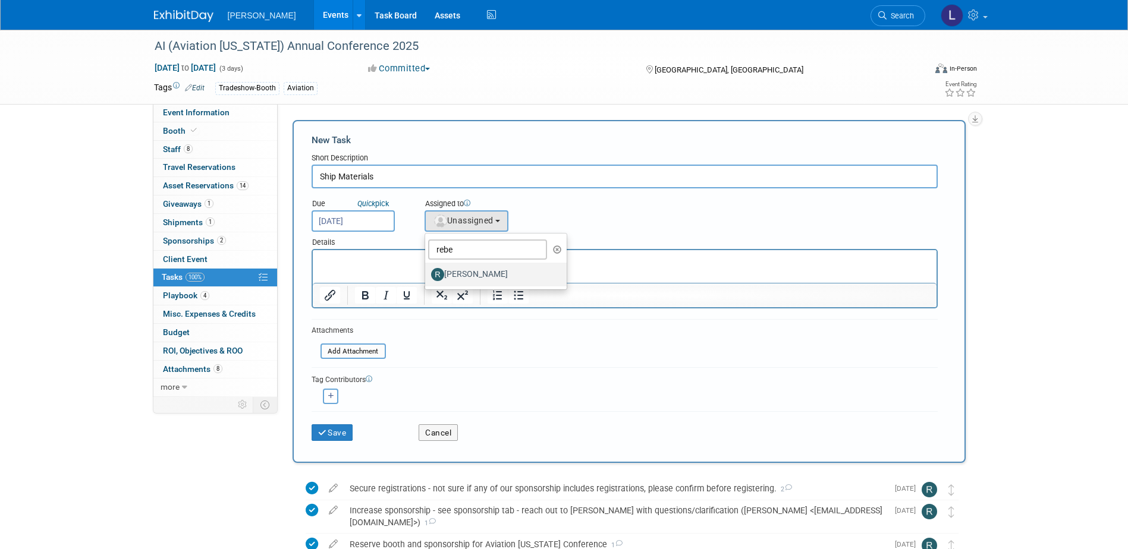
click at [464, 277] on label "[PERSON_NAME]" at bounding box center [493, 274] width 124 height 19
click at [427, 277] on input "[PERSON_NAME]" at bounding box center [423, 273] width 8 height 8
select select "844a177d-a181-44ff-a72a-5731d68e4351"
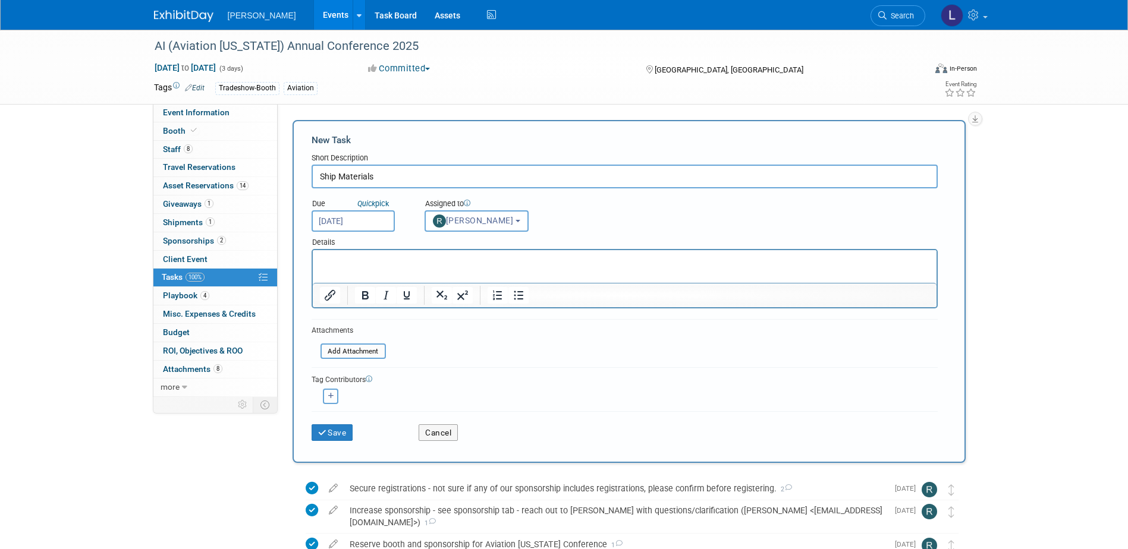
click at [331, 397] on icon "button" at bounding box center [331, 396] width 6 height 7
select select
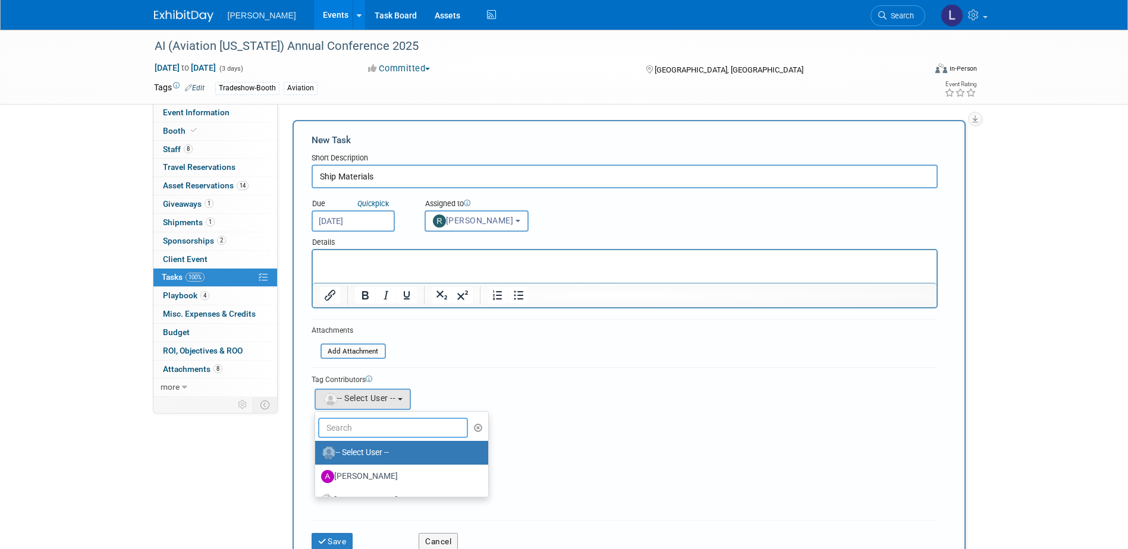
click at [343, 436] on input "text" at bounding box center [393, 428] width 150 height 20
type input "me"
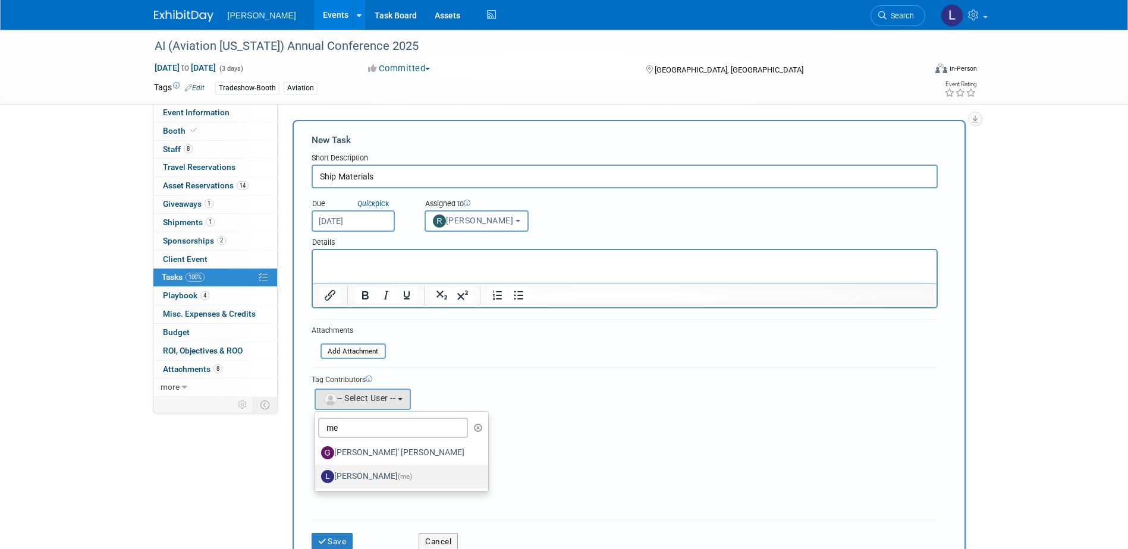
click at [357, 476] on label "[PERSON_NAME] (me)" at bounding box center [398, 476] width 155 height 19
click at [317, 476] on input "[PERSON_NAME] (me)" at bounding box center [313, 476] width 8 height 8
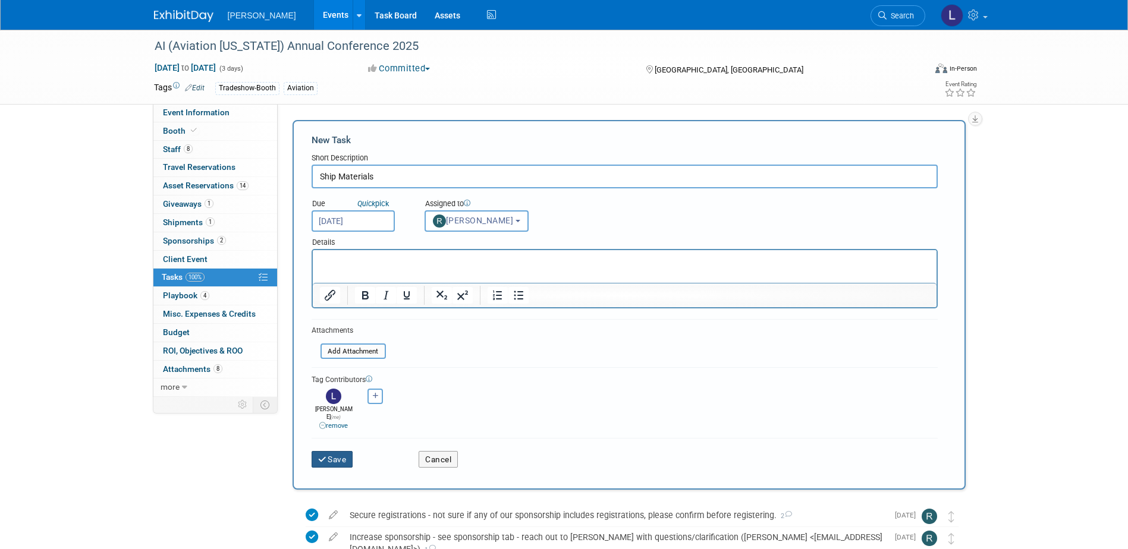
click at [340, 460] on button "Save" at bounding box center [333, 459] width 42 height 17
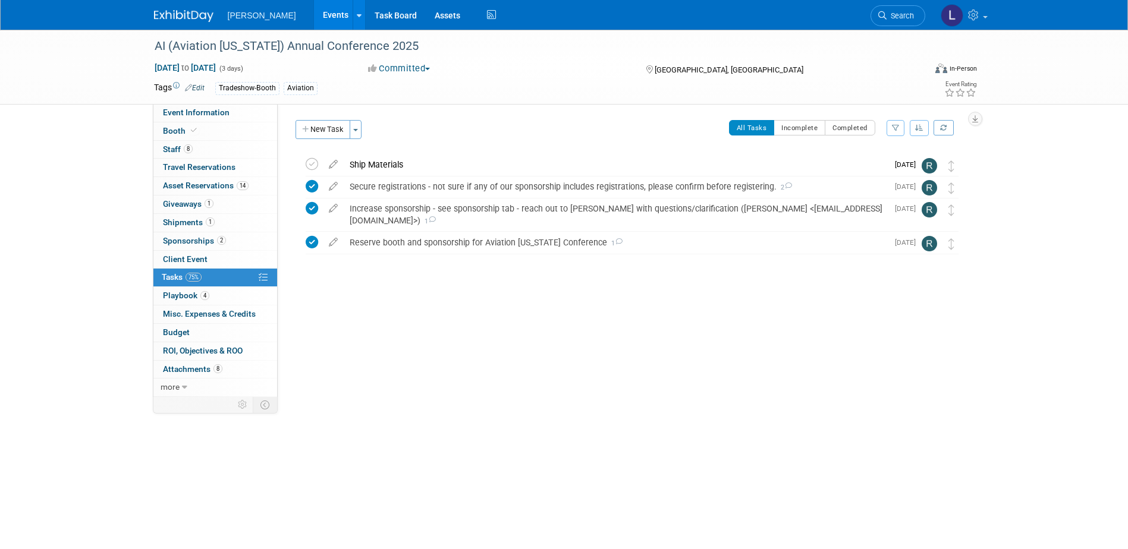
click at [314, 9] on link "Events" at bounding box center [335, 15] width 43 height 30
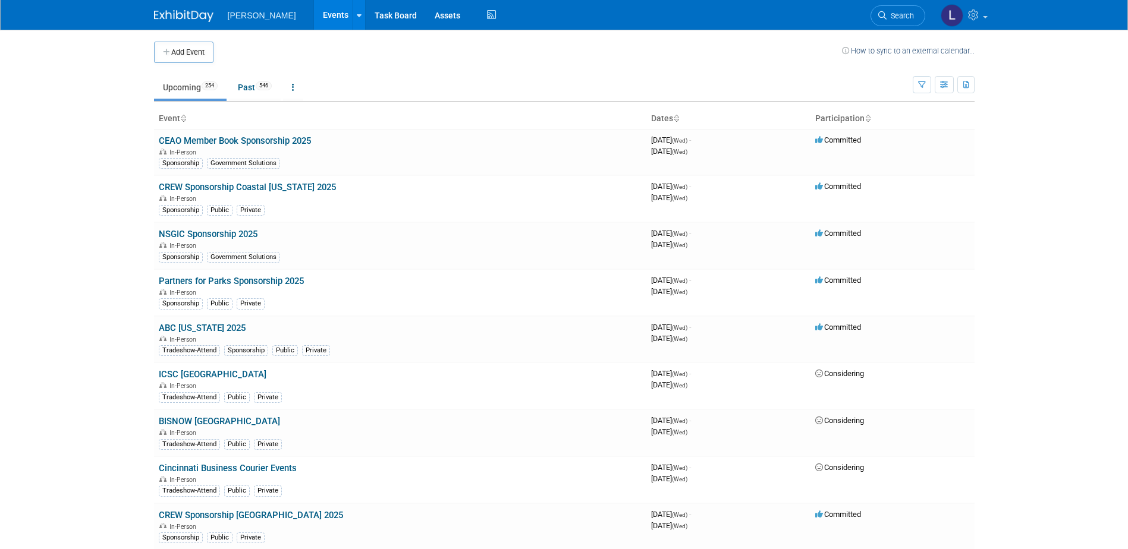
scroll to position [3688, 0]
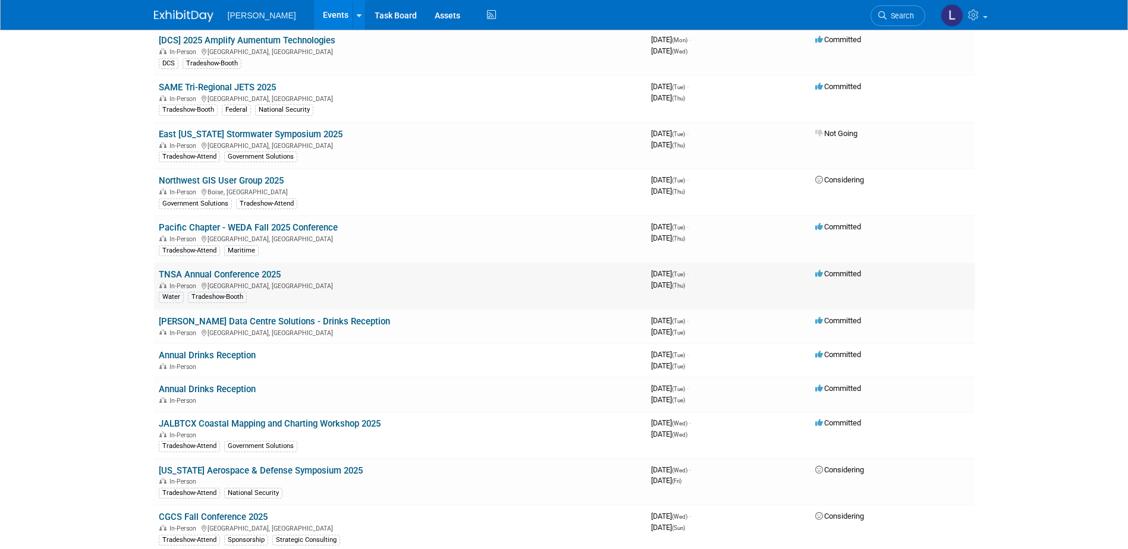
click at [252, 274] on link "TNSA Annual Conference 2025" at bounding box center [220, 274] width 122 height 11
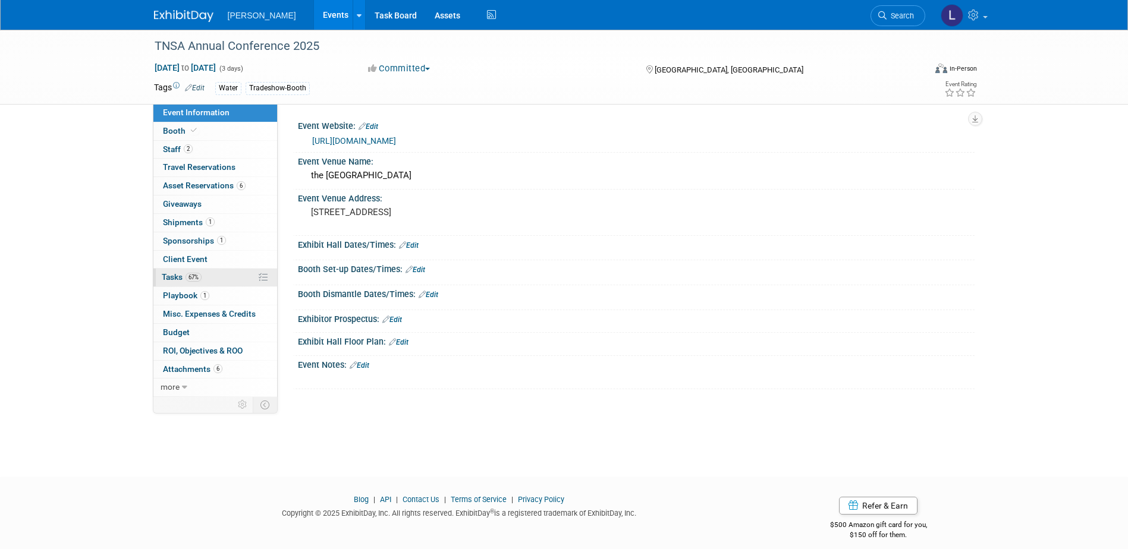
click at [227, 281] on link "67% Tasks 67%" at bounding box center [215, 278] width 124 height 18
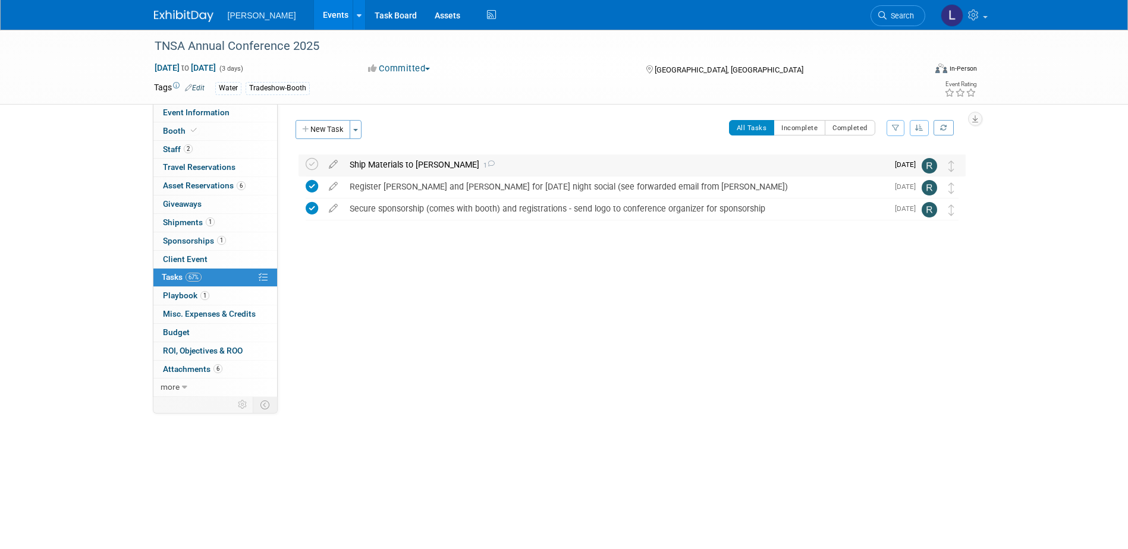
click at [439, 164] on div "Ship Materials to [PERSON_NAME] 1" at bounding box center [616, 165] width 544 height 20
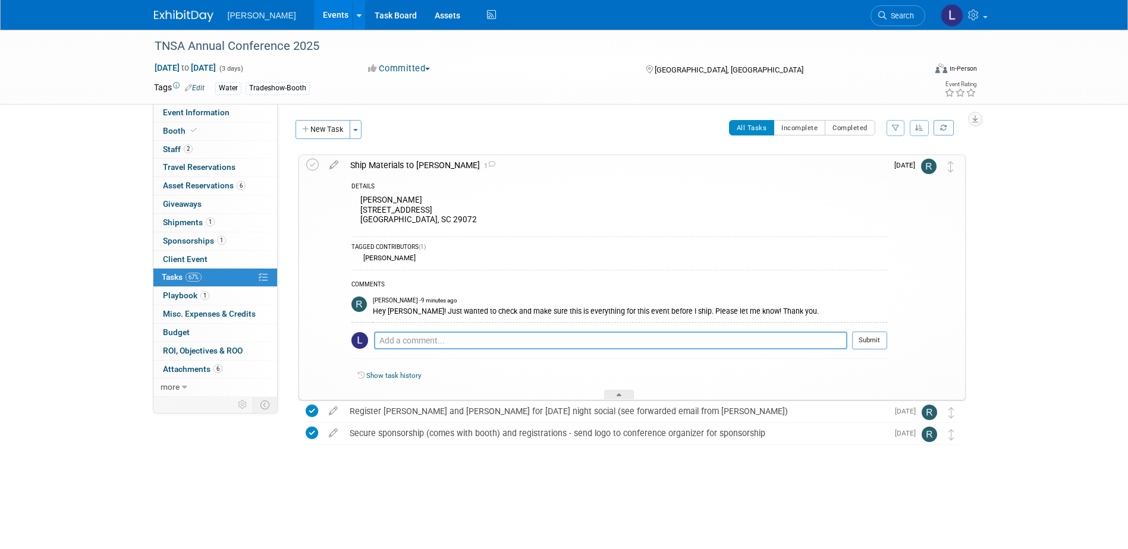
click at [549, 342] on textarea at bounding box center [610, 341] width 473 height 18
type textarea "T"
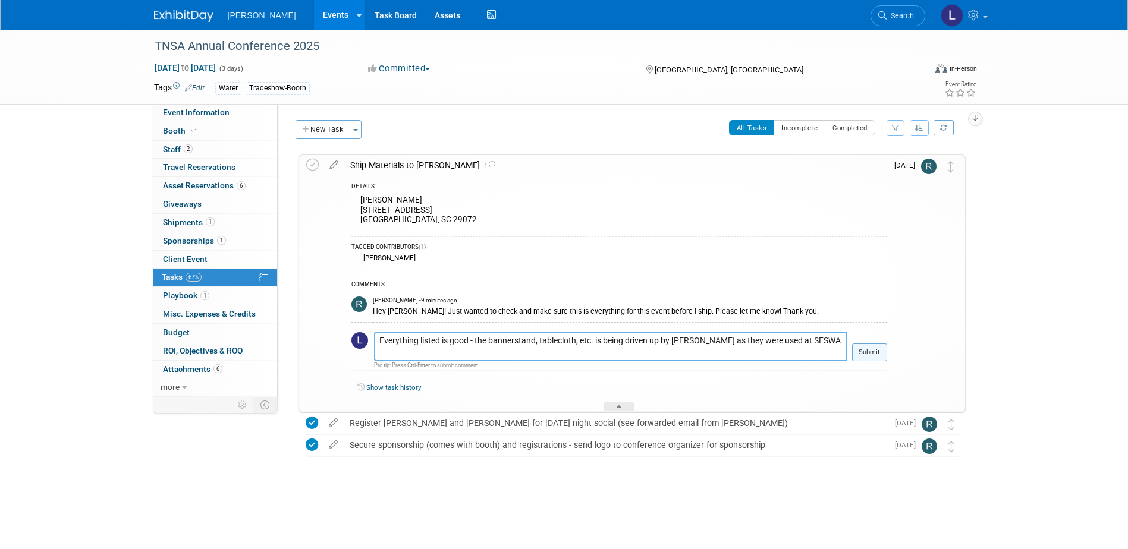
type textarea "Everything listed is good - the bannerstand, tablecloth, etc. is being driven u…"
click at [863, 350] on button "Submit" at bounding box center [869, 353] width 35 height 18
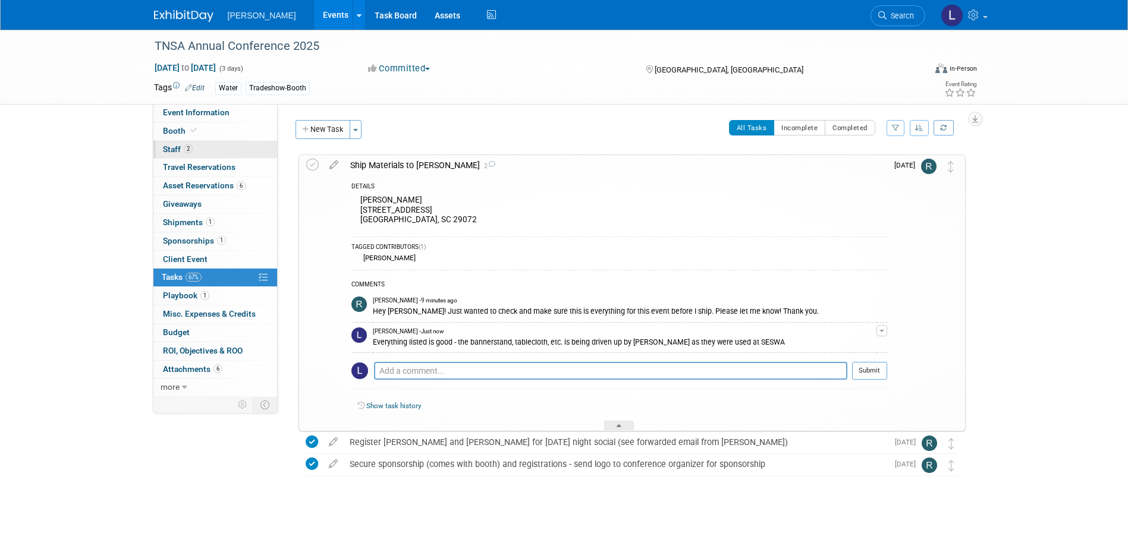
click at [224, 156] on link "2 Staff 2" at bounding box center [215, 150] width 124 height 18
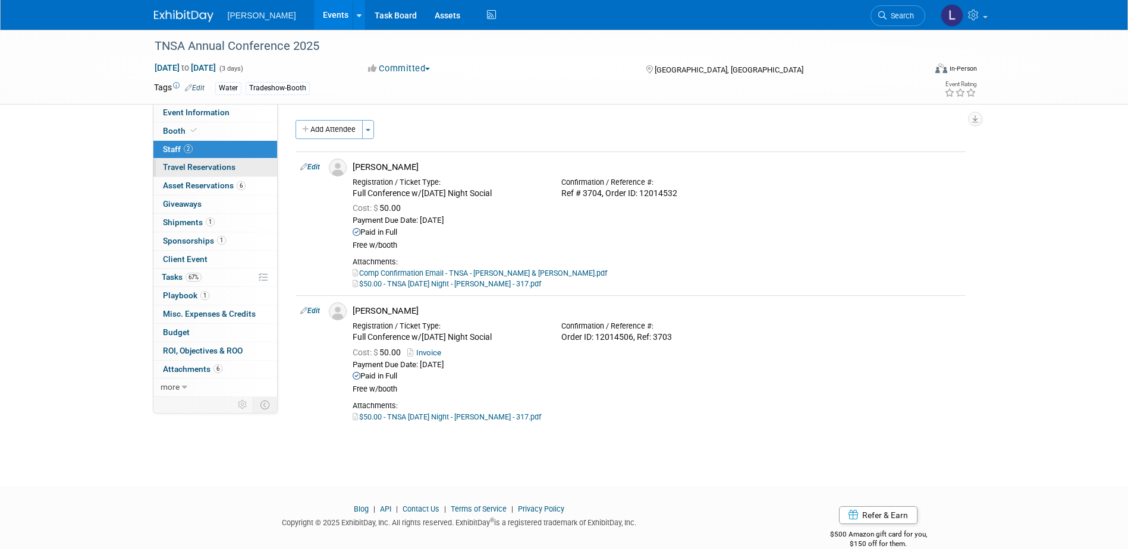
click at [221, 172] on link "0 Travel Reservations 0" at bounding box center [215, 168] width 124 height 18
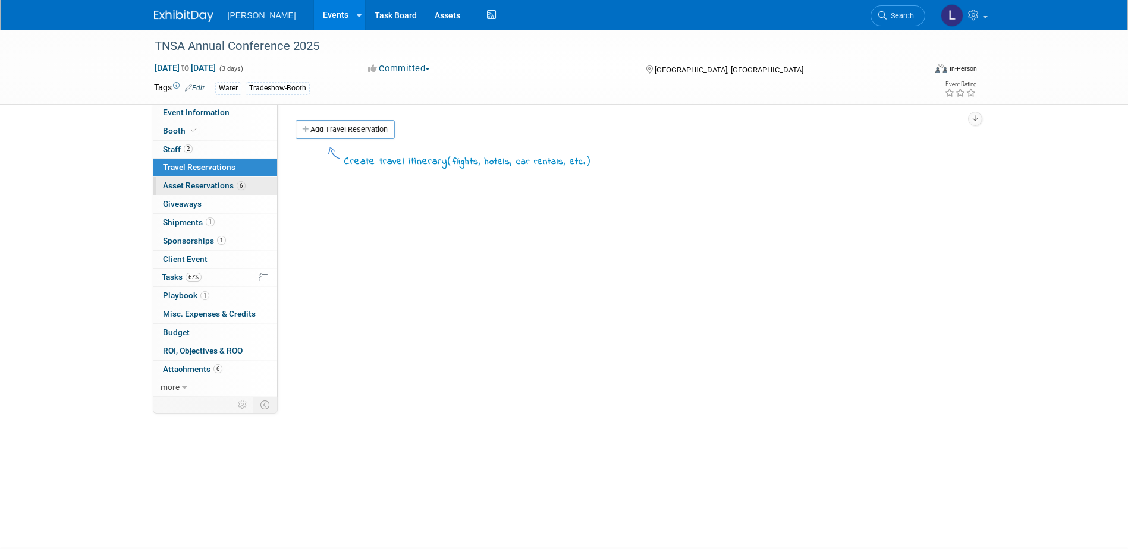
click at [224, 189] on span "Asset Reservations 6" at bounding box center [204, 186] width 83 height 10
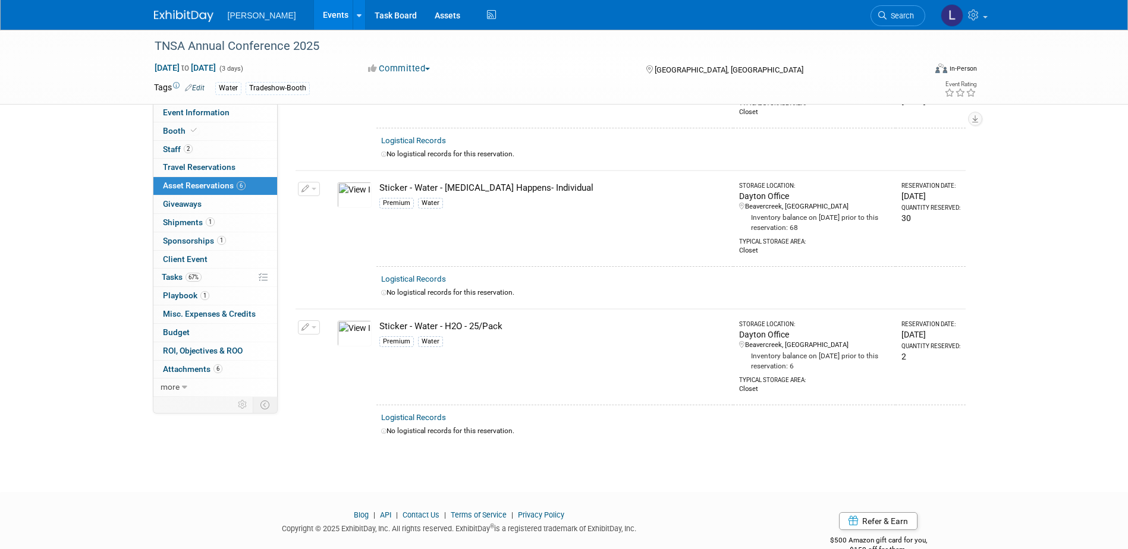
scroll to position [527, 0]
